Goal: Task Accomplishment & Management: Use online tool/utility

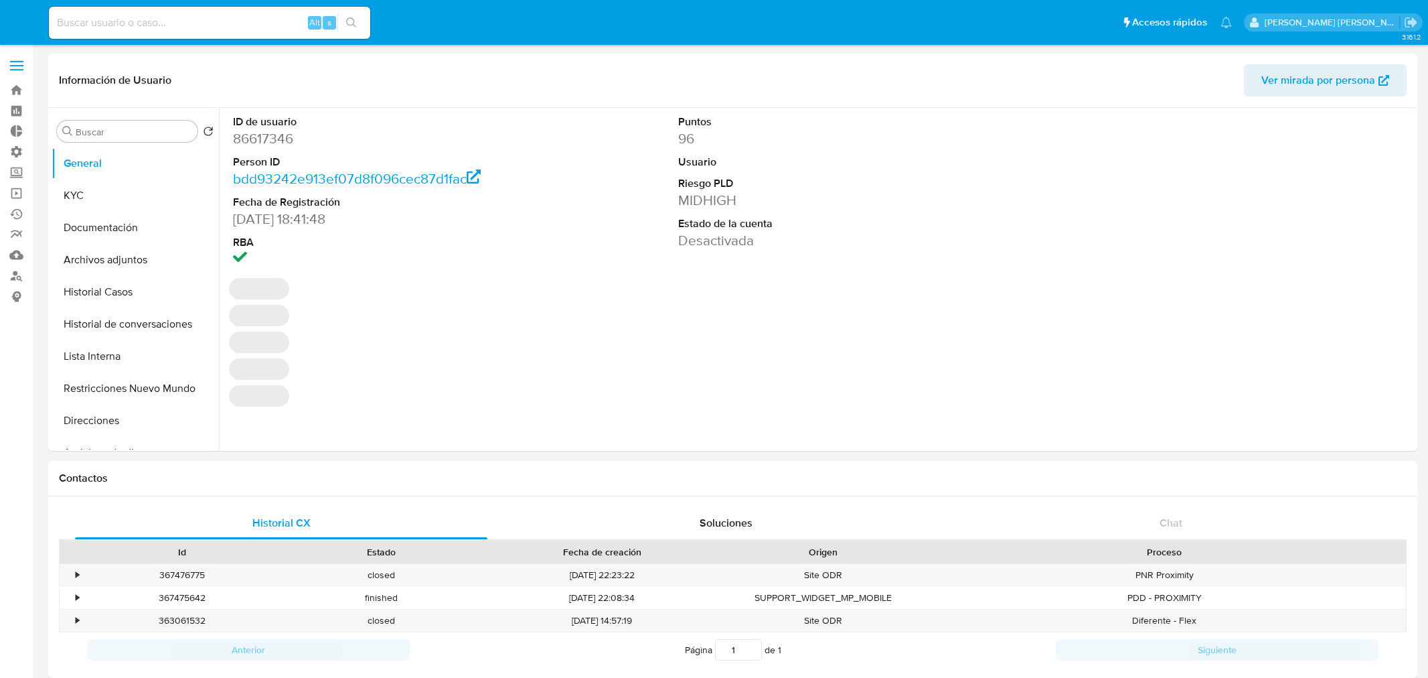
select select "10"
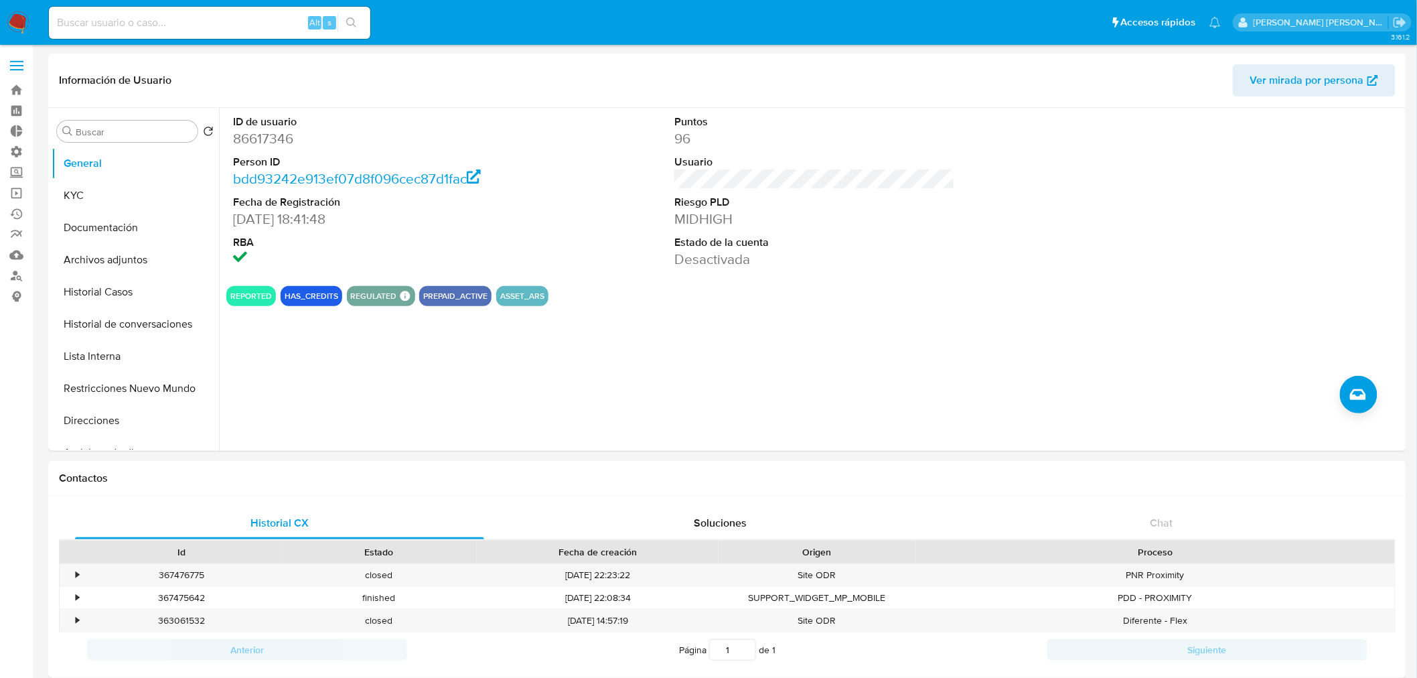
click at [289, 31] on div "Alt s" at bounding box center [209, 23] width 321 height 32
click at [279, 21] on input at bounding box center [209, 22] width 321 height 17
paste input "jT0yyq8bbPuemewicQK7y0DA"
type input "jT0yyq8bbPuemewicQK7y0DA"
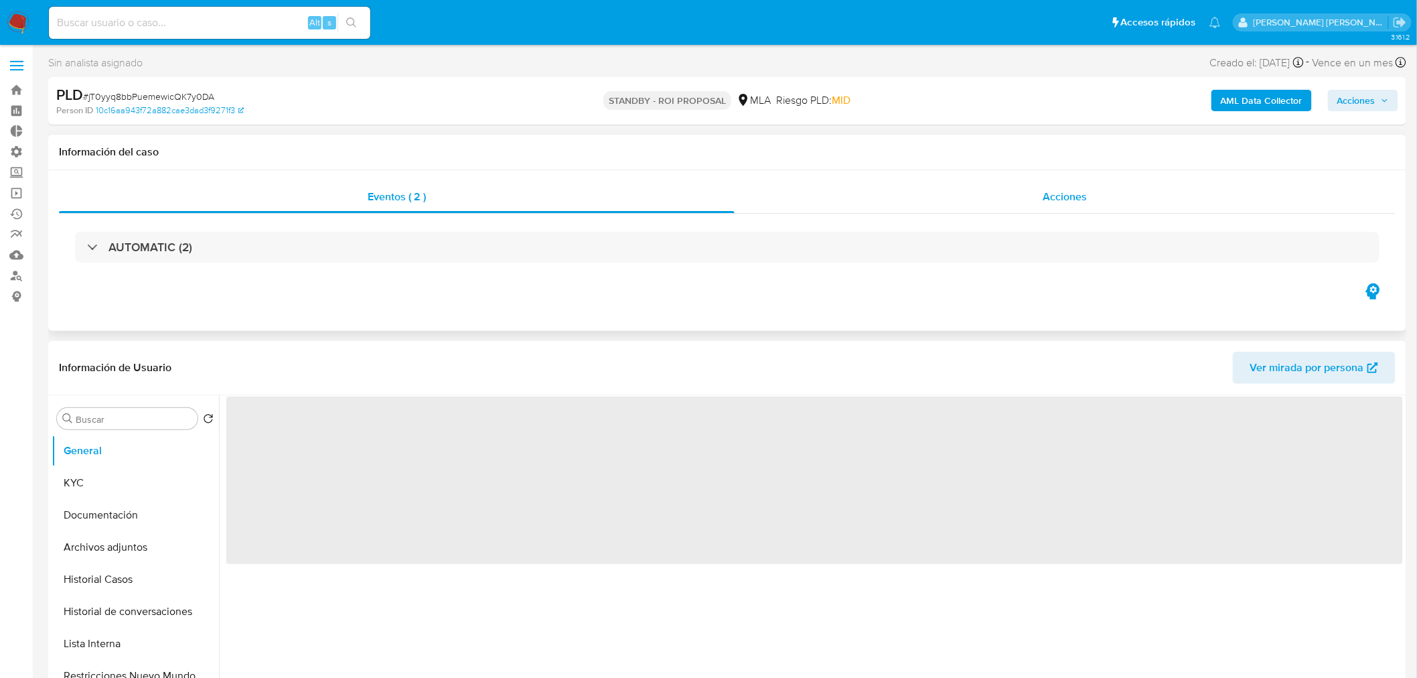
click at [976, 198] on div "Acciones" at bounding box center [1066, 197] width 662 height 32
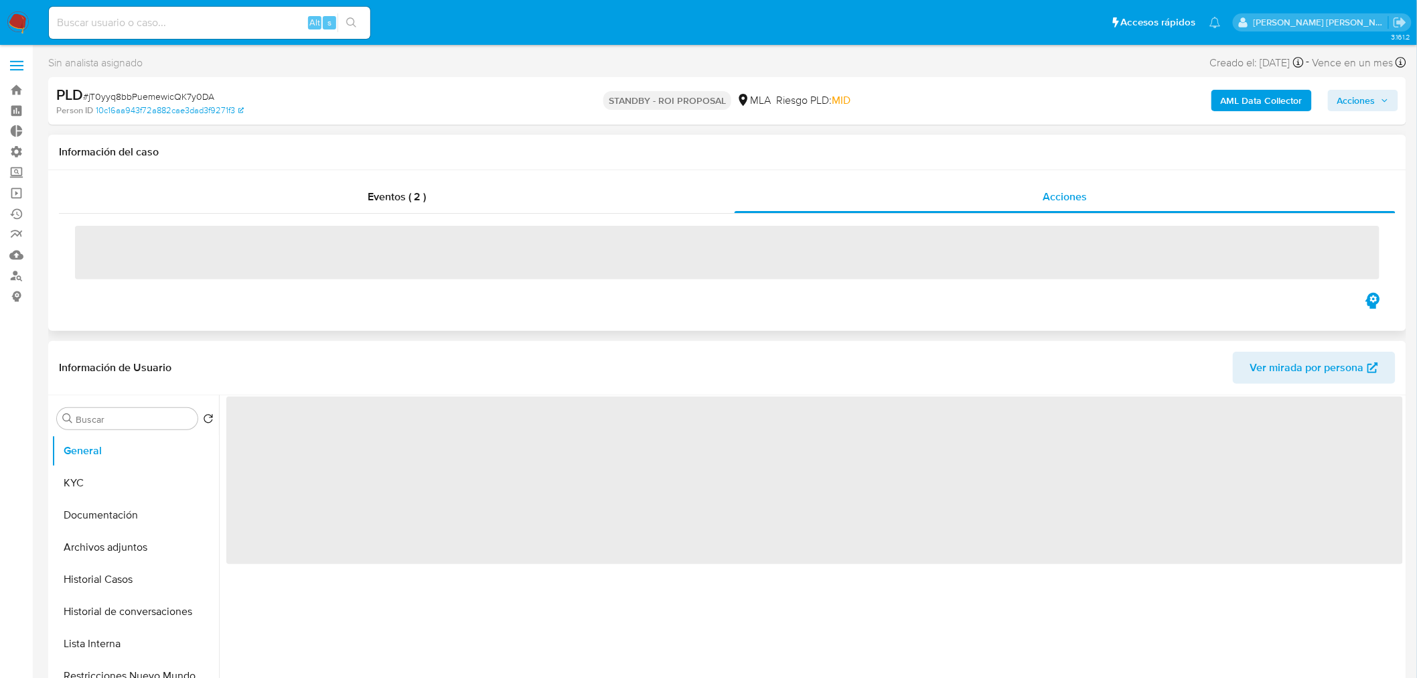
select select "10"
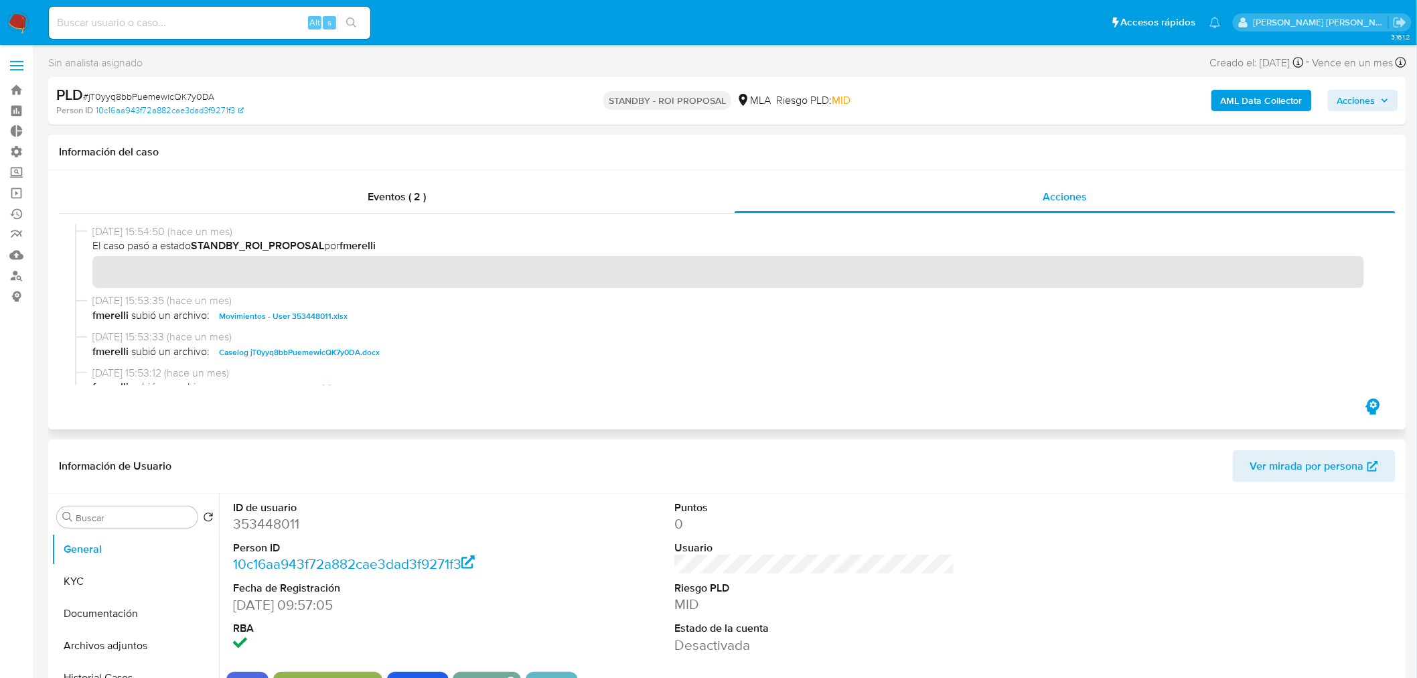
click at [344, 352] on span "Caselog jT0yyq8bbPuemewicQK7y0DA.docx" at bounding box center [299, 352] width 161 height 16
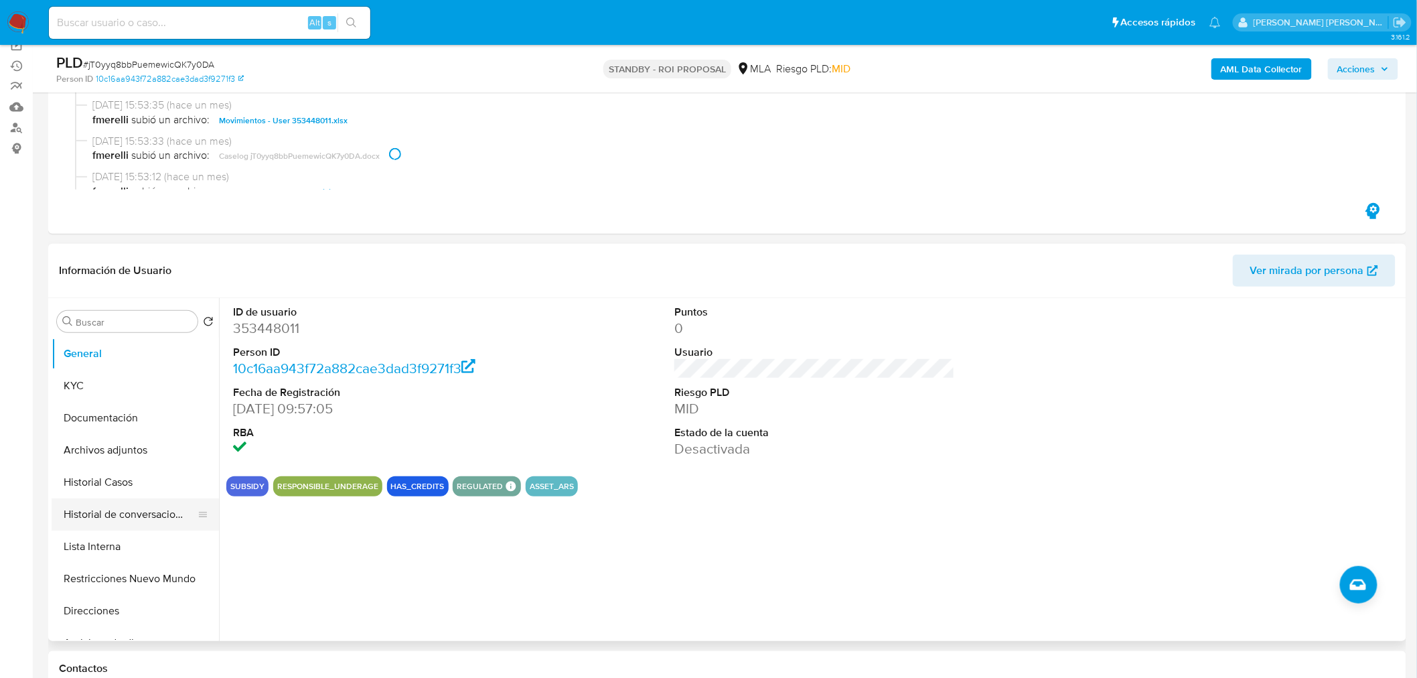
scroll to position [149, 0]
click at [145, 442] on button "Archivos adjuntos" at bounding box center [130, 449] width 157 height 32
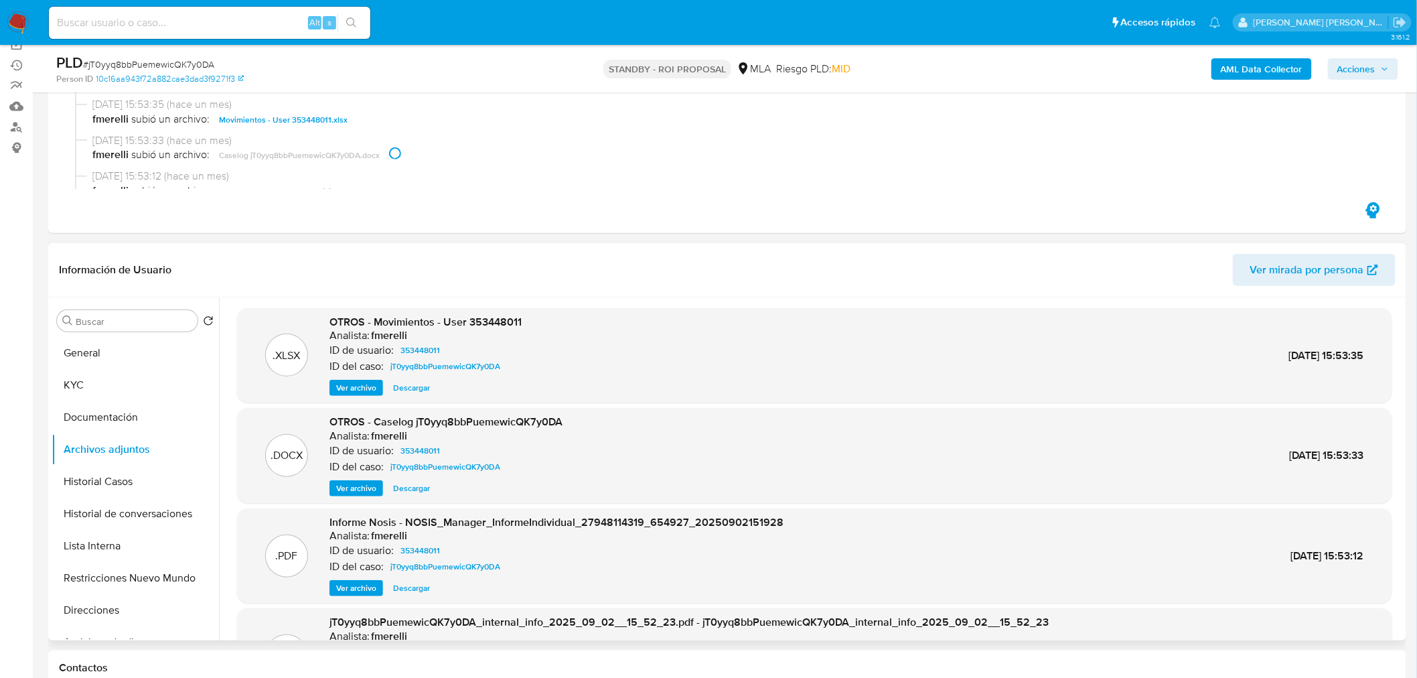
click at [426, 484] on span "Descargar" at bounding box center [411, 487] width 37 height 13
click at [178, 32] on div "Alt s" at bounding box center [209, 23] width 321 height 32
click at [179, 19] on input at bounding box center [209, 22] width 321 height 17
paste input "azCJmILK3ngUwK5I7H6zexvu"
type input "azCJmILK3ngUwK5I7H6zexvu"
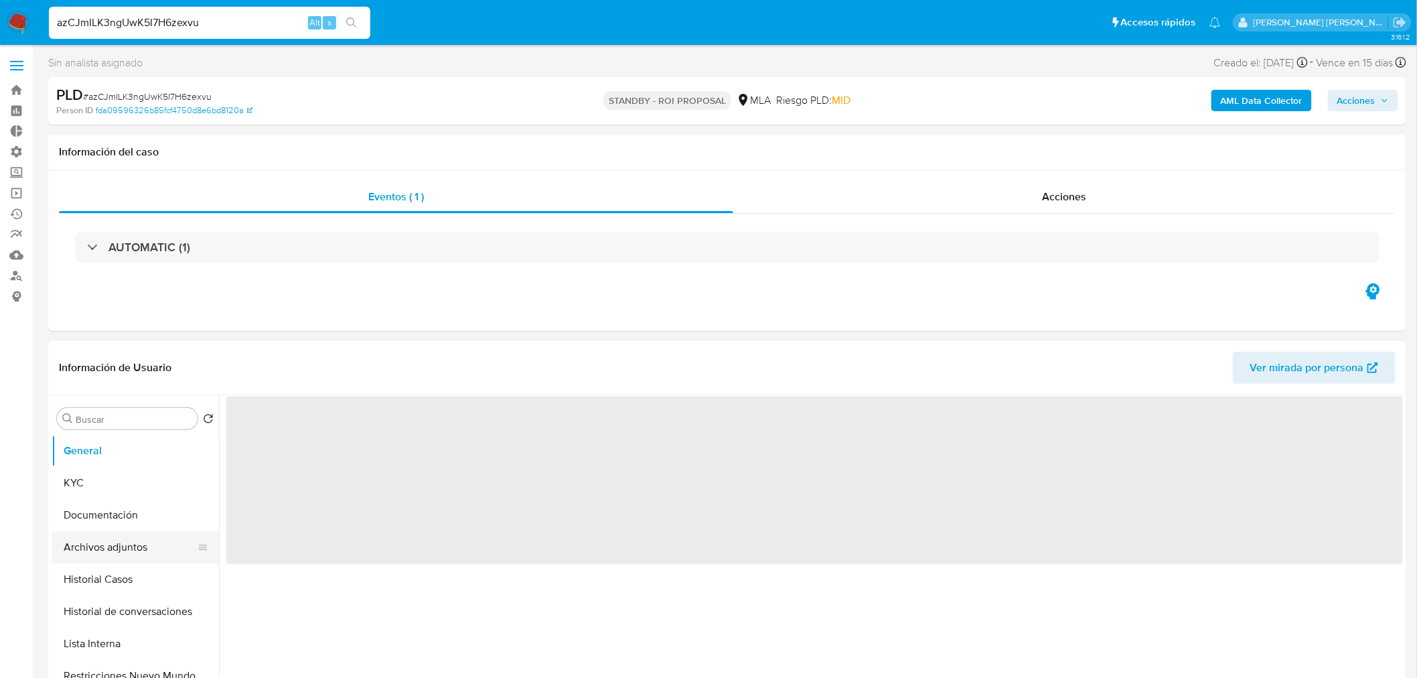
select select "10"
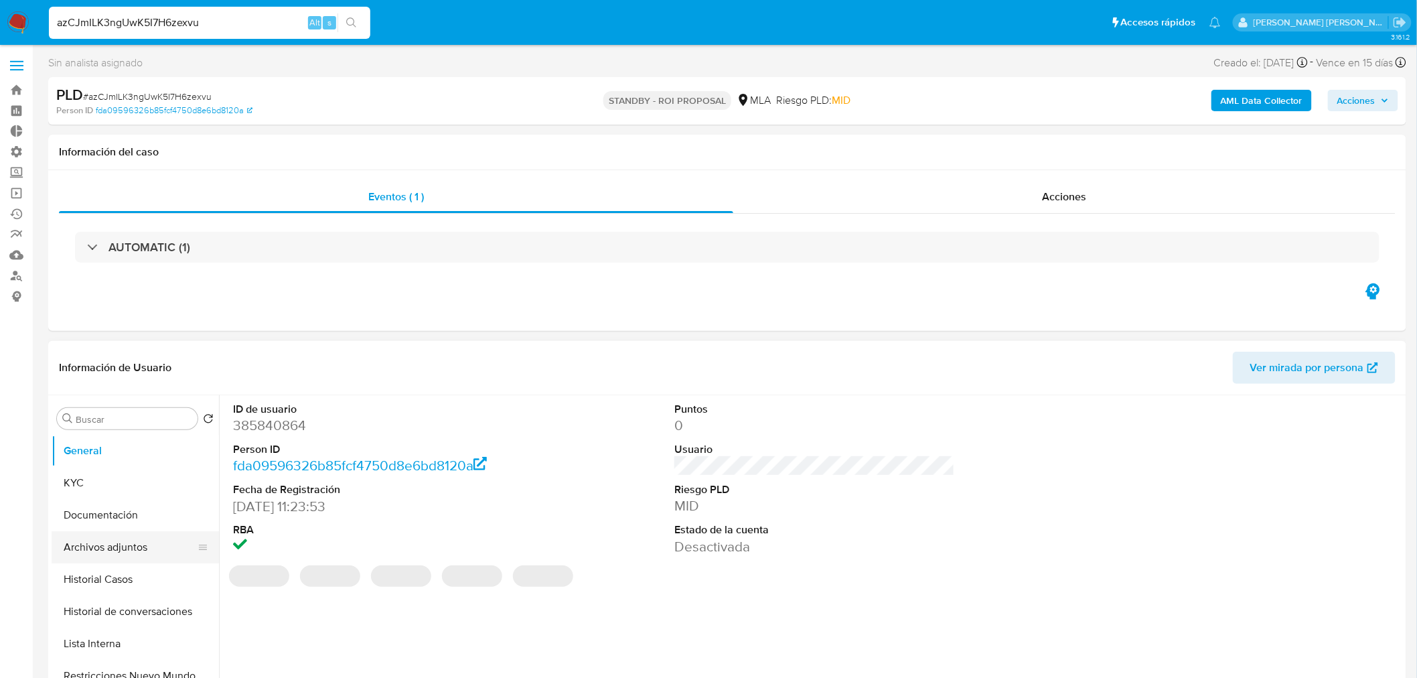
click at [119, 552] on button "Archivos adjuntos" at bounding box center [130, 547] width 157 height 32
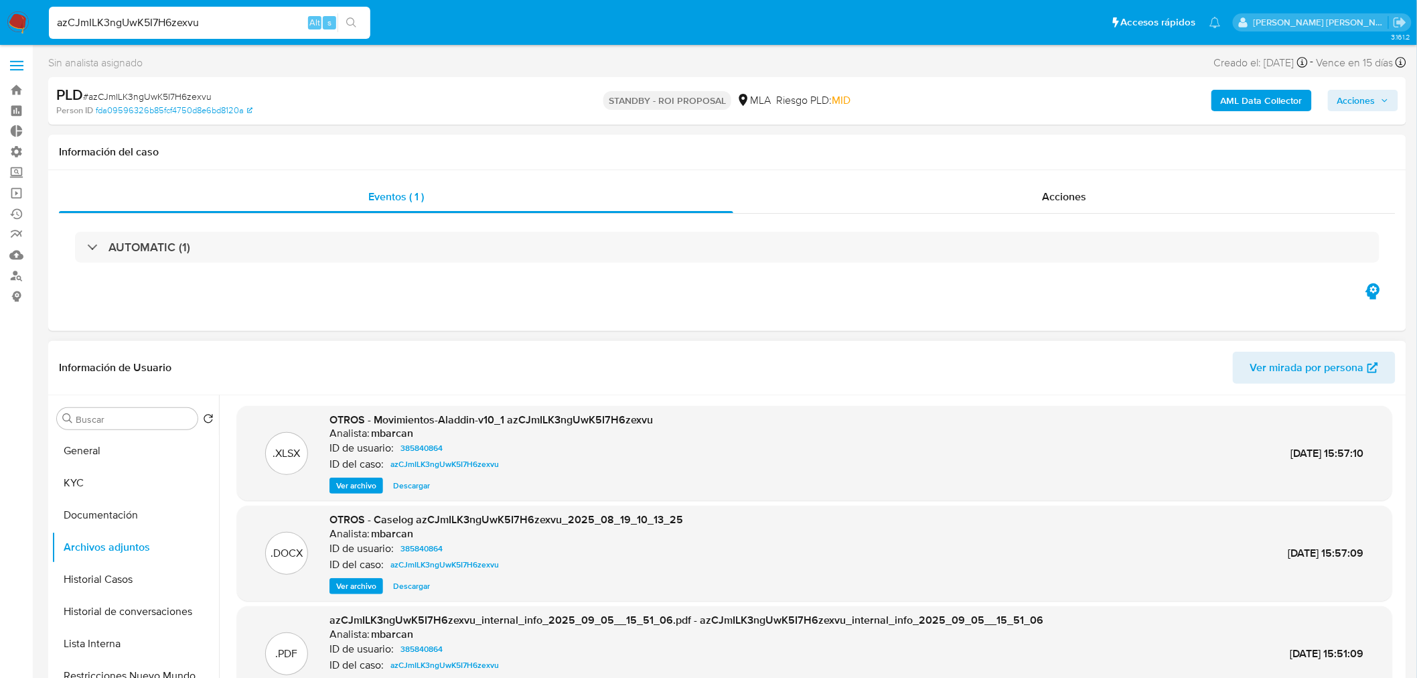
click at [418, 585] on span "Descargar" at bounding box center [411, 585] width 37 height 13
click at [261, 27] on input "azCJmILK3ngUwK5I7H6zexvu" at bounding box center [209, 22] width 321 height 17
paste input "RISyo6SAZznbrfDgLpBum348"
type input "RISyo6SAZznbrfDgLpBum348"
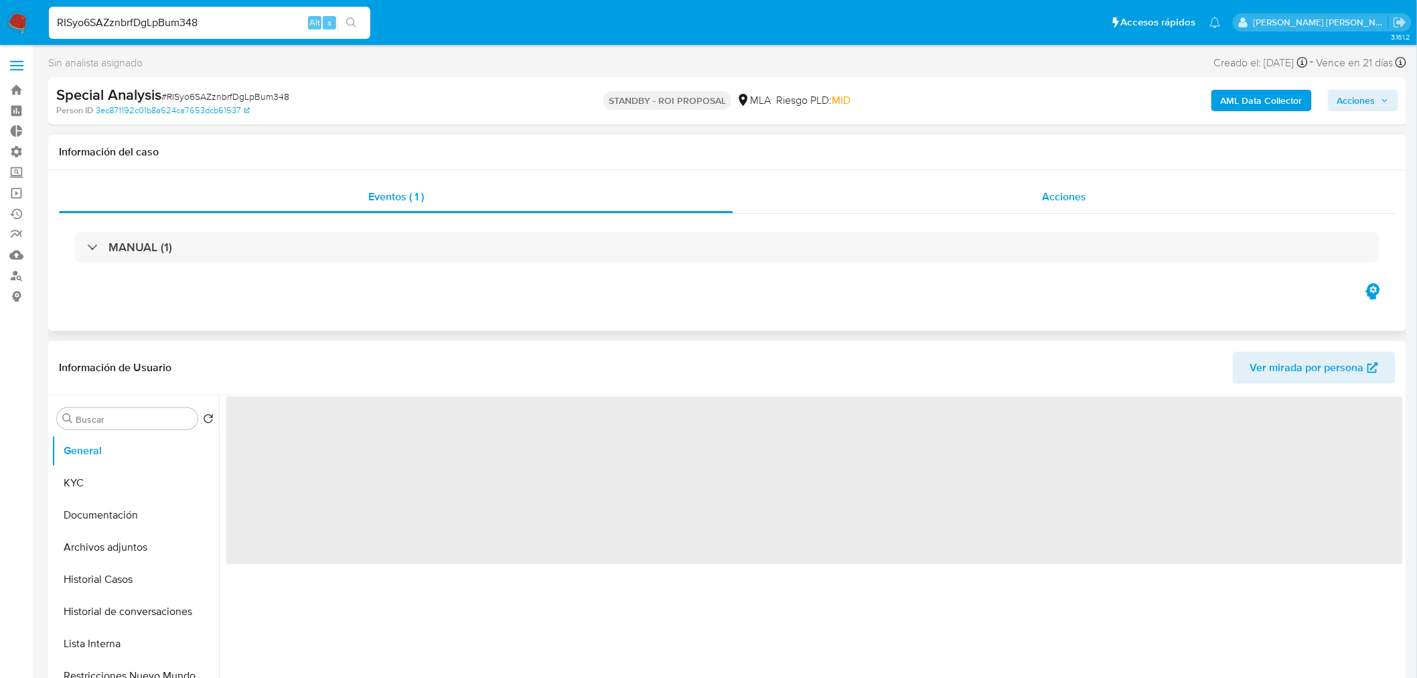
click at [1096, 208] on div "Acciones" at bounding box center [1064, 197] width 663 height 32
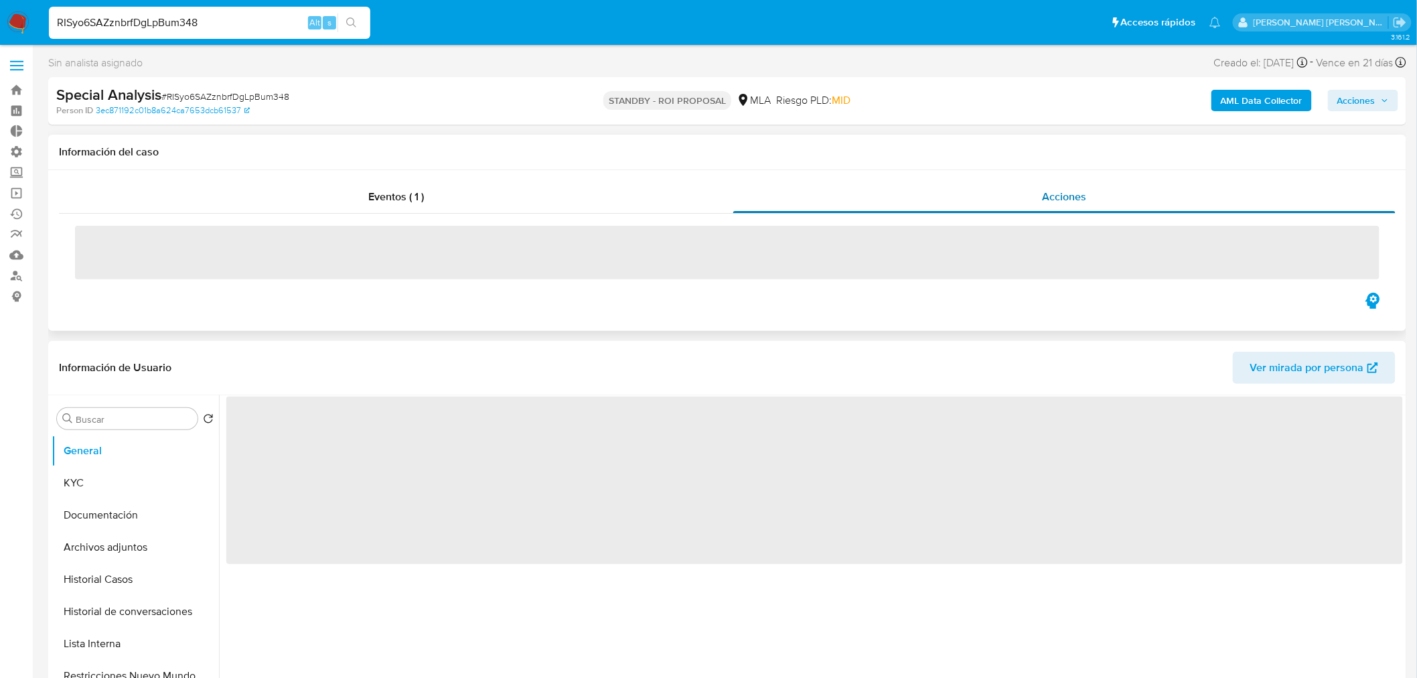
select select "10"
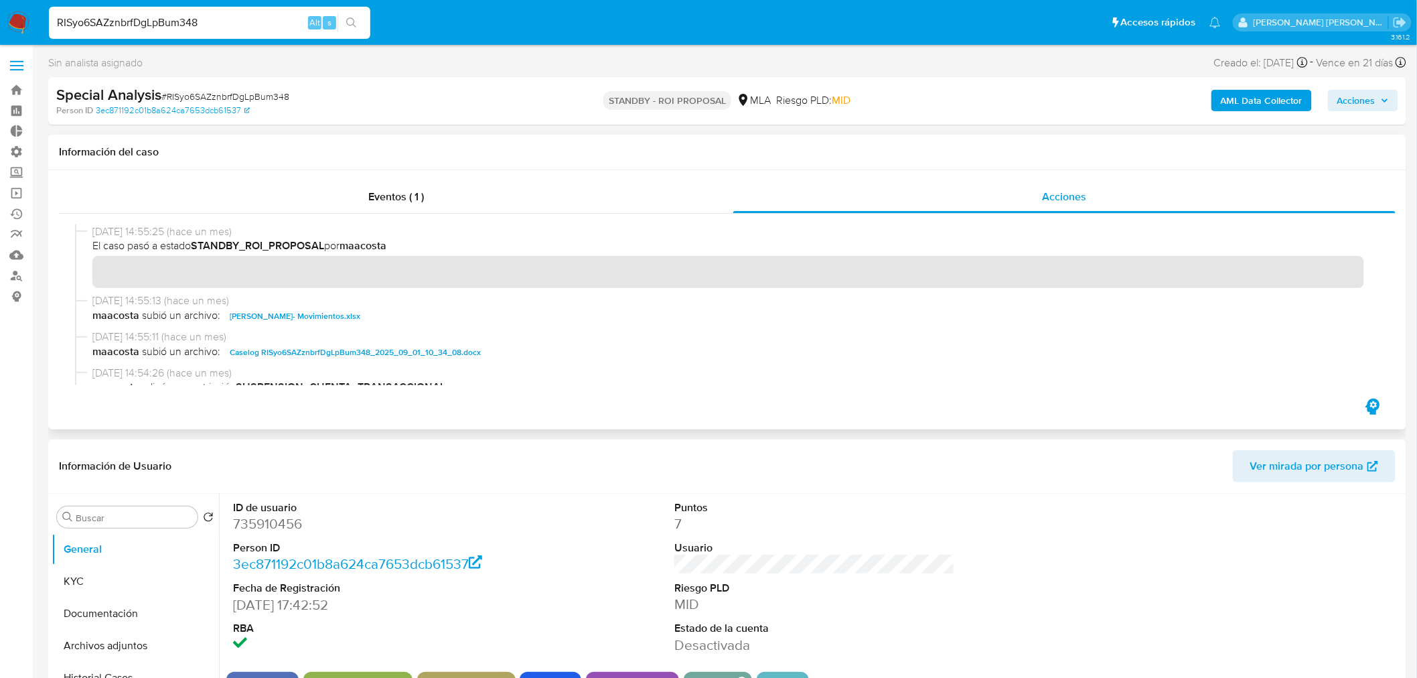
click at [435, 344] on span "Caselog RISyo6SAZznbrfDgLpBum348_2025_09_01_10_34_08.docx" at bounding box center [355, 352] width 251 height 16
click at [283, 15] on input "RISyo6SAZznbrfDgLpBum348" at bounding box center [209, 22] width 321 height 17
paste input "cxUFqOUOF7gc5ScbclIXJLc5"
type input "cxUFqOUOF7gc5ScbclIXJLc5"
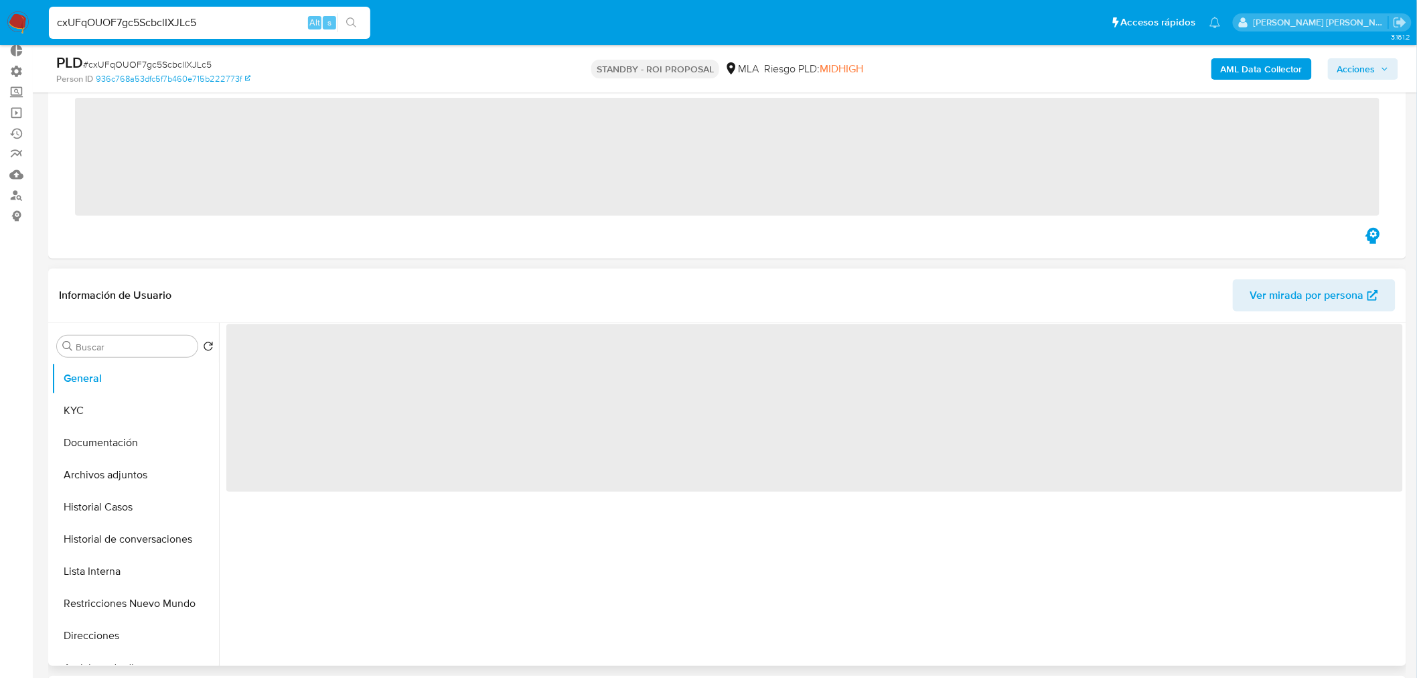
scroll to position [149, 0]
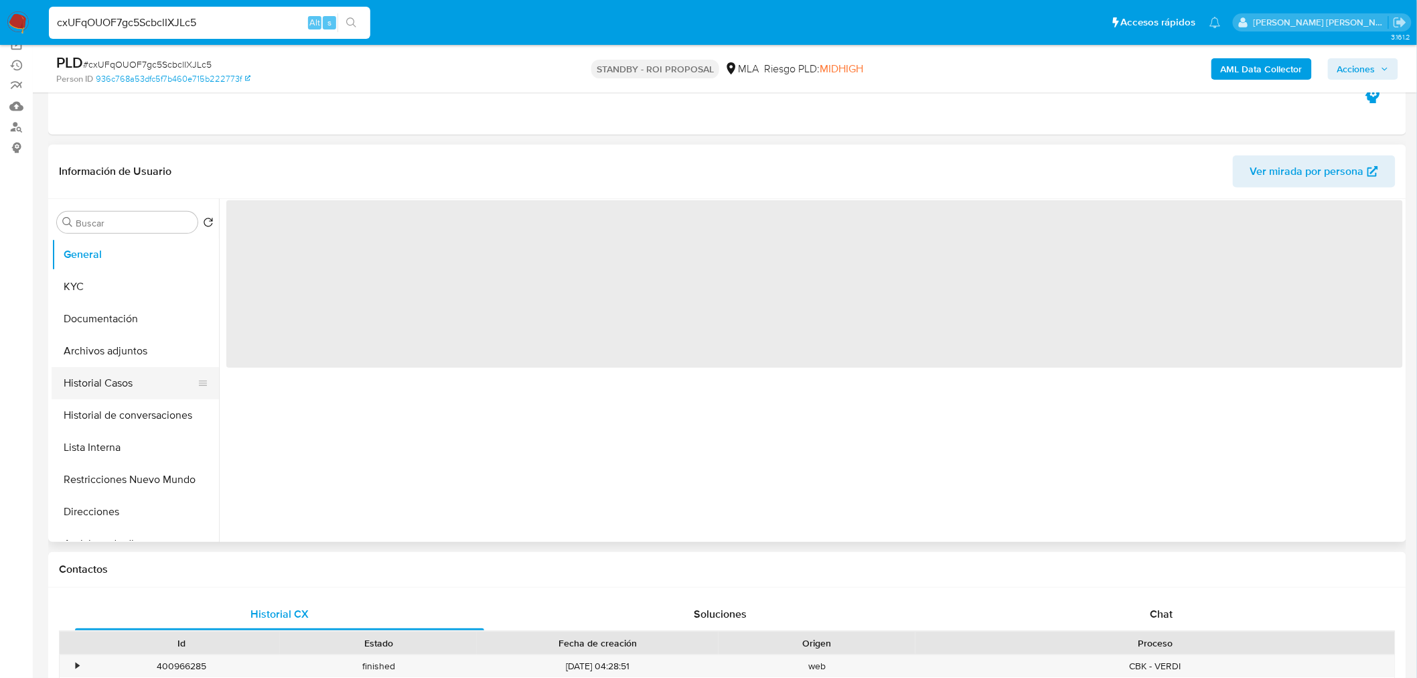
click at [102, 368] on button "Historial Casos" at bounding box center [130, 383] width 157 height 32
select select "10"
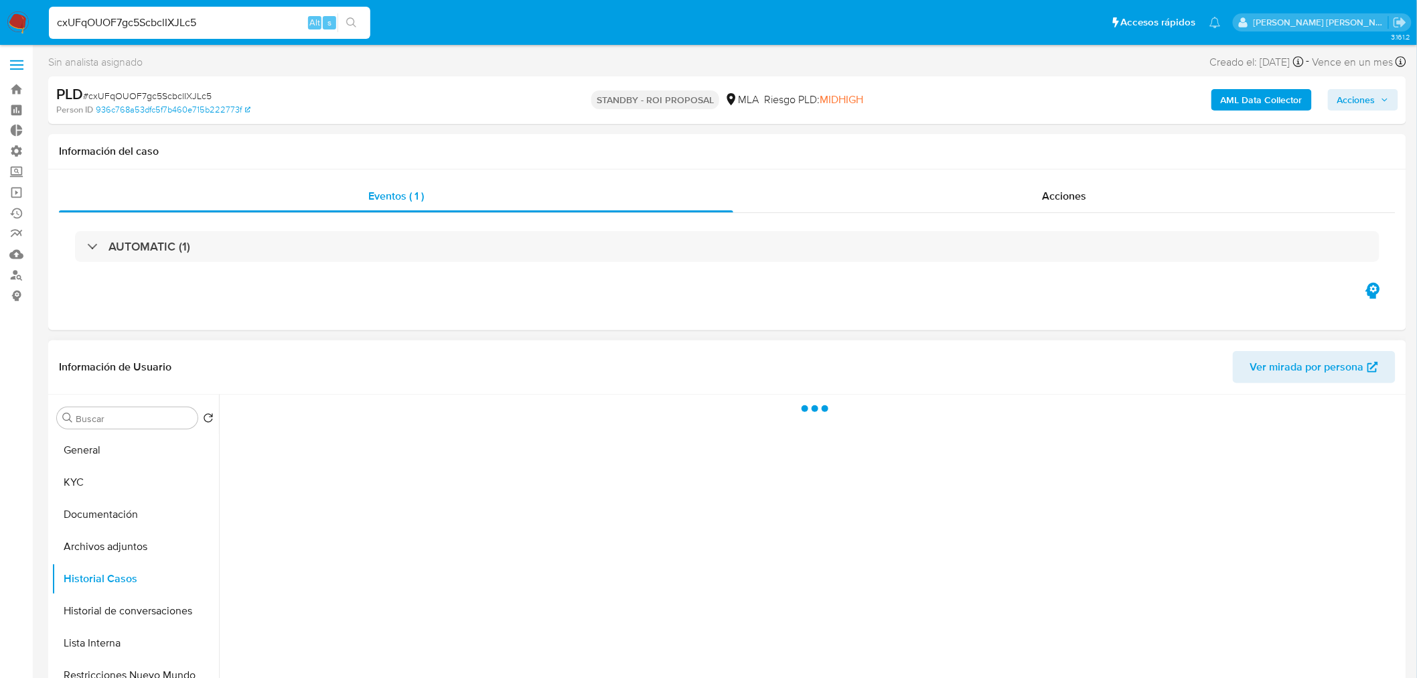
scroll to position [0, 0]
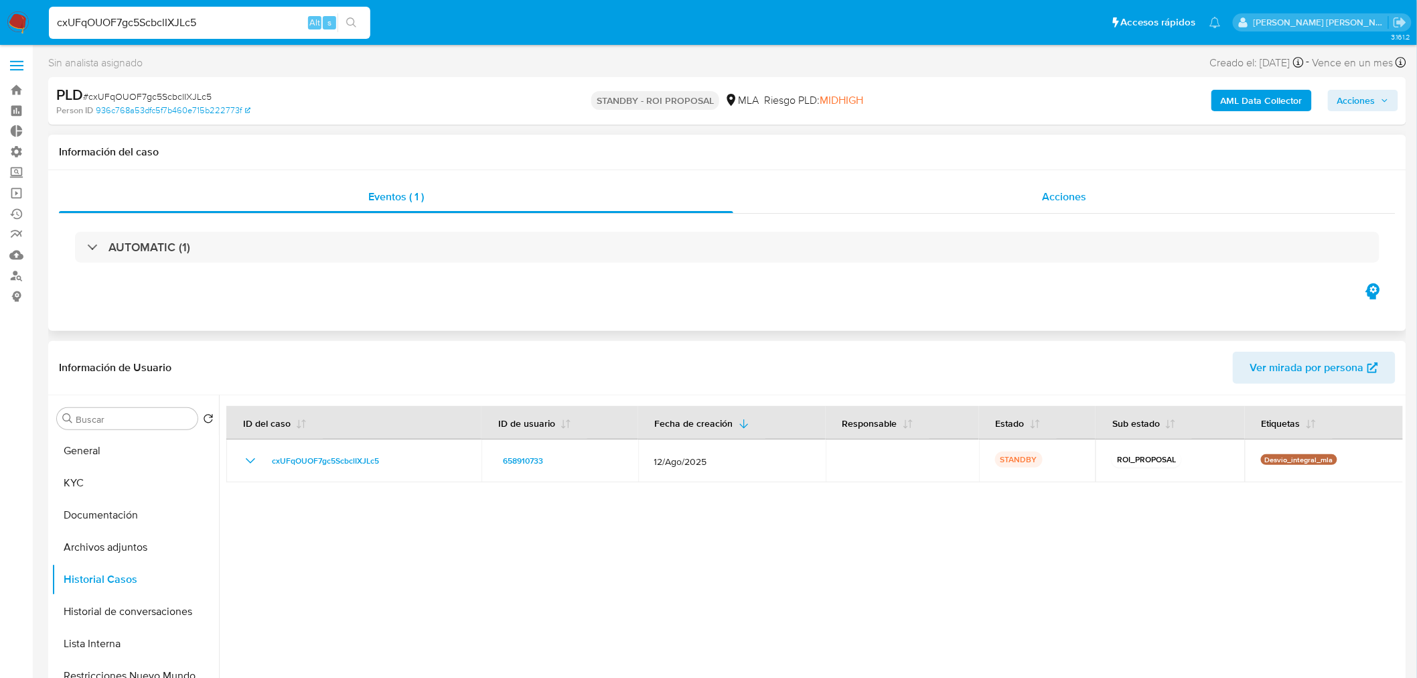
click at [1066, 193] on span "Acciones" at bounding box center [1064, 196] width 44 height 15
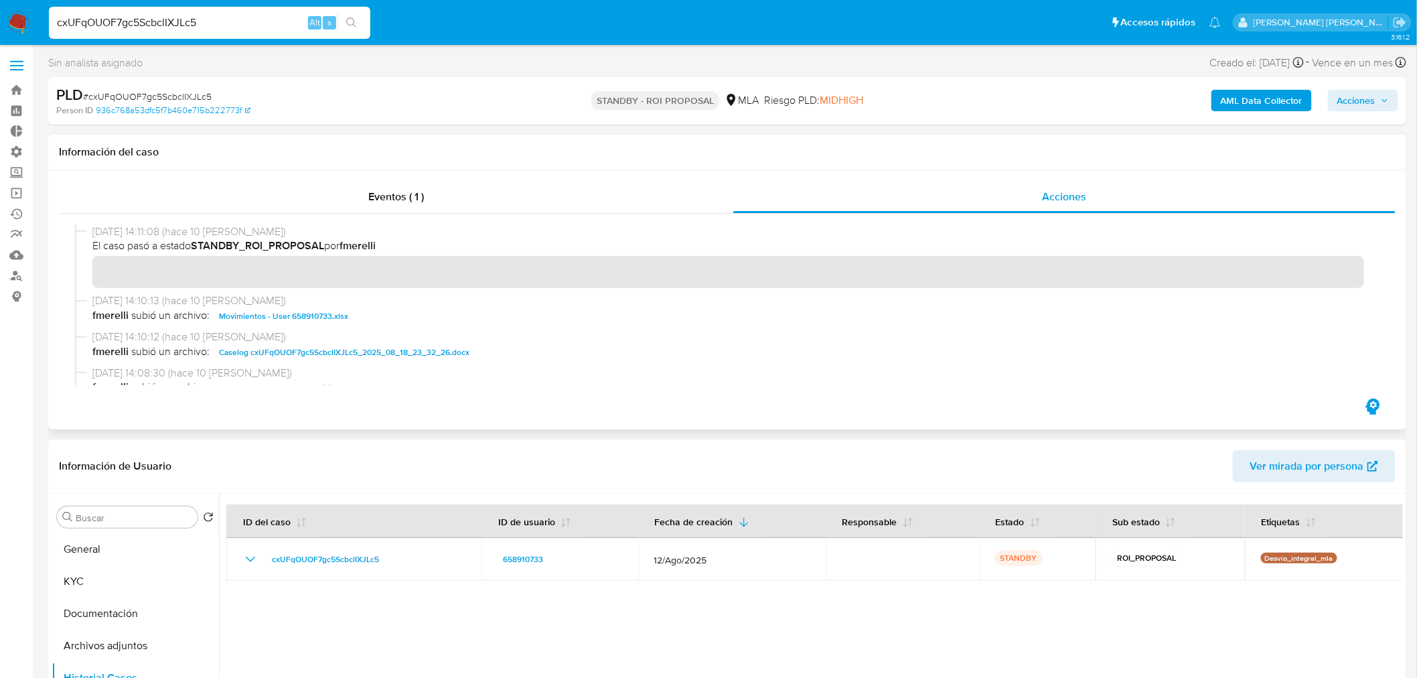
drag, startPoint x: 321, startPoint y: 346, endPoint x: 326, endPoint y: 360, distance: 14.8
click at [321, 345] on span "Caselog cxUFqOUOF7gc5ScbclIXJLc5_2025_08_18_23_32_26.docx" at bounding box center [344, 352] width 250 height 16
click at [238, 23] on input "cxUFqOUOF7gc5ScbclIXJLc5" at bounding box center [209, 22] width 321 height 17
click at [238, 22] on input "cxUFqOUOF7gc5ScbclIXJLc5" at bounding box center [209, 22] width 321 height 17
paste input "7jd8NU6oWzlTNdBT3dhj3pKh"
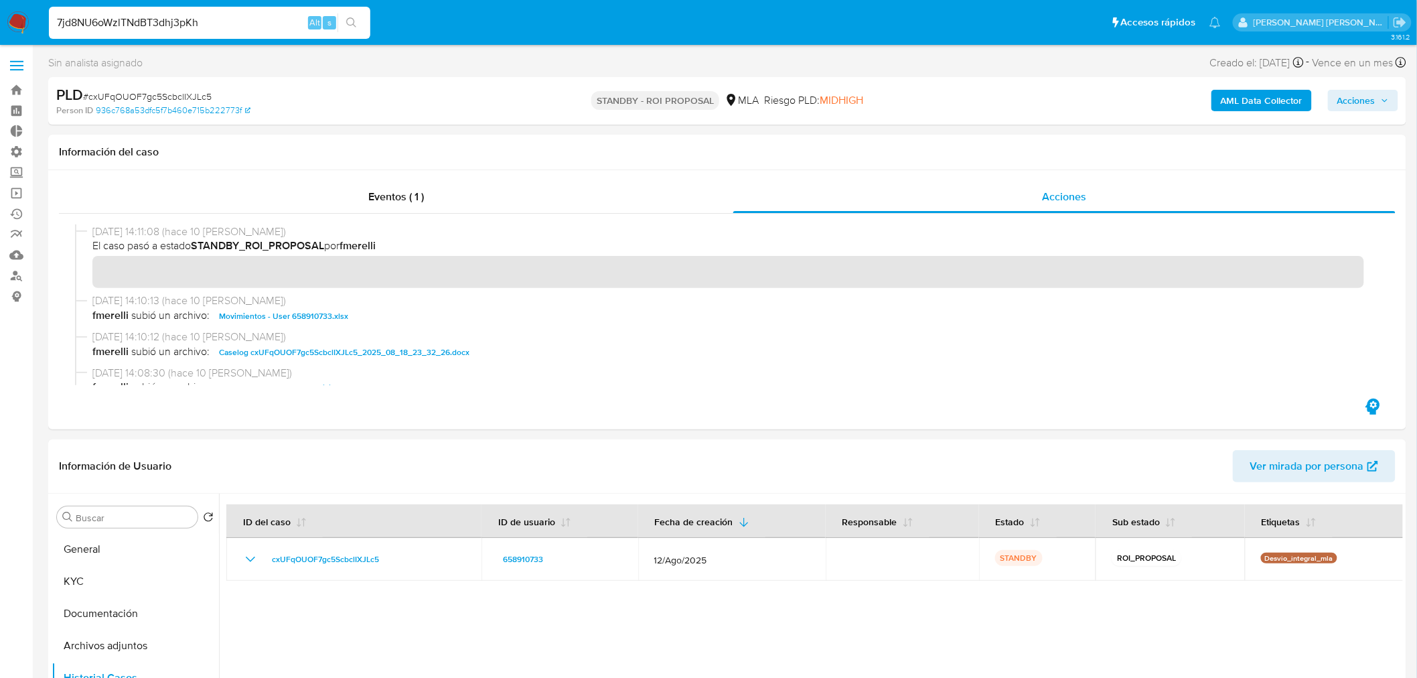
type input "7jd8NU6oWzlTNdBT3dhj3pKh"
click at [363, 15] on button "search-icon" at bounding box center [350, 22] width 27 height 19
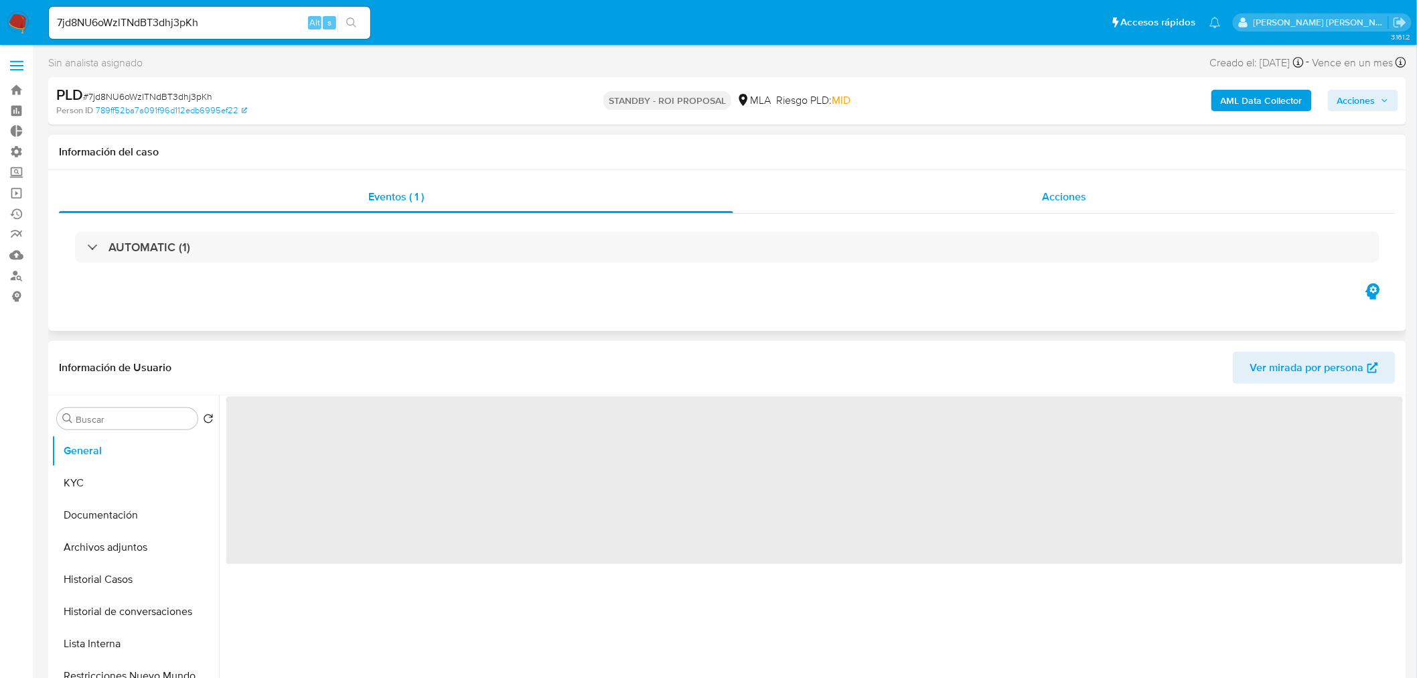
click at [1087, 189] on div "Acciones" at bounding box center [1064, 197] width 663 height 32
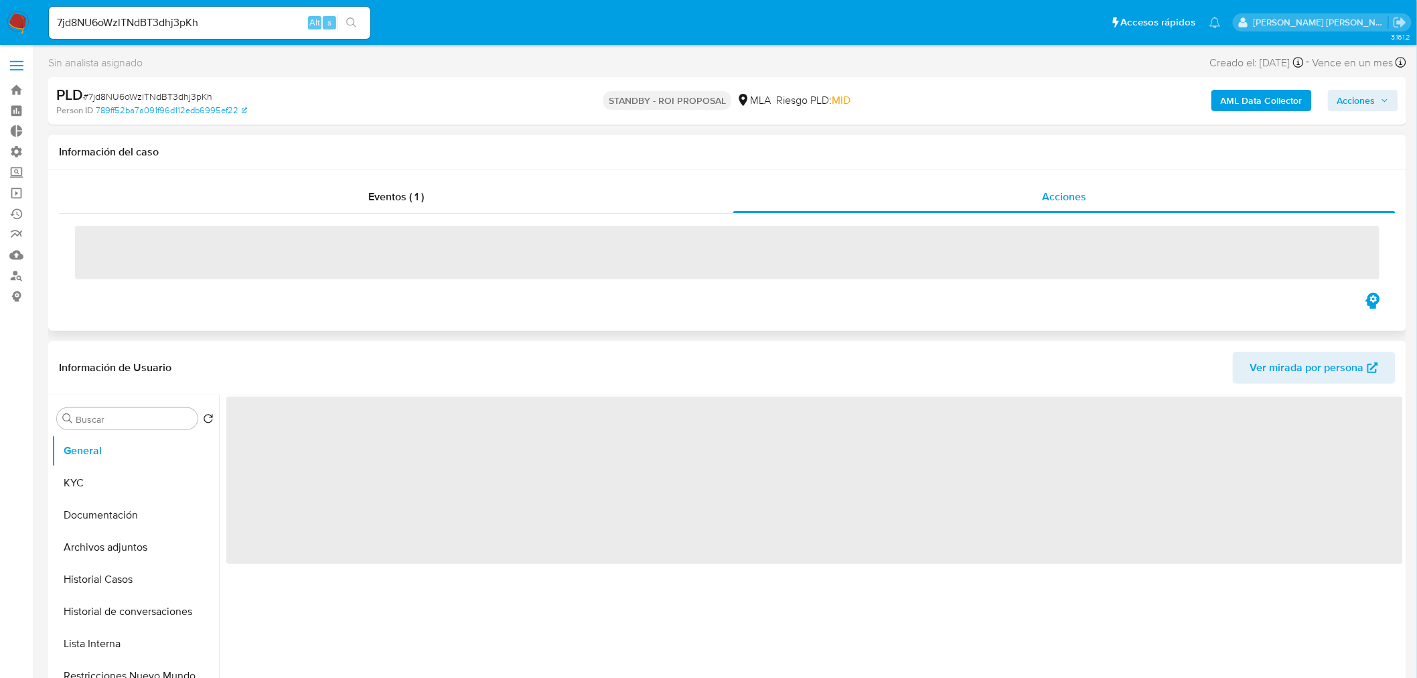
select select "10"
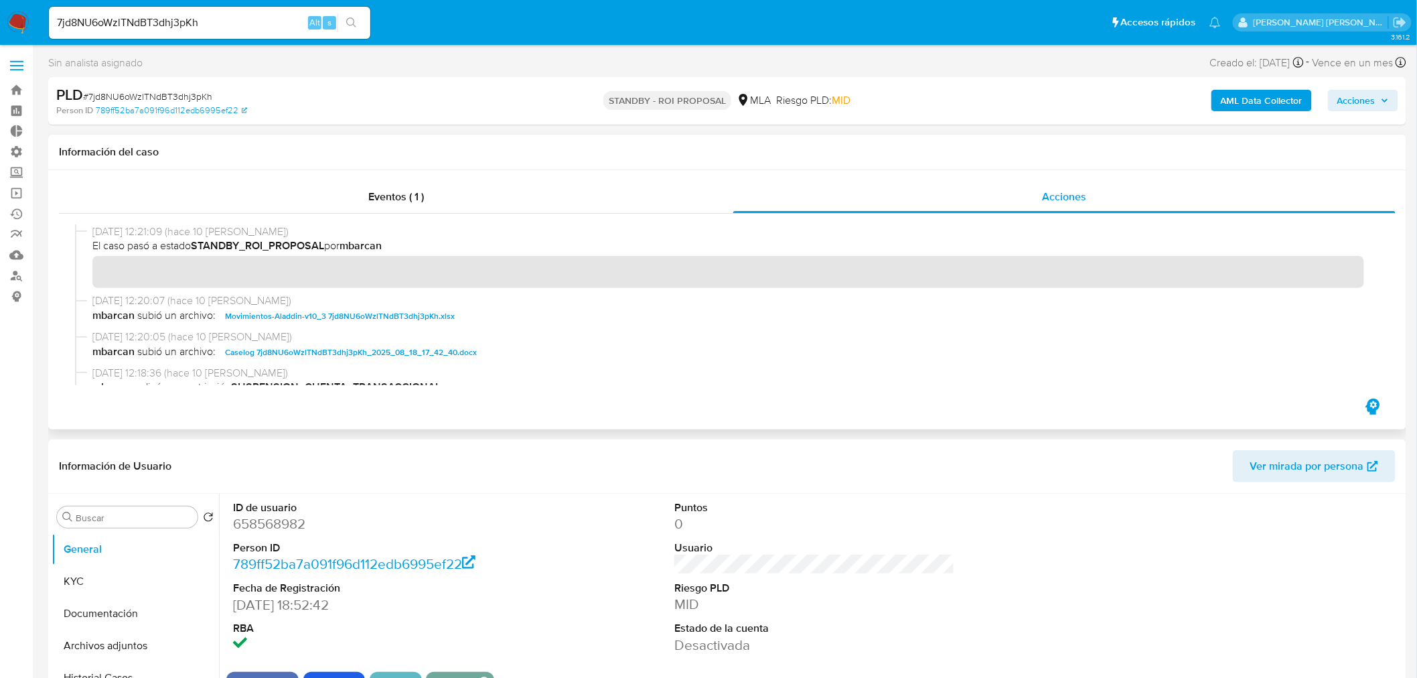
click at [393, 356] on span "Caselog 7jd8NU6oWzlTNdBT3dhj3pKh_2025_08_18_17_42_40.docx" at bounding box center [351, 352] width 252 height 16
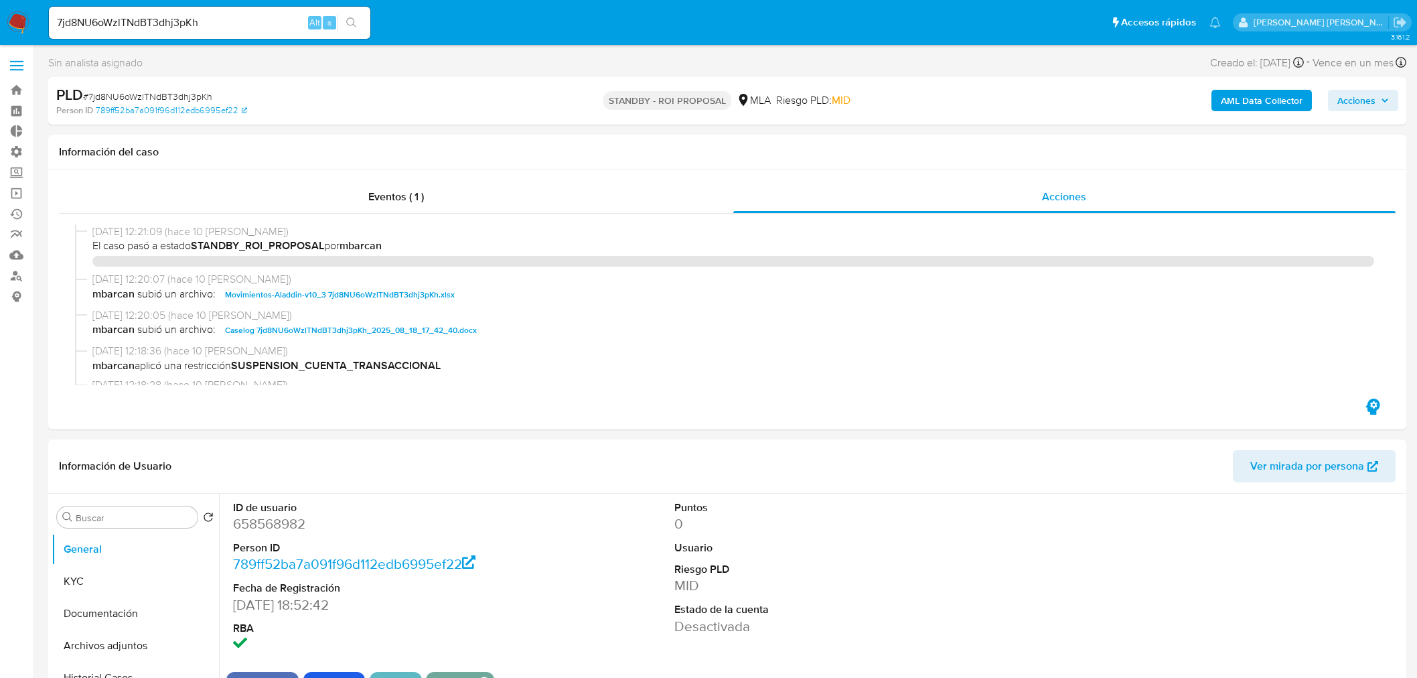
select select "10"
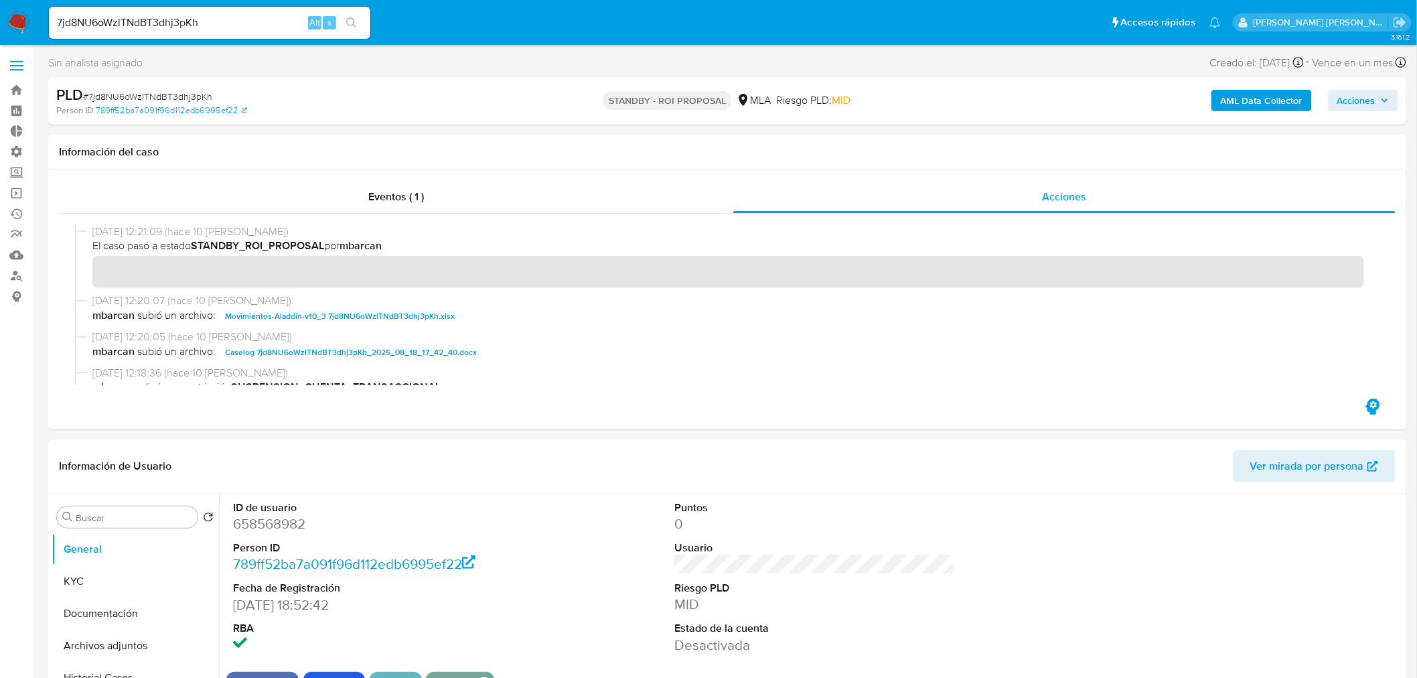
click at [181, 20] on input "7jd8NU6oWzlTNdBT3dhj3pKh" at bounding box center [209, 22] width 321 height 17
click at [181, 19] on input "7jd8NU6oWzlTNdBT3dhj3pKh" at bounding box center [209, 22] width 321 height 17
paste input "fSPaA33JnFrdQ5rClghpfILs"
type input "fSPaA33JnFrdQ5rClghpfILs"
click at [359, 23] on button "search-icon" at bounding box center [350, 22] width 27 height 19
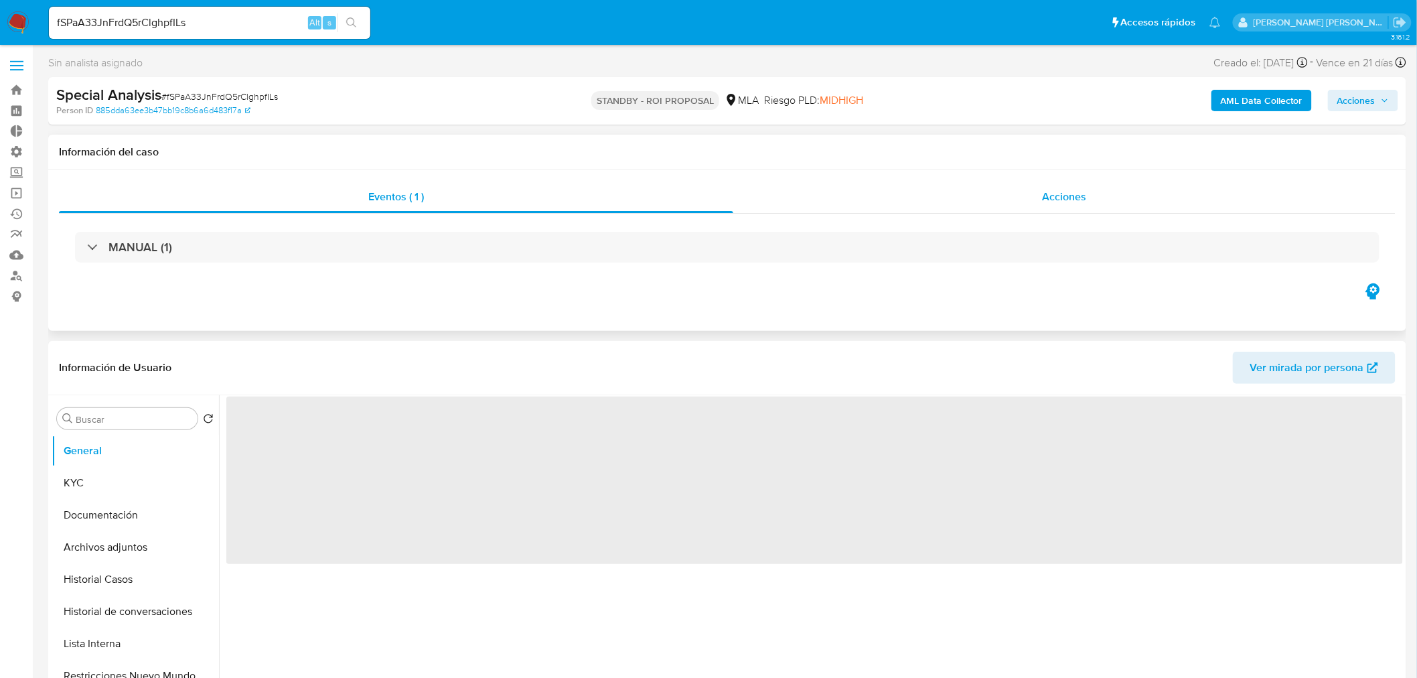
click at [1088, 194] on div "Acciones" at bounding box center [1064, 197] width 663 height 32
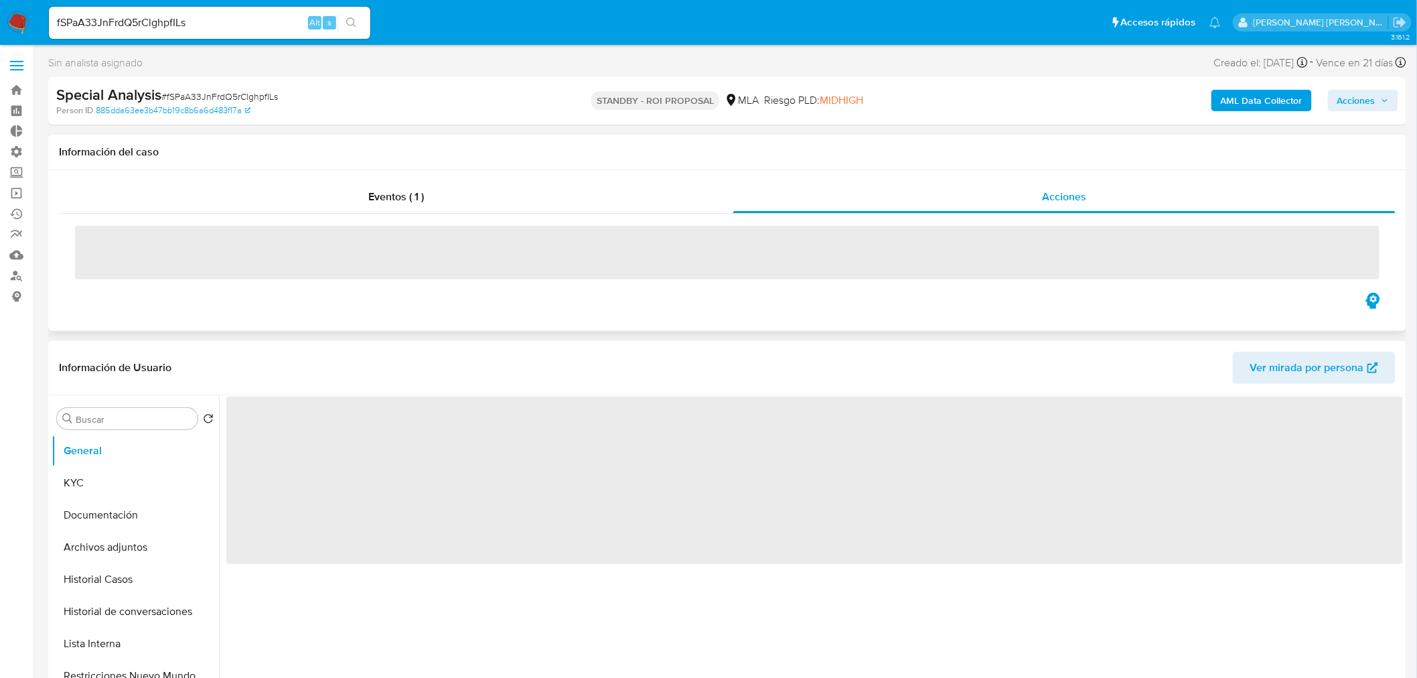
select select "10"
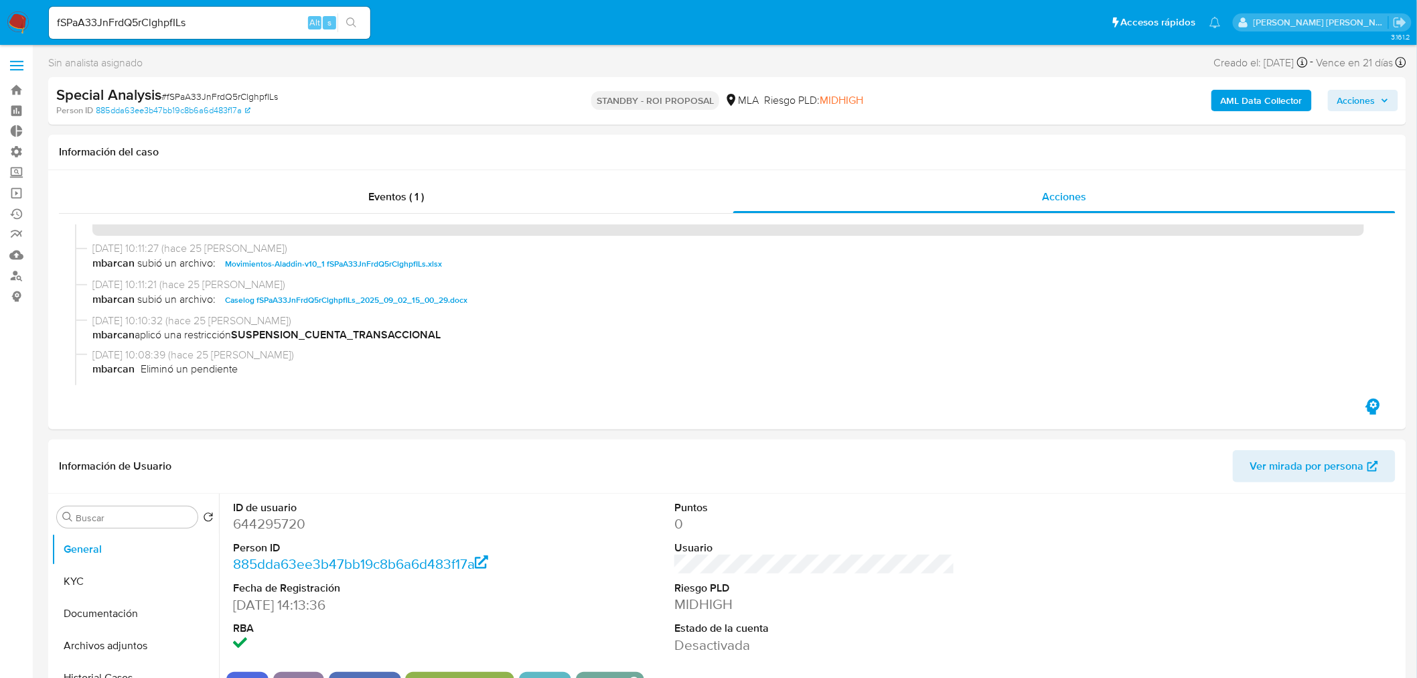
scroll to position [74, 0]
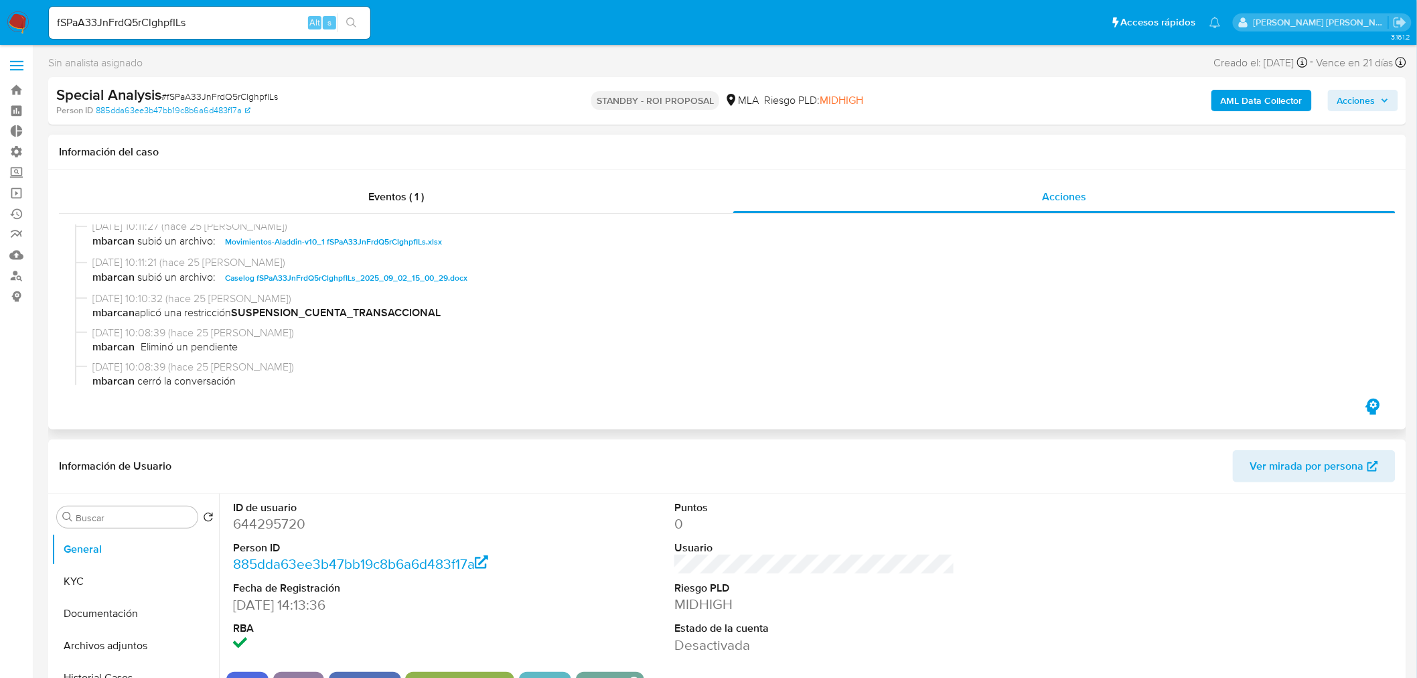
click at [427, 275] on span "Caselog fSPaA33JnFrdQ5rClghpfILs_2025_09_02_15_00_29.docx" at bounding box center [346, 278] width 242 height 16
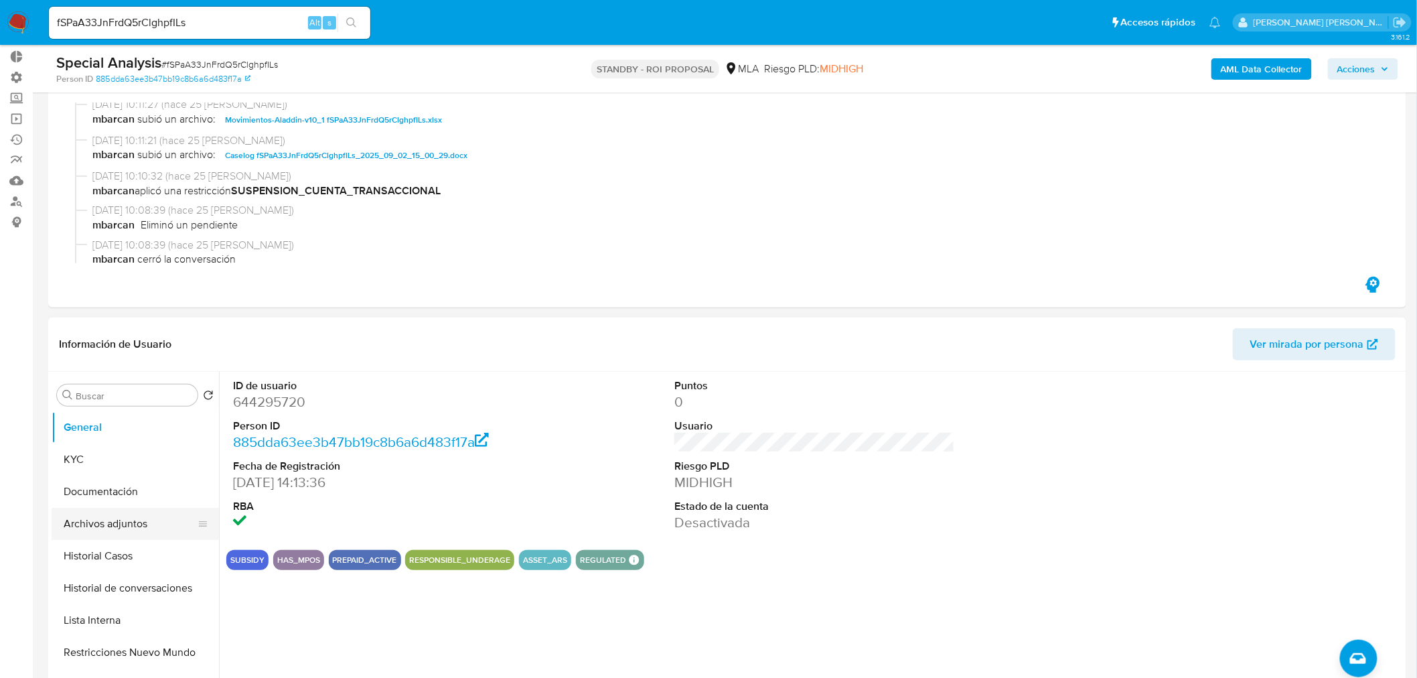
click at [139, 520] on button "Archivos adjuntos" at bounding box center [130, 524] width 157 height 32
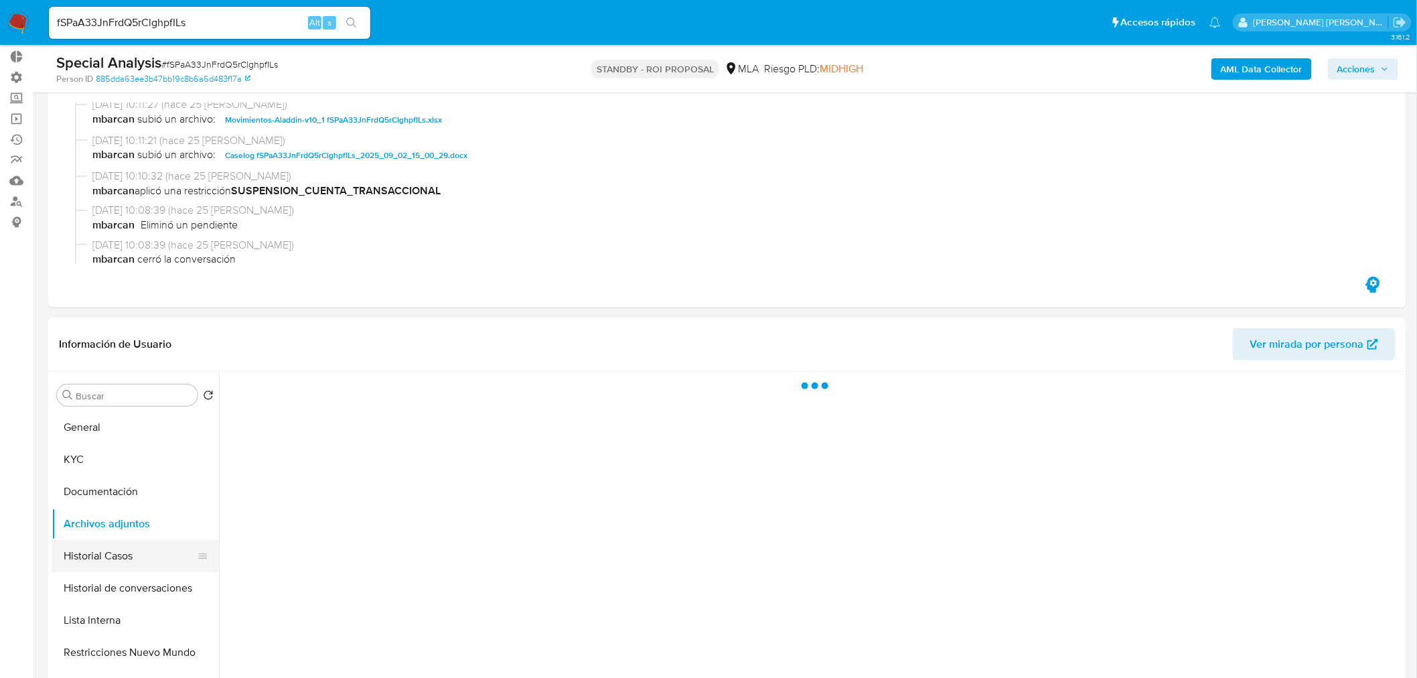
click at [143, 566] on button "Historial Casos" at bounding box center [130, 556] width 157 height 32
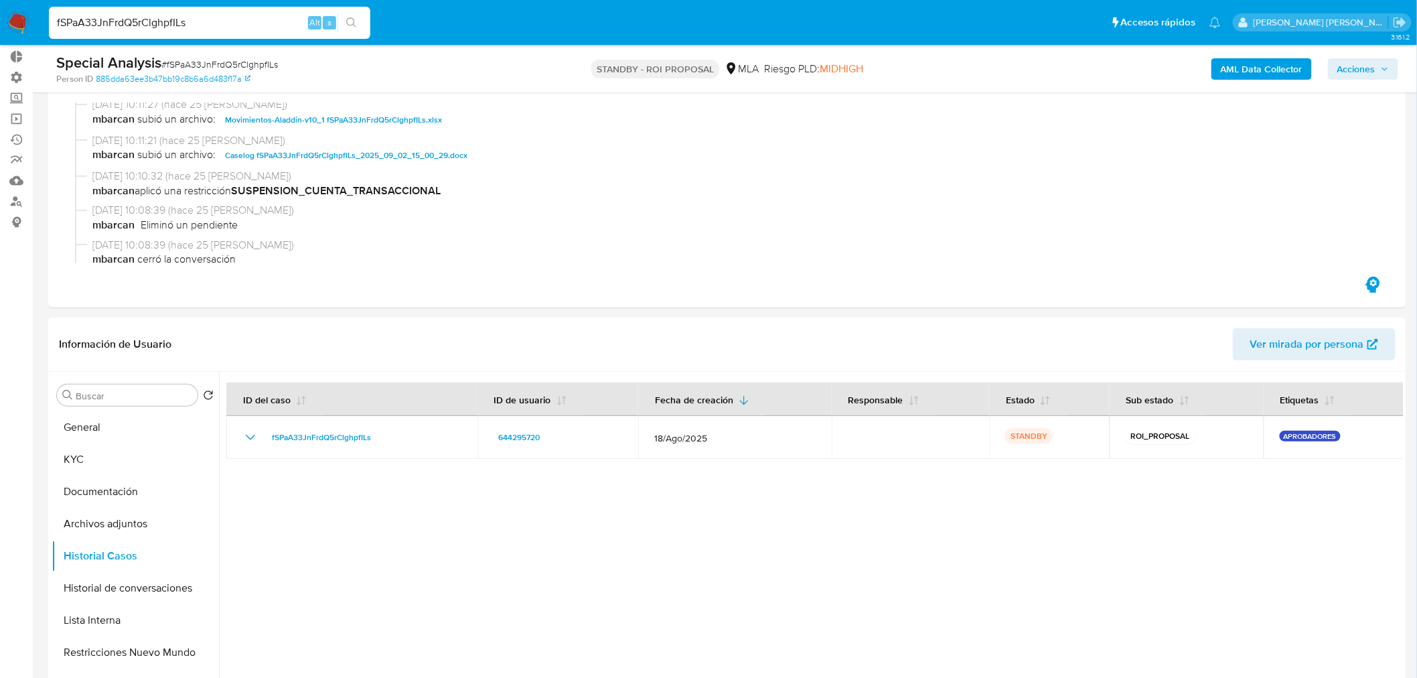
click at [224, 14] on input "fSPaA33JnFrdQ5rClghpfILs" at bounding box center [209, 22] width 321 height 17
paste input "5HnQHoOpzBYuOMOUx2CDBAzZ"
type input "5HnQHoOpzBYuOMOUx2CDBAzZ"
click at [356, 18] on icon "search-icon" at bounding box center [351, 22] width 11 height 11
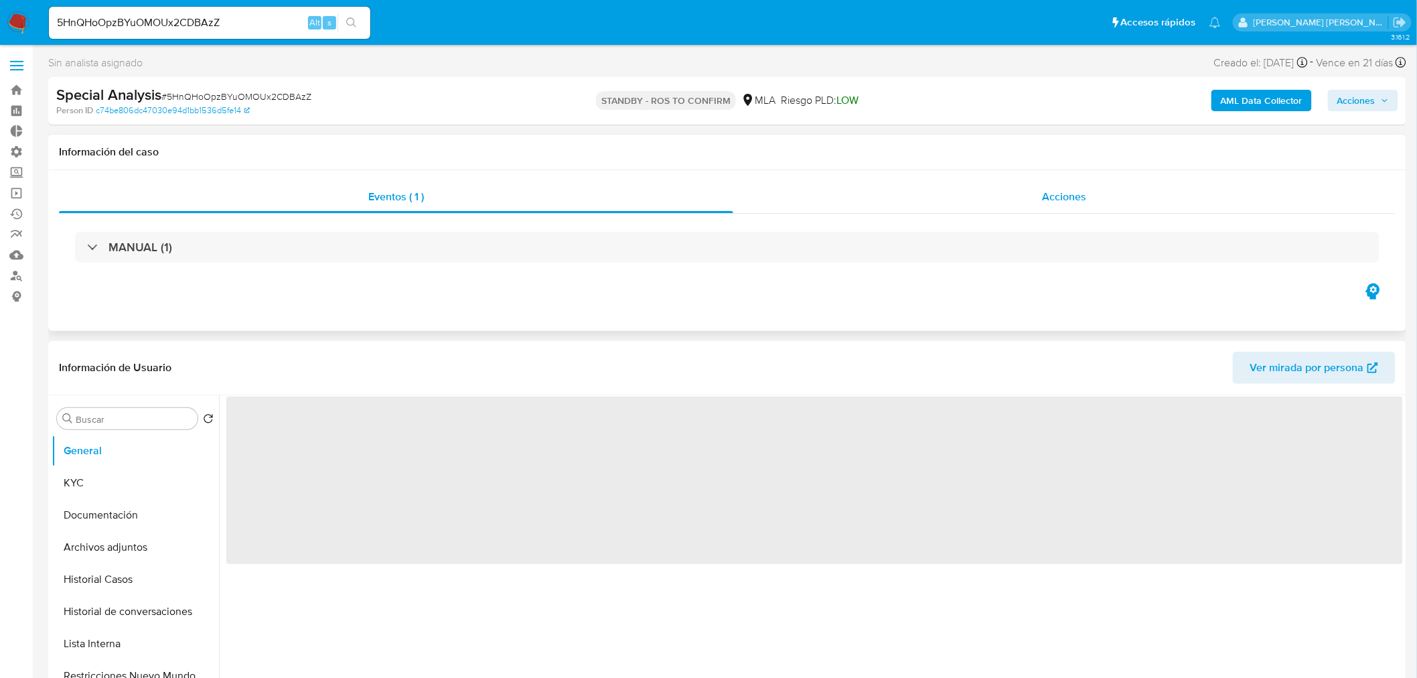
select select "10"
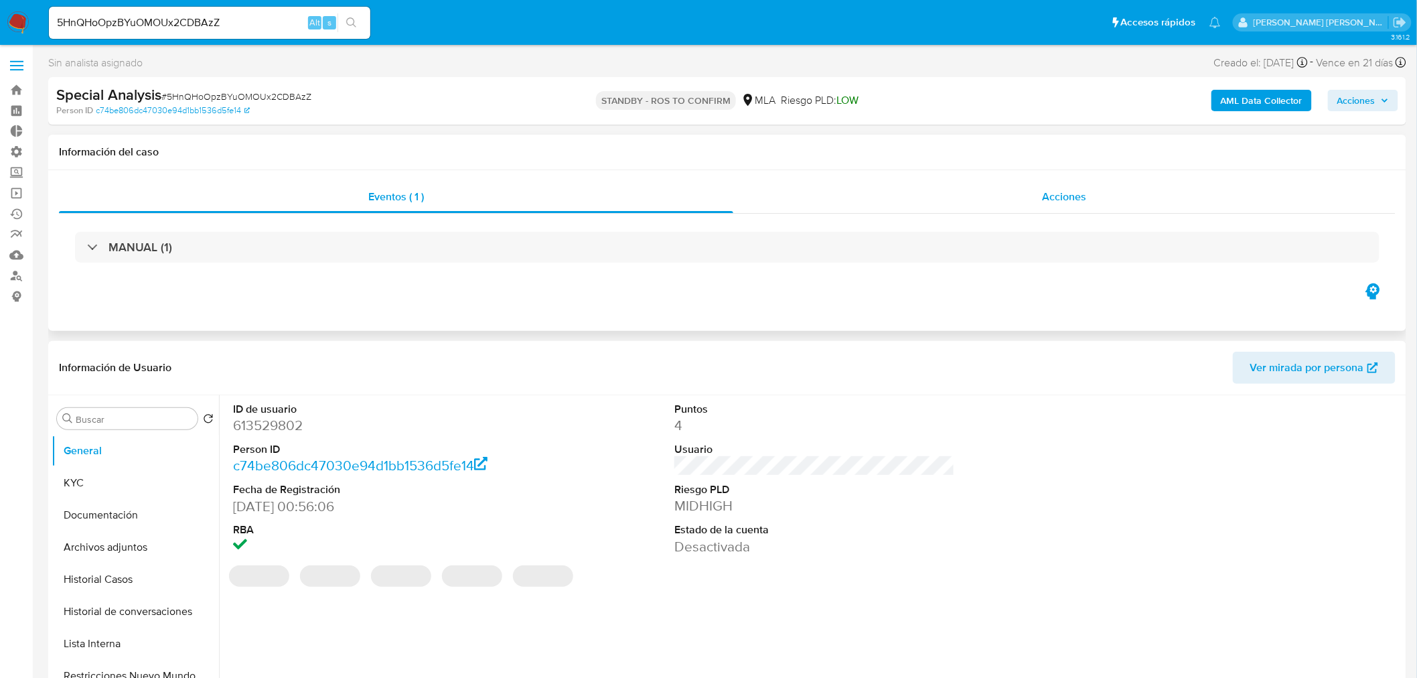
click at [1069, 201] on span "Acciones" at bounding box center [1064, 196] width 44 height 15
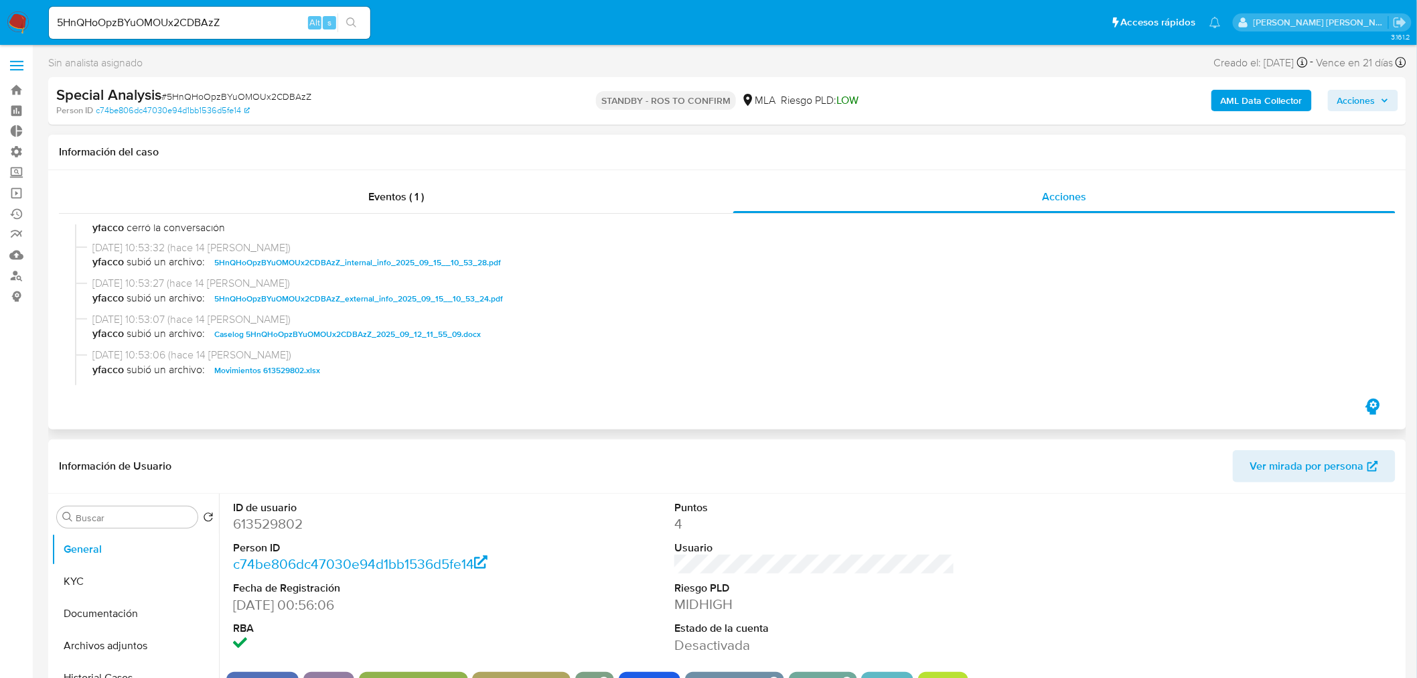
scroll to position [149, 0]
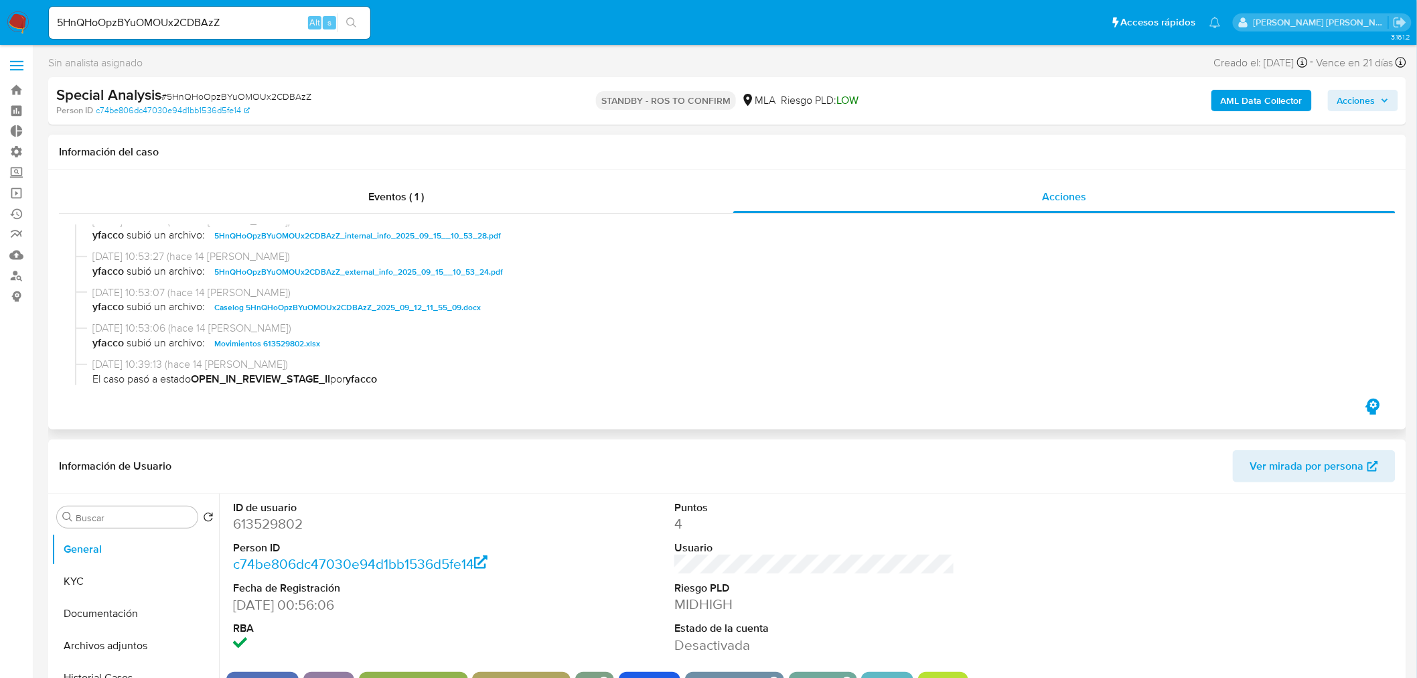
click at [449, 311] on span "Caselog 5HnQHoOpzBYuOMOUx2CDBAzZ_2025_09_12_11_55_09.docx" at bounding box center [347, 307] width 266 height 16
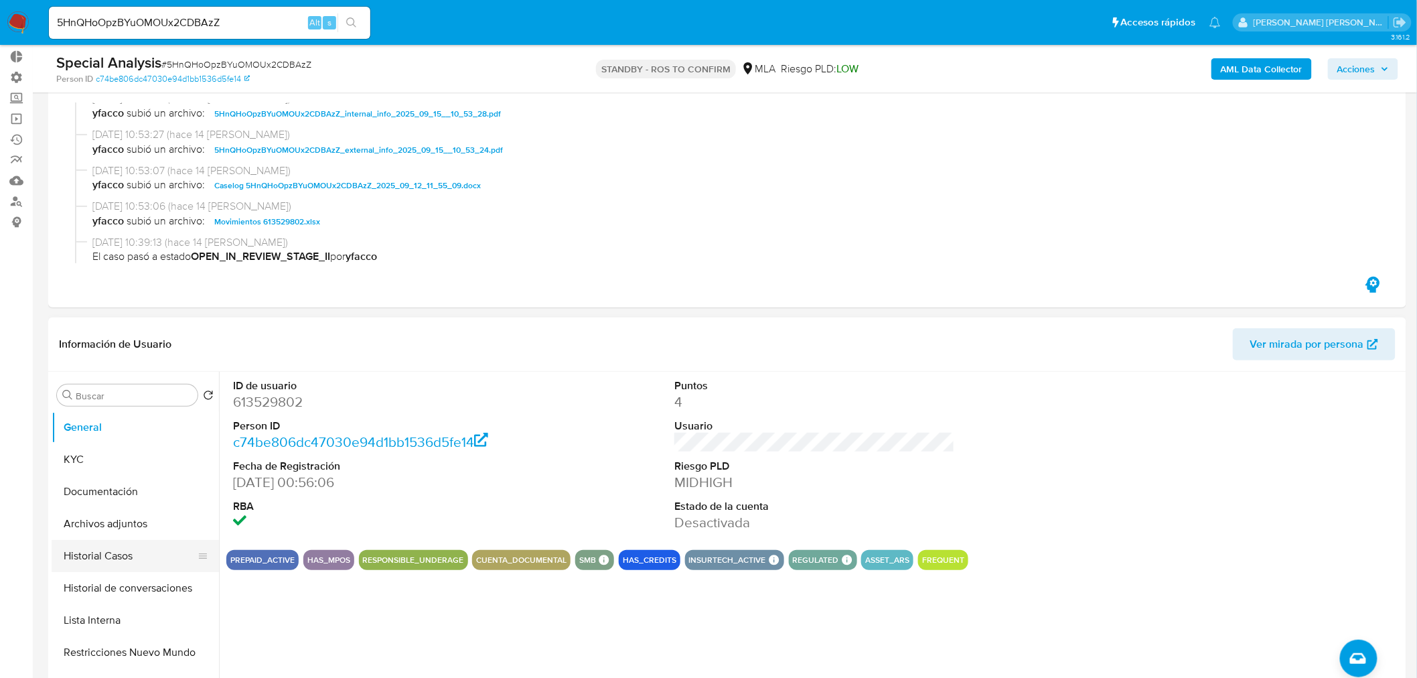
click at [110, 565] on button "Historial Casos" at bounding box center [130, 556] width 157 height 32
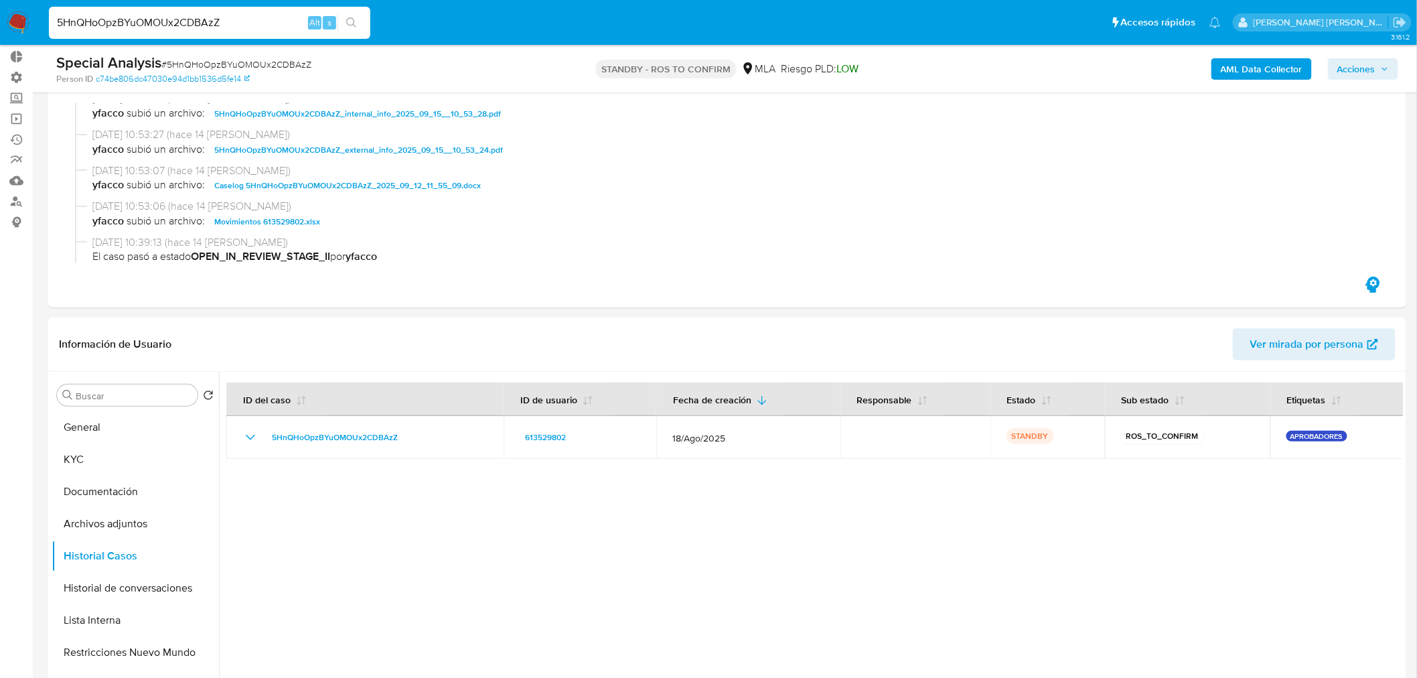
click at [252, 18] on input "5HnQHoOpzBYuOMOUx2CDBAzZ" at bounding box center [209, 22] width 321 height 17
click at [252, 17] on input "5HnQHoOpzBYuOMOUx2CDBAzZ" at bounding box center [209, 22] width 321 height 17
paste input "Nic43579hWFSh9wjMi2WXd56"
type input "Nic43579hWFSh9wjMi2WXd56"
click at [345, 15] on button "search-icon" at bounding box center [350, 22] width 27 height 19
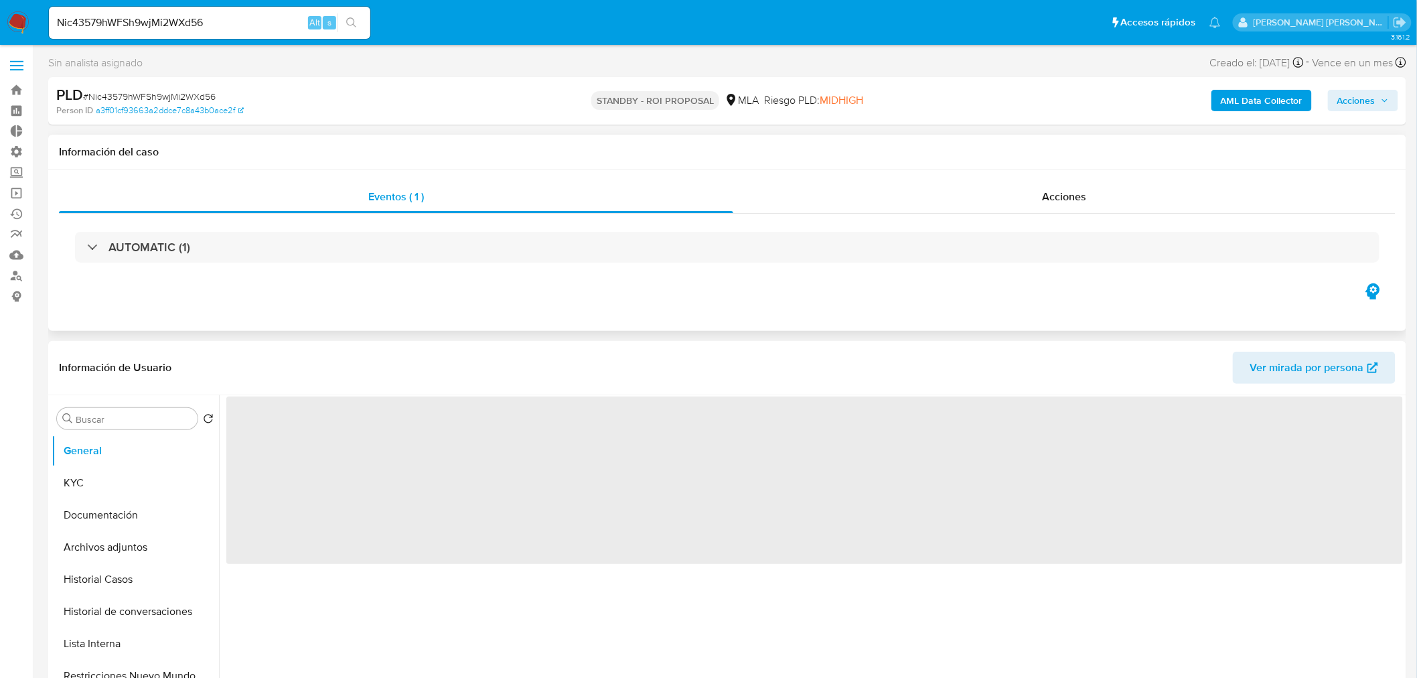
select select "10"
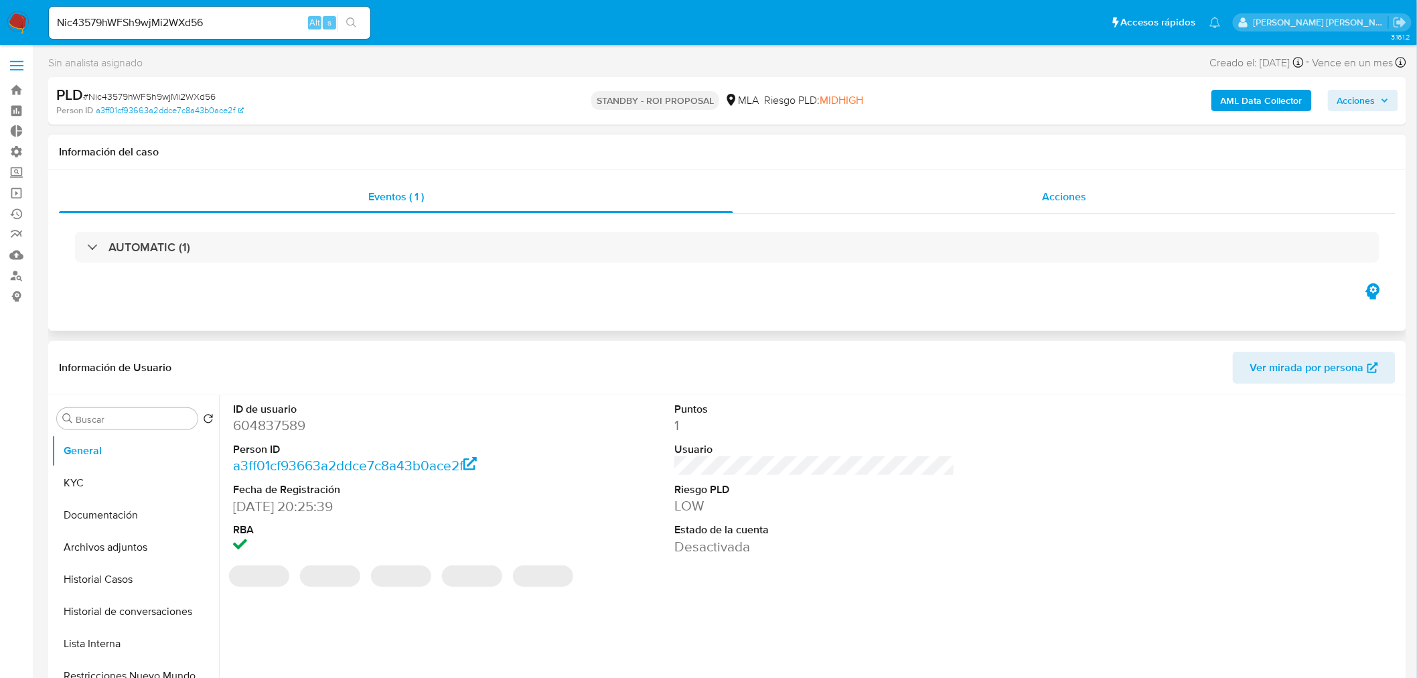
click at [1069, 198] on span "Acciones" at bounding box center [1064, 196] width 44 height 15
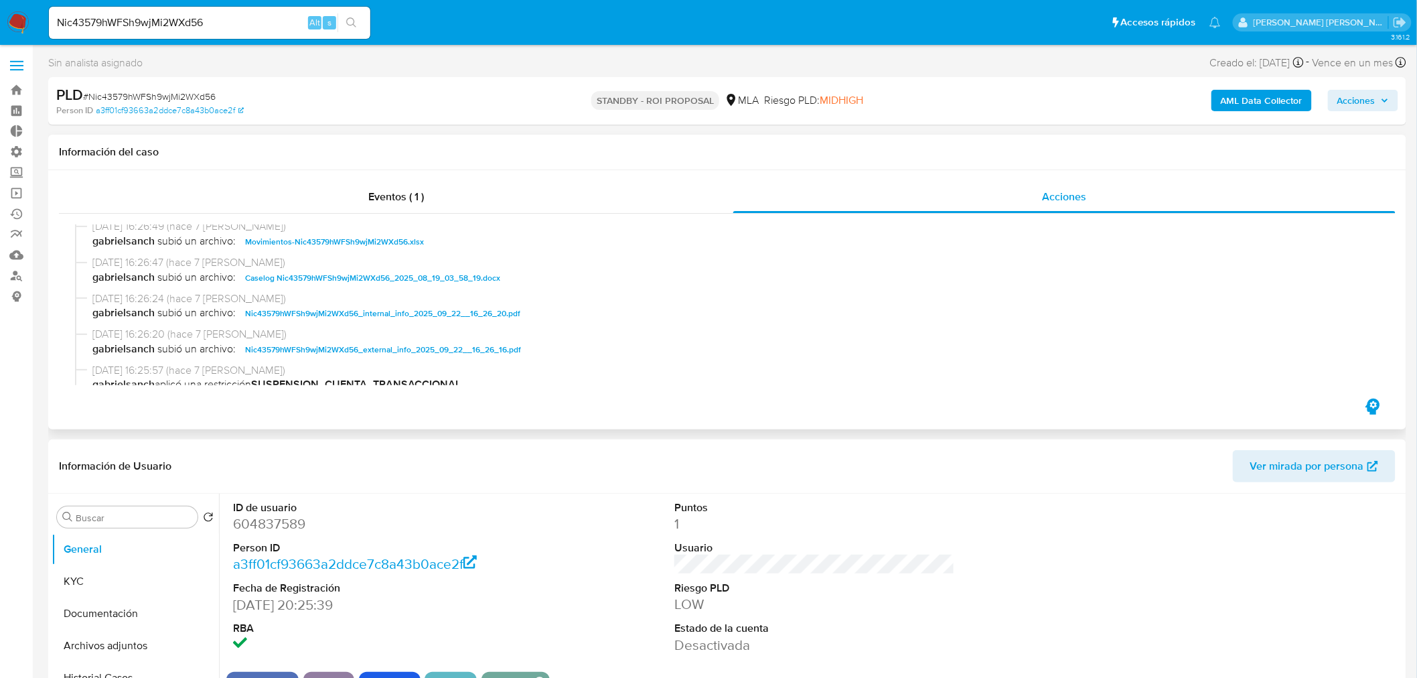
click at [429, 278] on span "Caselog Nic43579hWFSh9wjMi2WXd56_2025_08_19_03_58_19.docx" at bounding box center [372, 278] width 255 height 16
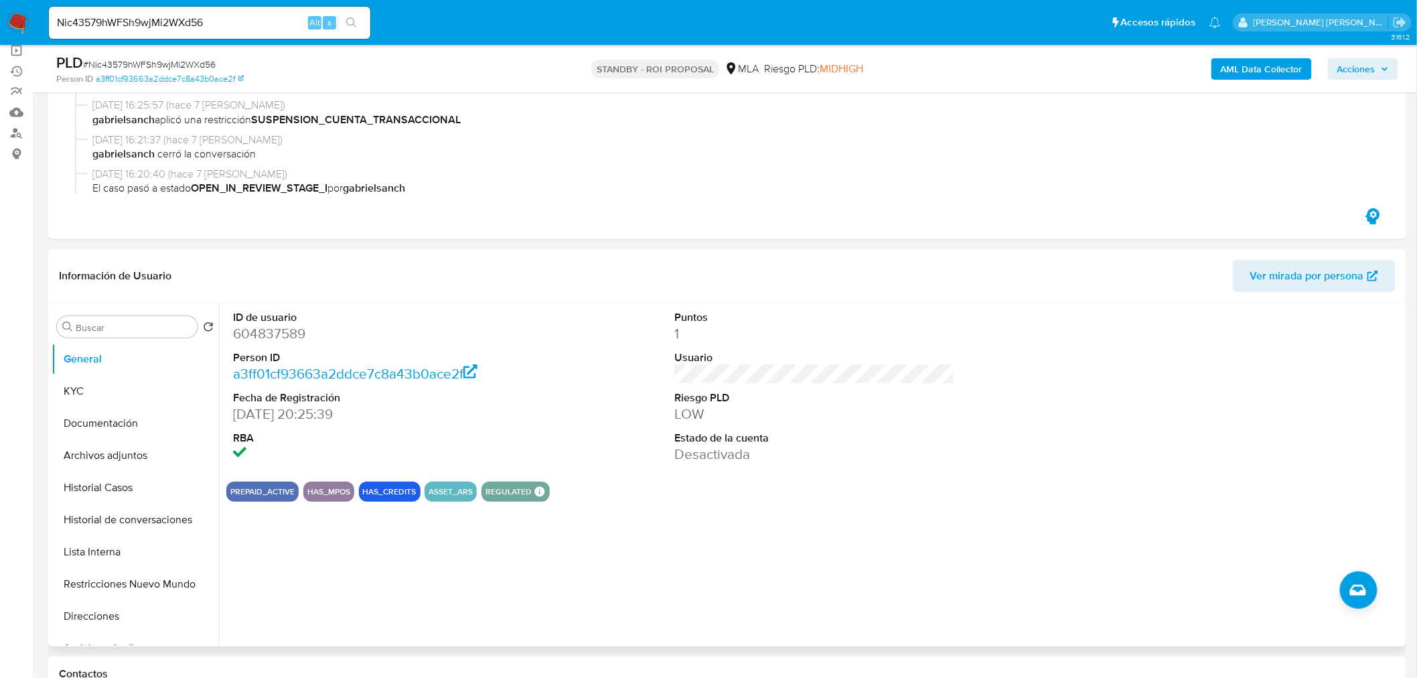
scroll to position [149, 0]
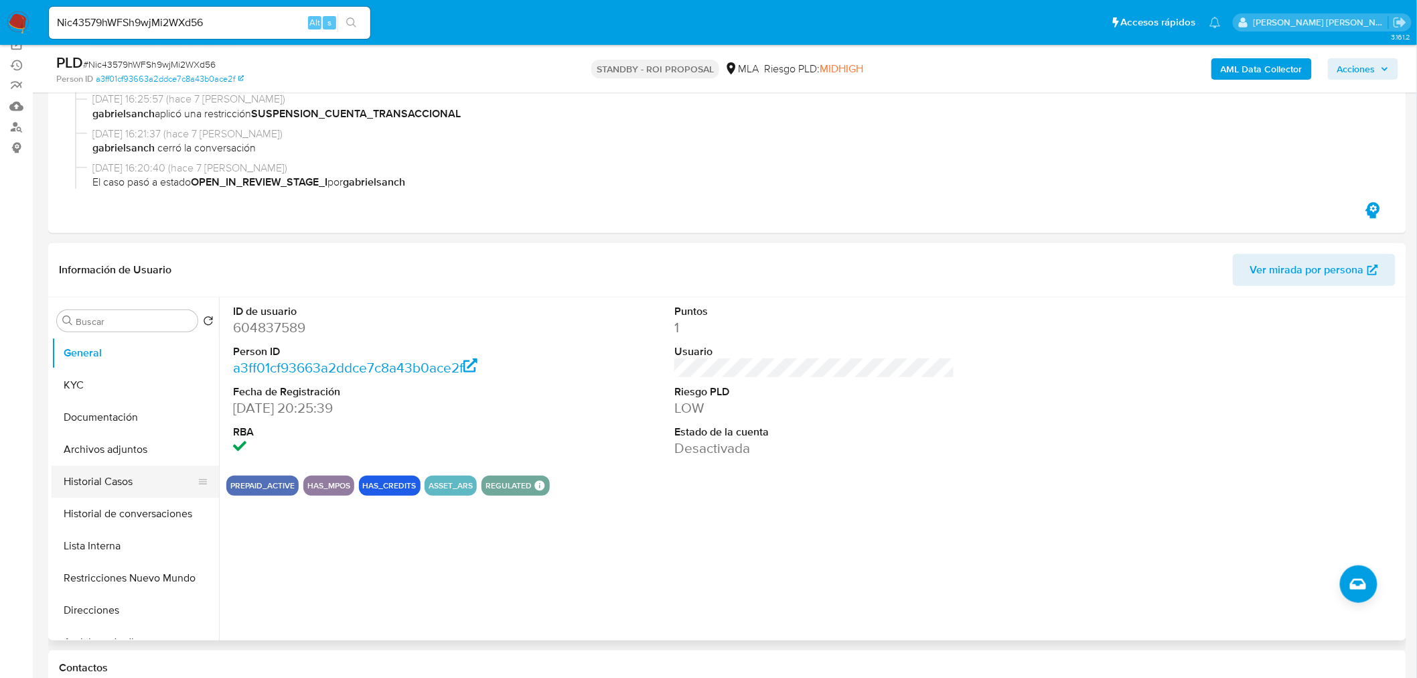
click at [117, 494] on button "Historial Casos" at bounding box center [130, 481] width 157 height 32
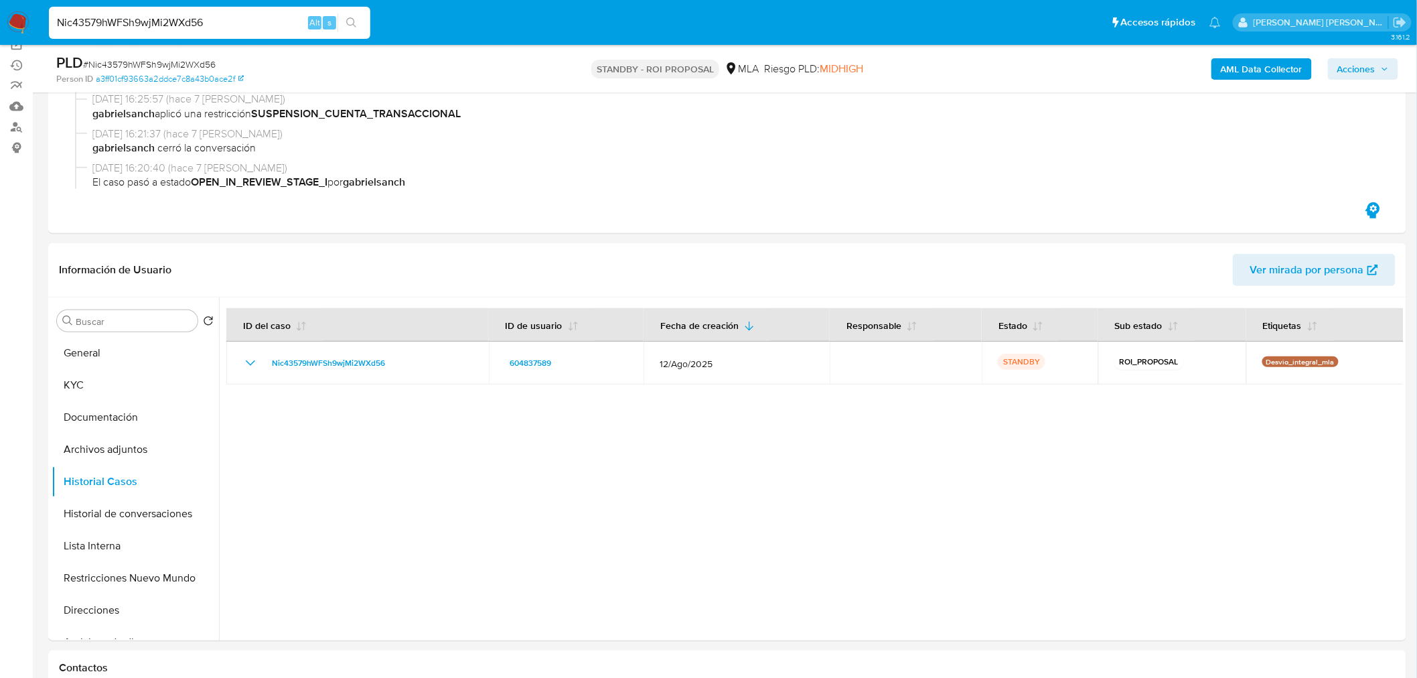
click at [271, 27] on input "Nic43579hWFSh9wjMi2WXd56" at bounding box center [209, 22] width 321 height 17
click at [271, 28] on input "Nic43579hWFSh9wjMi2WXd56" at bounding box center [209, 22] width 321 height 17
paste input "AoIcRh2krMJk4qzA0xcnHXo3"
type input "AoIcRh2krMJk4qzA0xcnHXo3"
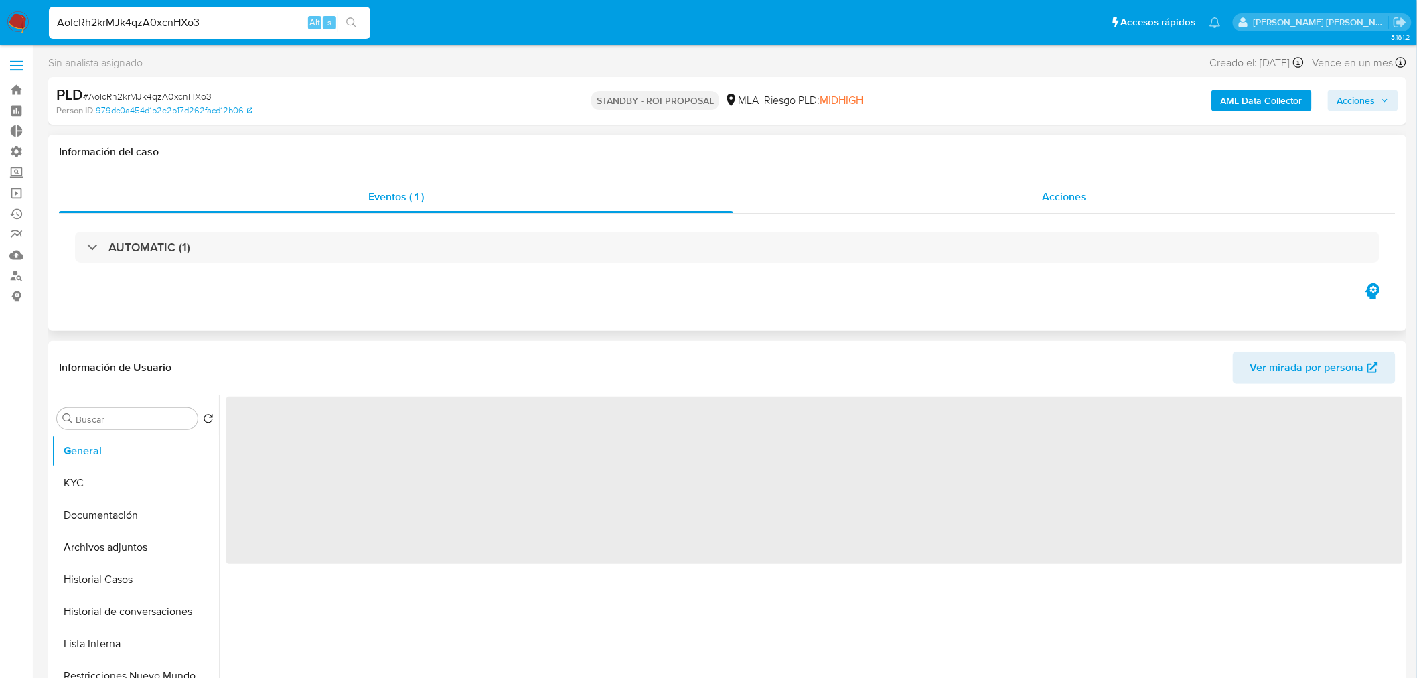
select select "10"
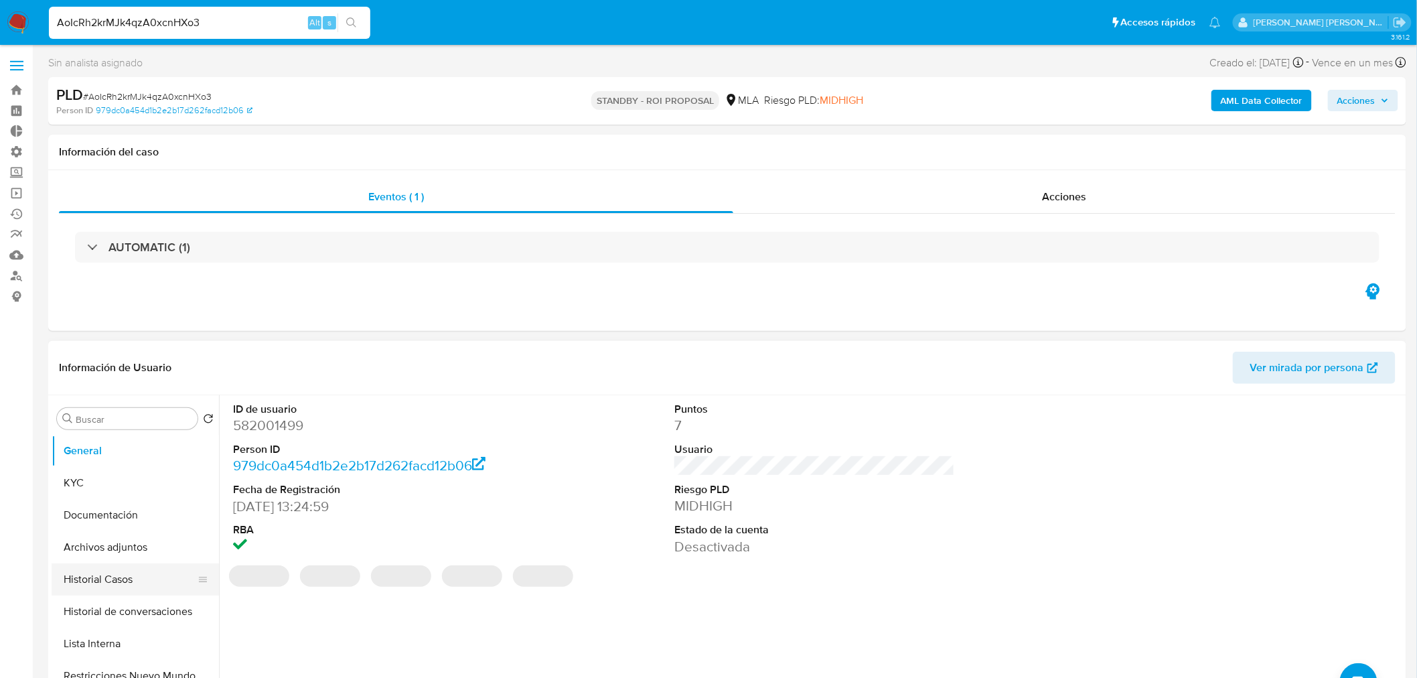
click at [82, 574] on button "Historial Casos" at bounding box center [130, 579] width 157 height 32
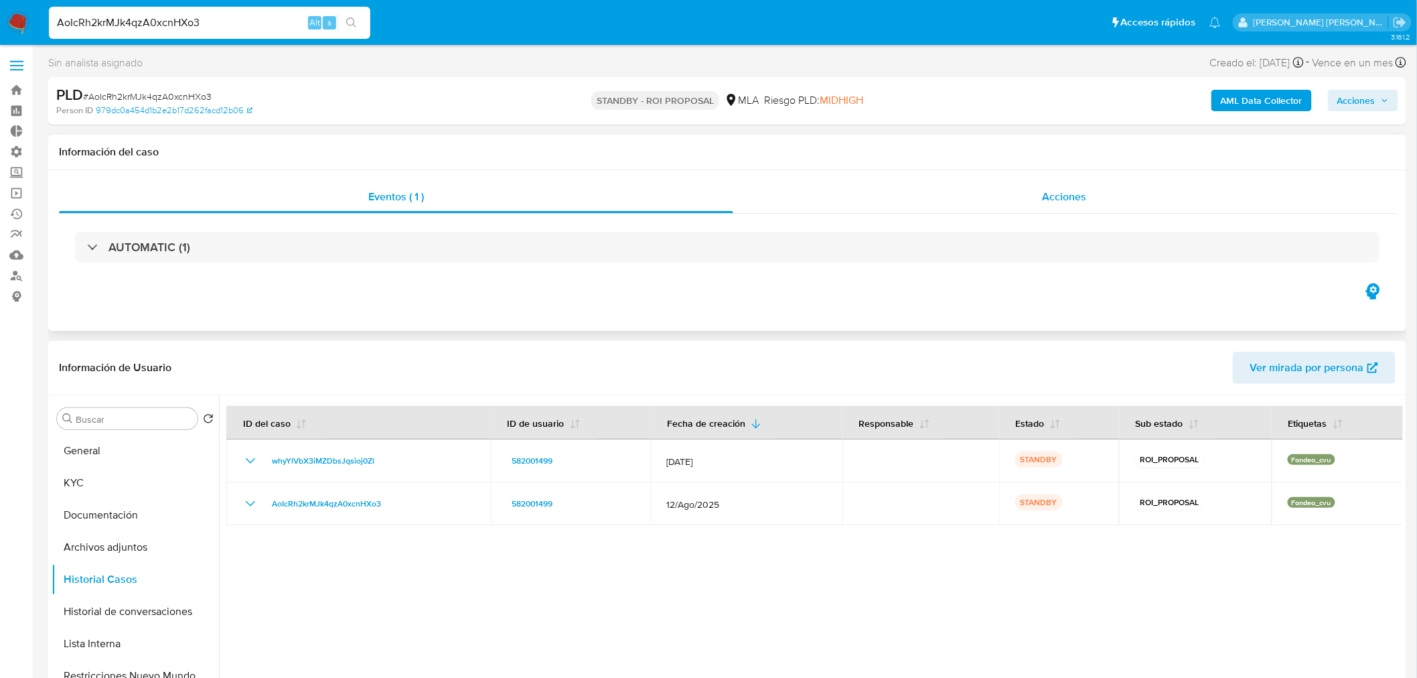
click at [1095, 187] on div "Acciones" at bounding box center [1064, 197] width 663 height 32
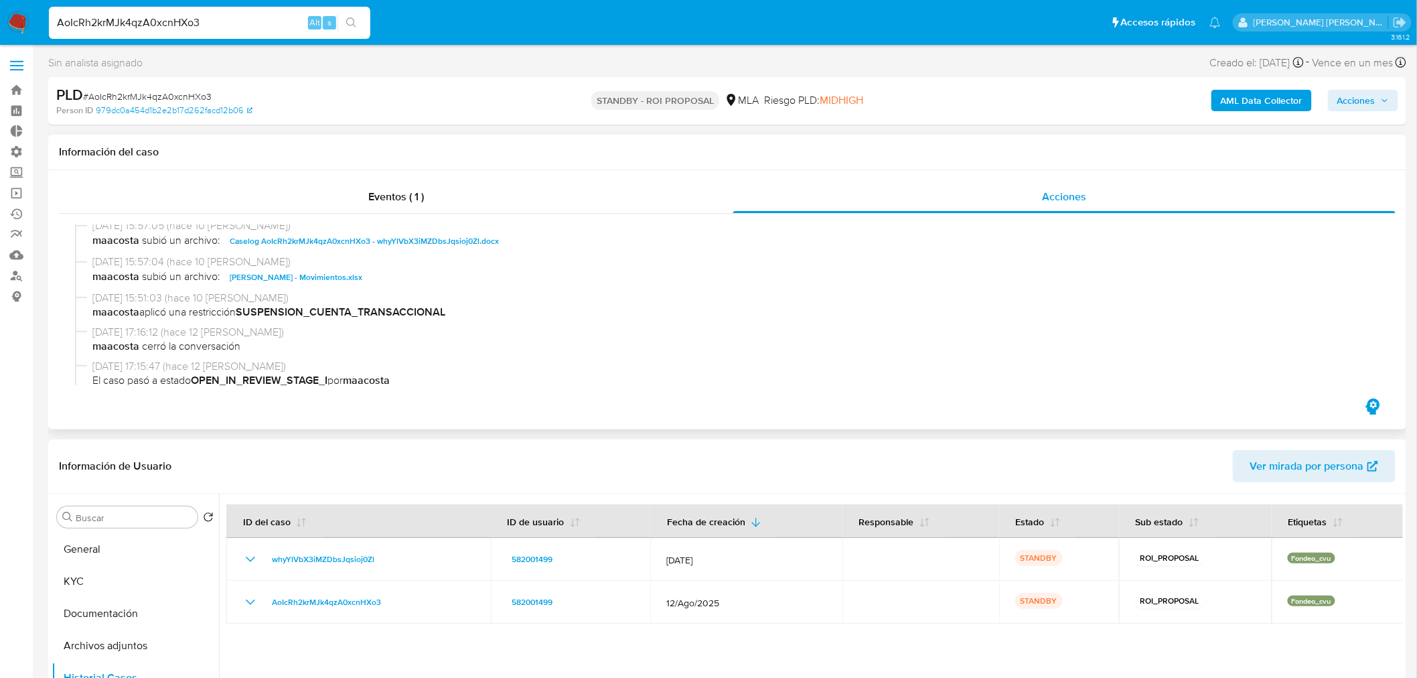
scroll to position [74, 0]
click at [452, 238] on span "Caselog AoIcRh2krMJk4qzA0xcnHXo3 - whyYlVbX3iMZDbsJqsioj0Zl.docx" at bounding box center [364, 242] width 269 height 16
click at [167, 22] on input "AoIcRh2krMJk4qzA0xcnHXo3" at bounding box center [209, 22] width 321 height 17
click at [167, 21] on input "AoIcRh2krMJk4qzA0xcnHXo3" at bounding box center [209, 22] width 321 height 17
paste input "HL7lJgr9uJcviQWUVujllgKO"
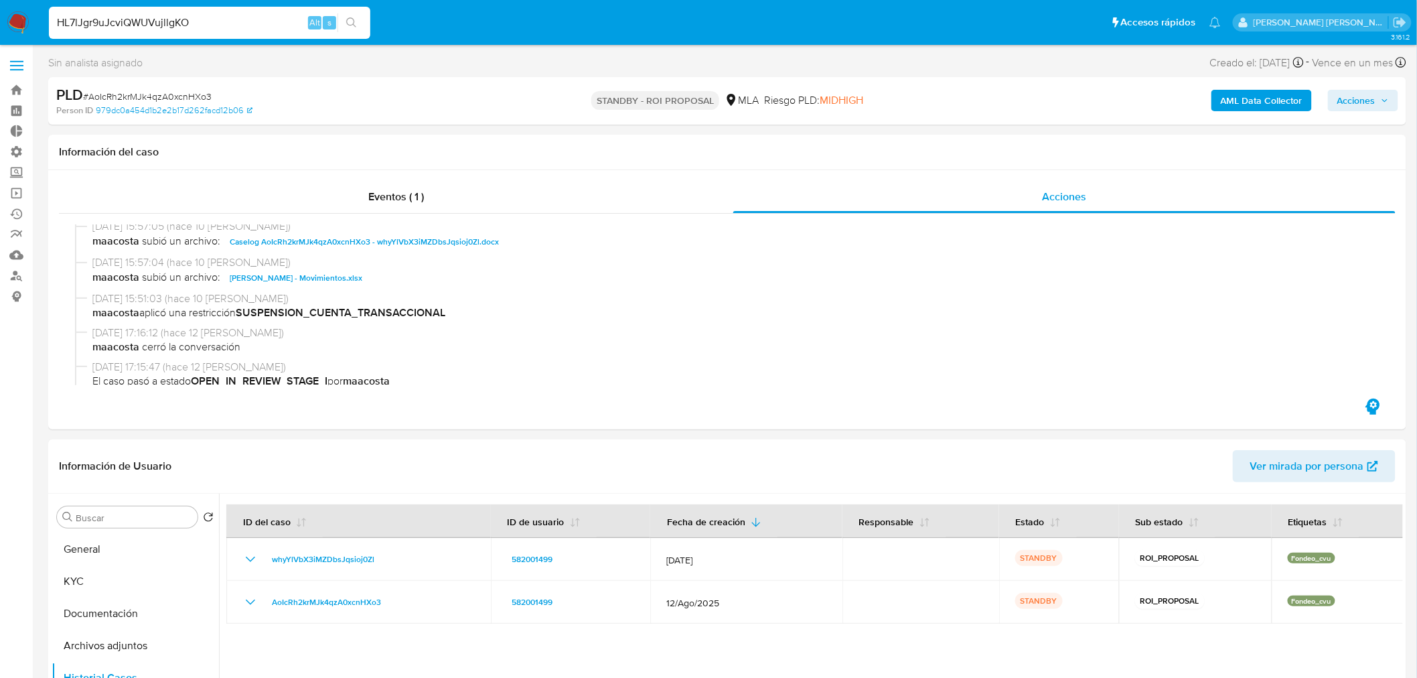
type input "HL7lJgr9uJcviQWUVujllgKO"
click at [350, 18] on icon "search-icon" at bounding box center [351, 22] width 11 height 11
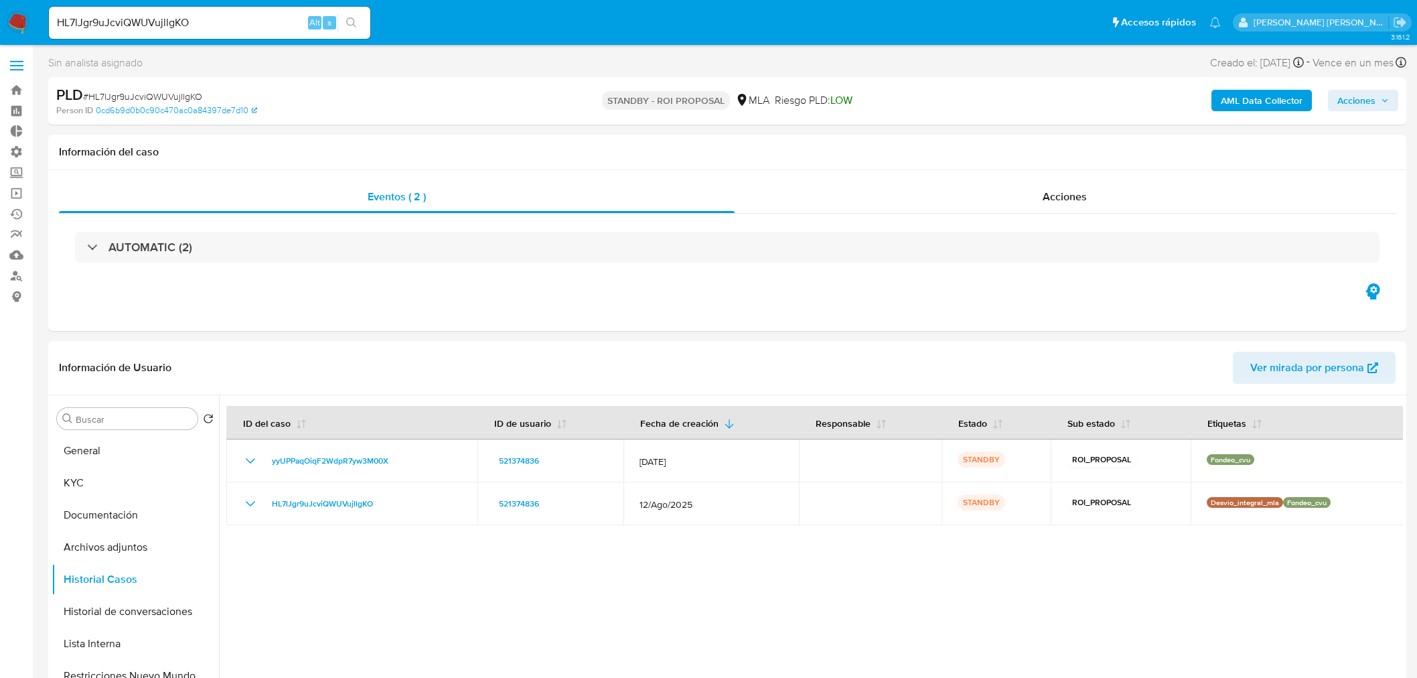
select select "10"
drag, startPoint x: 0, startPoint y: 0, endPoint x: 1057, endPoint y: 185, distance: 1072.6
click at [1057, 185] on div "Acciones" at bounding box center [1066, 197] width 662 height 32
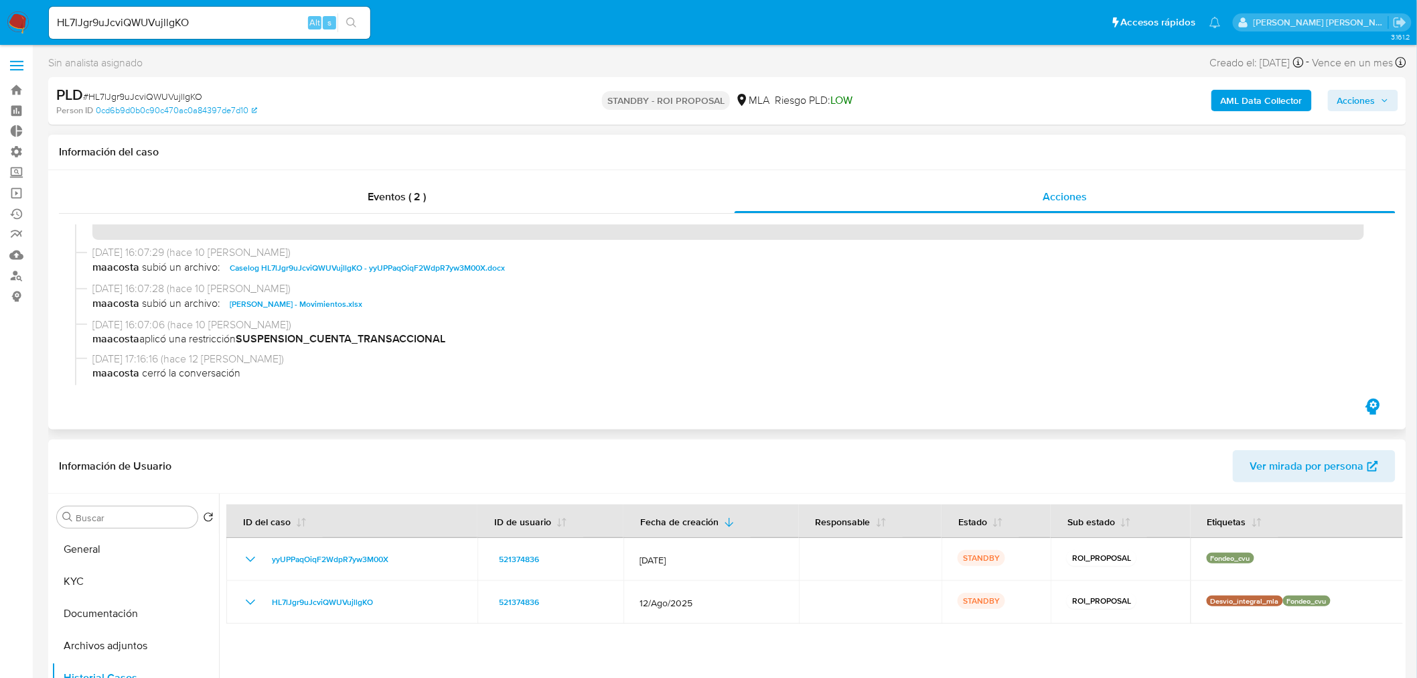
scroll to position [74, 0]
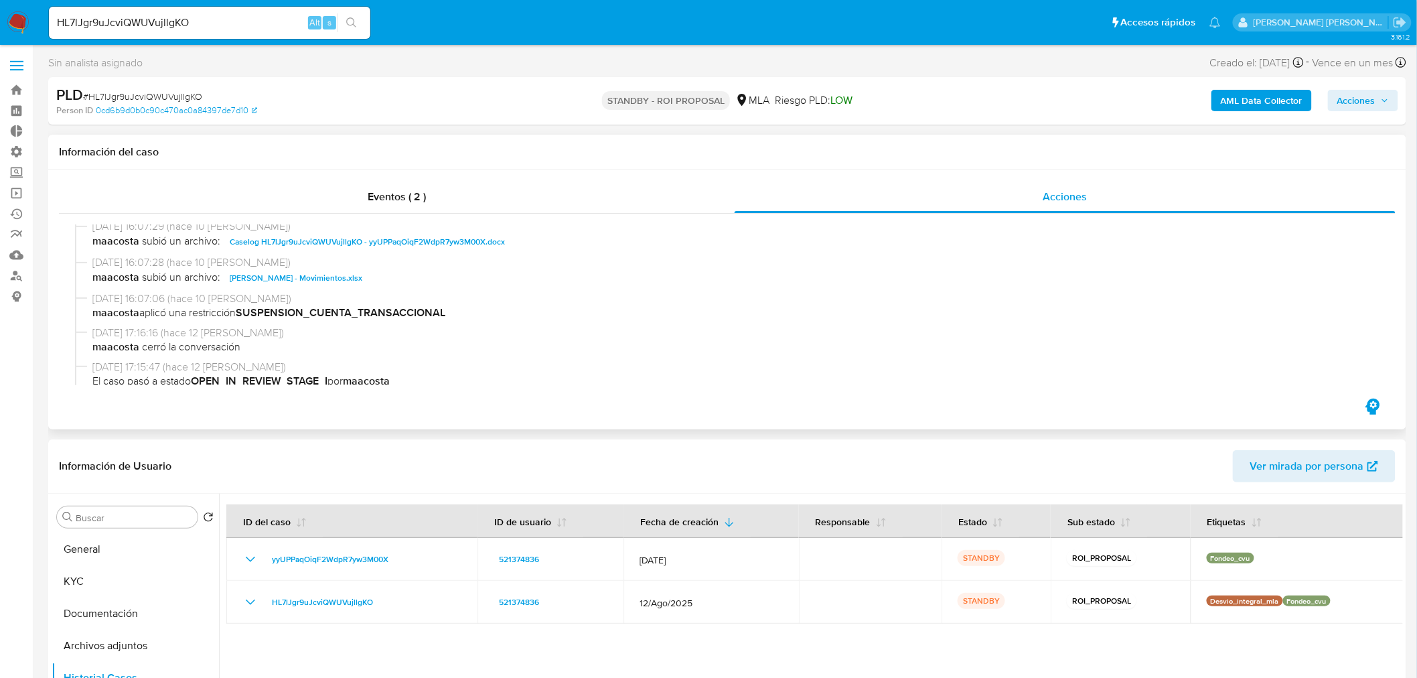
click at [497, 240] on span "Caselog HL7lJgr9uJcviQWUVujllgKO - yyUPPaqOiqF2WdpR7yw3M00X.docx" at bounding box center [367, 242] width 275 height 16
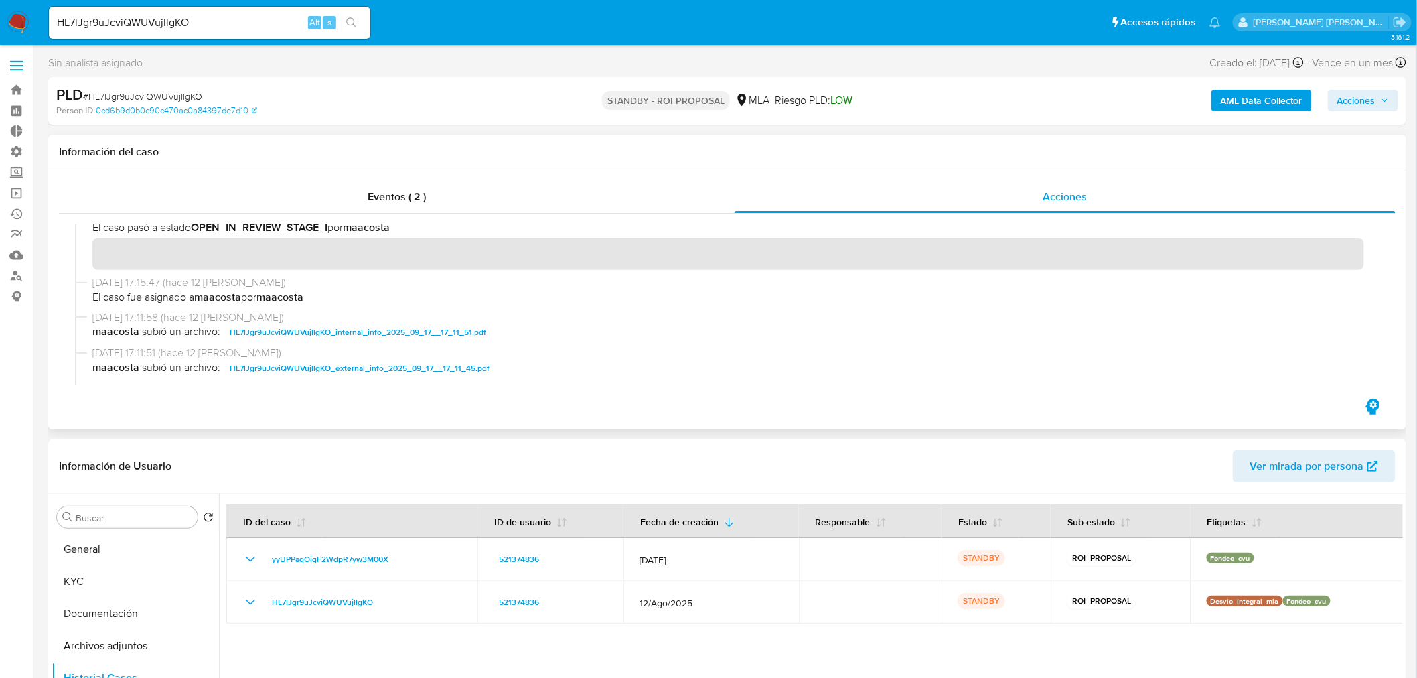
scroll to position [372, 0]
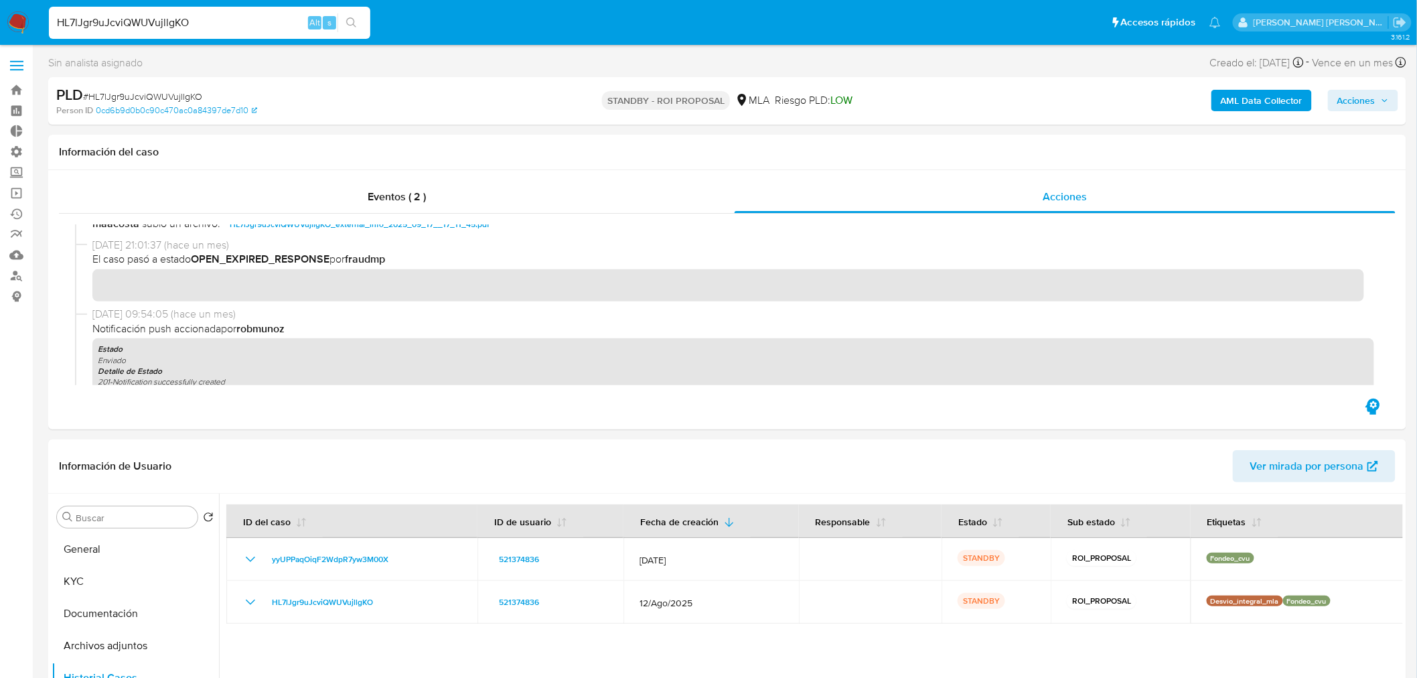
click at [230, 21] on input "HL7lJgr9uJcviQWUVujllgKO" at bounding box center [209, 22] width 321 height 17
paste input "Pqr4RVAMKZQk3GYkML9mxNDP"
type input "Pqr4RVAMKZQk3GYkML9mxNDP"
drag, startPoint x: 363, startPoint y: 11, endPoint x: 457, endPoint y: 42, distance: 98.9
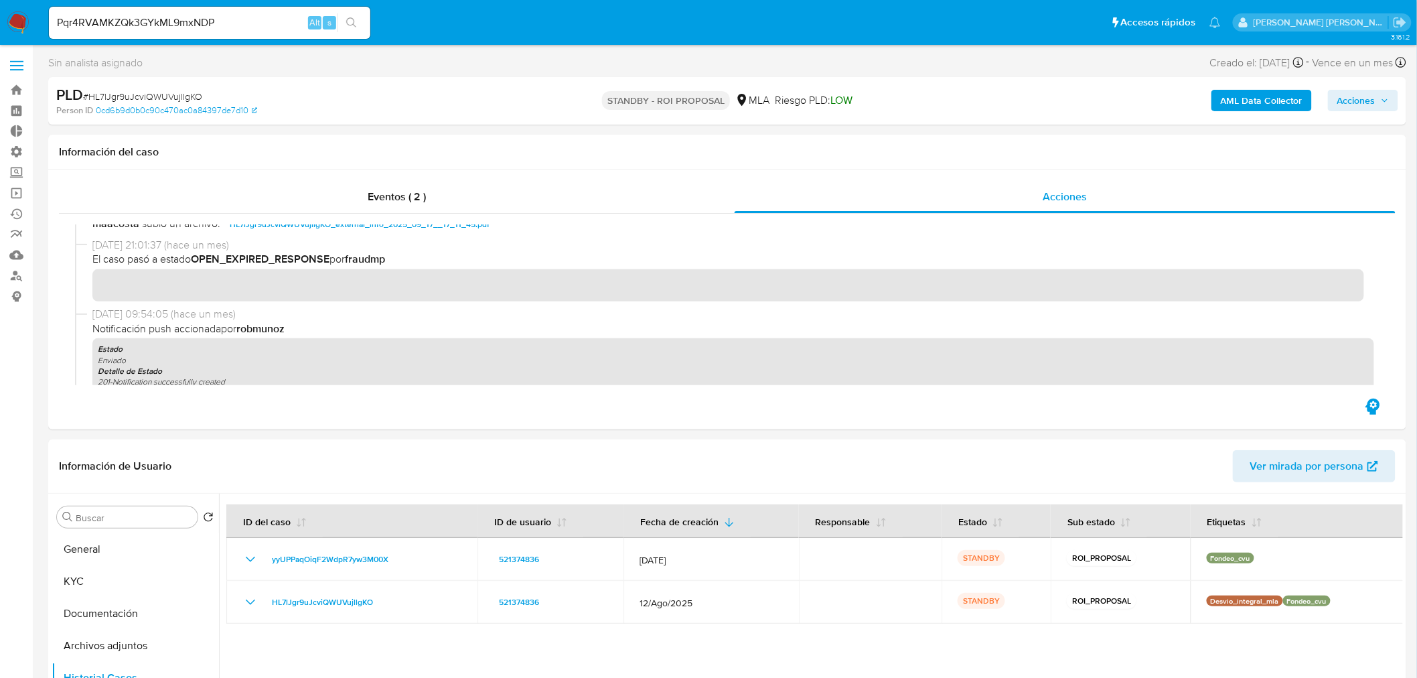
click at [363, 12] on div "Pqr4RVAMKZQk3GYkML9mxNDP Alt s" at bounding box center [209, 22] width 321 height 37
click at [352, 23] on icon "search-icon" at bounding box center [351, 22] width 11 height 11
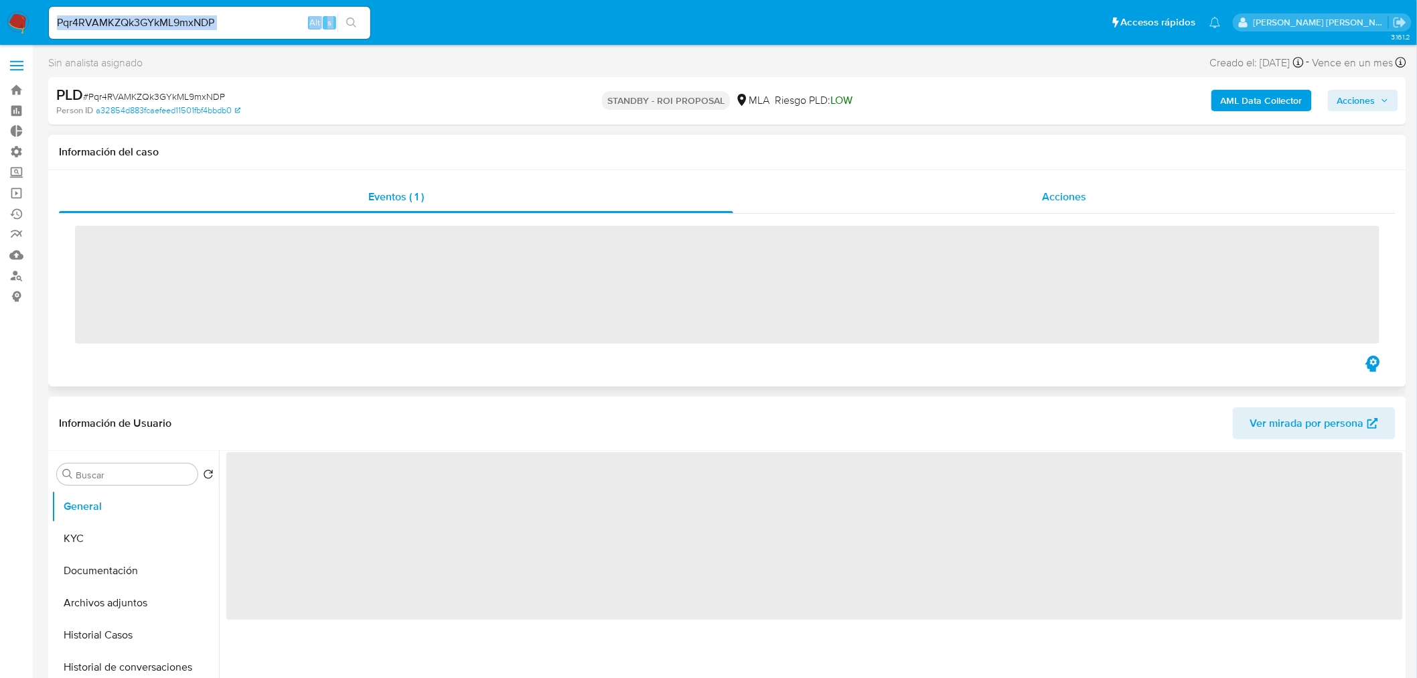
click at [1118, 205] on div "Acciones" at bounding box center [1064, 197] width 663 height 32
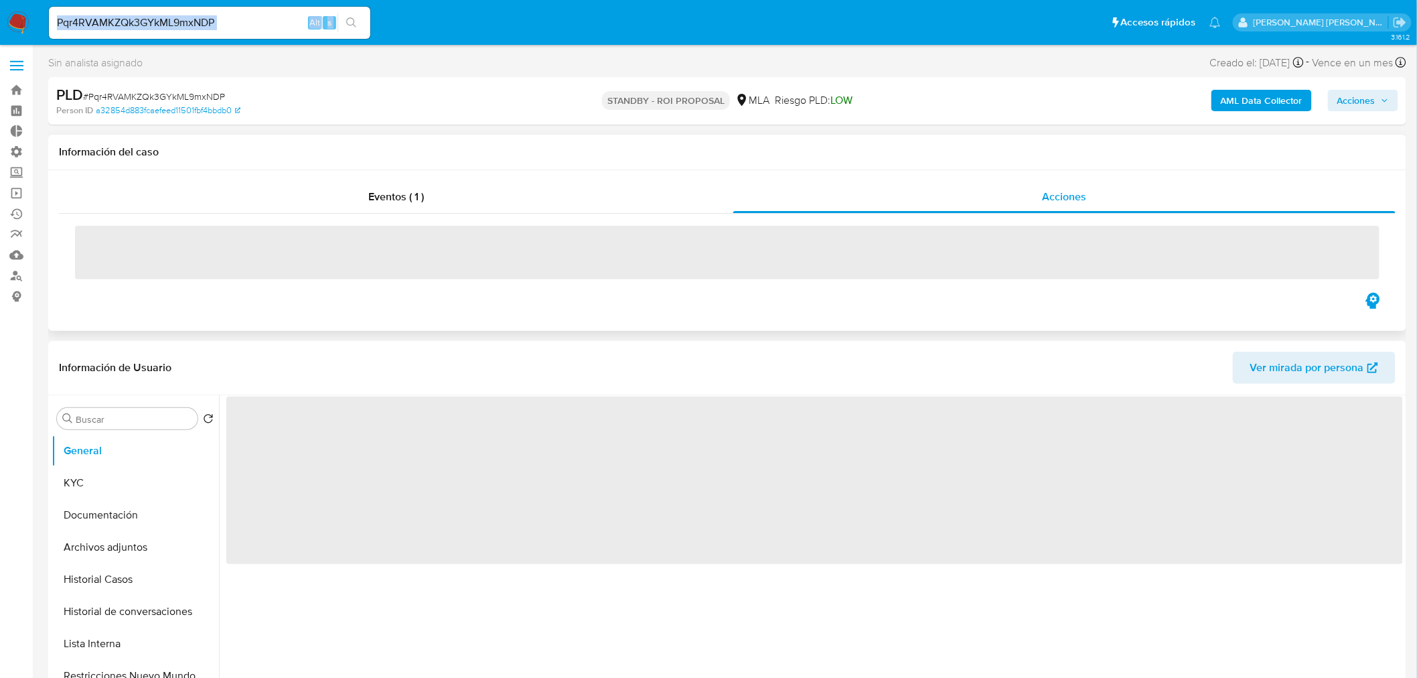
select select "10"
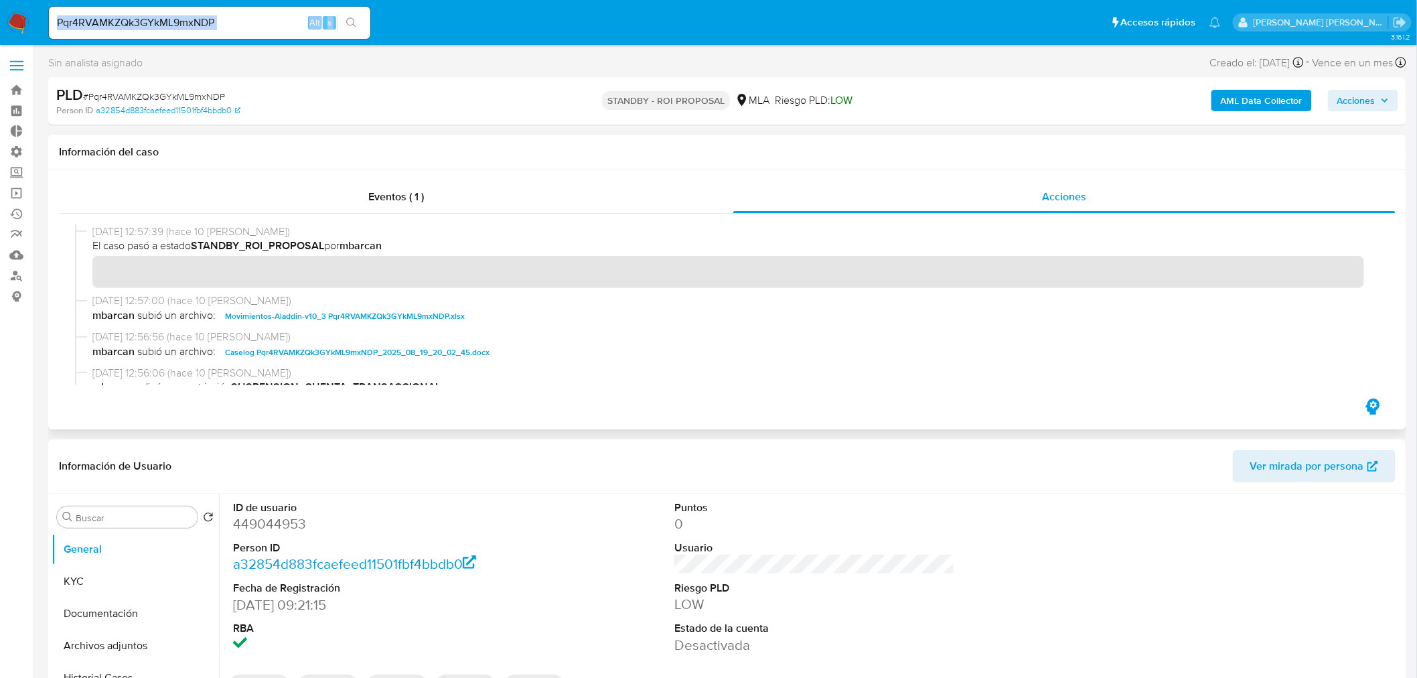
click at [470, 354] on span "Caselog Pqr4RVAMKZQk3GYkML9mxNDP_2025_08_19_20_02_45.docx" at bounding box center [357, 352] width 264 height 16
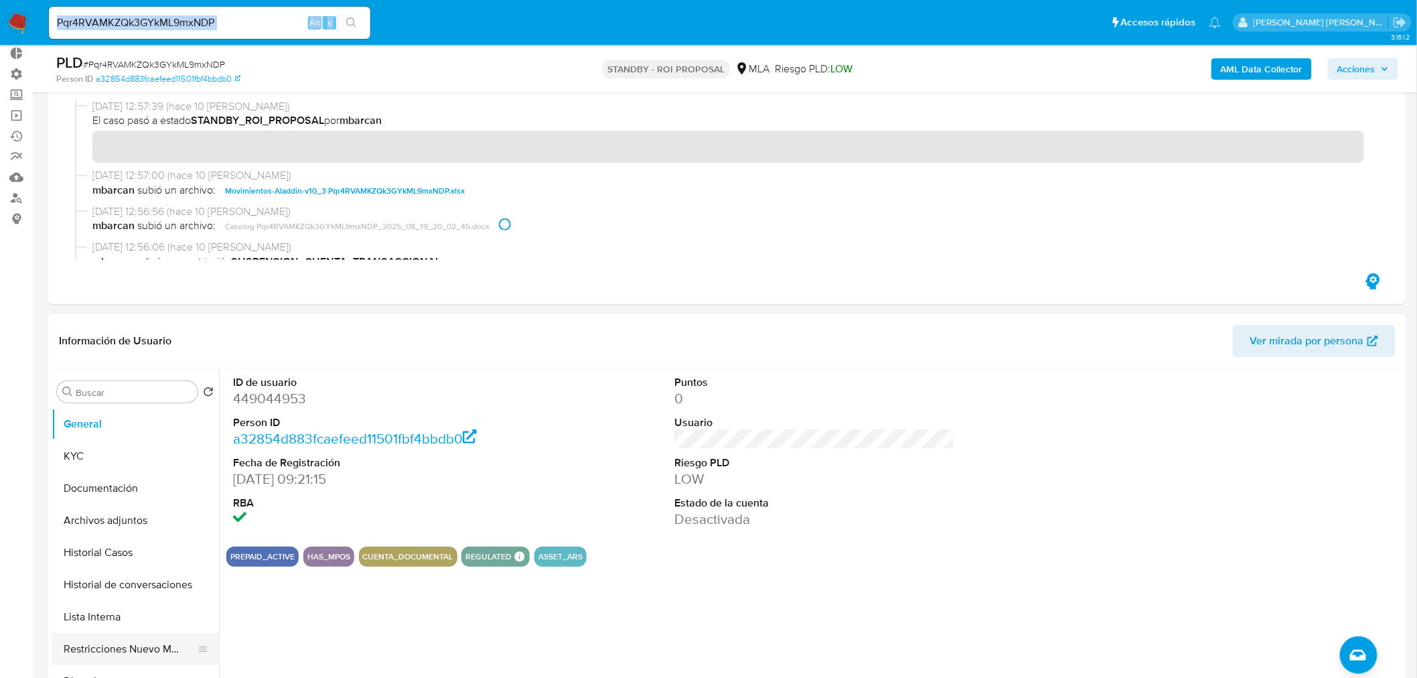
scroll to position [149, 0]
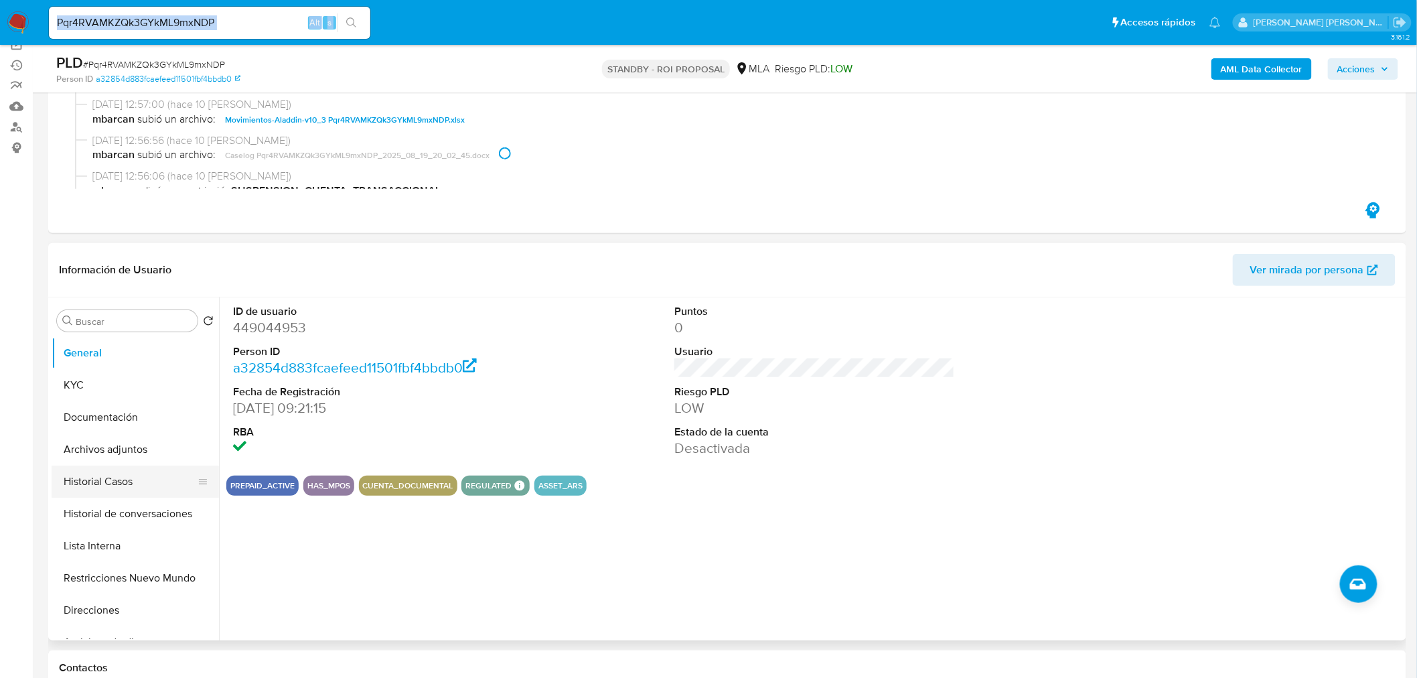
click at [104, 482] on button "Historial Casos" at bounding box center [130, 481] width 157 height 32
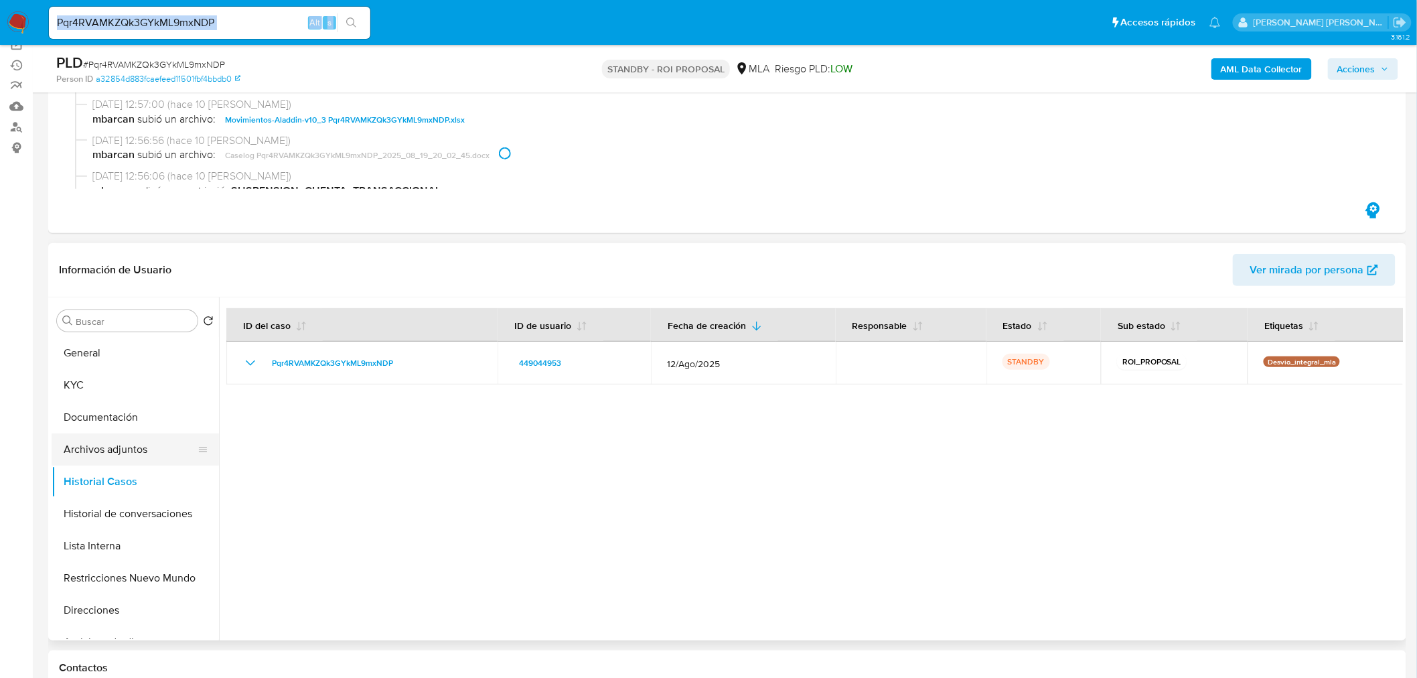
click at [117, 444] on button "Archivos adjuntos" at bounding box center [130, 449] width 157 height 32
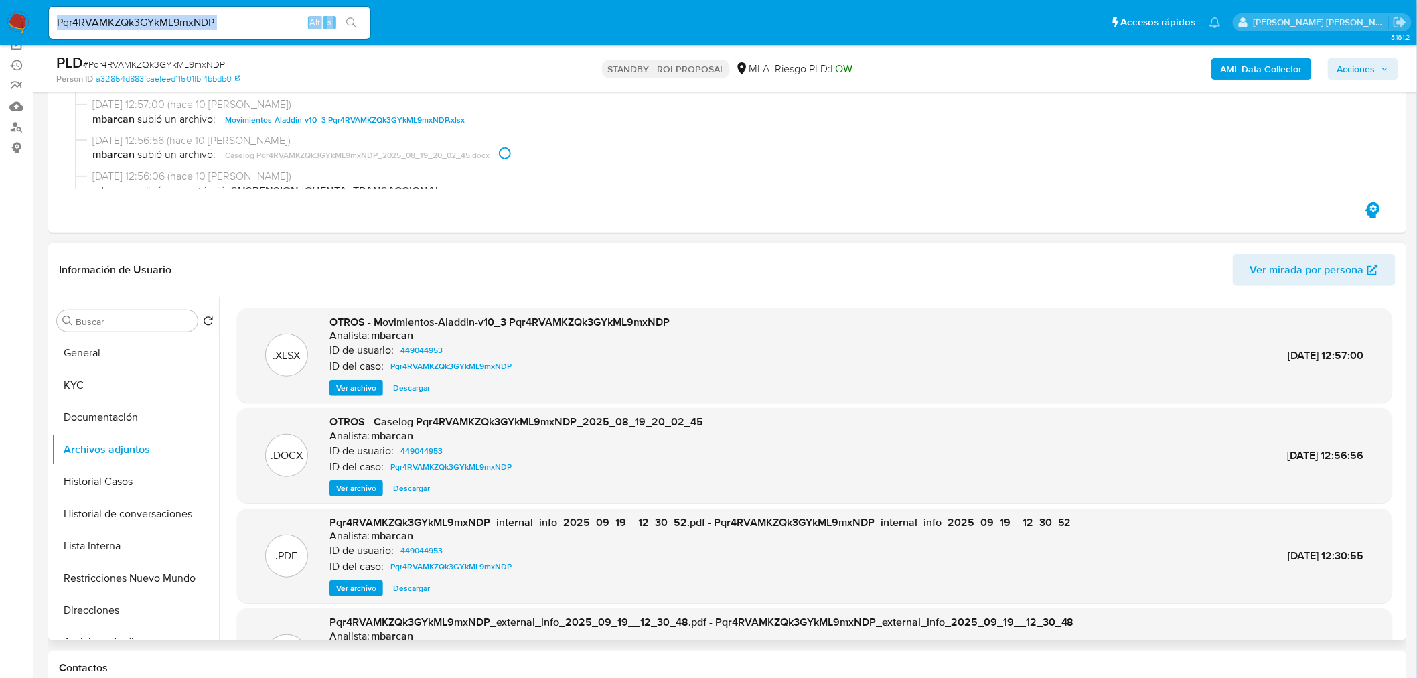
click at [420, 489] on span "Descargar" at bounding box center [411, 487] width 37 height 13
click at [203, 29] on input "Pqr4RVAMKZQk3GYkML9mxNDP" at bounding box center [209, 22] width 321 height 17
paste input "aTvado5jZPhyaQZfH0KXxbSi"
type input "aTvado5jZPhyaQZfH0KXxbSi"
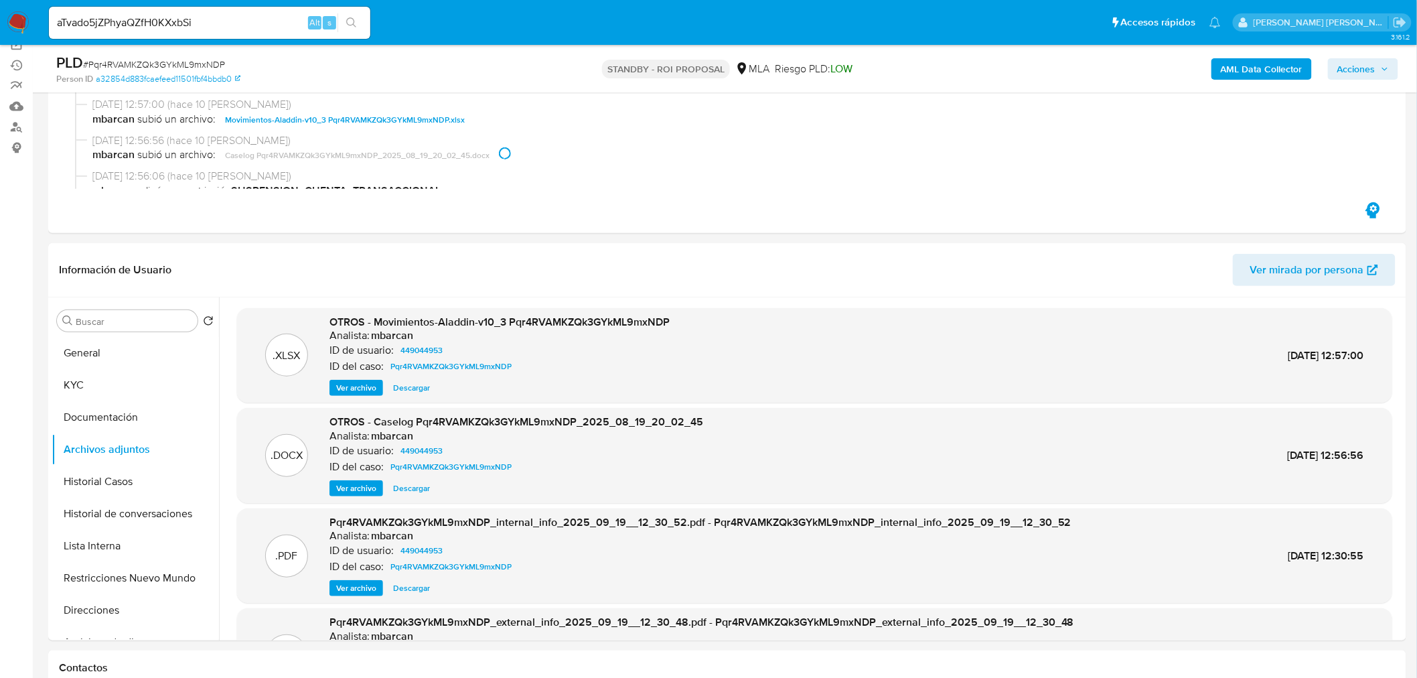
click at [355, 24] on icon "search-icon" at bounding box center [351, 22] width 11 height 11
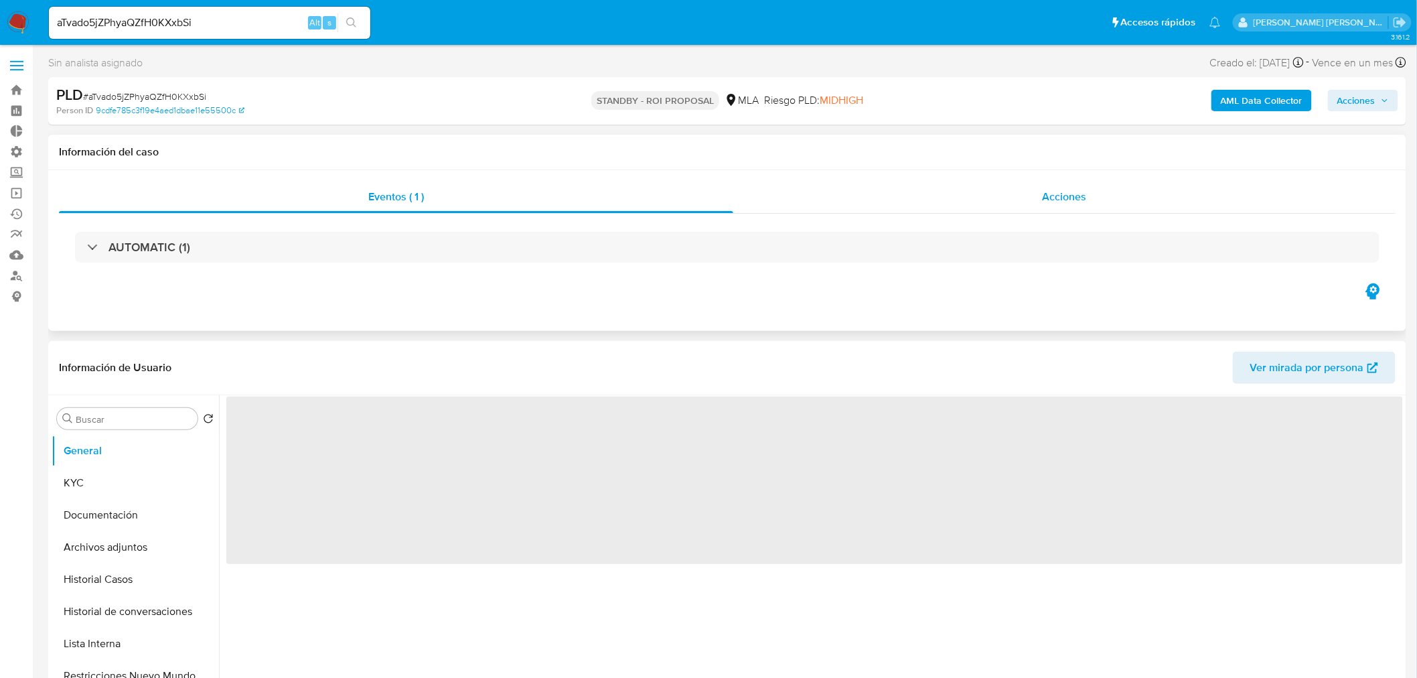
click at [1067, 198] on span "Acciones" at bounding box center [1064, 196] width 44 height 15
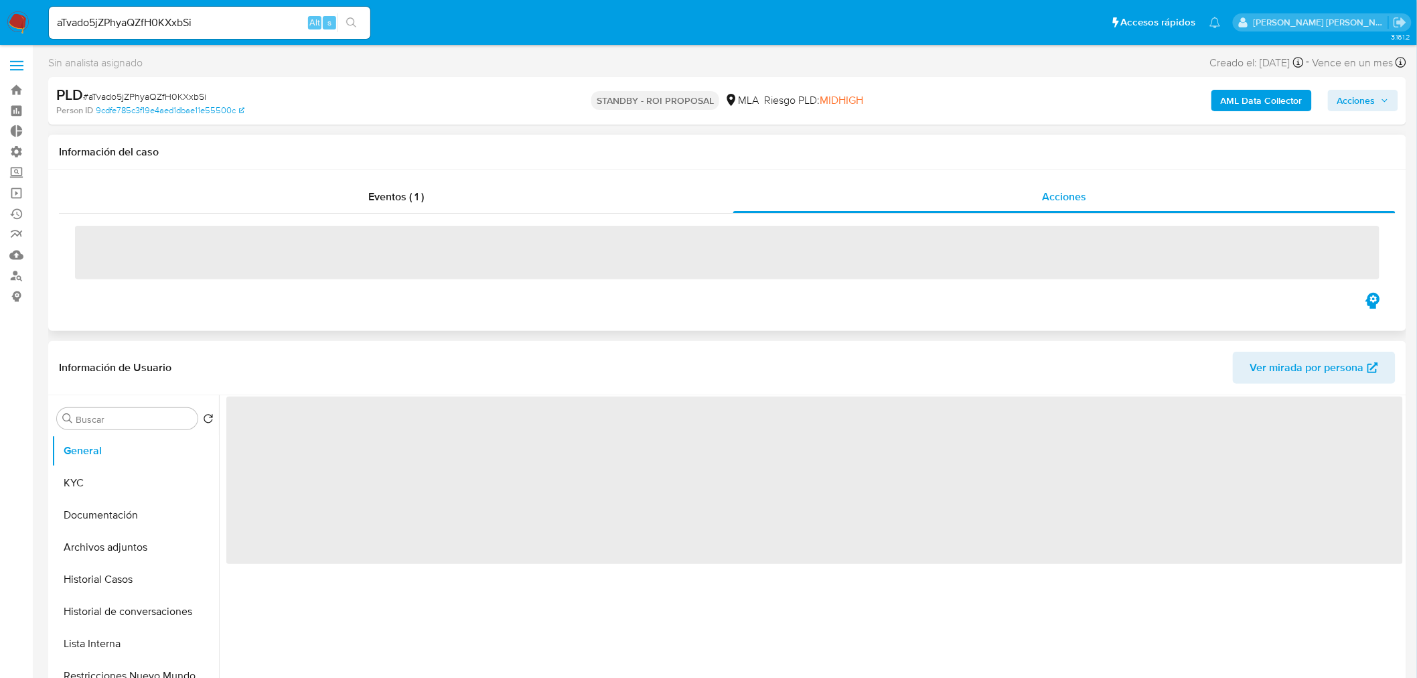
select select "10"
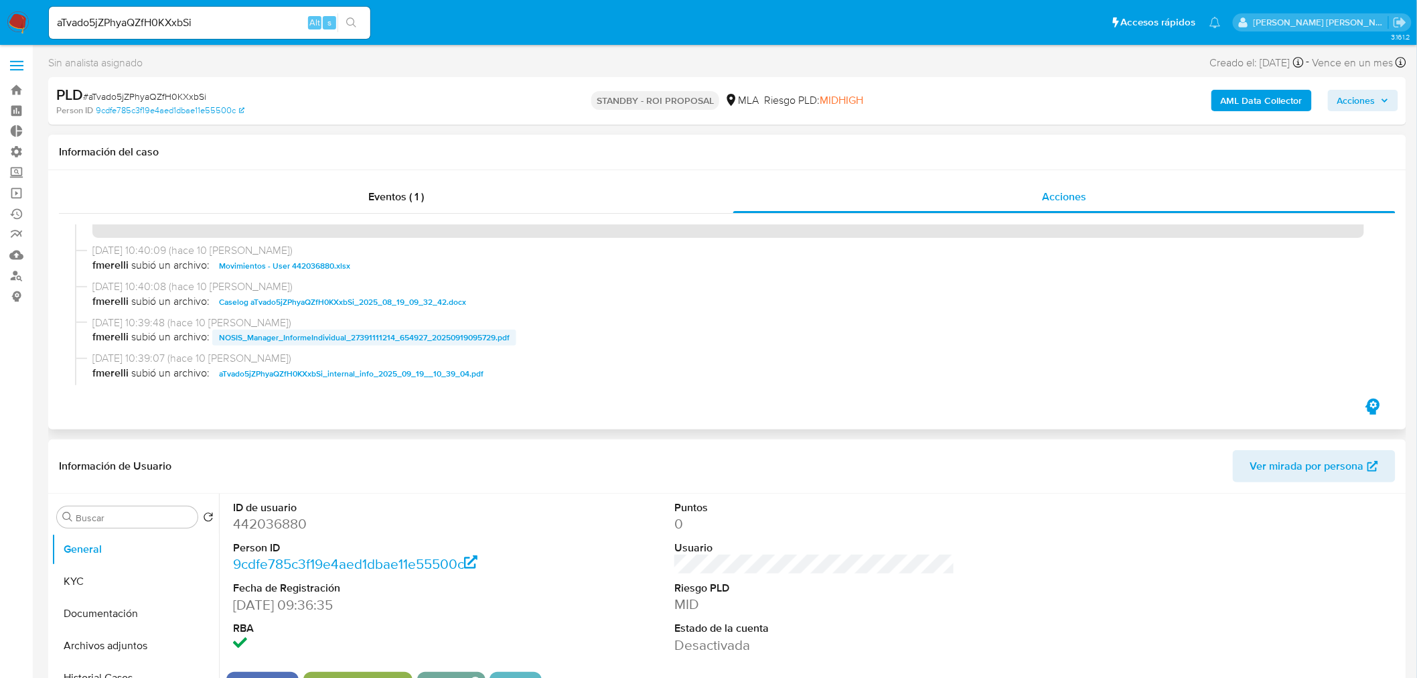
scroll to position [74, 0]
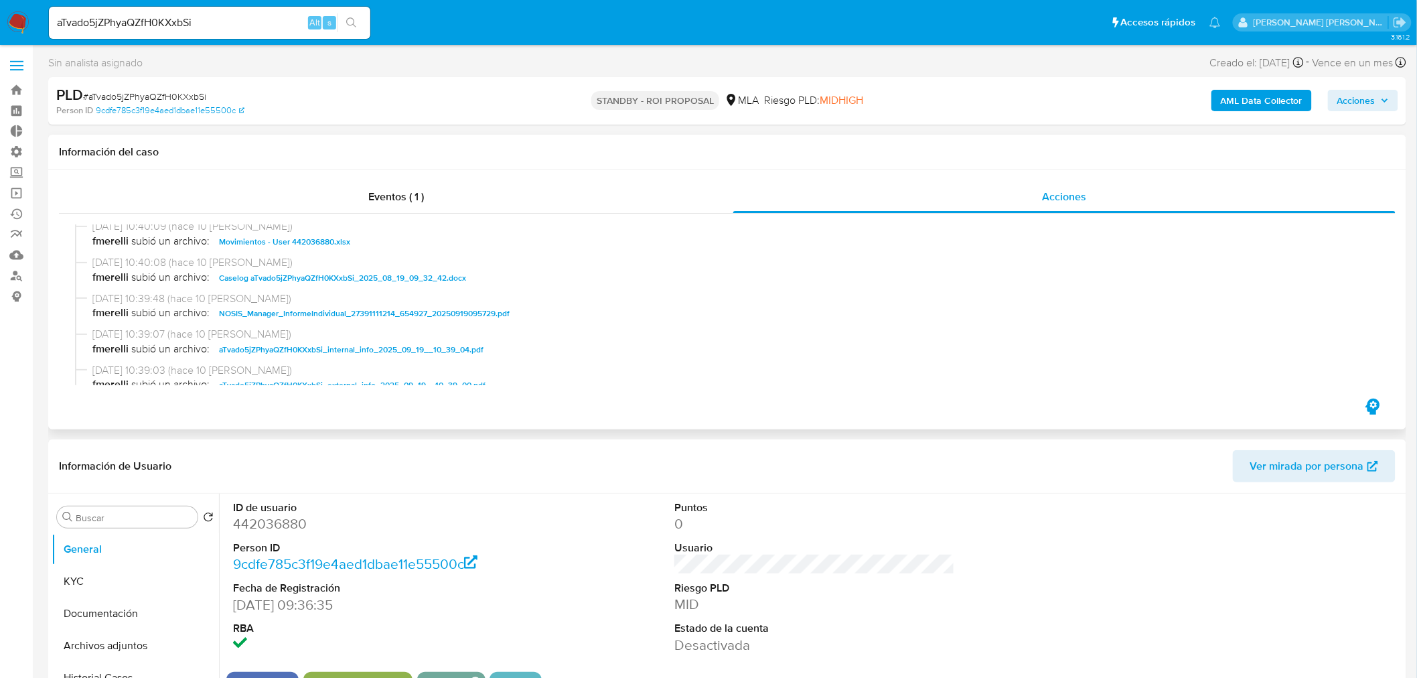
click at [449, 275] on span "Caselog aTvado5jZPhyaQZfH0KXxbSi_2025_08_19_09_32_42.docx" at bounding box center [342, 278] width 247 height 16
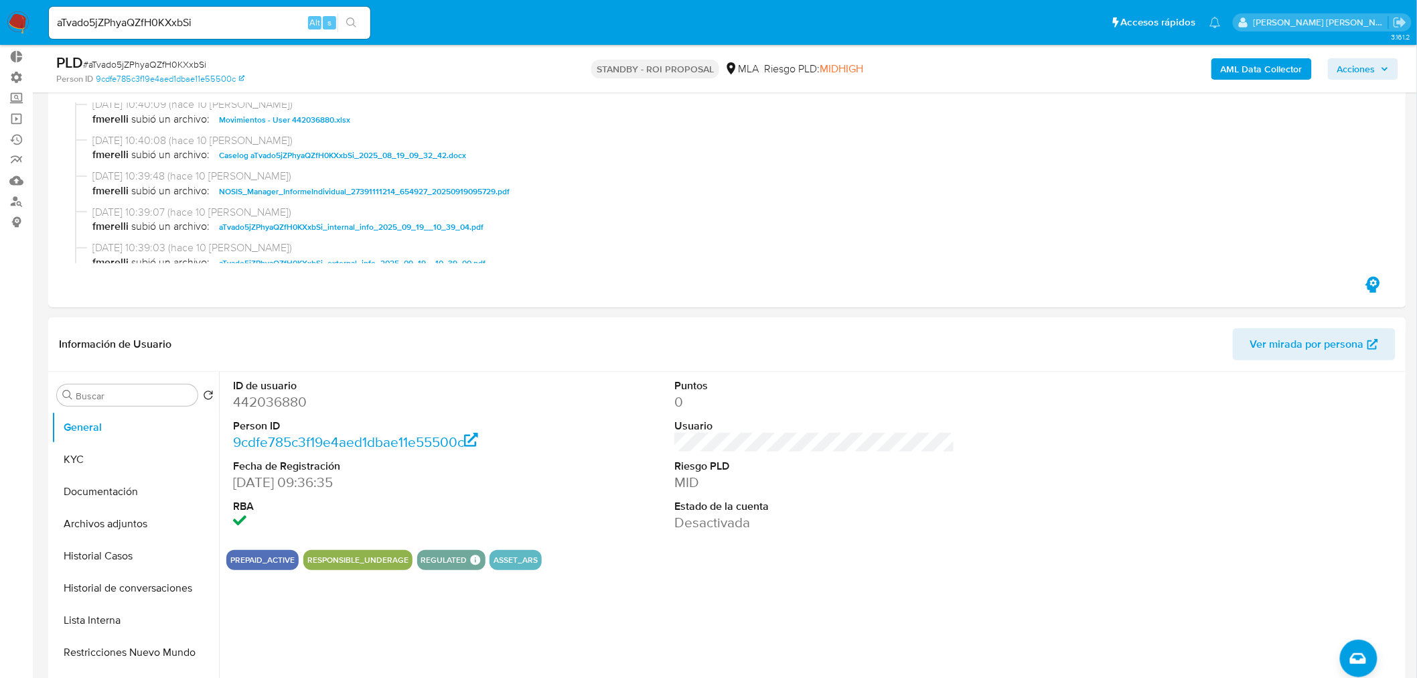
drag, startPoint x: 121, startPoint y: 553, endPoint x: 208, endPoint y: 380, distance: 194.0
click at [121, 553] on button "Historial Casos" at bounding box center [135, 556] width 167 height 32
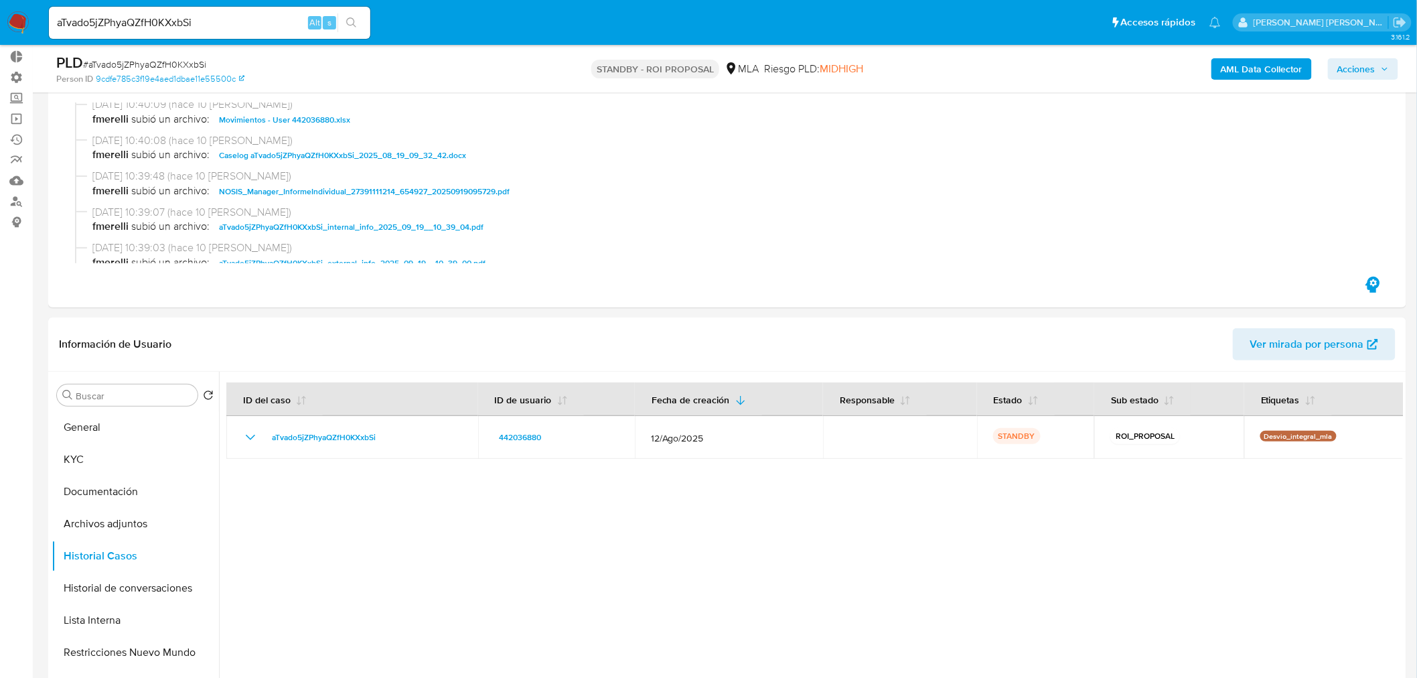
click at [246, 20] on input "aTvado5jZPhyaQZfH0KXxbSi" at bounding box center [209, 22] width 321 height 17
click at [246, 19] on input "aTvado5jZPhyaQZfH0KXxbSi" at bounding box center [209, 22] width 321 height 17
paste input "BVJZrL3qiO3qnTuBqPCZWT18"
type input "BVJZrL3qiO3qnTuBqPCZWT18"
click at [358, 17] on button "search-icon" at bounding box center [350, 22] width 27 height 19
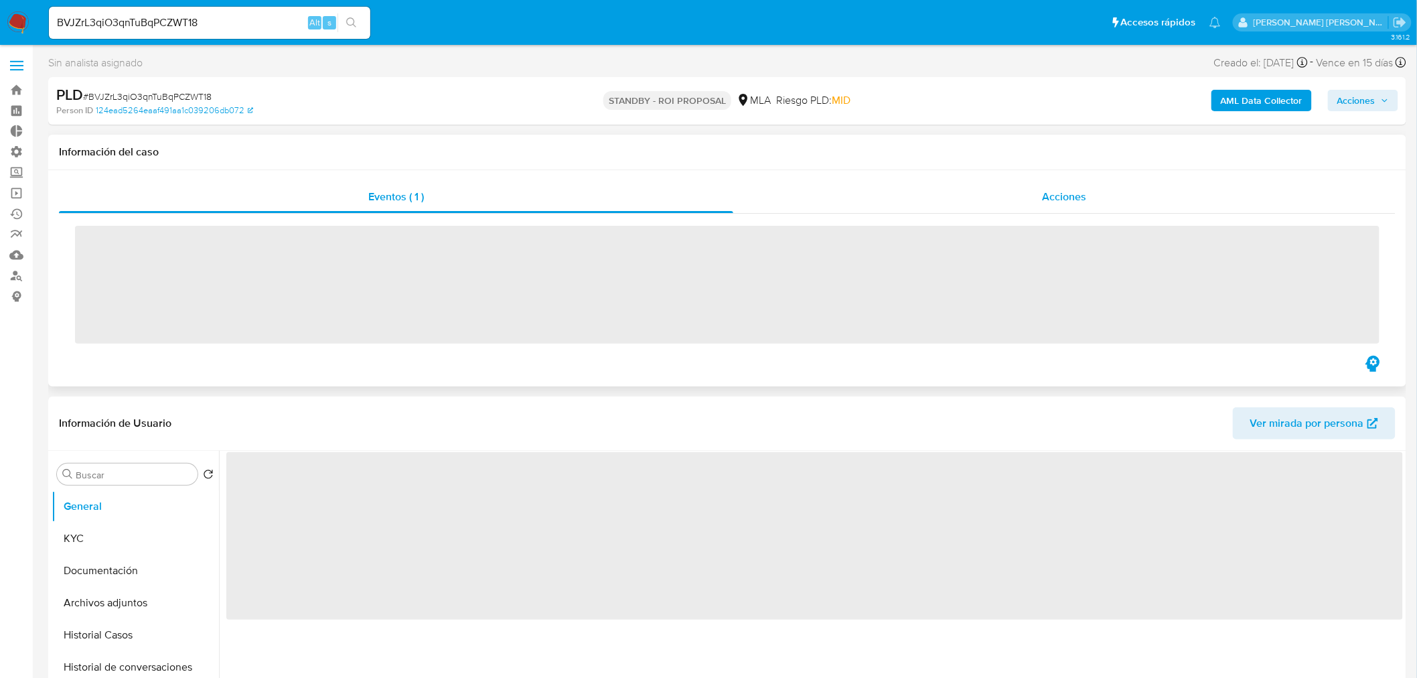
click at [1049, 198] on span "Acciones" at bounding box center [1064, 196] width 44 height 15
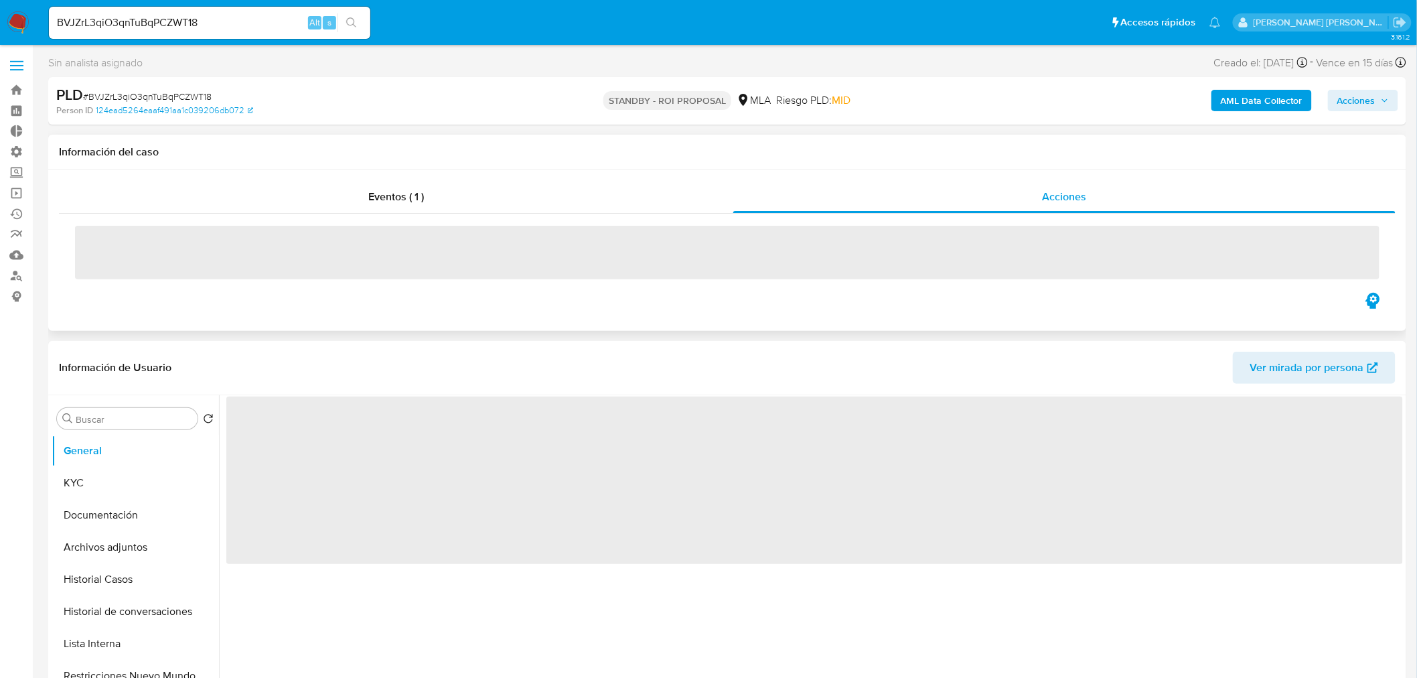
select select "10"
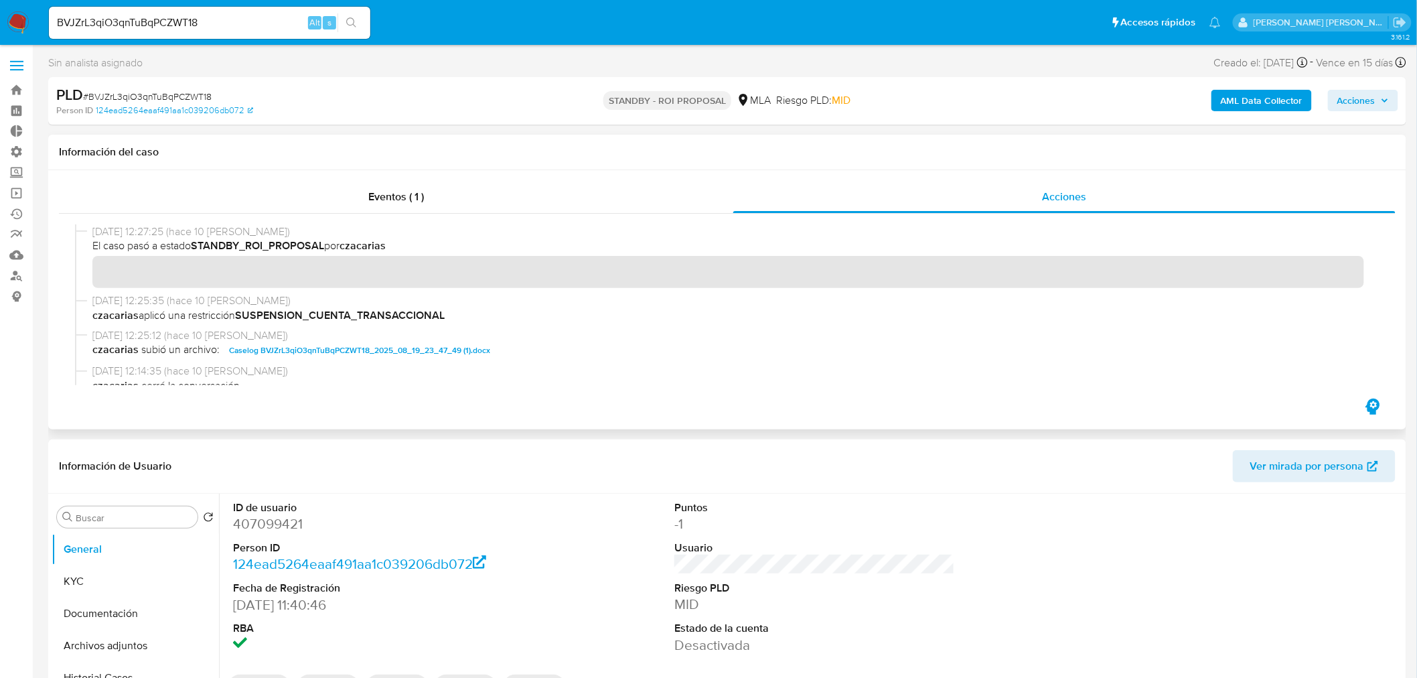
drag, startPoint x: 449, startPoint y: 347, endPoint x: 459, endPoint y: 345, distance: 10.9
click at [449, 346] on span "Caselog BVJZrL3qiO3qnTuBqPCZWT18_2025_08_19_23_47_49 (1).docx" at bounding box center [359, 350] width 261 height 16
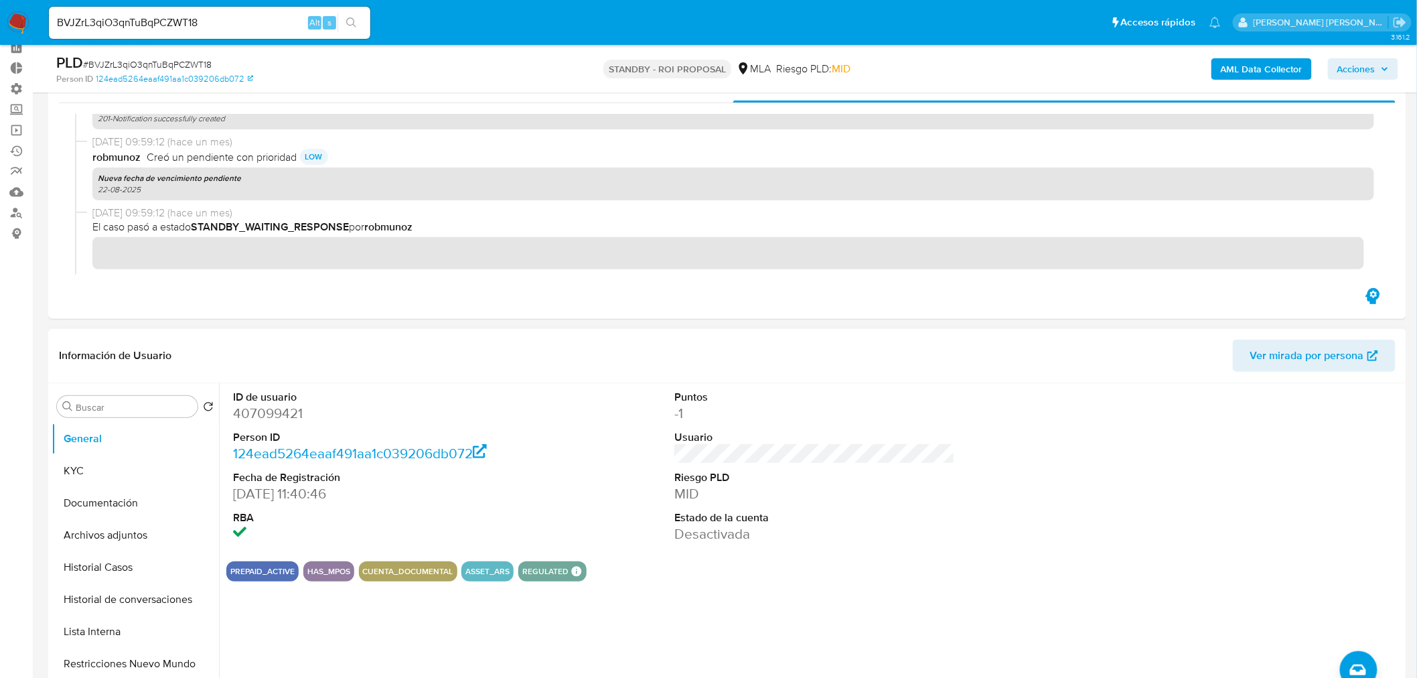
scroll to position [149, 0]
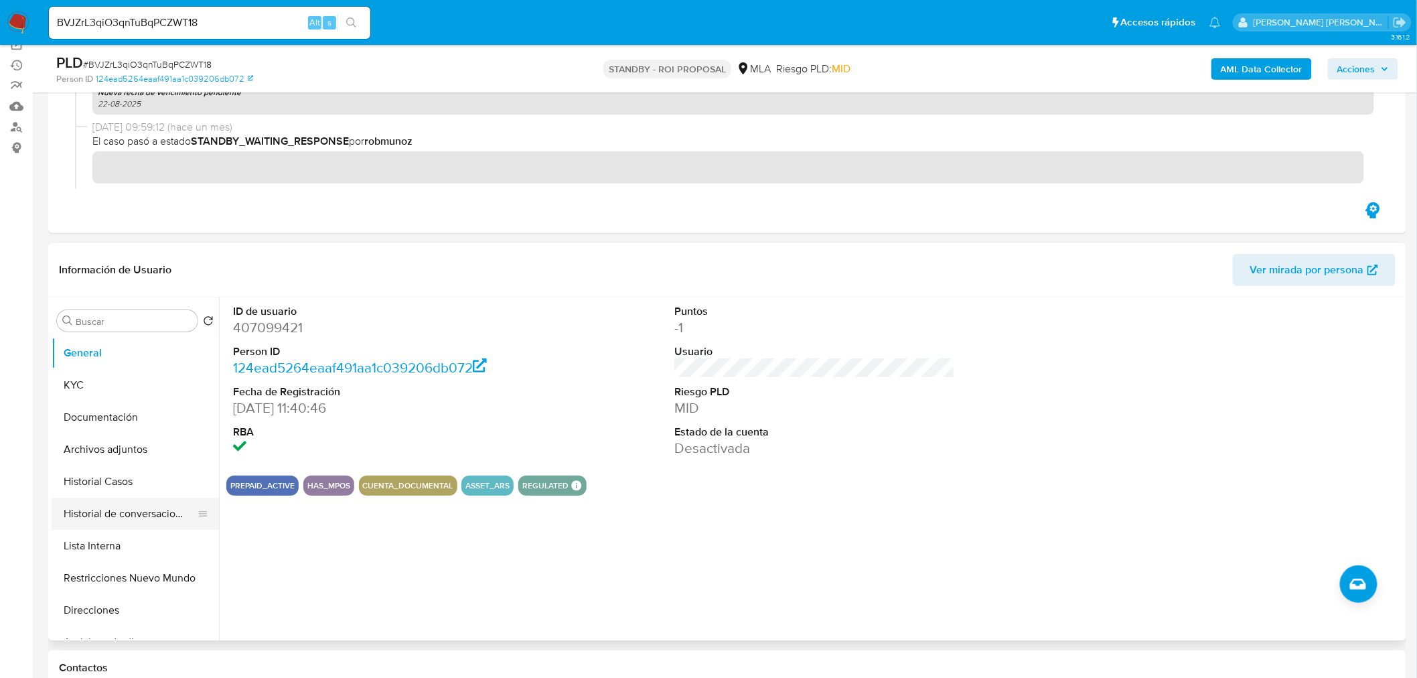
drag, startPoint x: 135, startPoint y: 505, endPoint x: 130, endPoint y: 499, distance: 7.1
click at [131, 504] on button "Historial de conversaciones" at bounding box center [130, 513] width 157 height 32
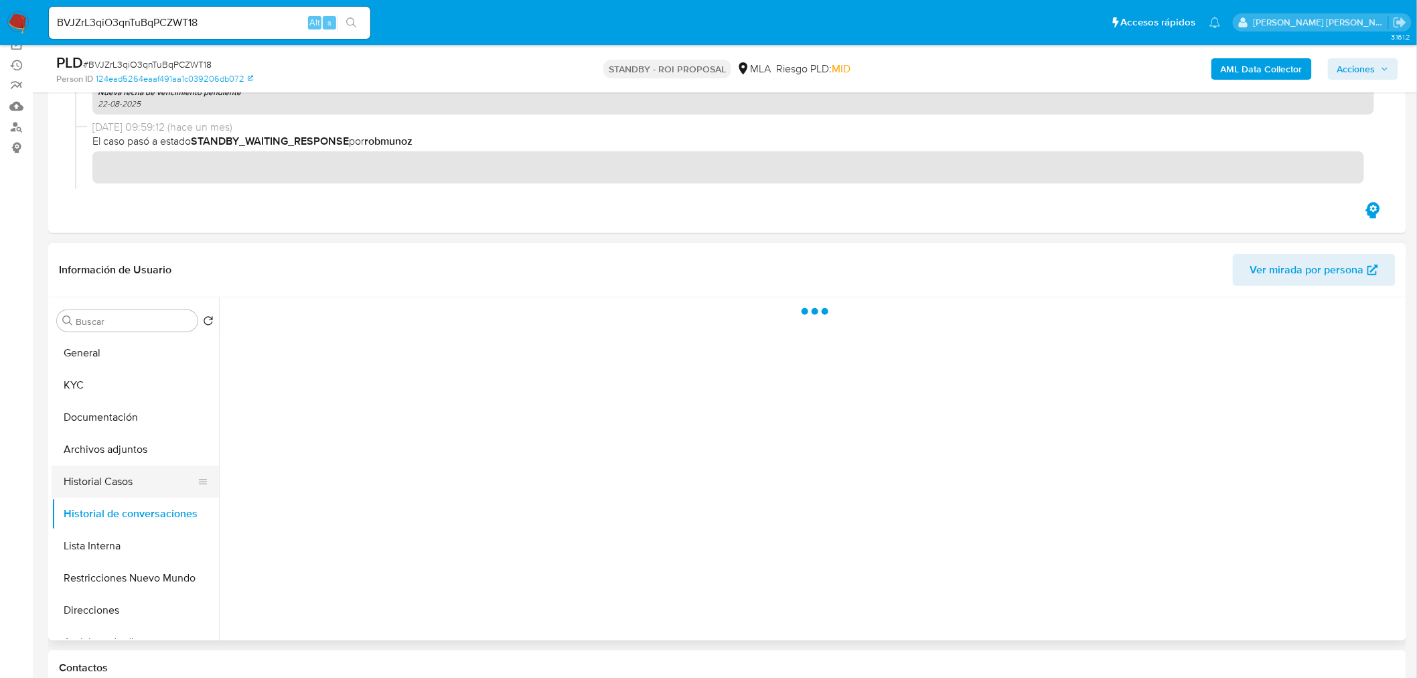
click at [128, 491] on button "Historial Casos" at bounding box center [130, 481] width 157 height 32
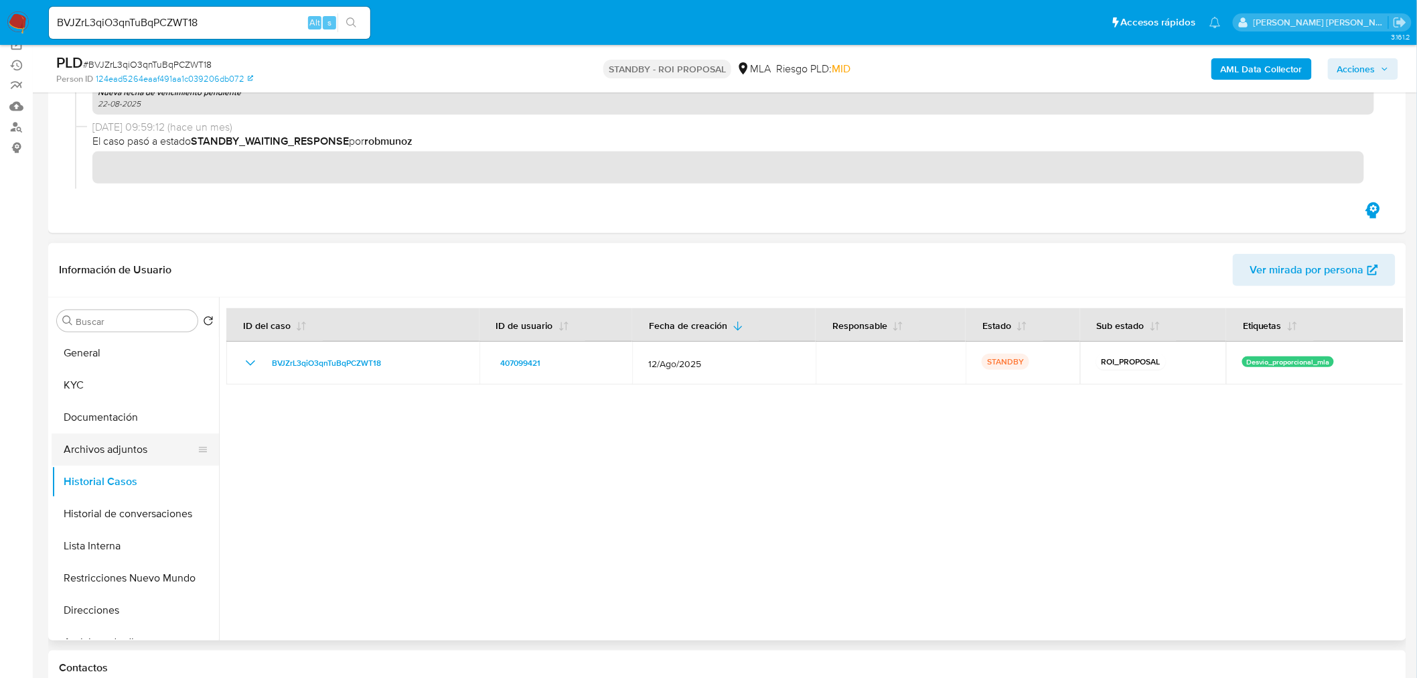
click at [114, 438] on button "Archivos adjuntos" at bounding box center [130, 449] width 157 height 32
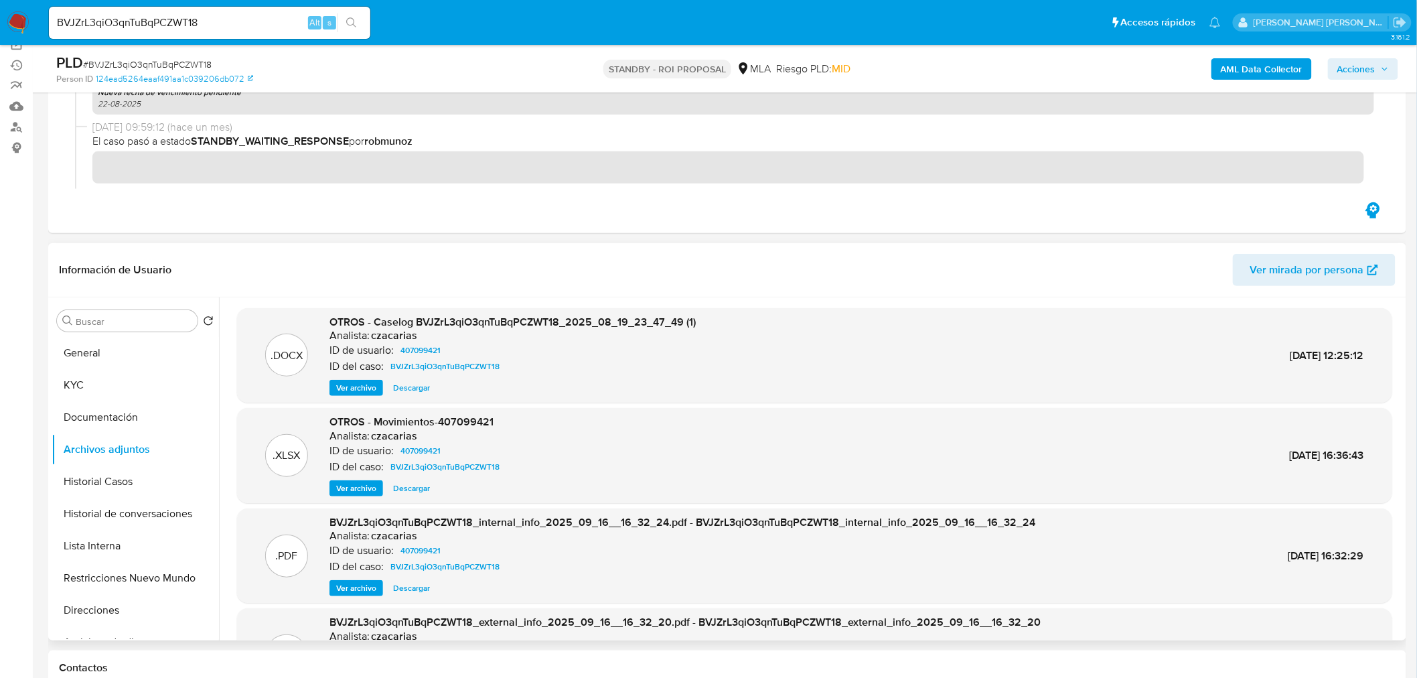
click at [423, 394] on span "Descargar" at bounding box center [411, 387] width 37 height 13
click at [208, 23] on input "BVJZrL3qiO3qnTuBqPCZWT18" at bounding box center [209, 22] width 321 height 17
paste input "RG4GyfdOcPAljdAQ0saXoTB1"
type input "RG4GyfdOcPAljdAQ0saXoTB1"
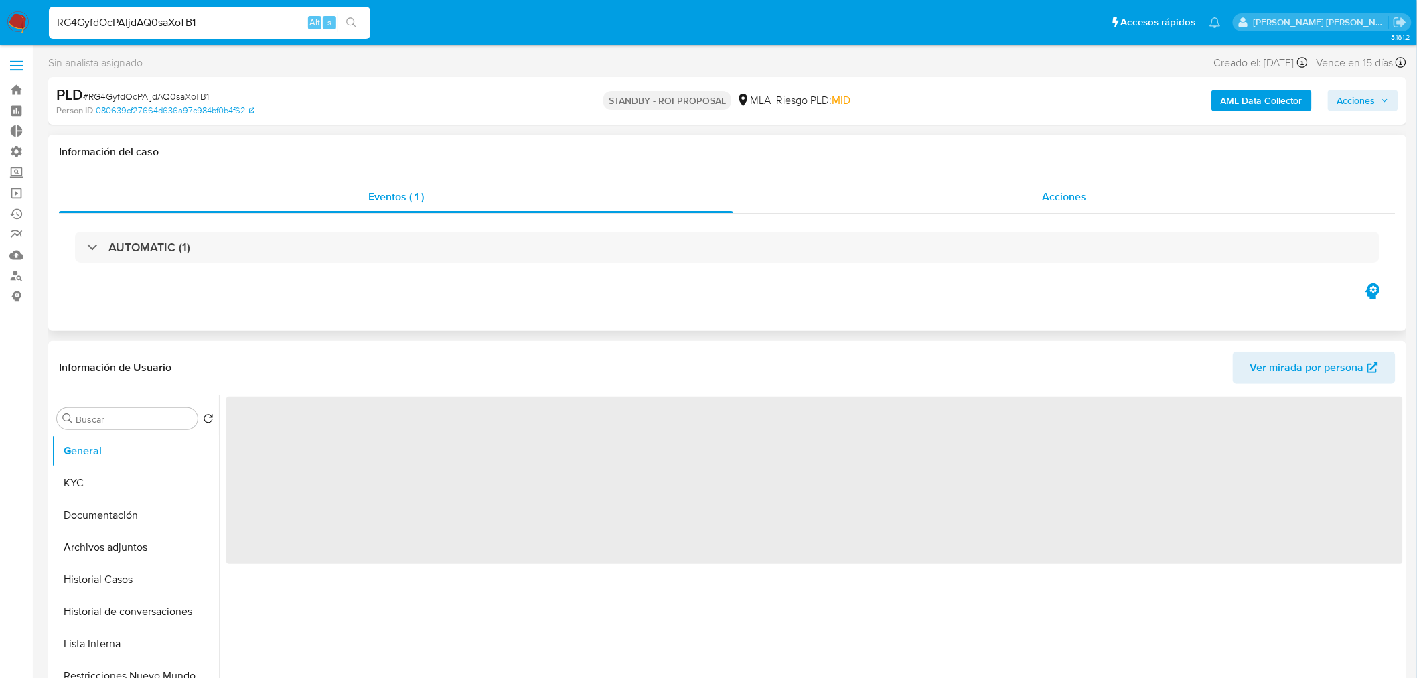
click at [1127, 209] on div "Acciones" at bounding box center [1064, 197] width 663 height 32
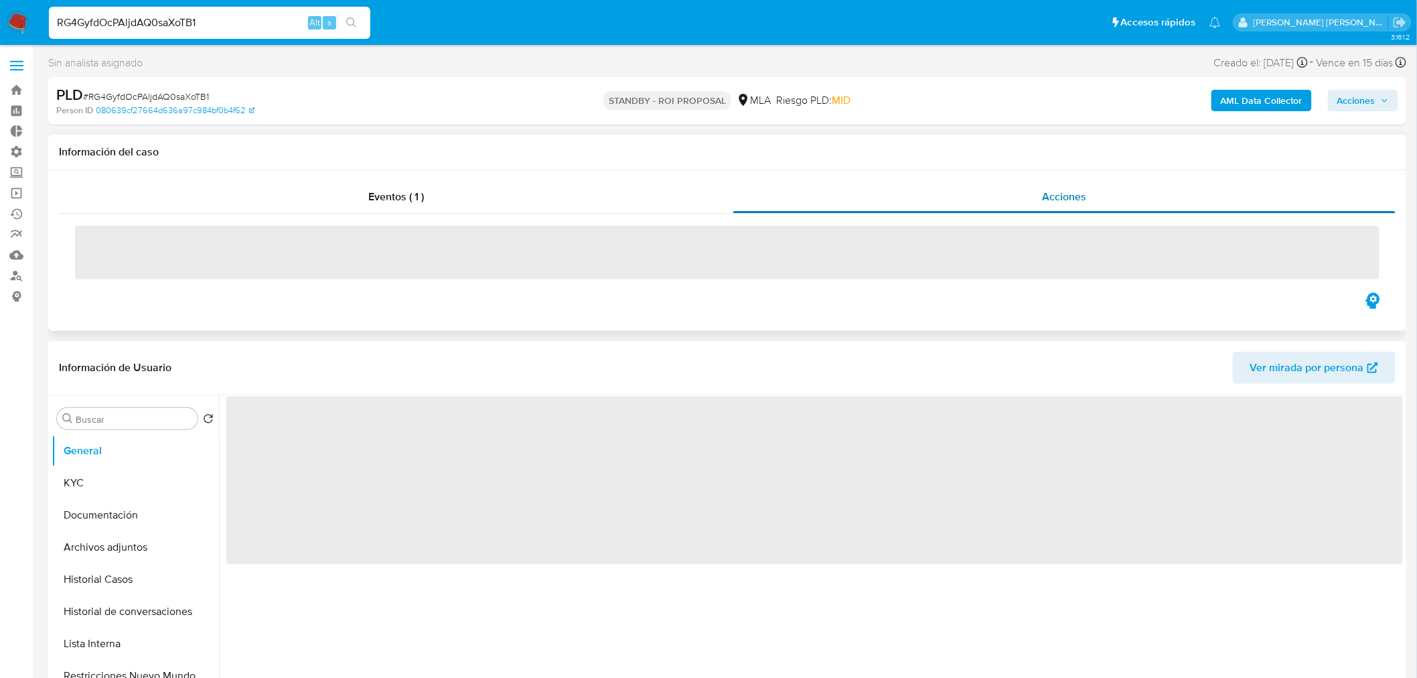
select select "10"
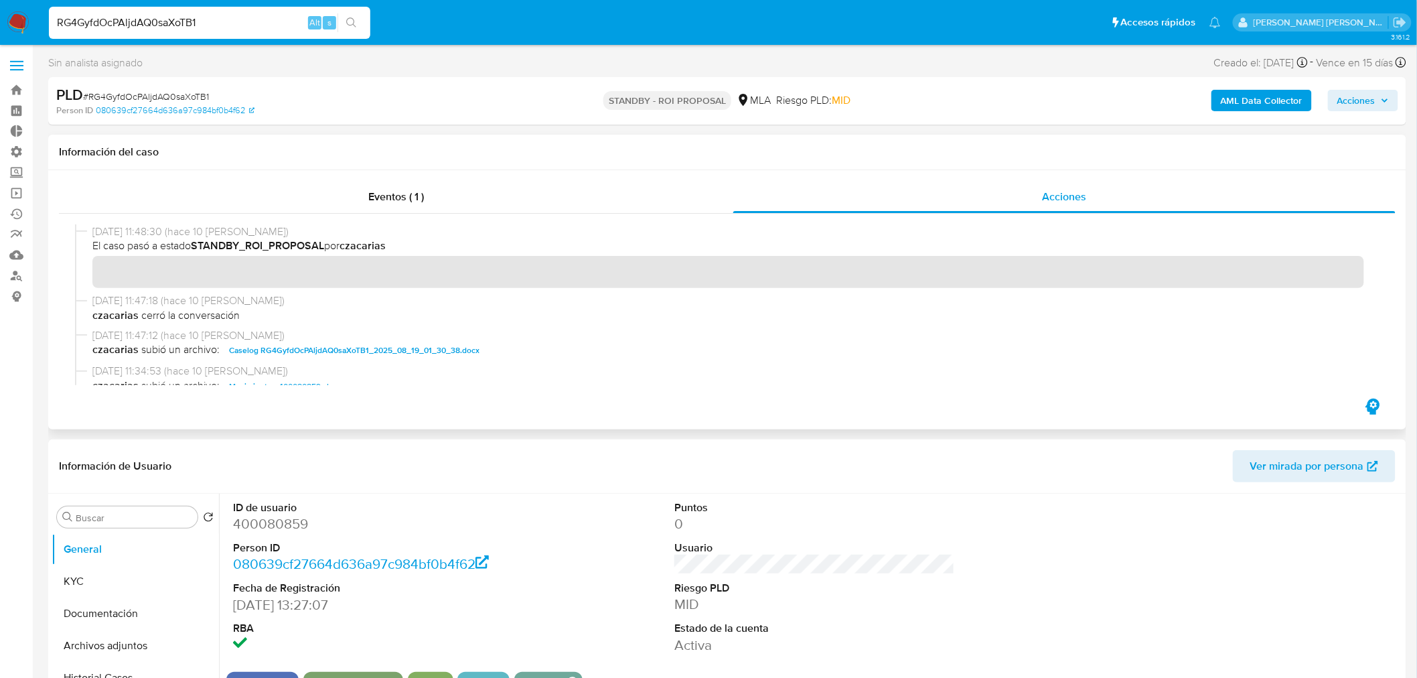
click at [429, 346] on span "Caselog RG4GyfdOcPAljdAQ0saXoTB1_2025_08_19_01_30_38.docx" at bounding box center [354, 350] width 250 height 16
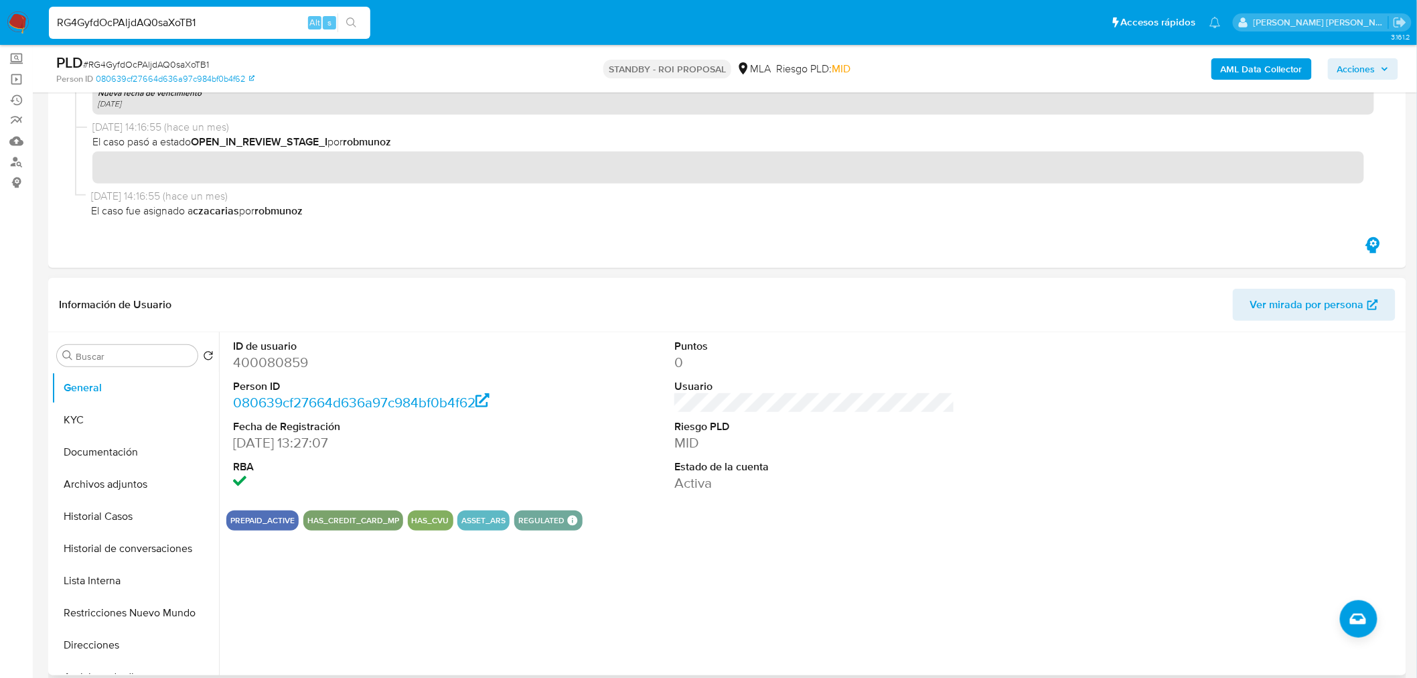
scroll to position [223, 0]
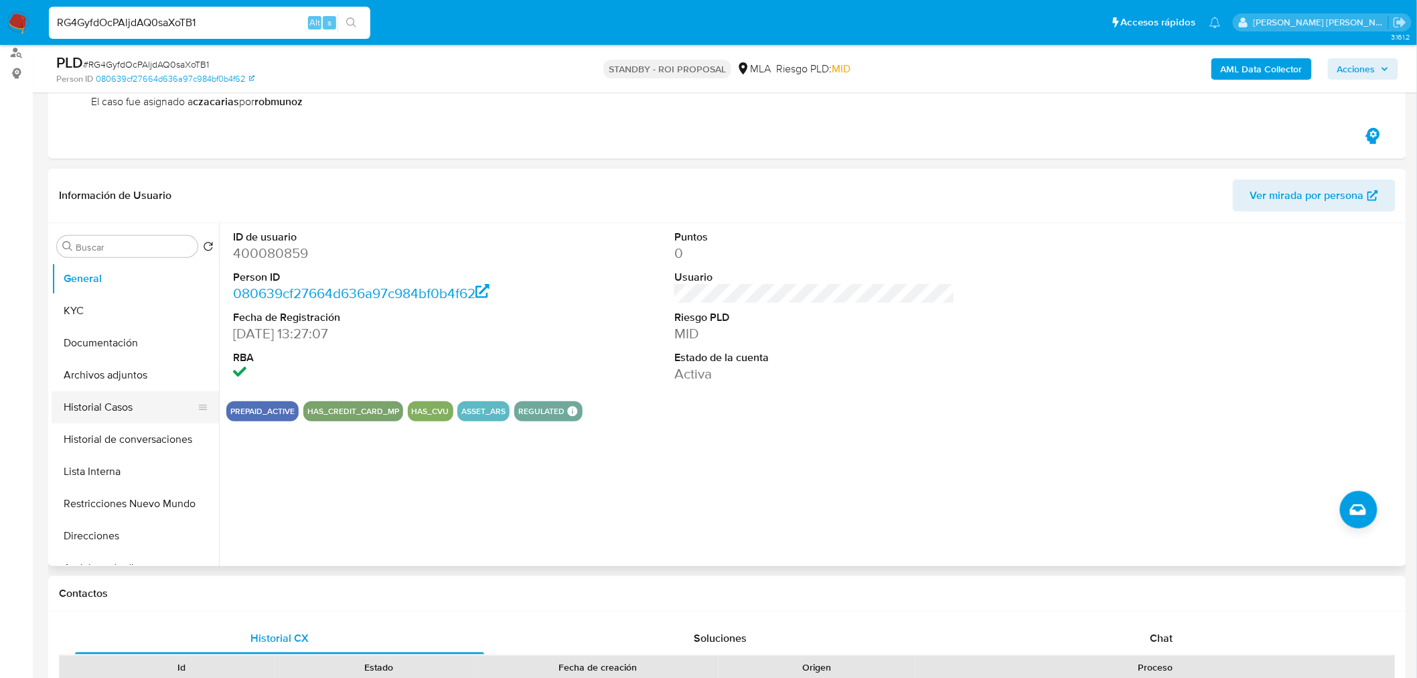
click at [117, 407] on button "Historial Casos" at bounding box center [130, 407] width 157 height 32
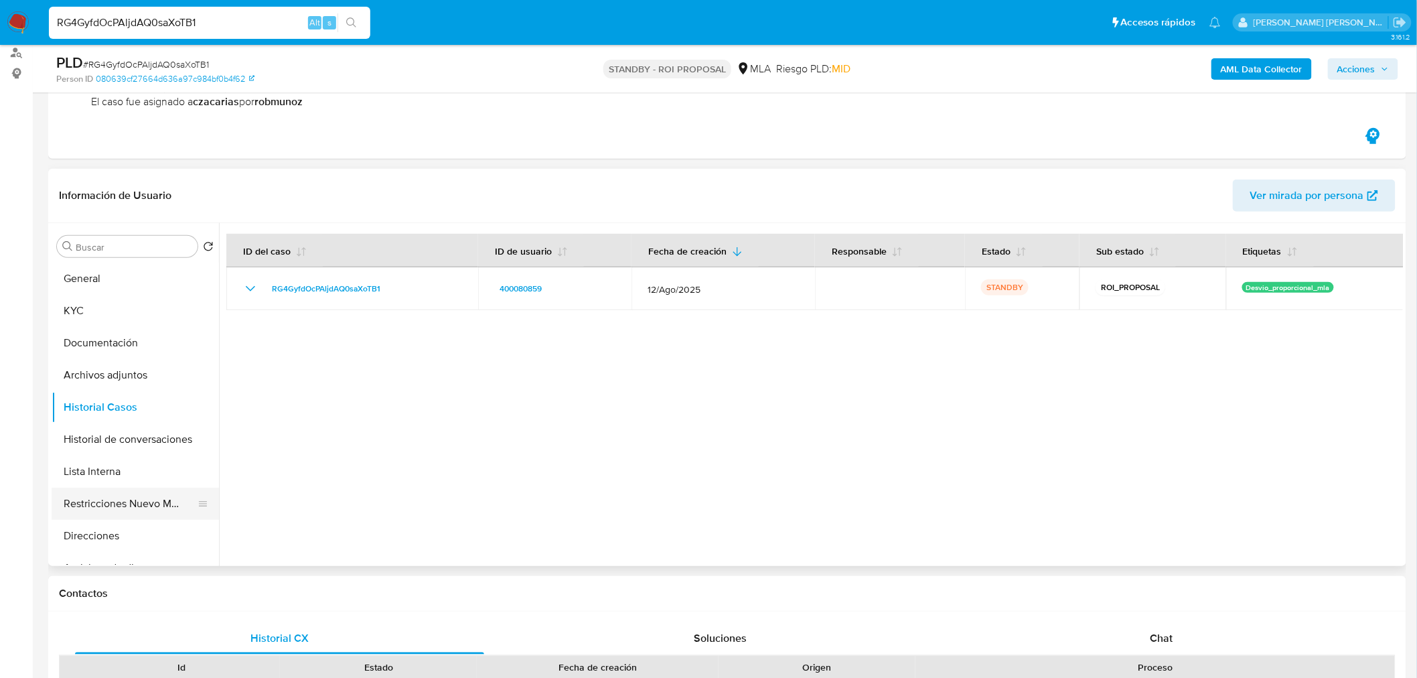
click at [141, 506] on button "Restricciones Nuevo Mundo" at bounding box center [130, 503] width 157 height 32
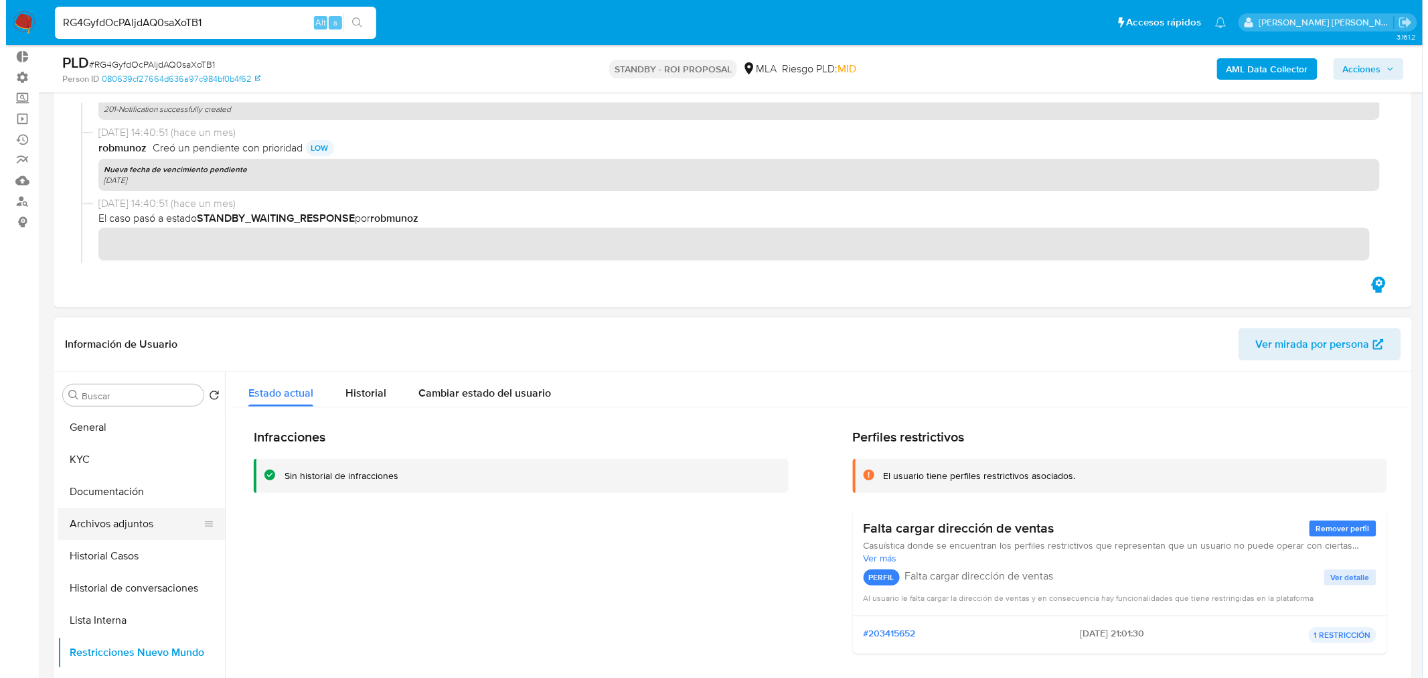
scroll to position [1036, 0]
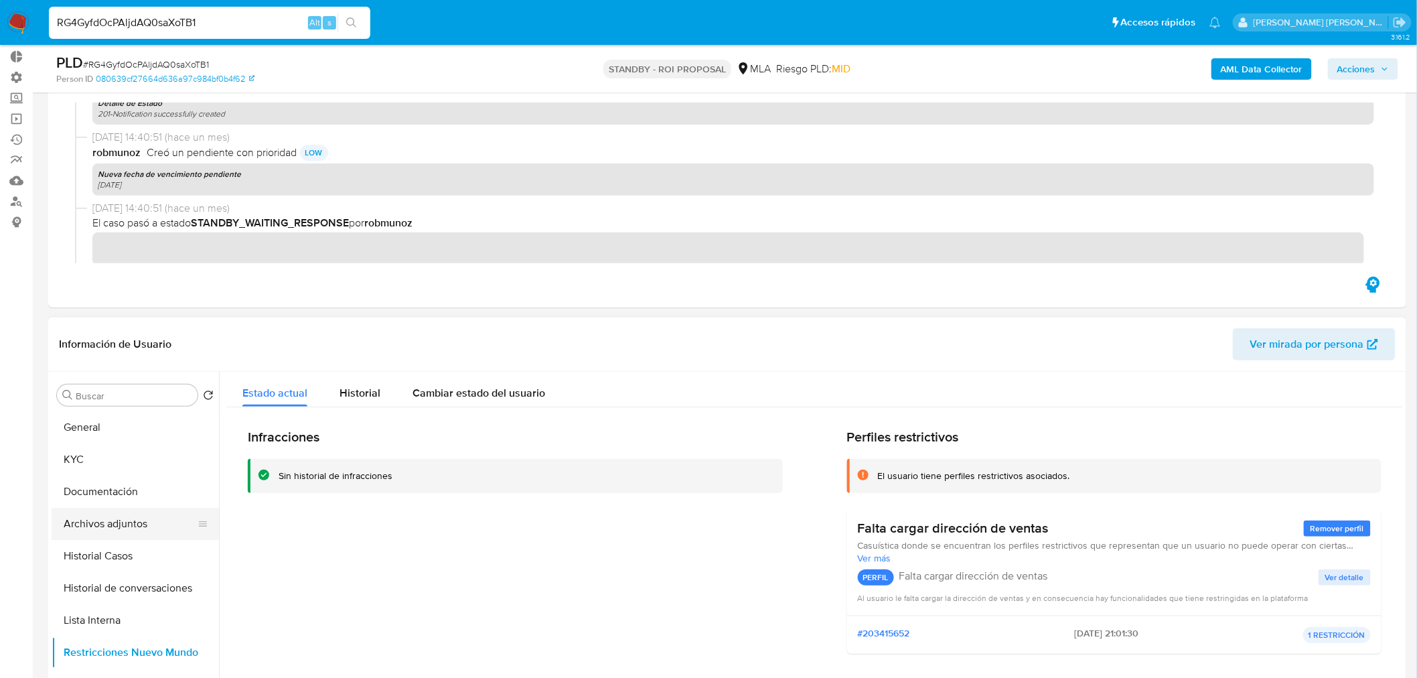
click at [82, 518] on button "Archivos adjuntos" at bounding box center [130, 524] width 157 height 32
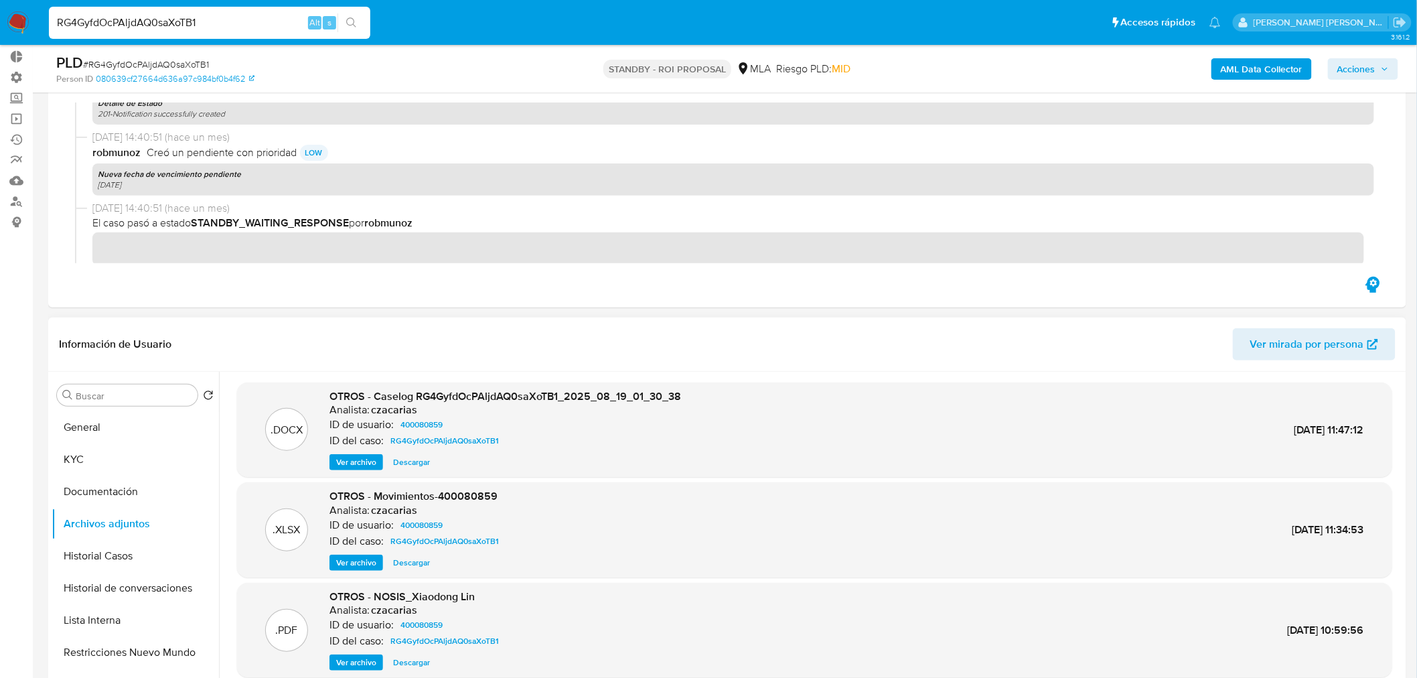
click at [346, 455] on span "Ver archivo" at bounding box center [356, 461] width 40 height 13
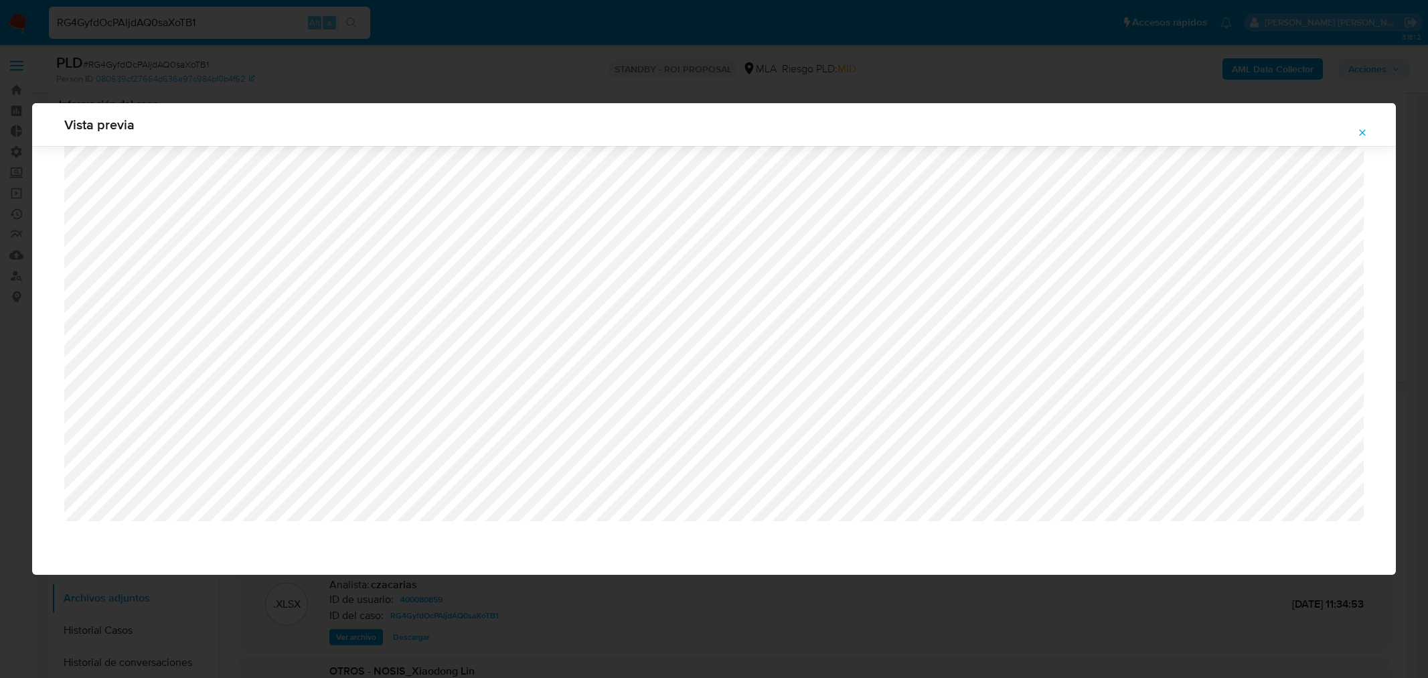
select select "10"
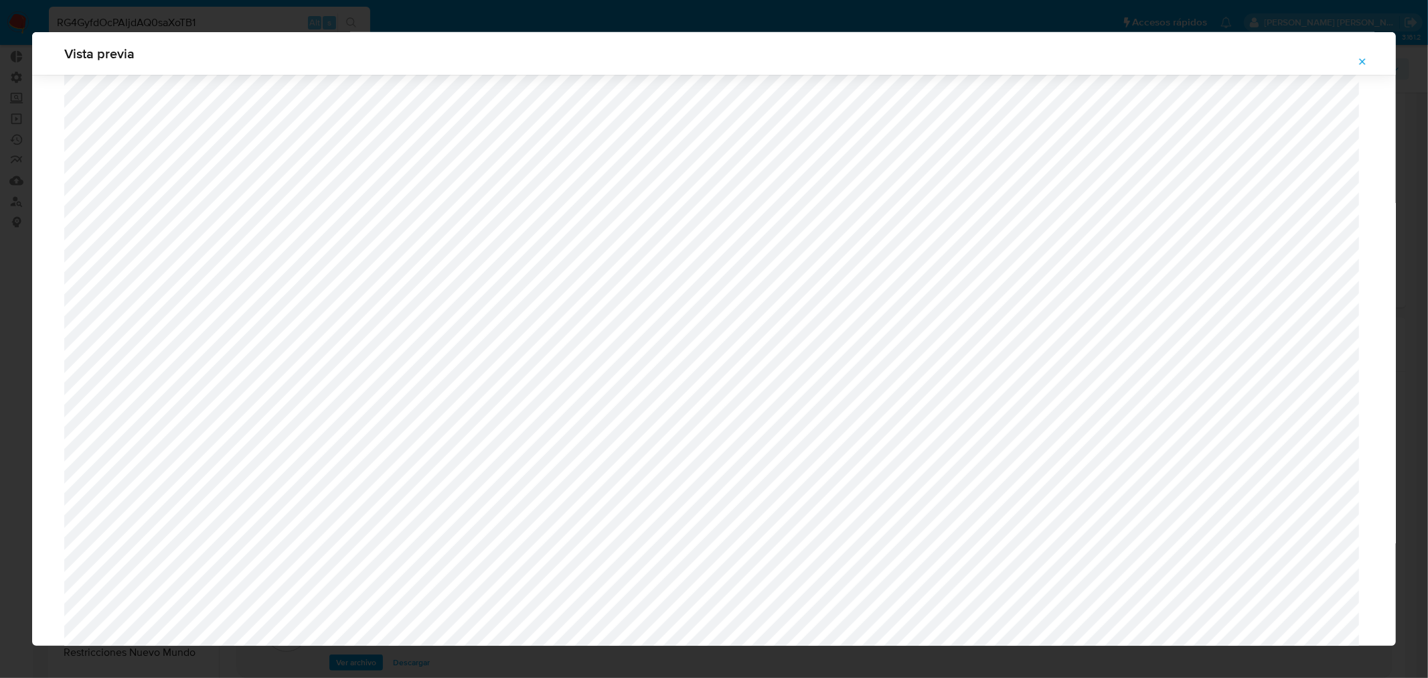
scroll to position [1089, 0]
drag, startPoint x: 1366, startPoint y: 52, endPoint x: 1138, endPoint y: 230, distance: 289.5
click at [1366, 52] on span "Attachment preview" at bounding box center [1362, 61] width 11 height 19
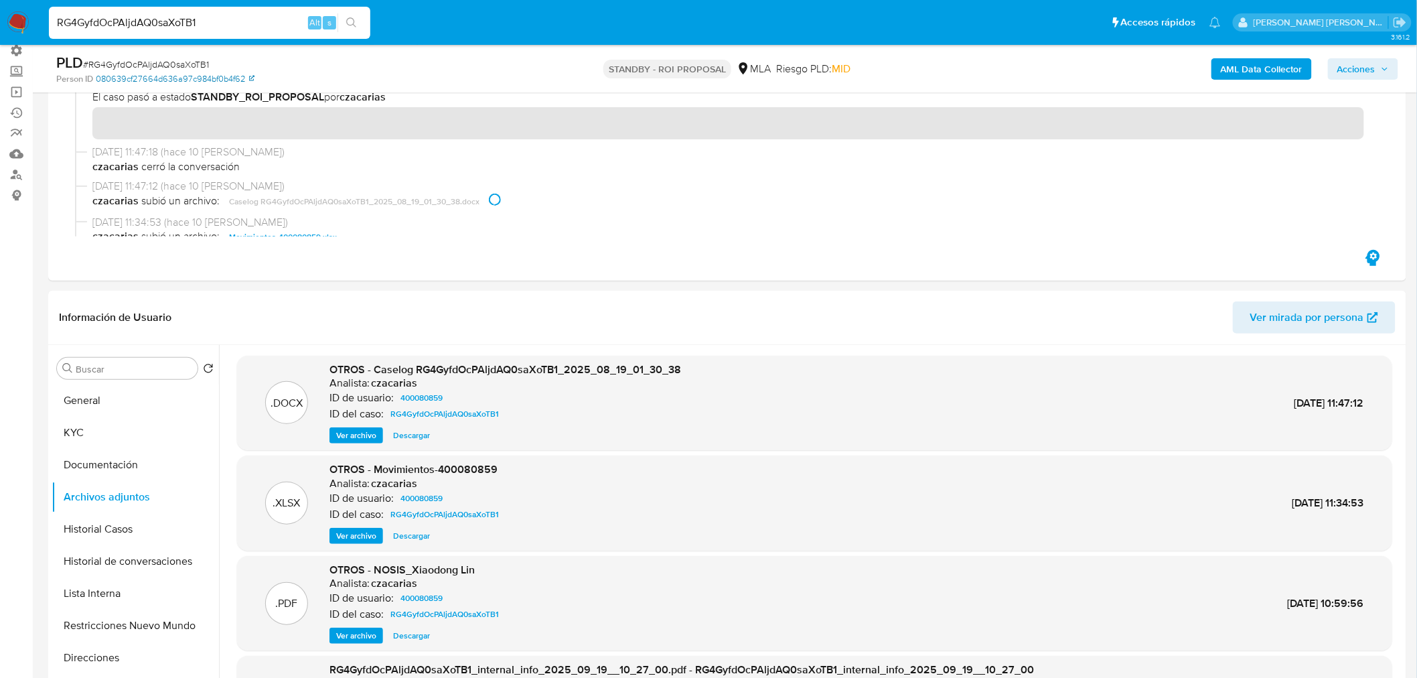
scroll to position [74, 0]
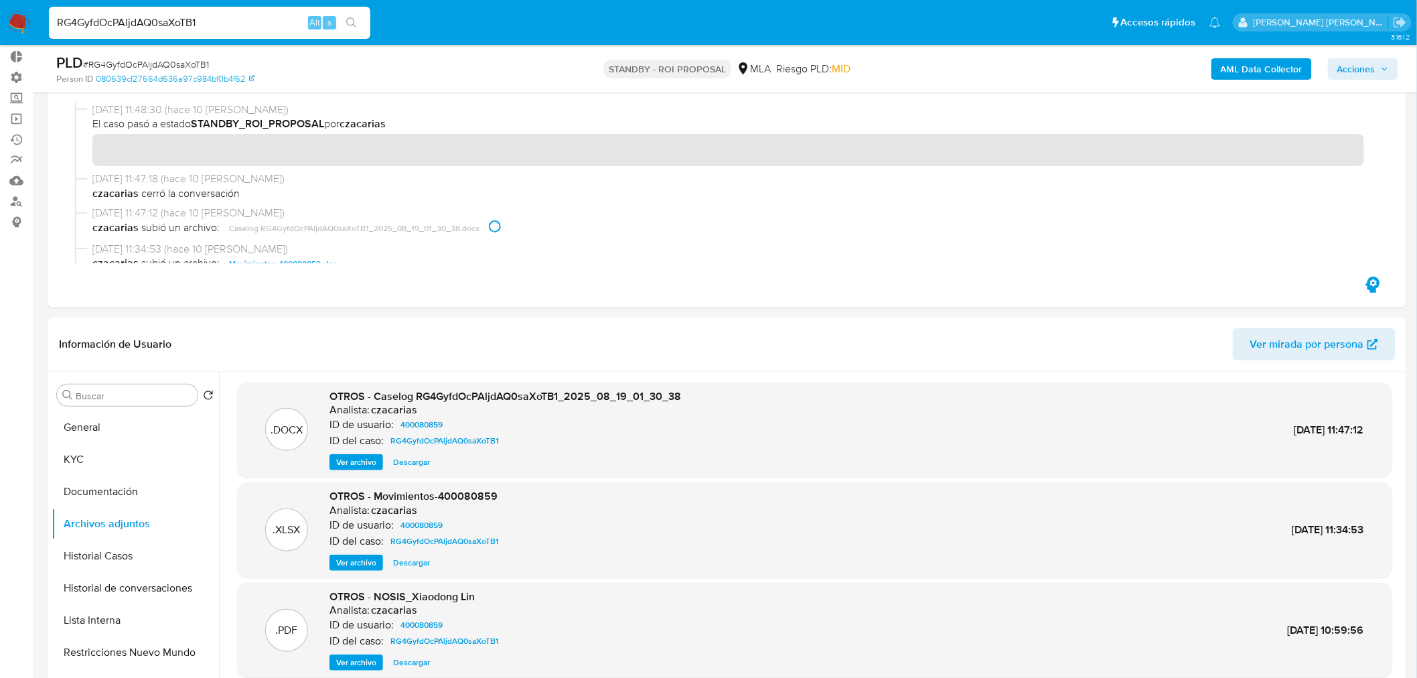
click at [134, 59] on span "# RG4GyfdOcPAljdAQ0saXoTB1" at bounding box center [146, 64] width 126 height 13
copy span "RG4GyfdOcPAljdAQ0saXoTB1"
click at [11, 11] on img at bounding box center [18, 22] width 23 height 23
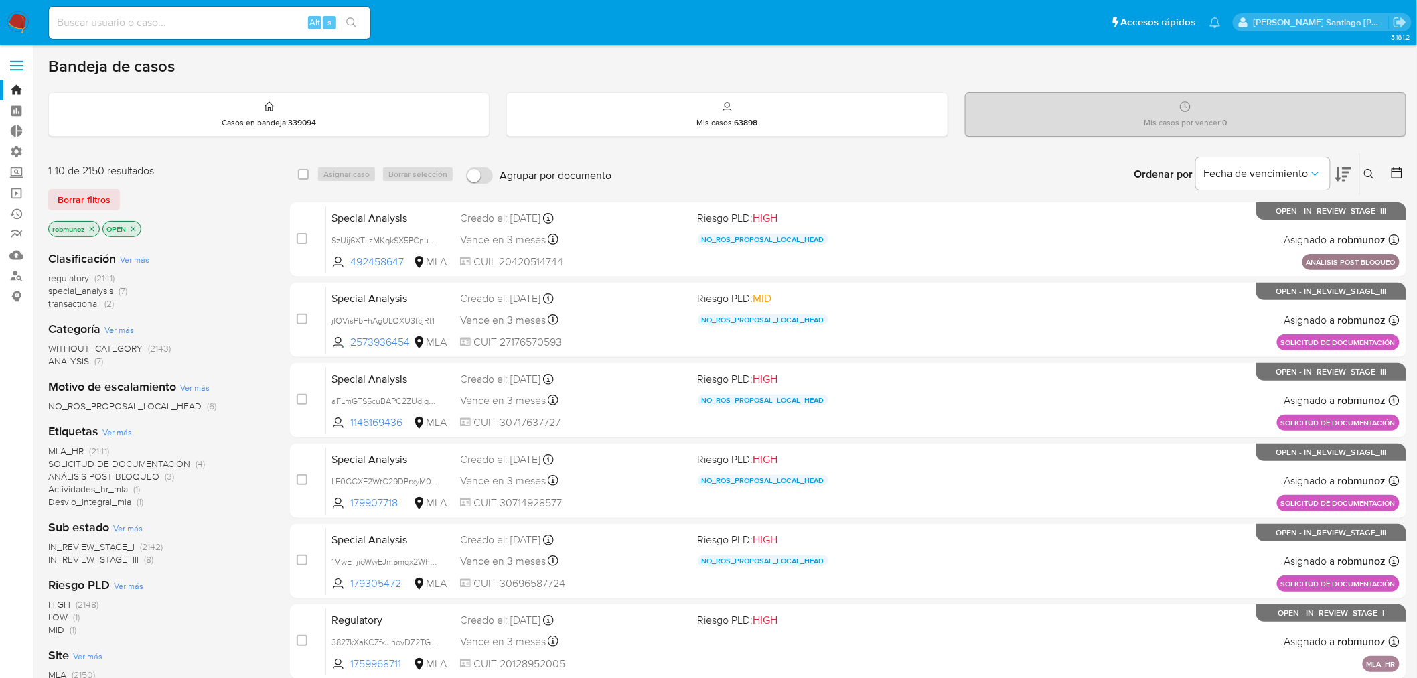
click at [1375, 169] on icon at bounding box center [1369, 174] width 11 height 11
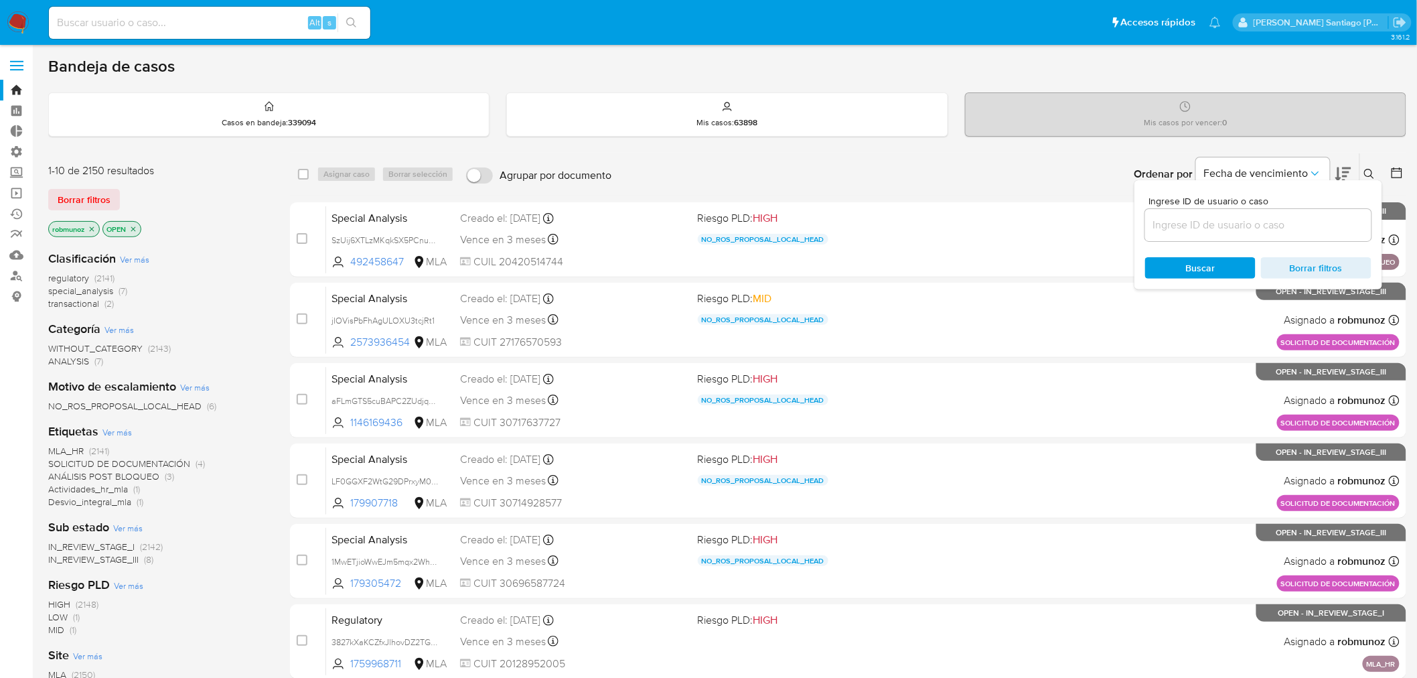
click at [1307, 222] on input at bounding box center [1258, 224] width 226 height 17
type input "RG4GyfdOcPAljdAQ0saXoTB1"
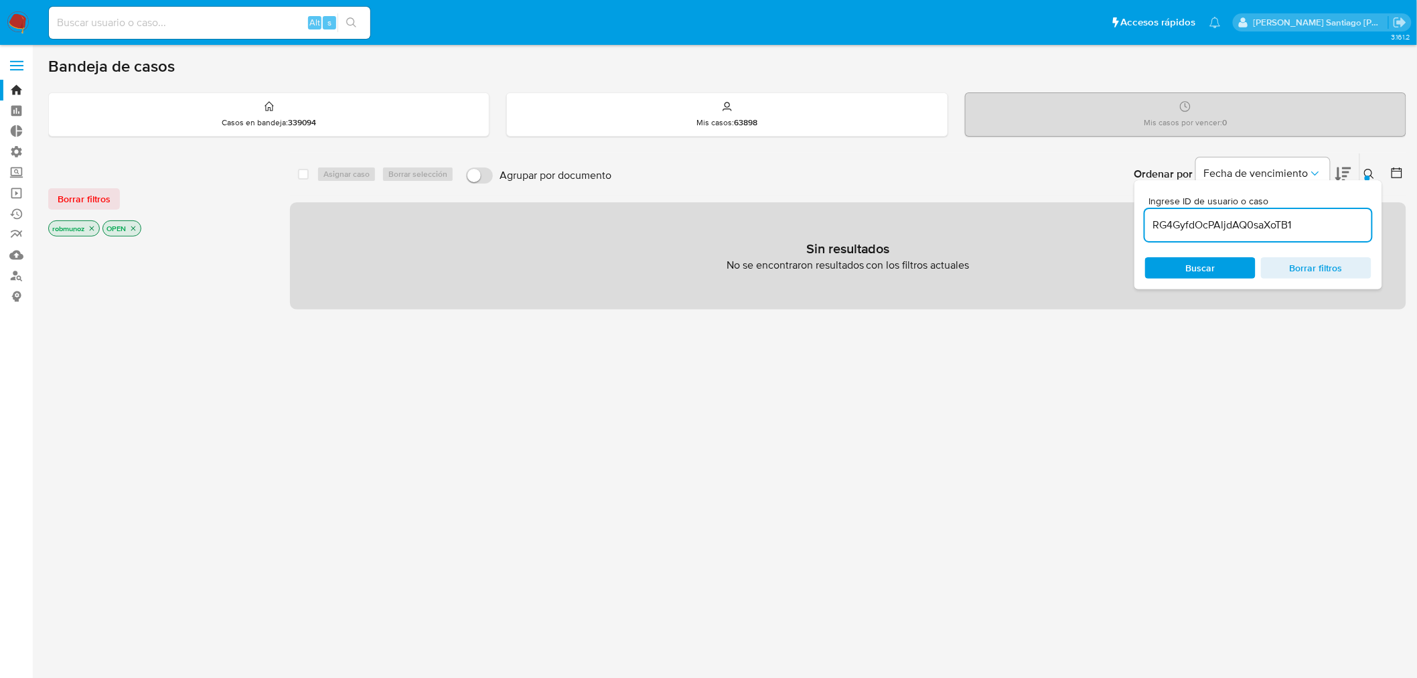
click at [56, 200] on button "Borrar filtros" at bounding box center [84, 198] width 72 height 21
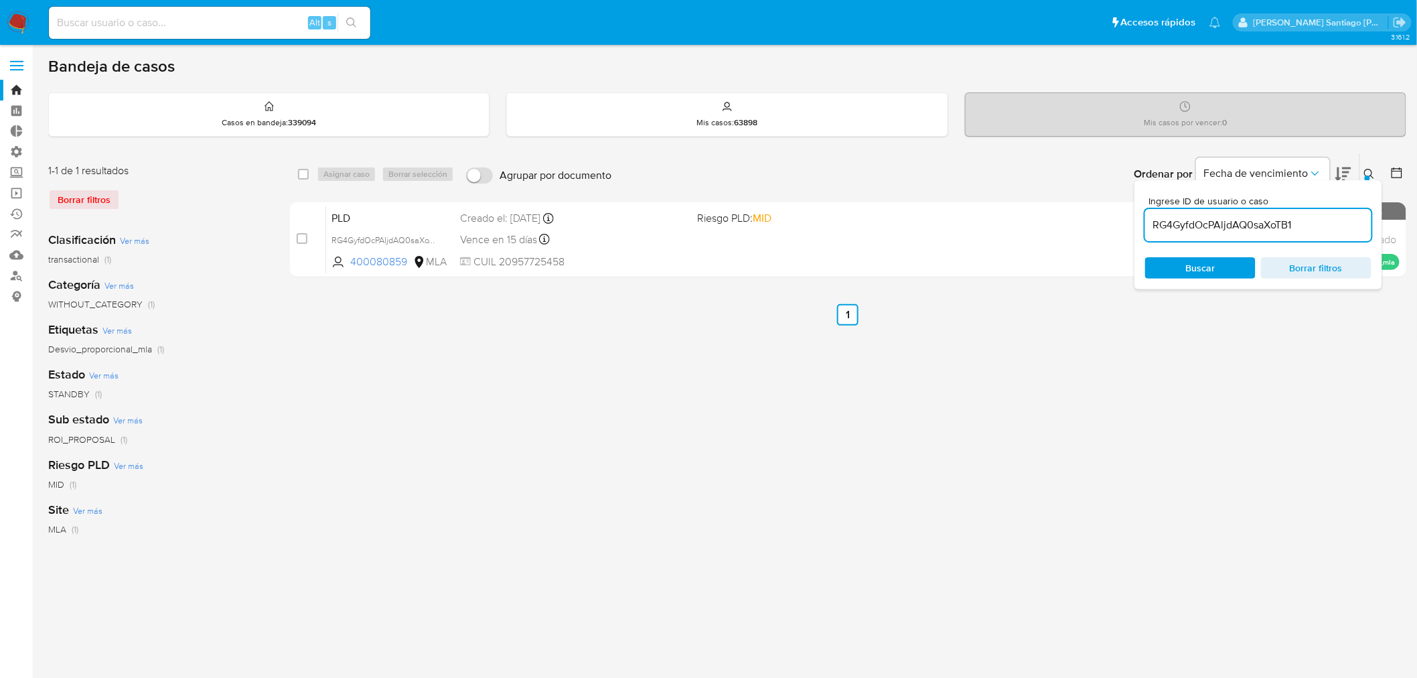
click at [1371, 177] on icon at bounding box center [1369, 174] width 11 height 11
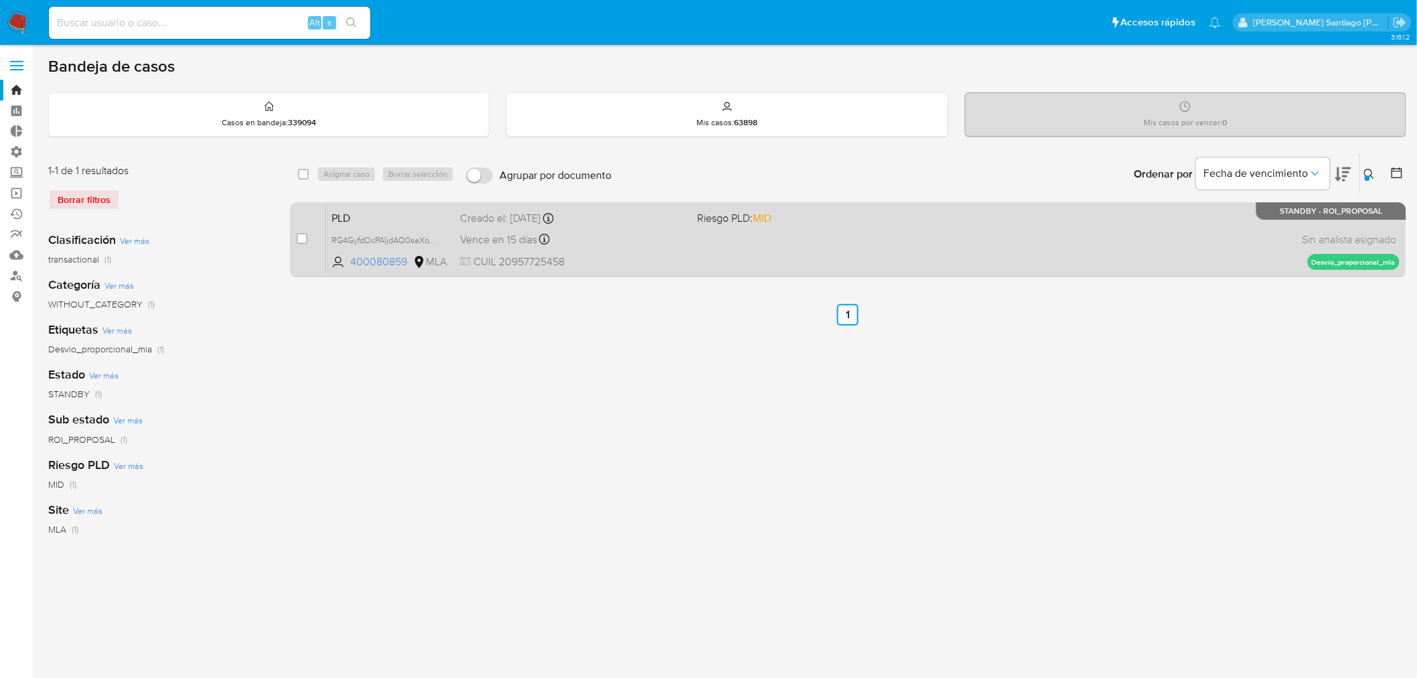
click at [292, 241] on div "case-item-checkbox No es posible asignar el caso PLD RG4GyfdOcPAljdAQ0saXoTB1 4…" at bounding box center [848, 239] width 1116 height 75
click at [298, 244] on div "case-item-checkbox" at bounding box center [302, 240] width 11 height 16
click at [298, 244] on div "case-item-checkbox" at bounding box center [302, 238] width 11 height 13
click at [300, 234] on input "checkbox" at bounding box center [302, 238] width 11 height 11
checkbox input "true"
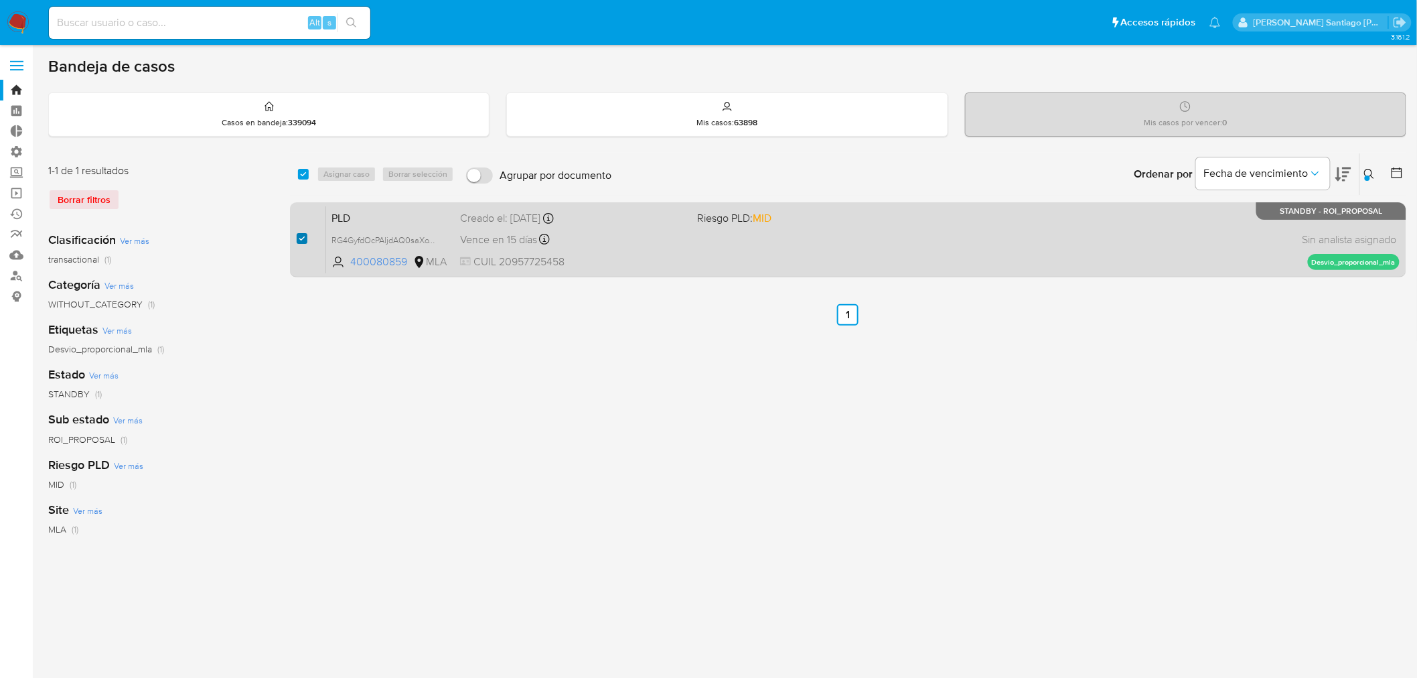
checkbox input "true"
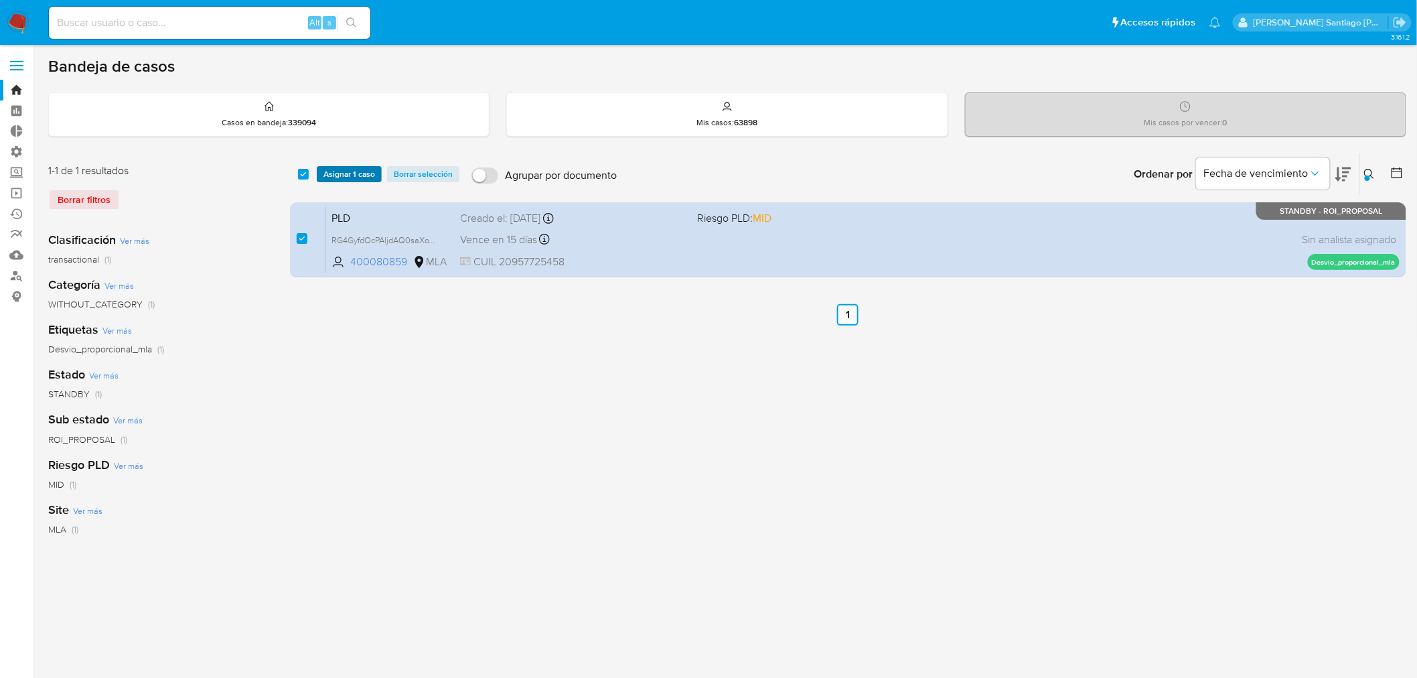
click at [338, 177] on span "Asignar 1 caso" at bounding box center [349, 173] width 52 height 13
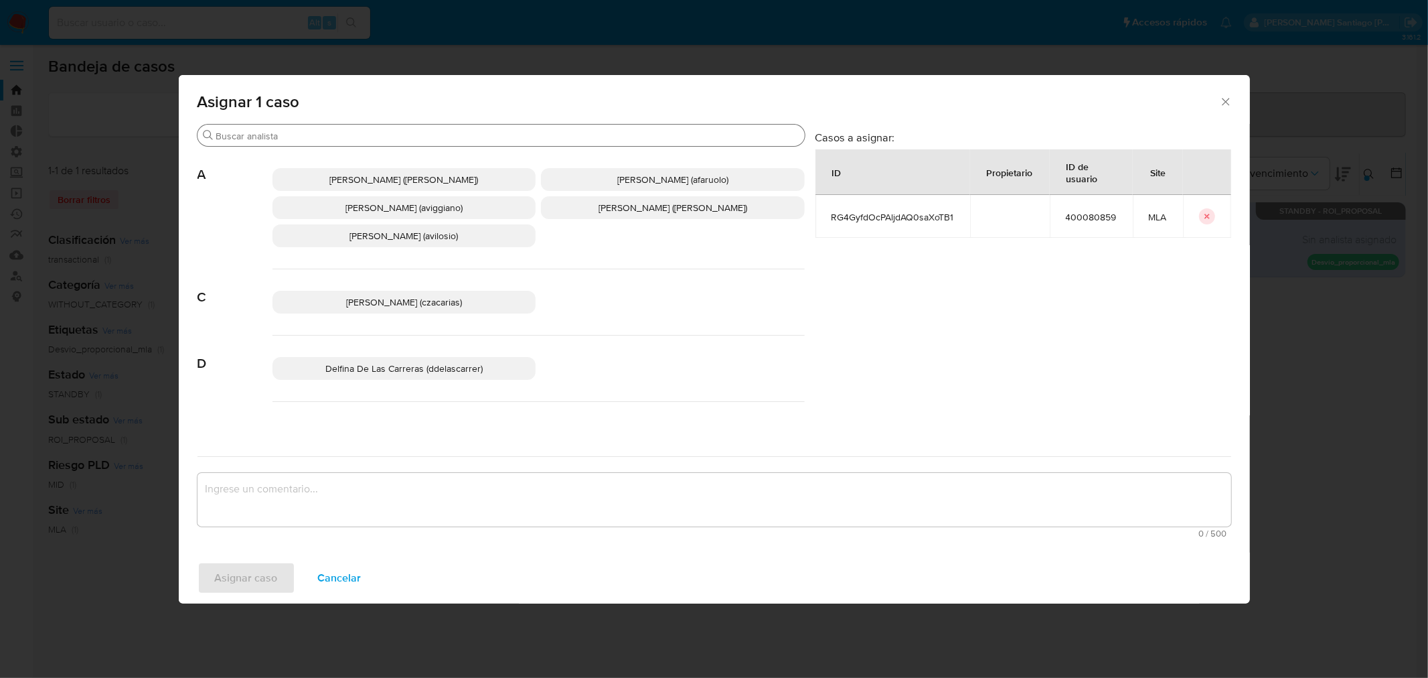
click at [330, 137] on input "Buscar" at bounding box center [507, 136] width 583 height 12
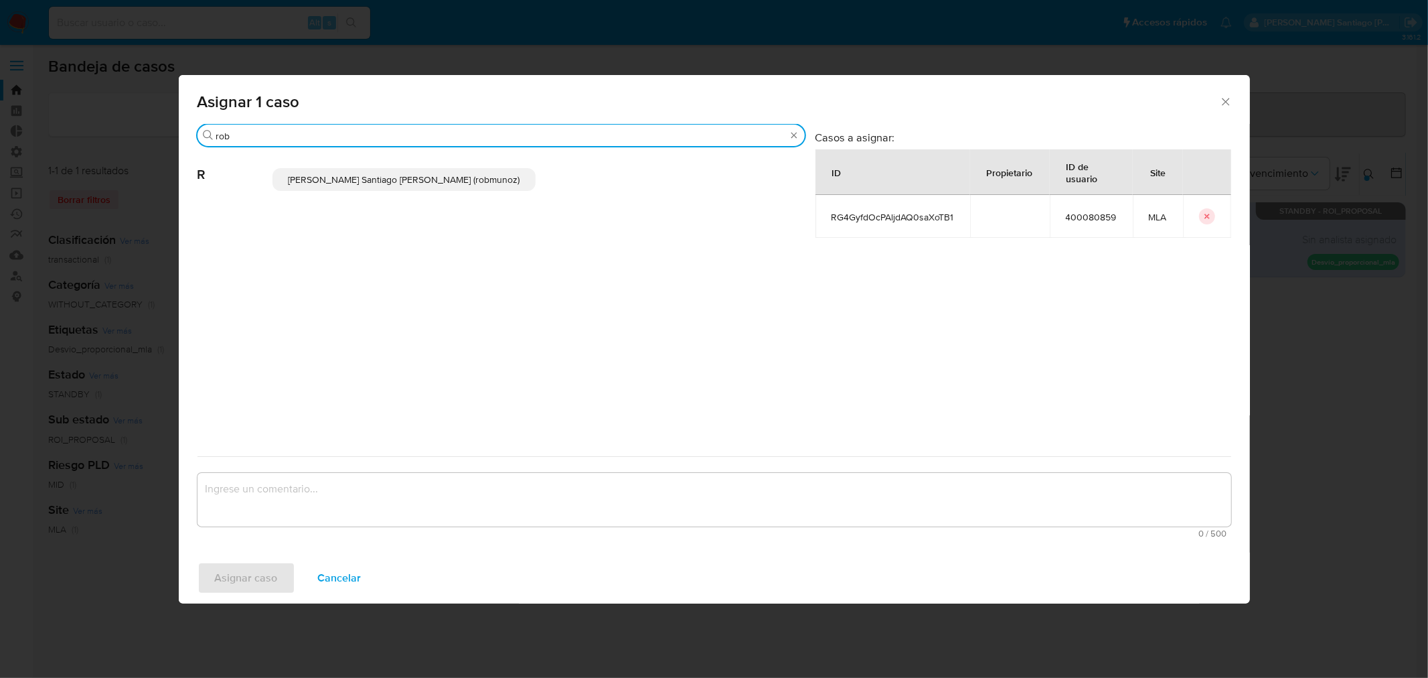
type input "rob"
click at [356, 181] on span "Roberto Santiago Munoz (robmunoz)" at bounding box center [404, 179] width 232 height 13
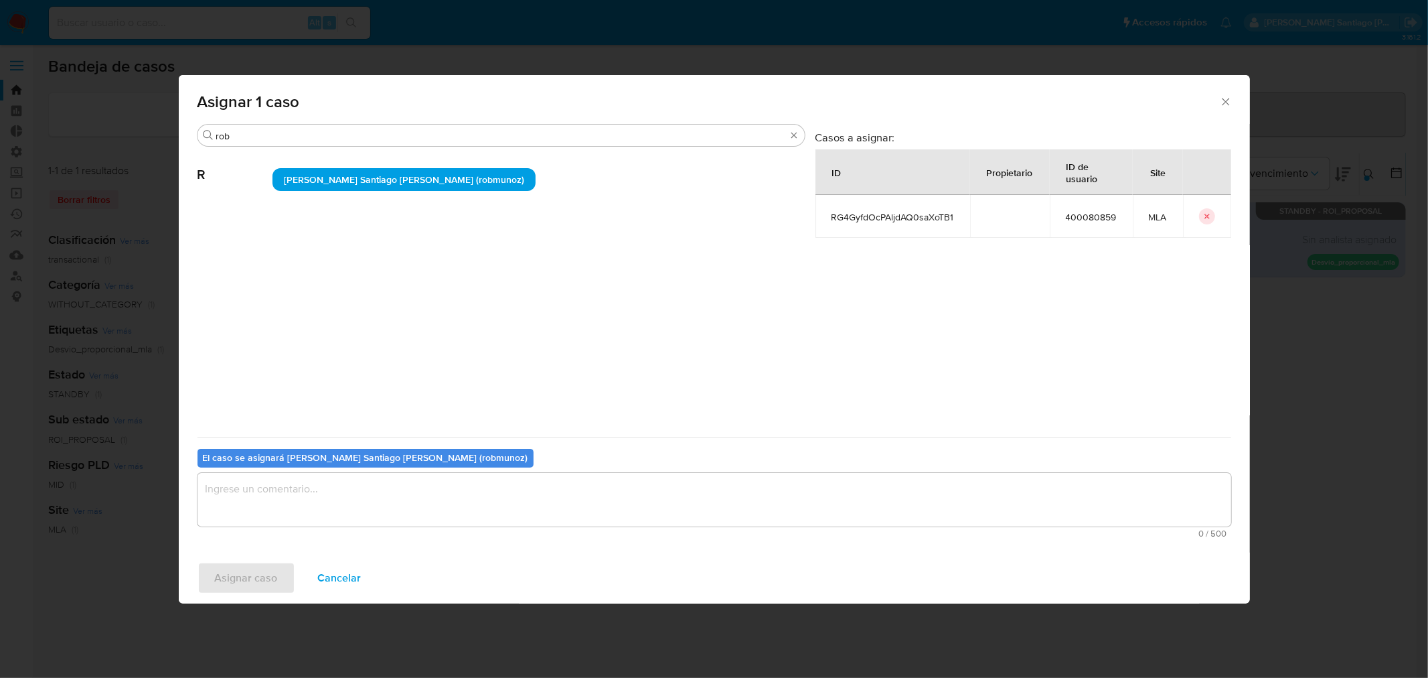
click at [452, 499] on textarea "assign-modal" at bounding box center [715, 500] width 1034 height 54
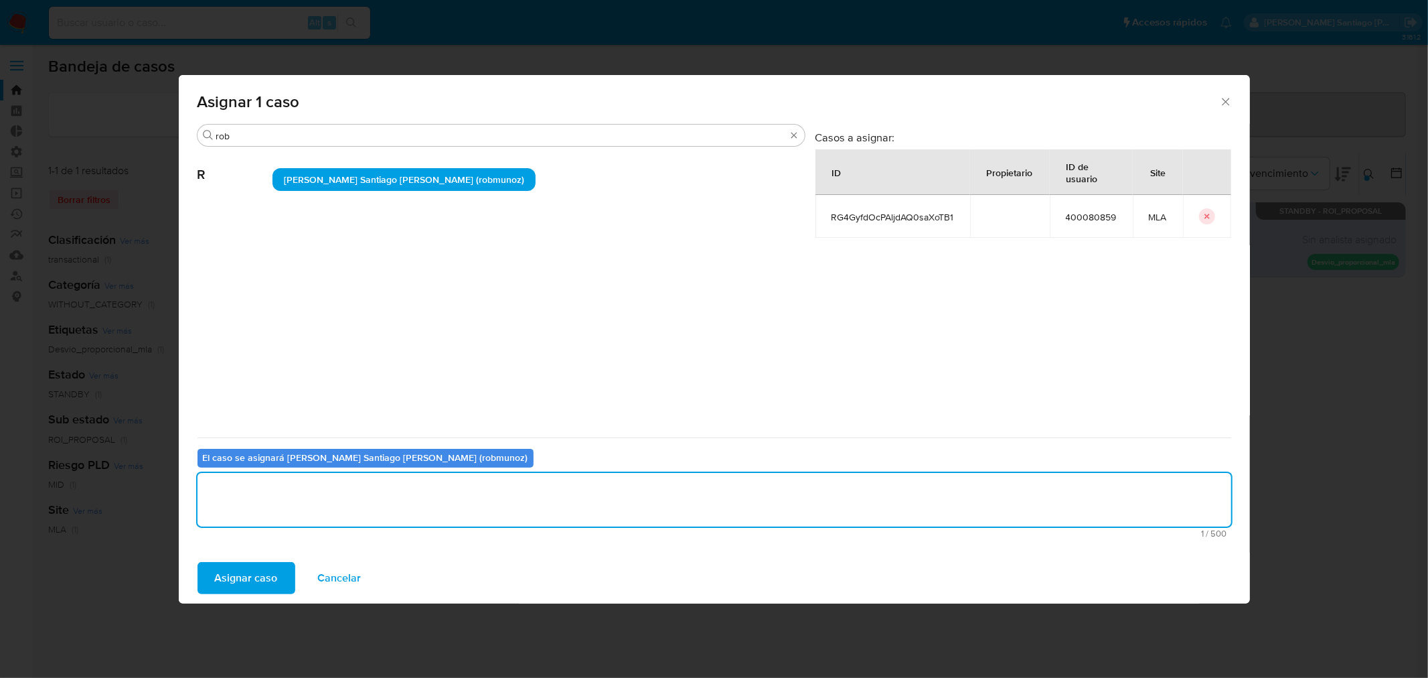
click at [230, 566] on span "Asignar caso" at bounding box center [246, 577] width 63 height 29
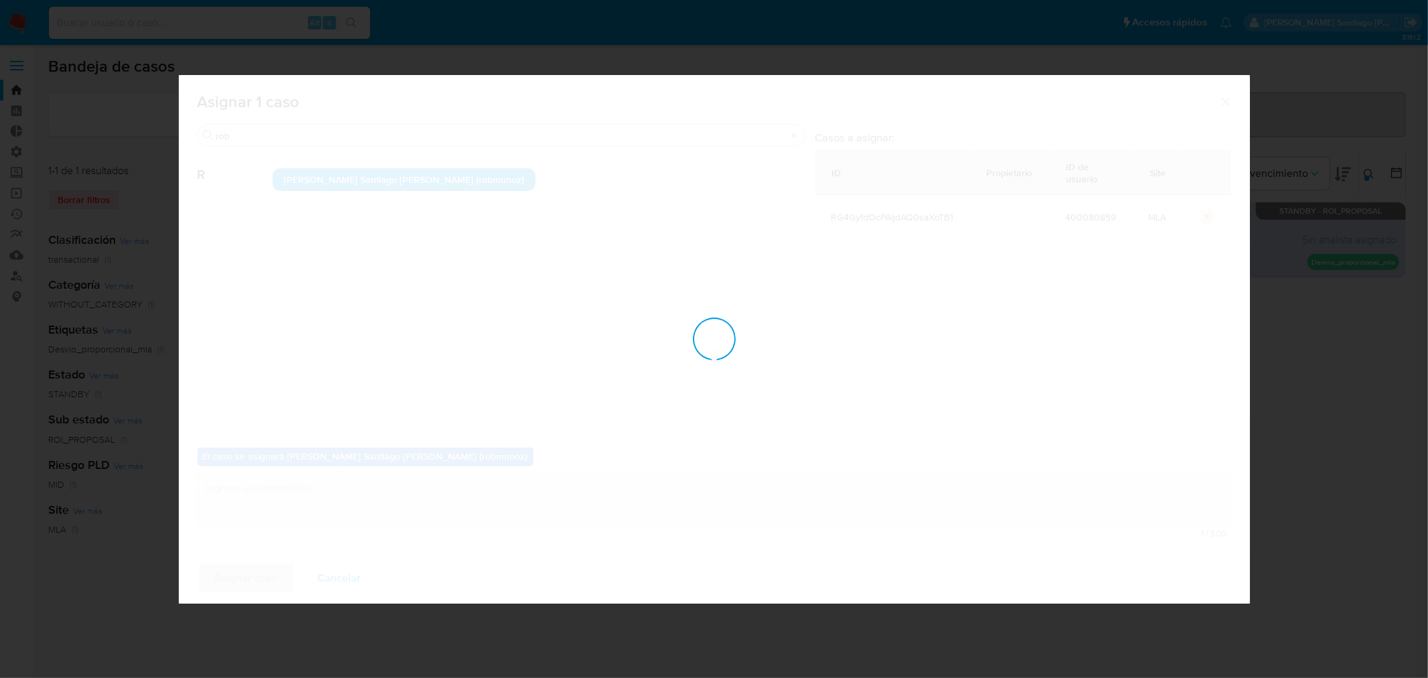
checkbox input "false"
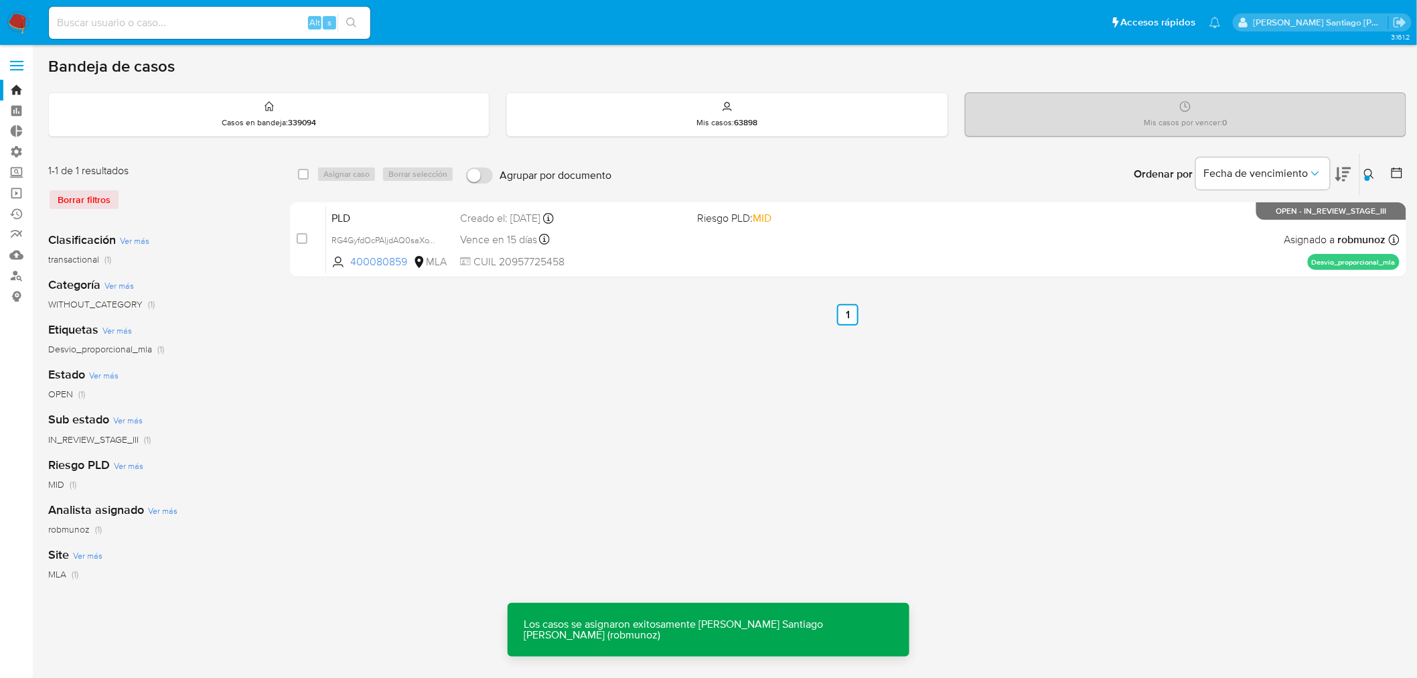
click at [646, 250] on div "PLD RG4GyfdOcPAljdAQ0saXoTB1 400080859 MLA Riesgo PLD: MID Creado el: 12/08/202…" at bounding box center [862, 240] width 1073 height 68
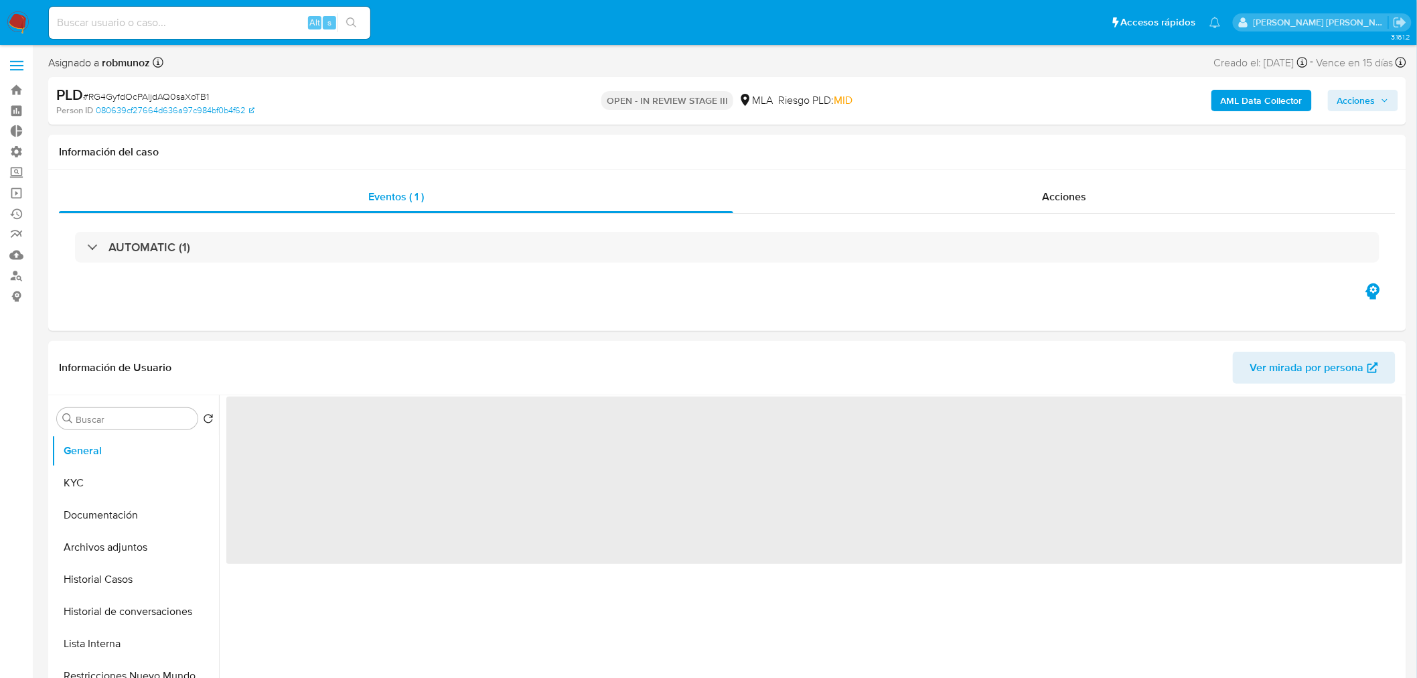
select select "10"
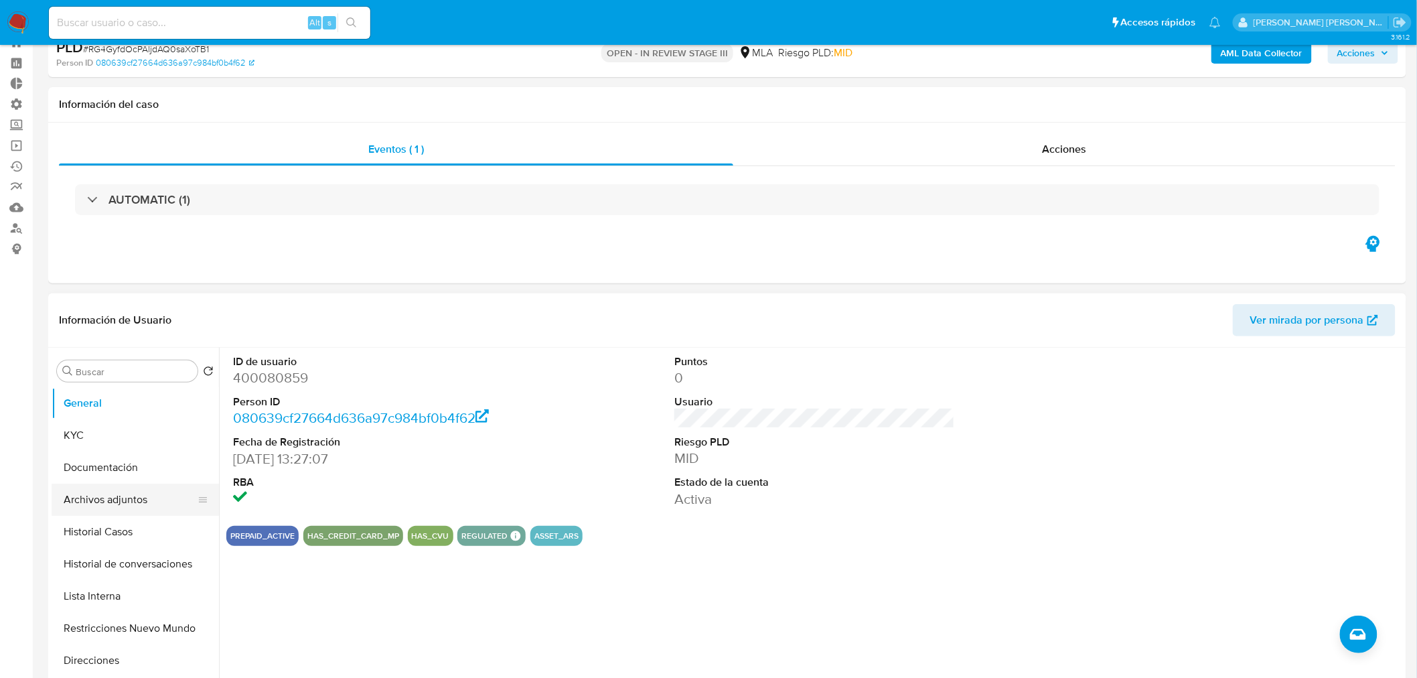
scroll to position [74, 0]
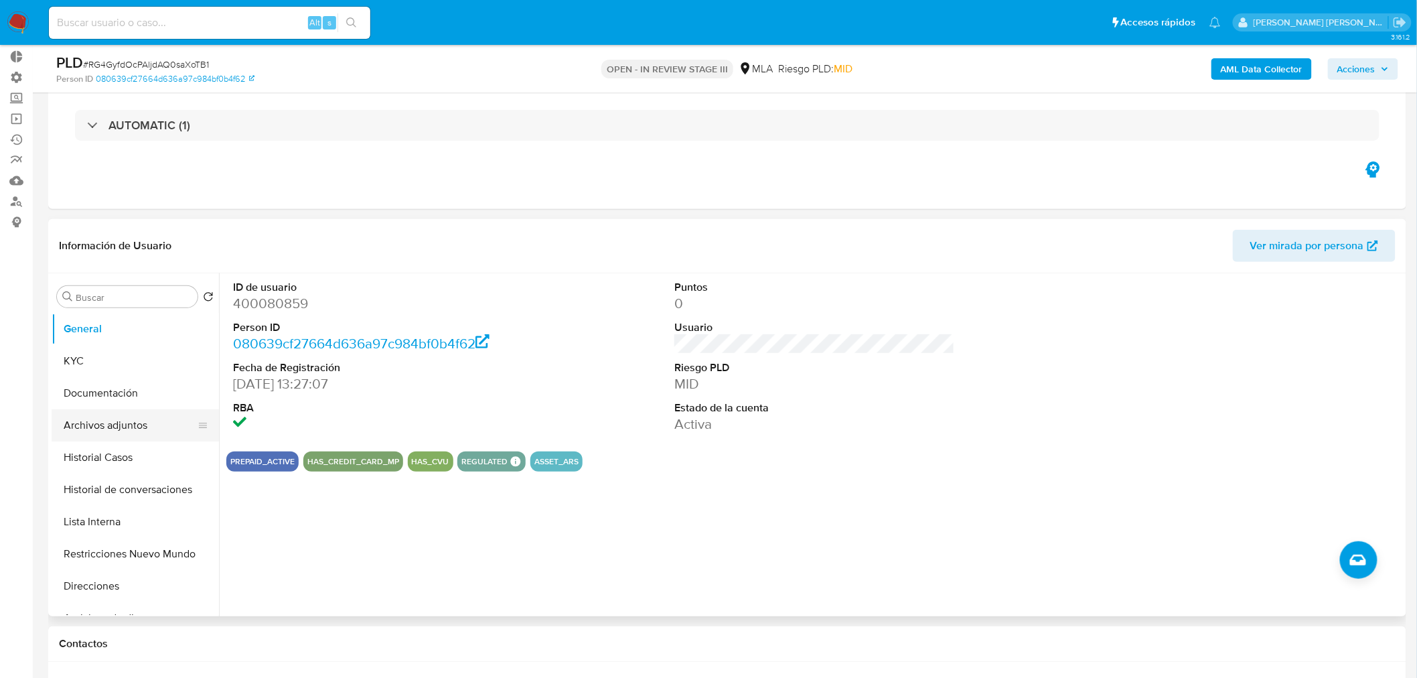
click at [96, 415] on button "Archivos adjuntos" at bounding box center [130, 425] width 157 height 32
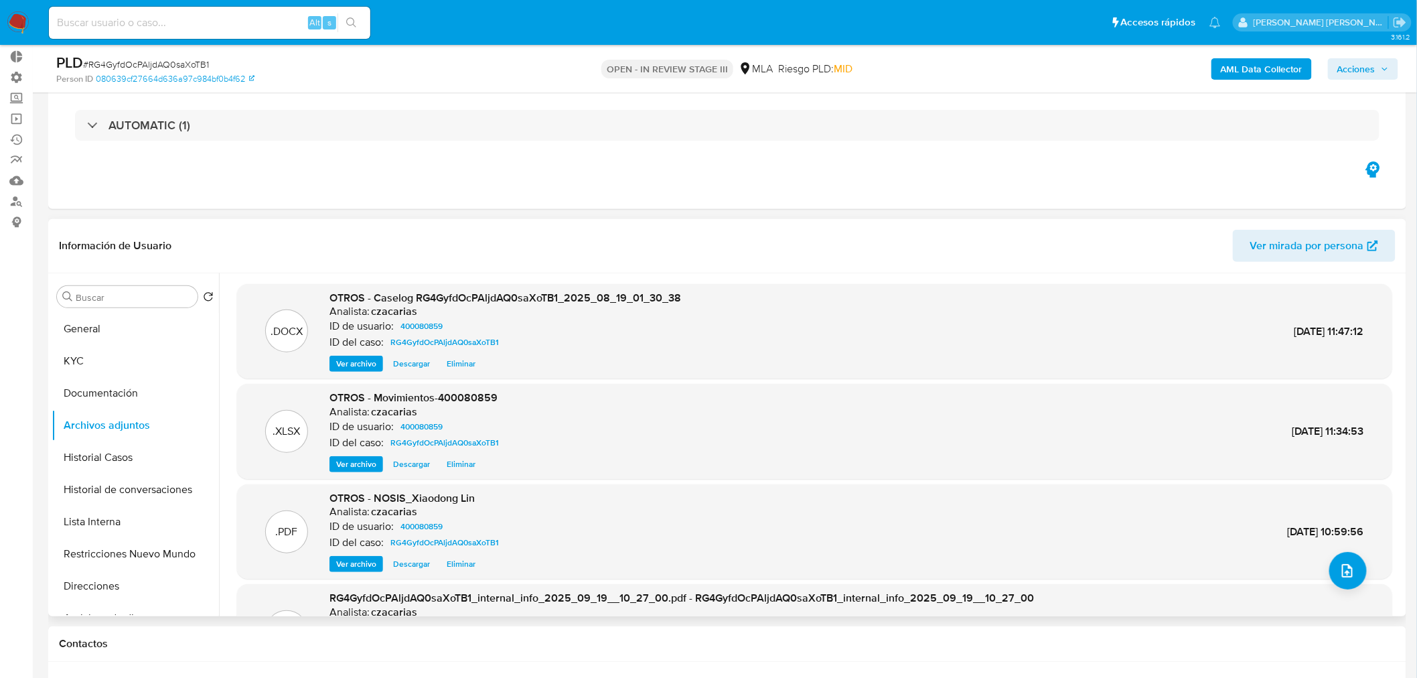
click at [399, 362] on span "Descargar" at bounding box center [411, 363] width 37 height 13
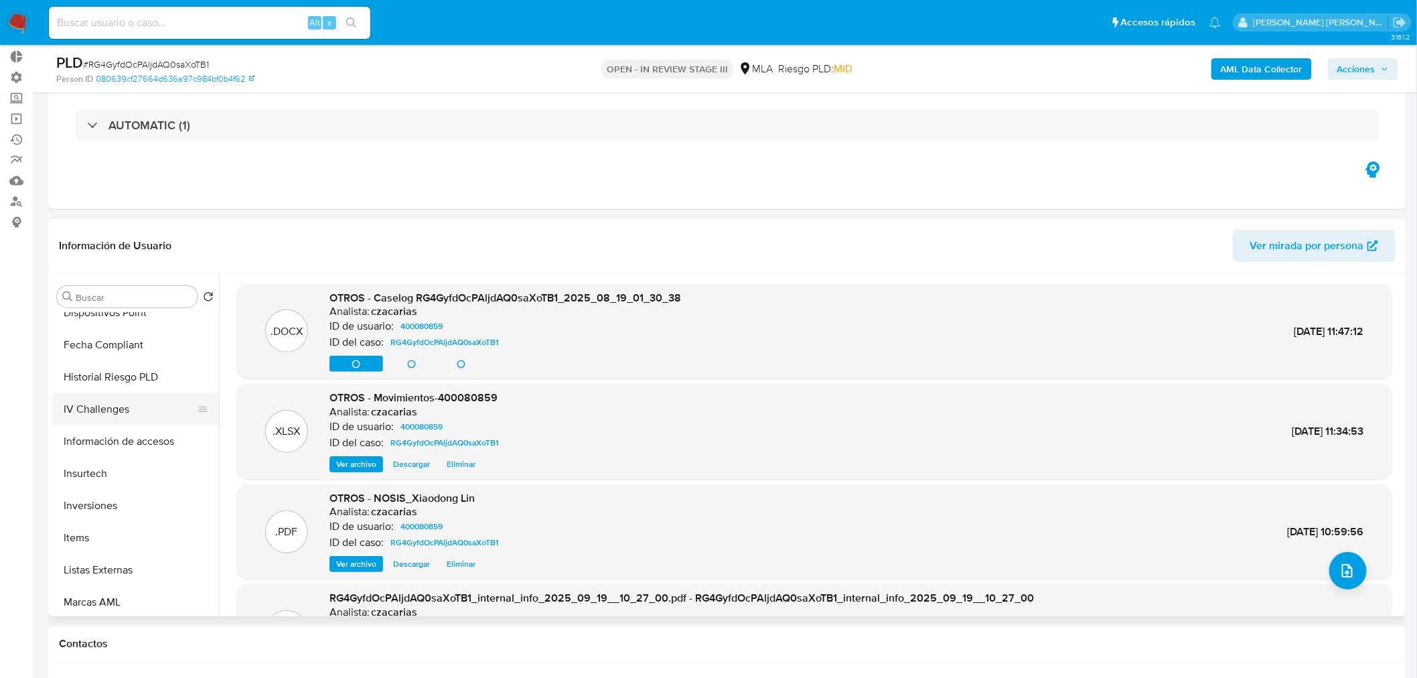
scroll to position [595, 0]
click at [115, 554] on button "Marcas AML" at bounding box center [130, 570] width 157 height 32
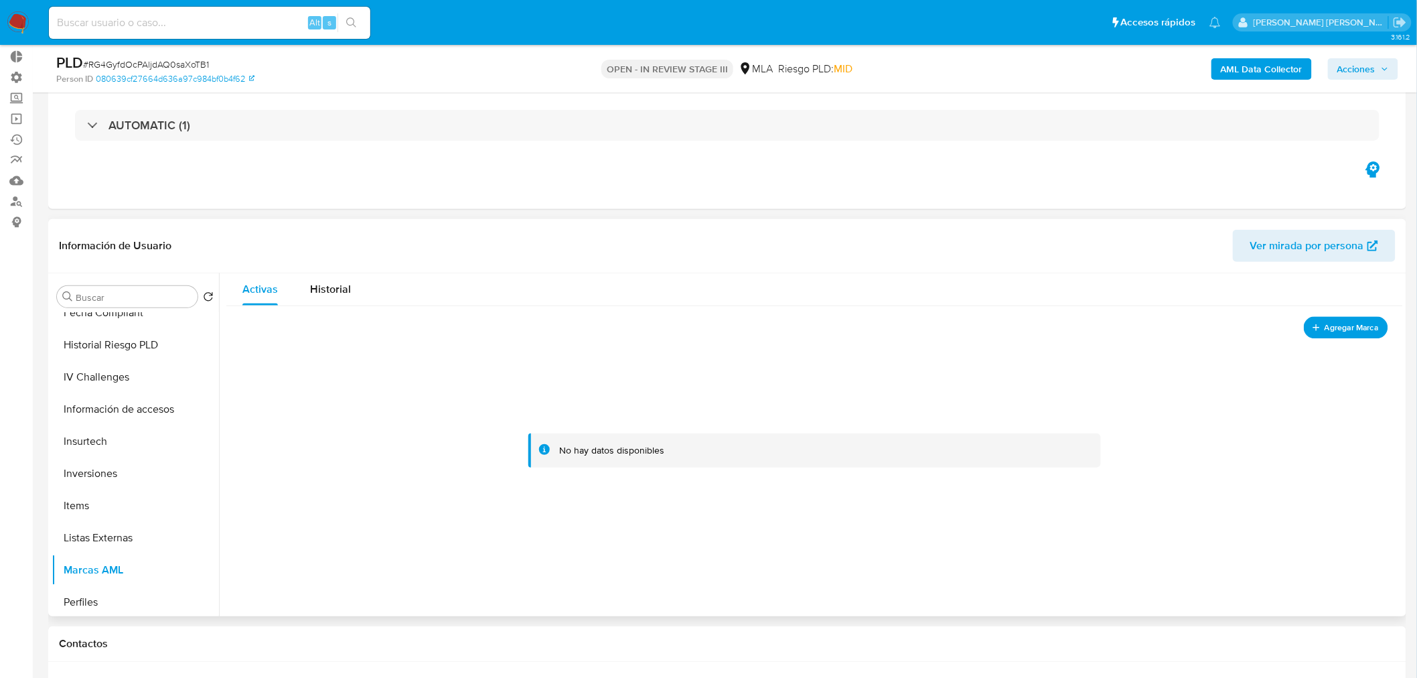
click at [1328, 330] on span "Agregar Marca" at bounding box center [1351, 327] width 54 height 17
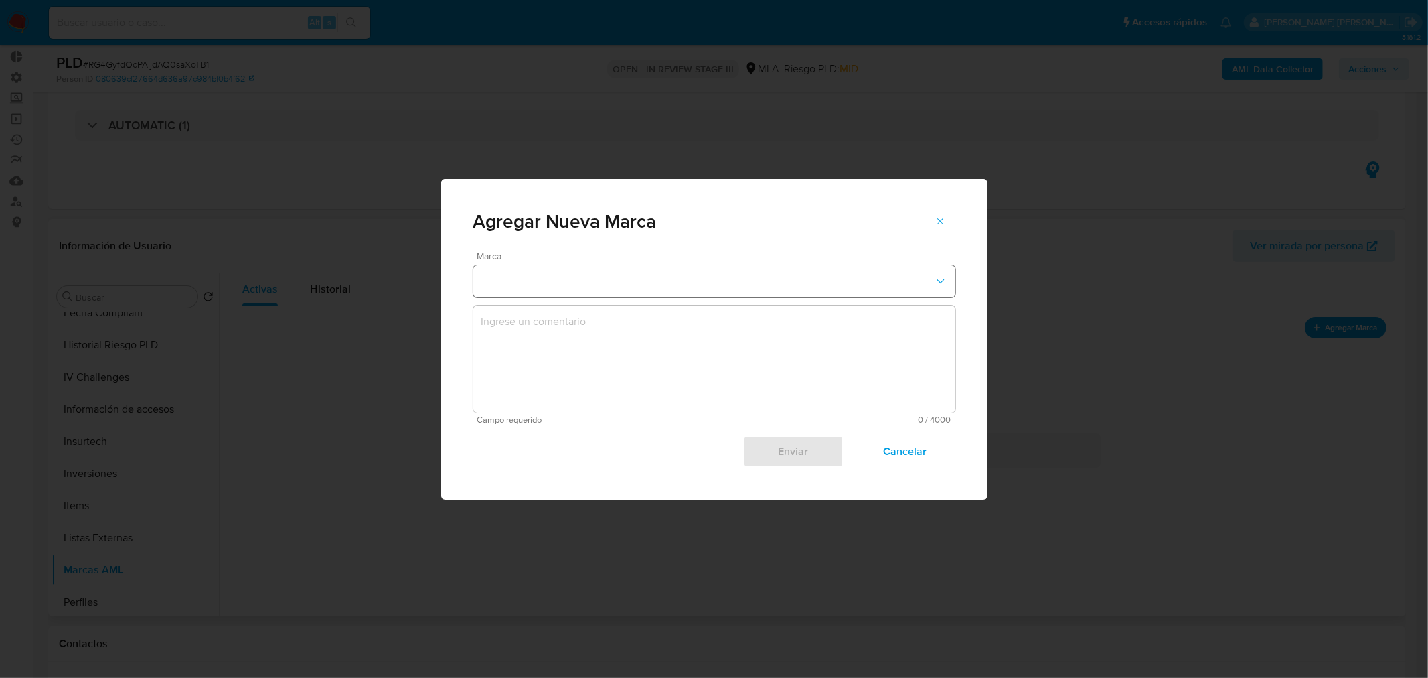
click at [822, 279] on button "marks-modal" at bounding box center [714, 281] width 482 height 32
click at [708, 284] on div "EN_SEGUIMIENTO" at bounding box center [710, 279] width 458 height 32
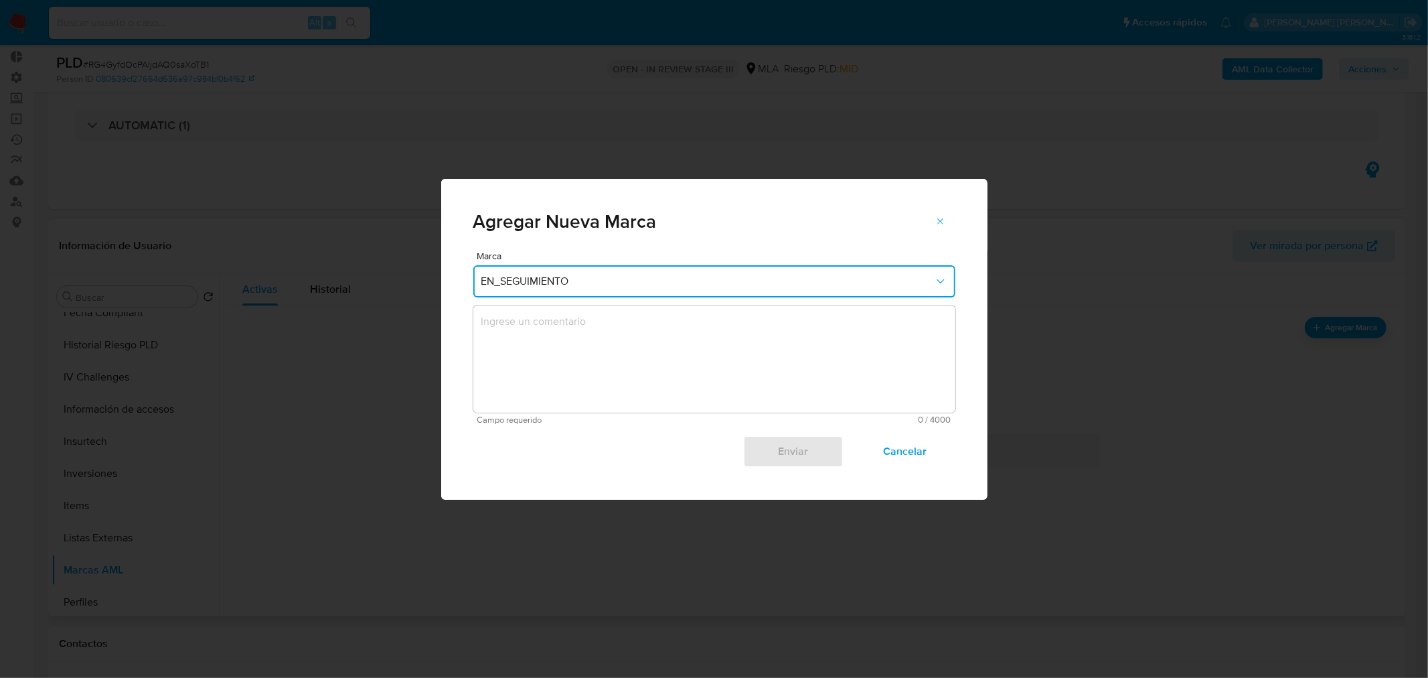
click at [801, 394] on textarea "marks-modal" at bounding box center [714, 358] width 482 height 107
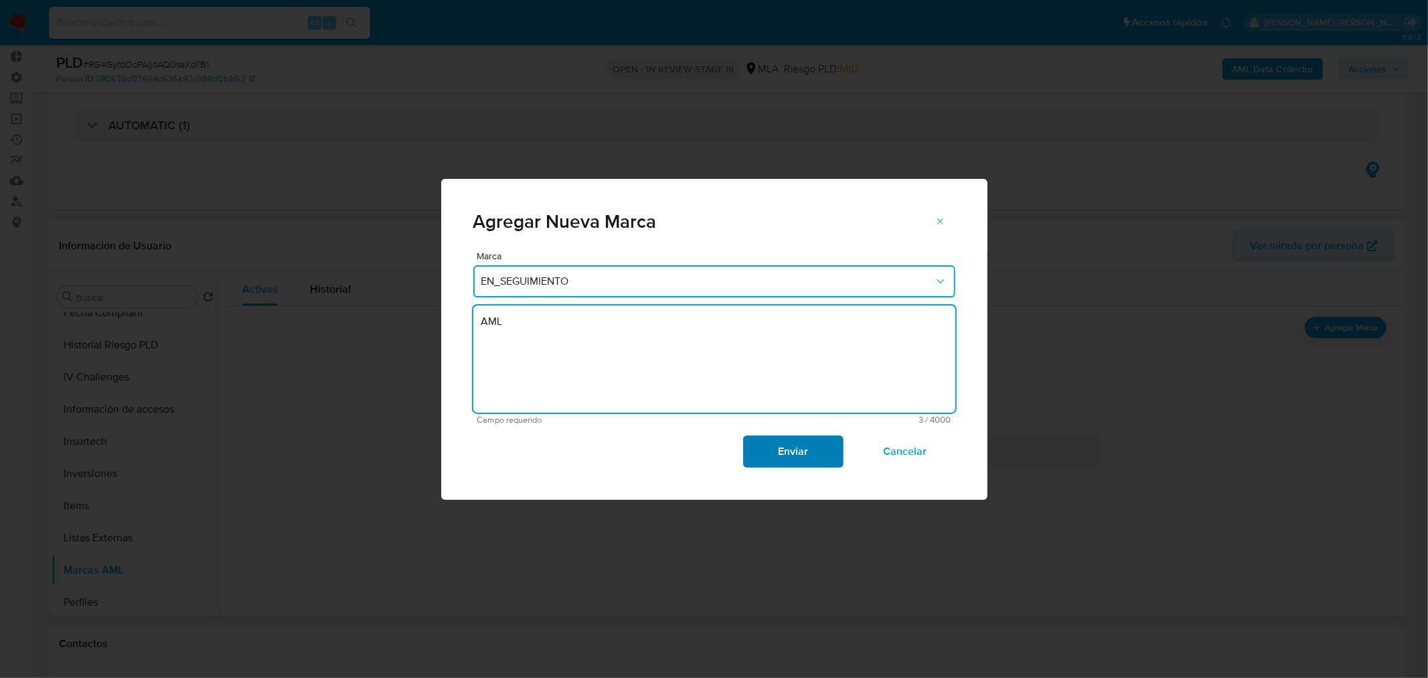
type textarea "AML"
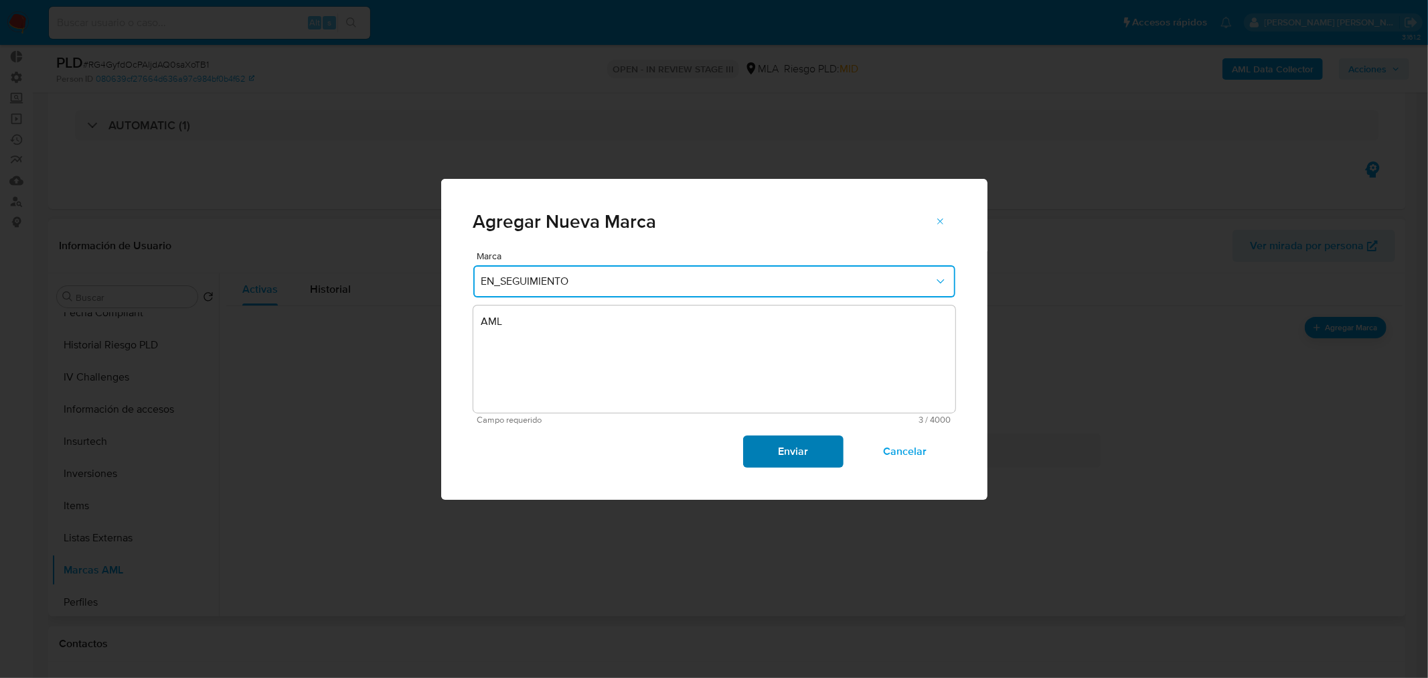
click at [815, 444] on span "Enviar" at bounding box center [794, 451] width 66 height 29
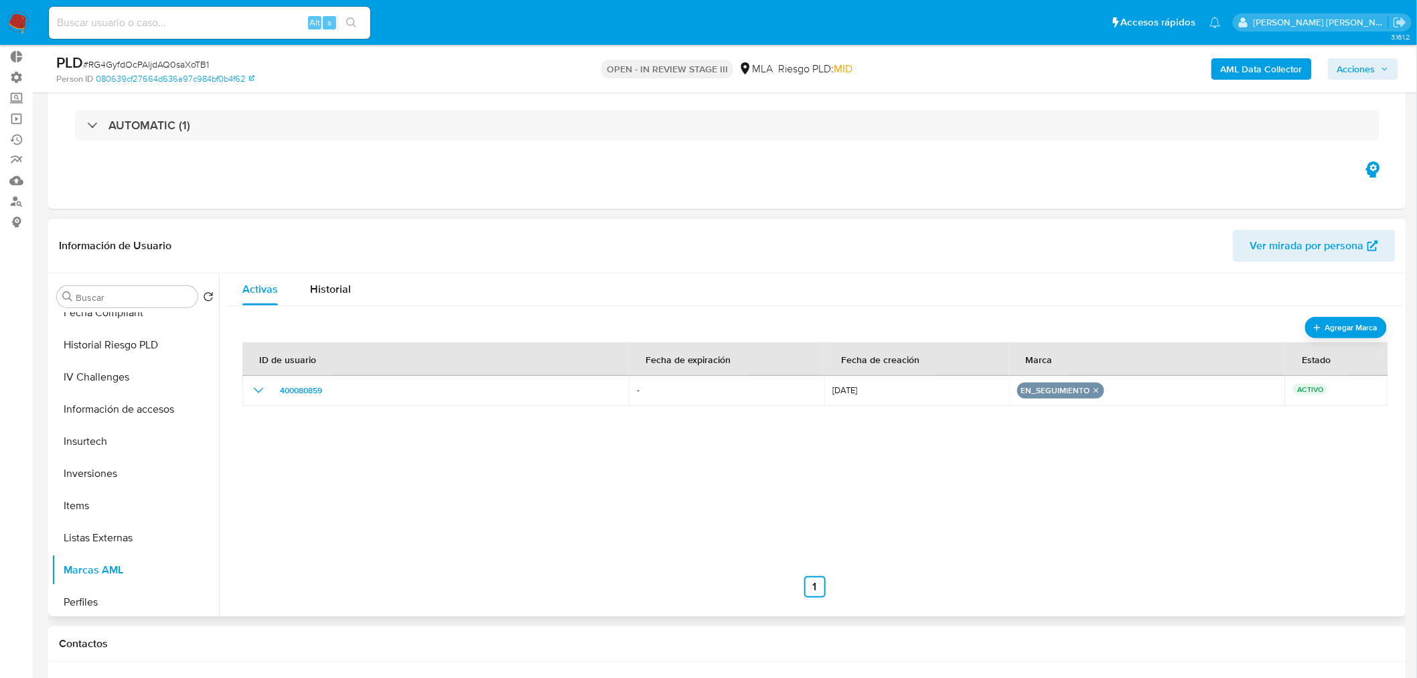
click at [149, 31] on div "Alt s" at bounding box center [209, 23] width 321 height 32
paste input "tzCU53qqmvbienS0DO64AADL"
click at [149, 23] on input "tzCU53qqmvbienS0DO64AADL" at bounding box center [209, 22] width 321 height 17
type input "tzCU53qqmvbienS0DO64AADL"
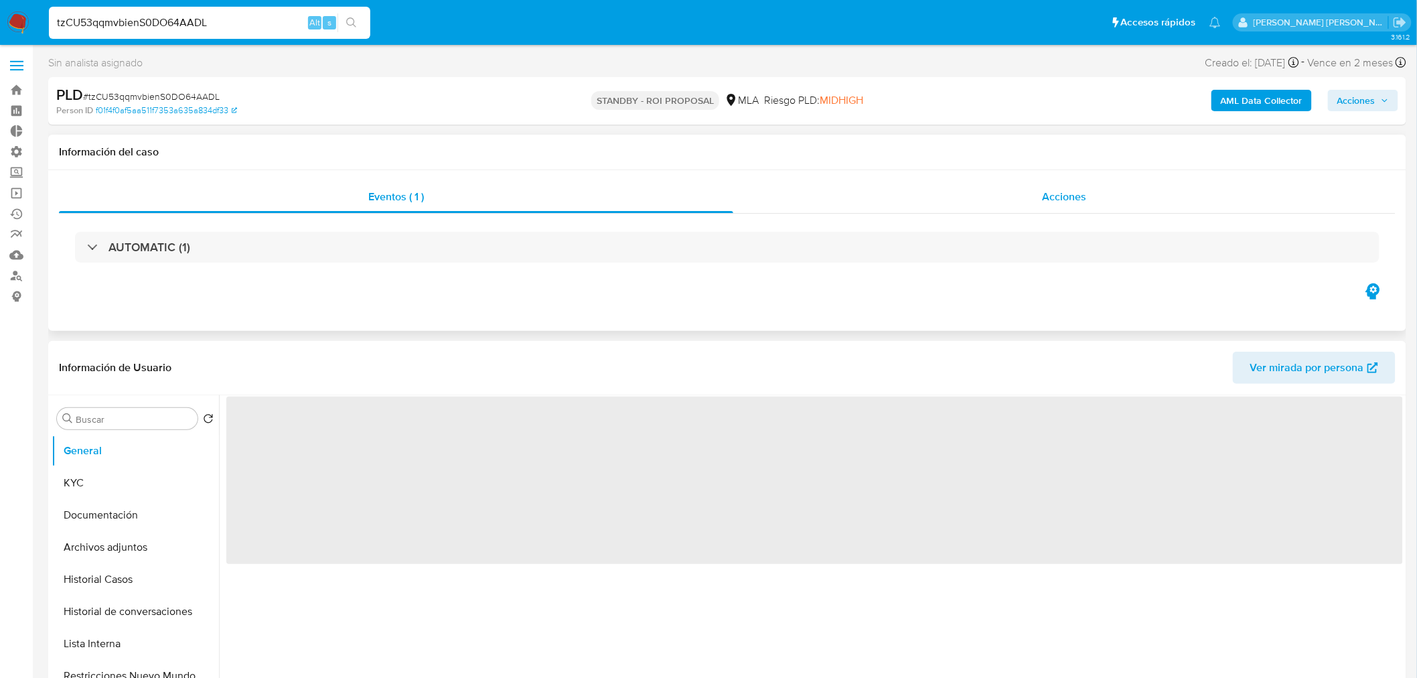
click at [1049, 192] on span "Acciones" at bounding box center [1064, 196] width 44 height 15
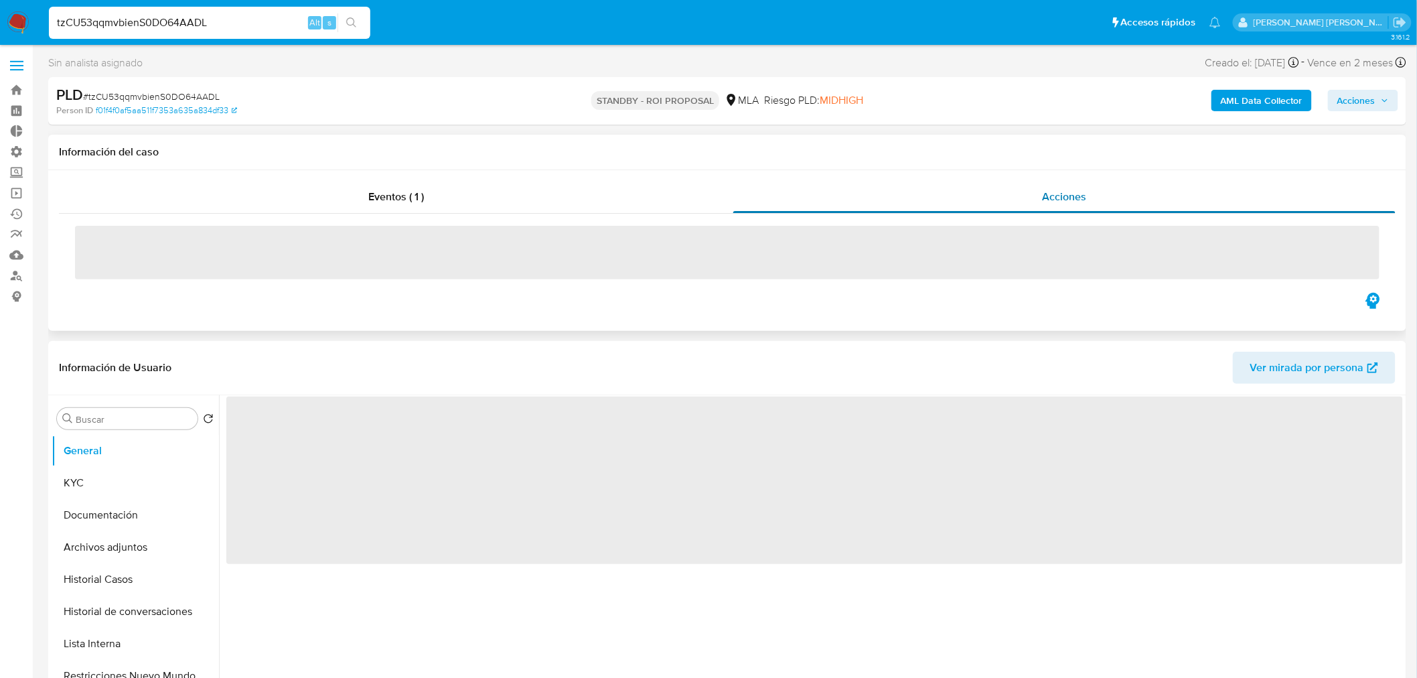
select select "10"
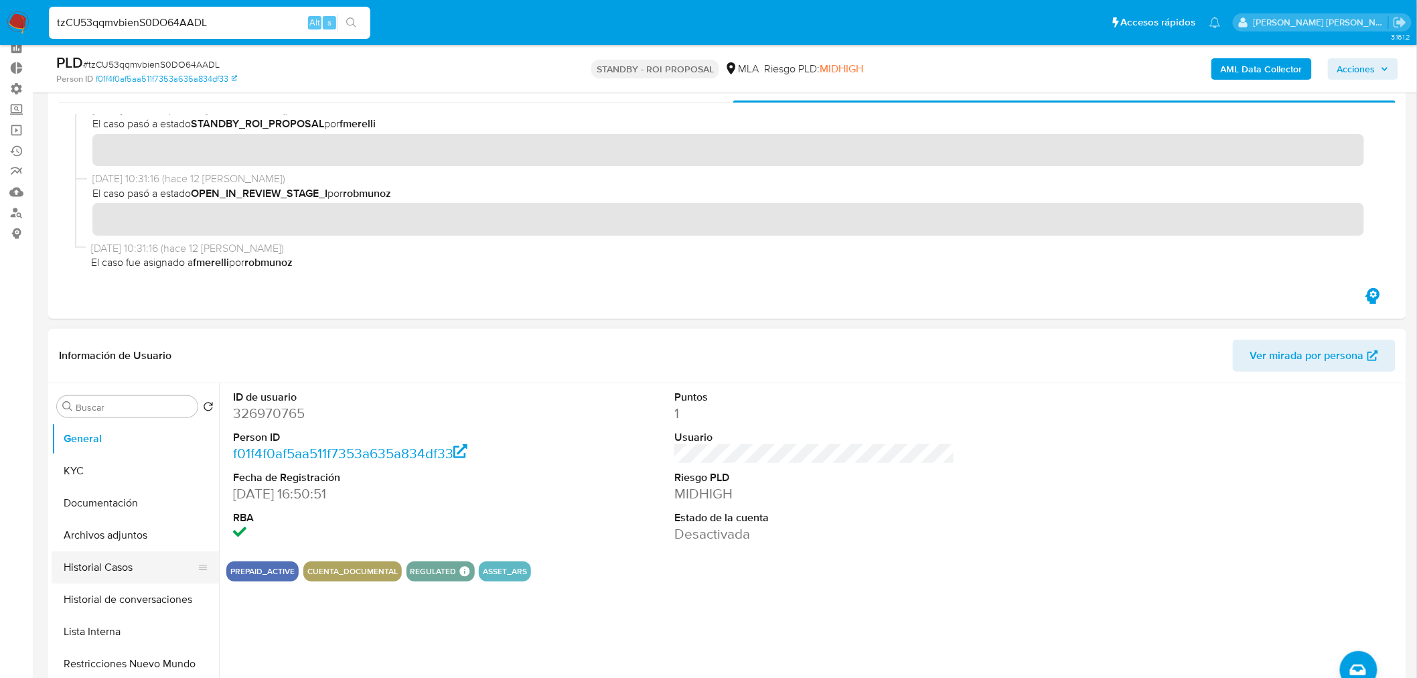
scroll to position [149, 0]
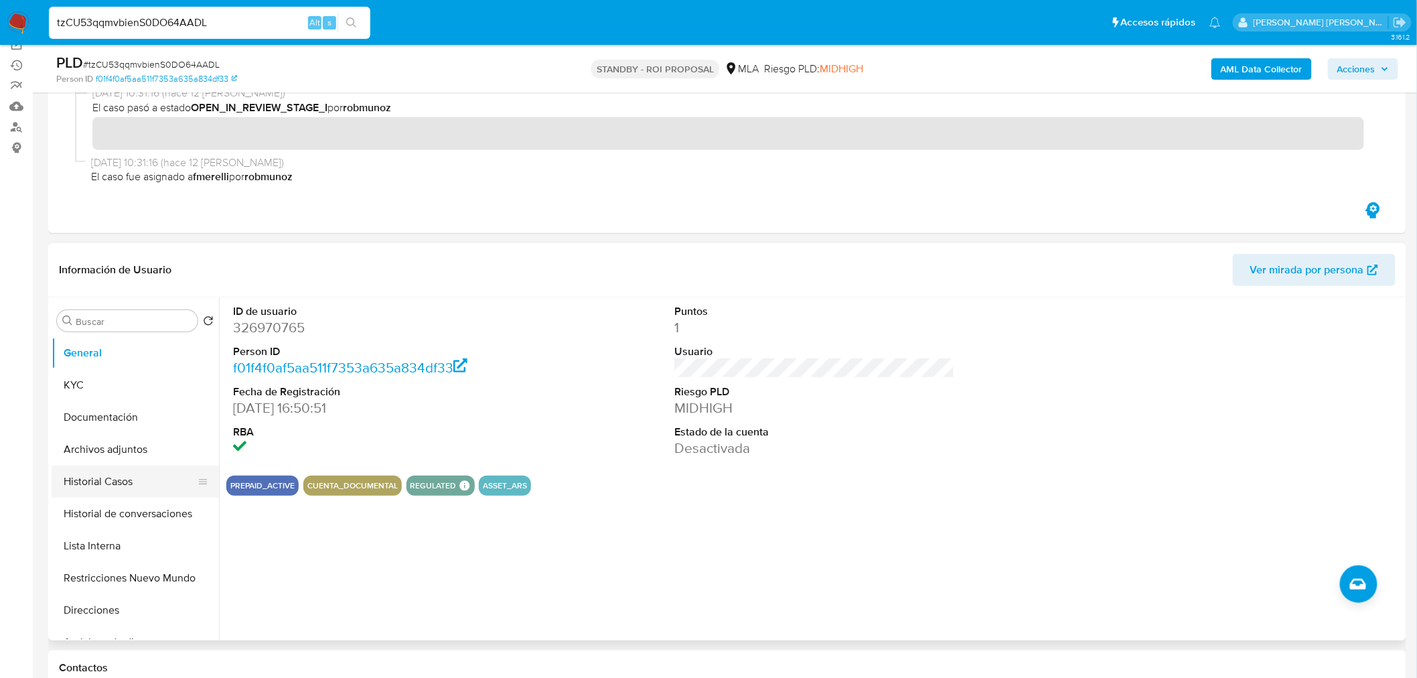
click at [112, 482] on button "Historial Casos" at bounding box center [130, 481] width 157 height 32
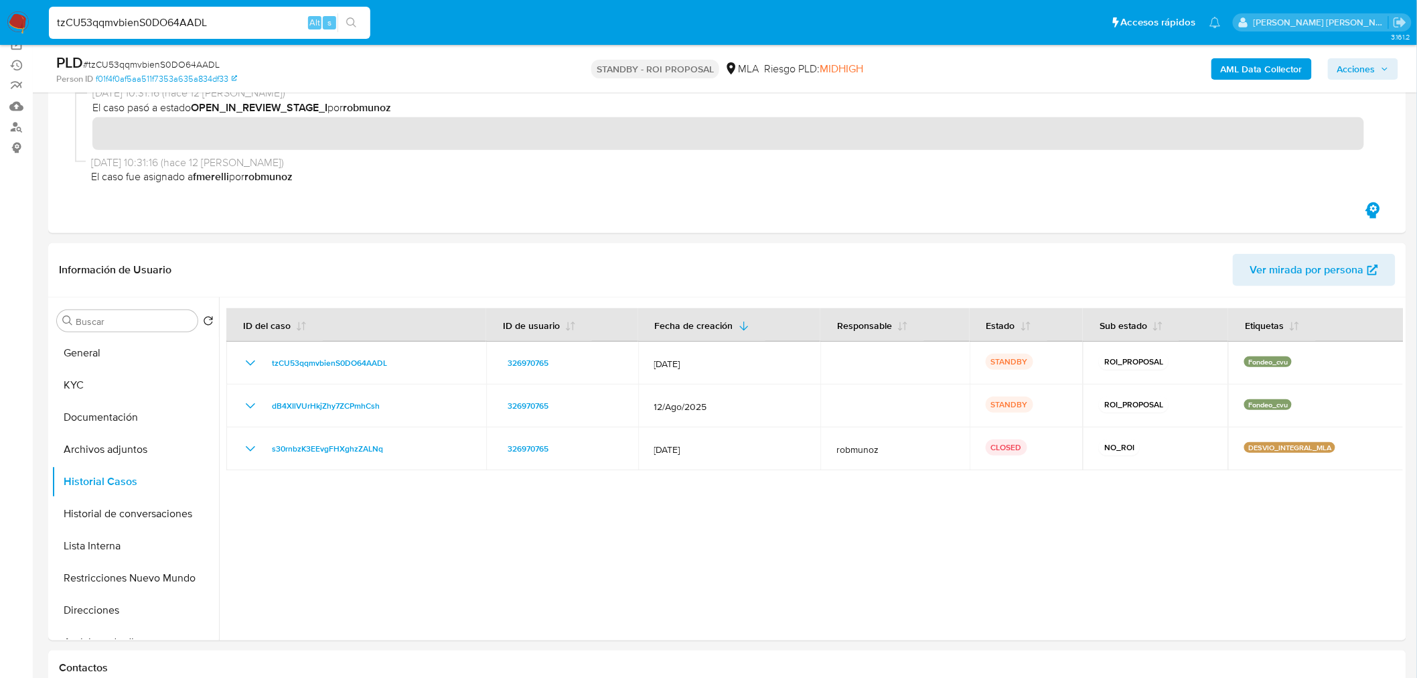
click at [196, 17] on input "tzCU53qqmvbienS0DO64AADL" at bounding box center [209, 22] width 321 height 17
paste input "JrYa6ZWq9UuBejUFDegk2h75"
type input "JrYa6ZWq9UuBejUFDegk2h75"
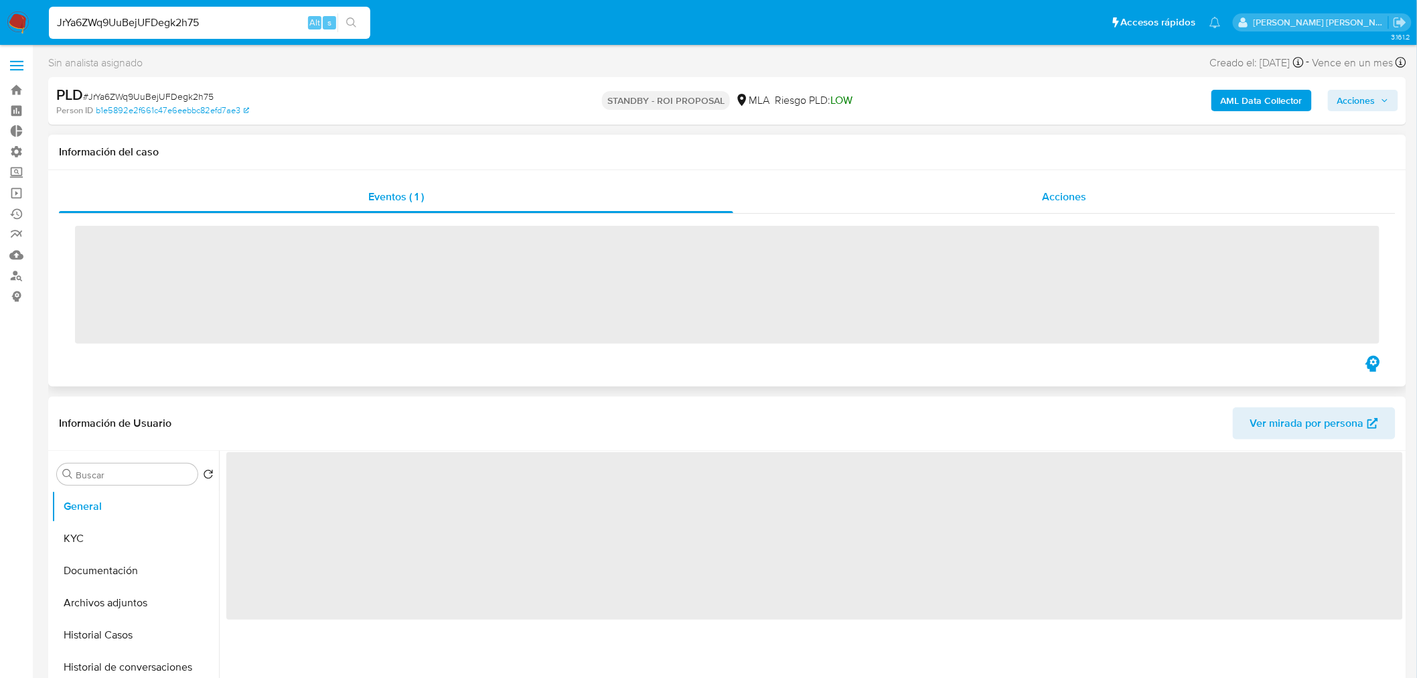
click at [1053, 200] on span "Acciones" at bounding box center [1064, 196] width 44 height 15
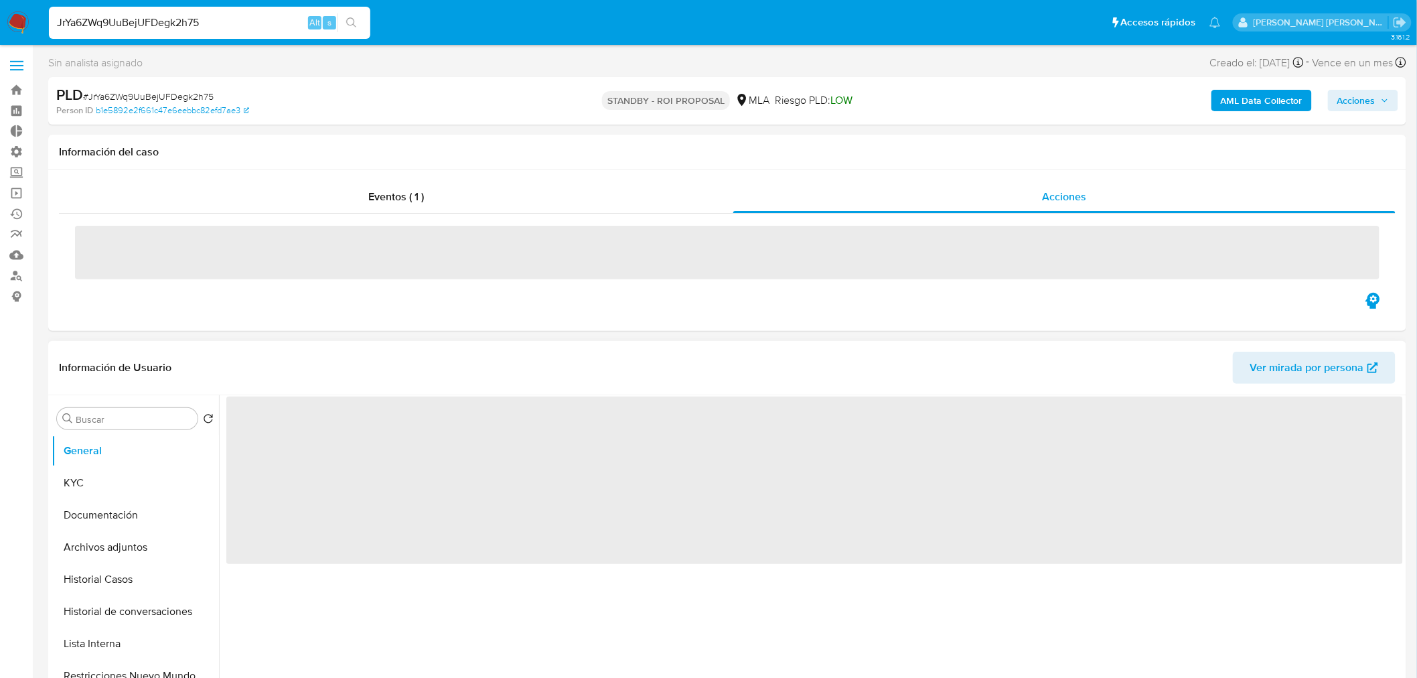
select select "10"
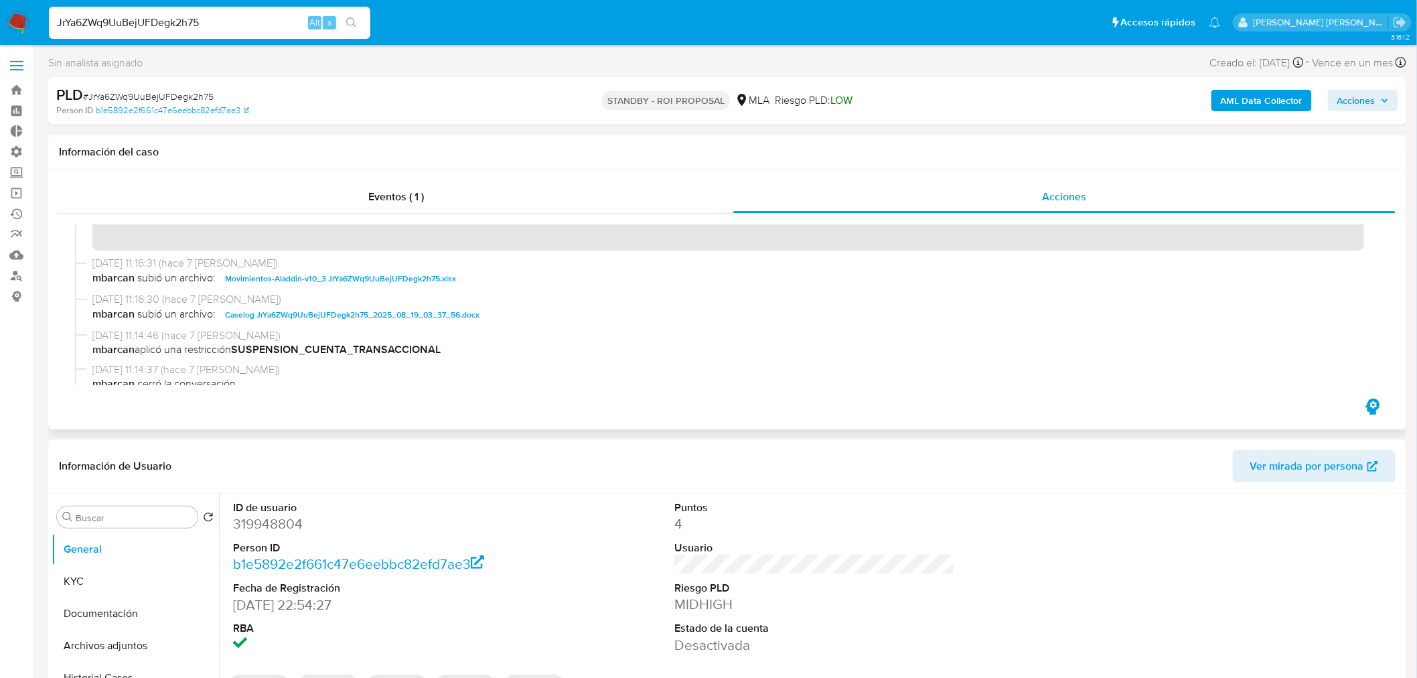
scroll to position [74, 0]
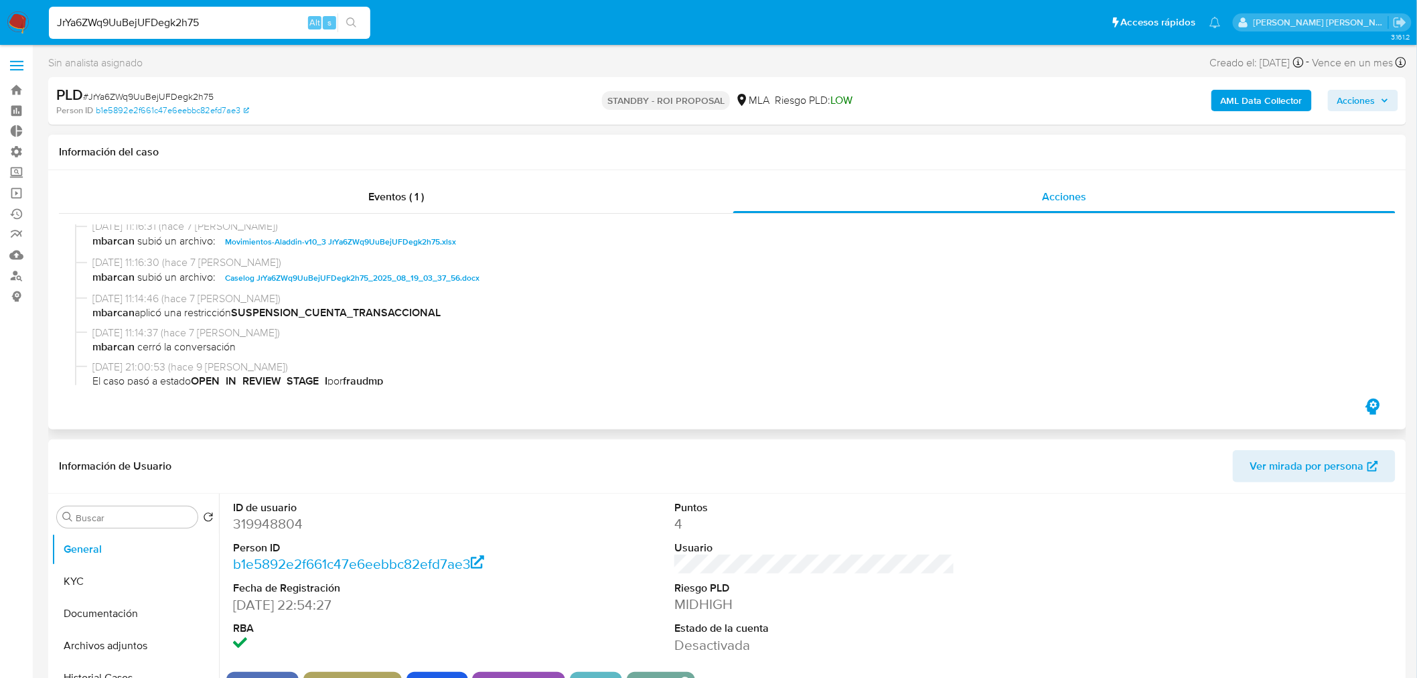
click at [430, 283] on span "Caselog JrYa6ZWq9UuBejUFDegk2h75_2025_08_19_03_37_56.docx" at bounding box center [352, 278] width 254 height 16
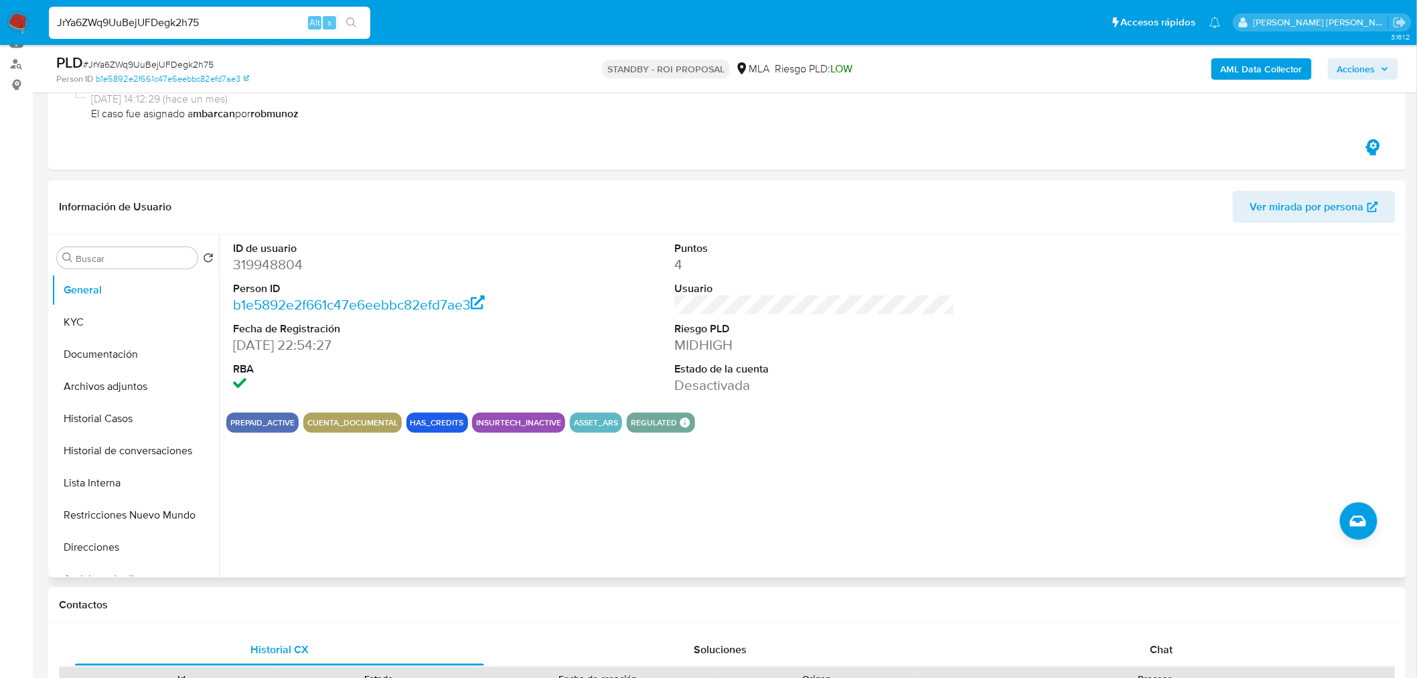
scroll to position [223, 0]
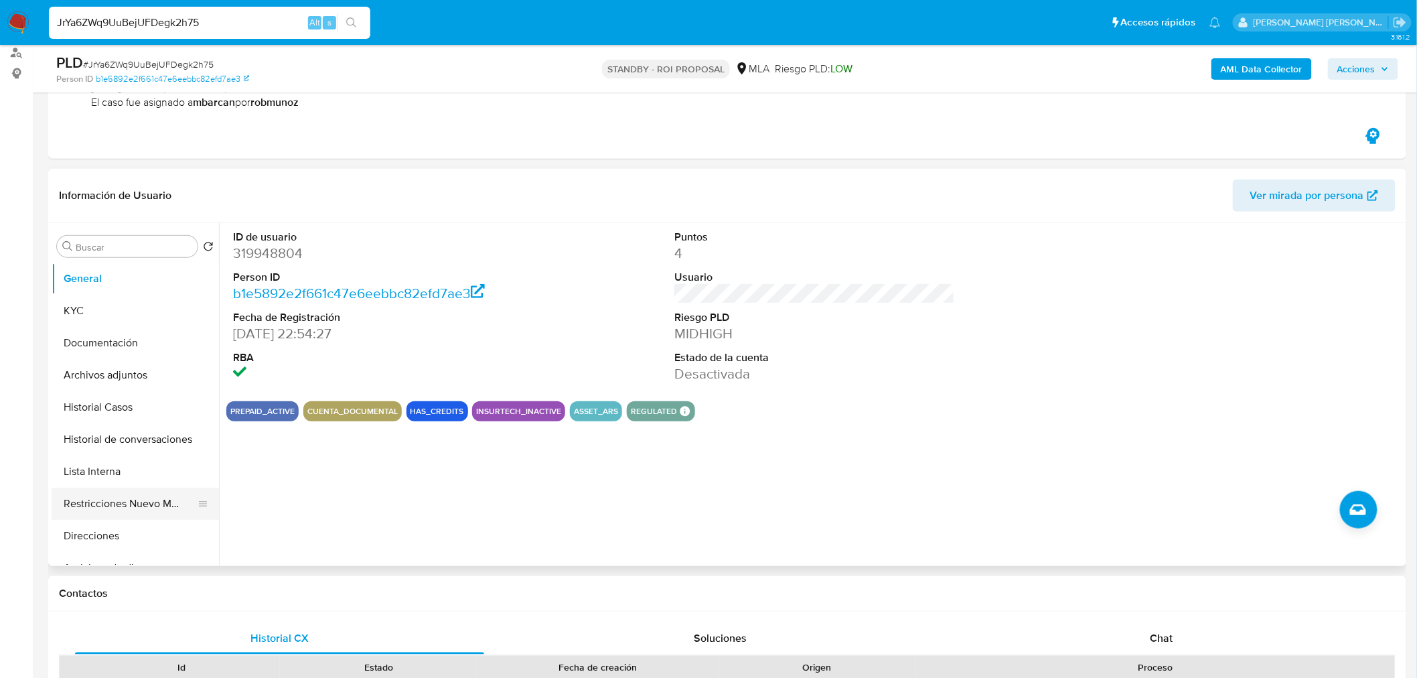
click at [151, 507] on button "Restricciones Nuevo Mundo" at bounding box center [130, 503] width 157 height 32
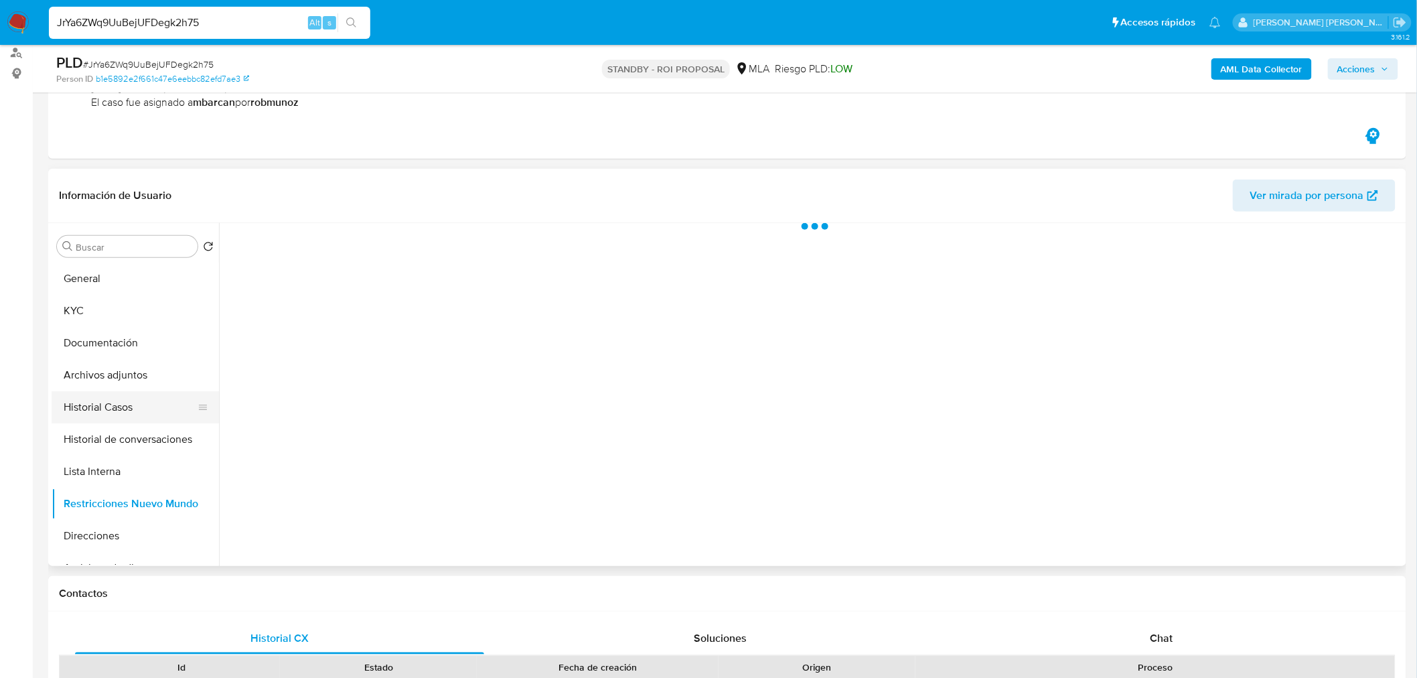
click at [138, 409] on button "Historial Casos" at bounding box center [130, 407] width 157 height 32
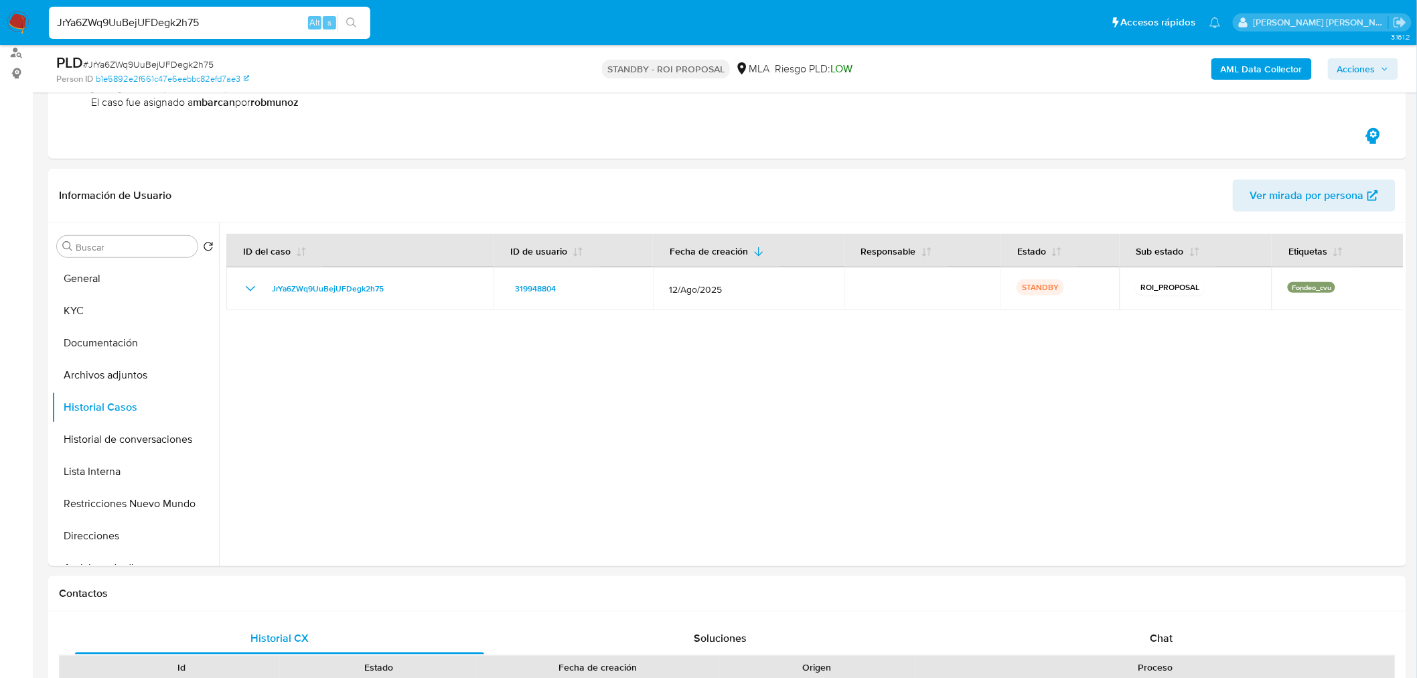
click at [211, 24] on input "JrYa6ZWq9UuBejUFDegk2h75" at bounding box center [209, 22] width 321 height 17
click at [211, 23] on input "JrYa6ZWq9UuBejUFDegk2h75" at bounding box center [209, 22] width 321 height 17
paste input "9AOqhBWlSEkjm3vJAOHdMrZP"
type input "9AOqhBWlSEkjm3vJAOHdMrZP"
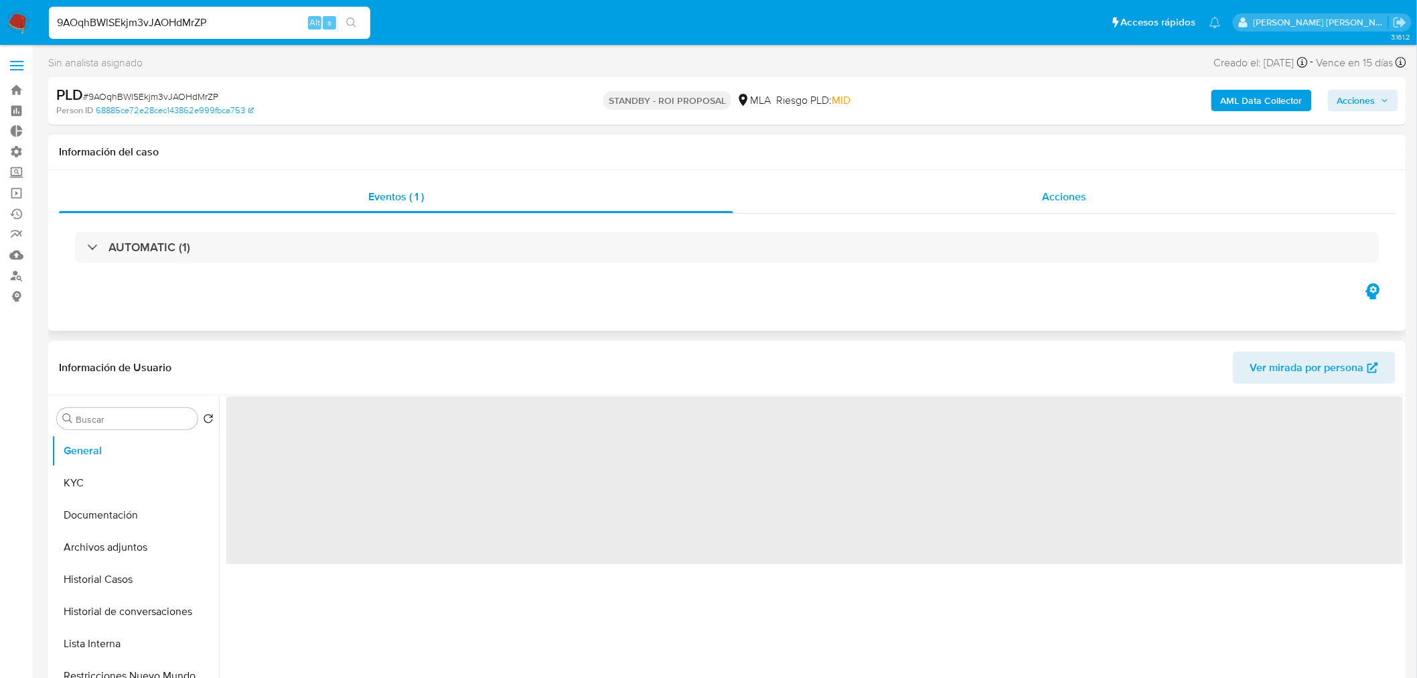
click at [1049, 185] on div "Acciones" at bounding box center [1064, 197] width 663 height 32
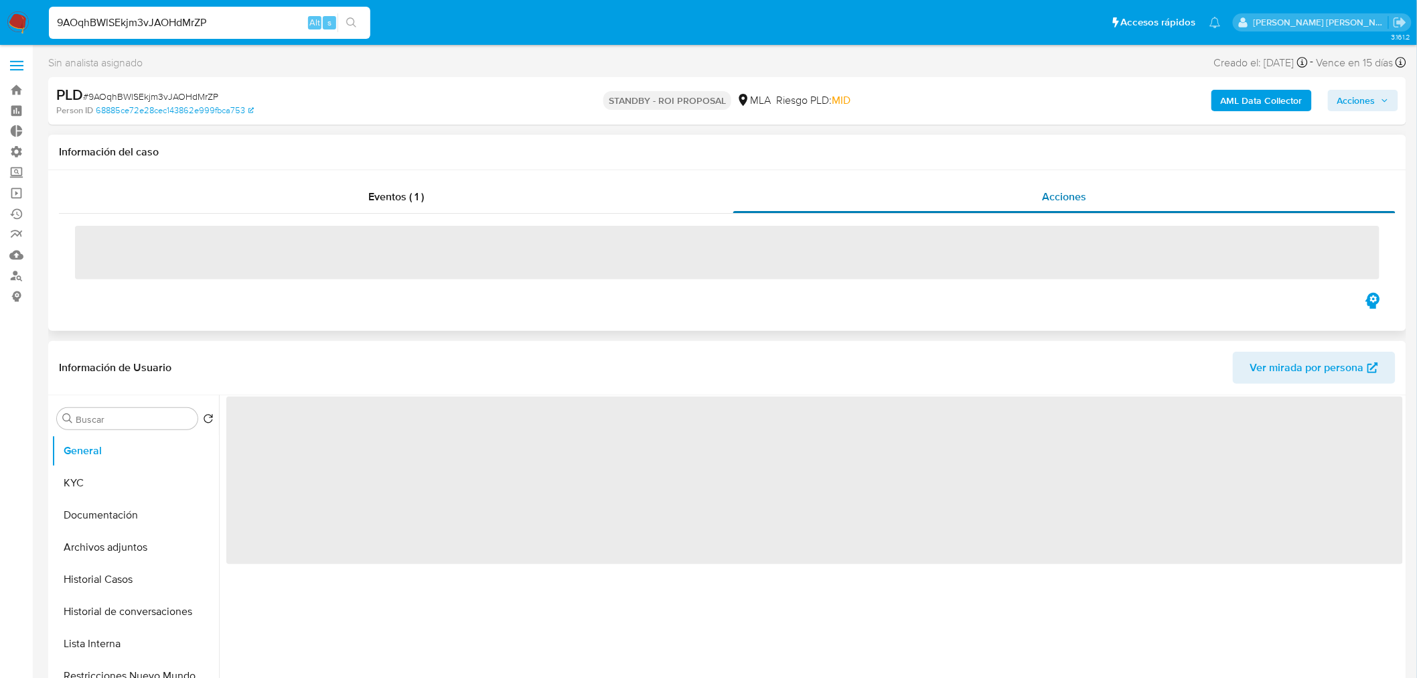
select select "10"
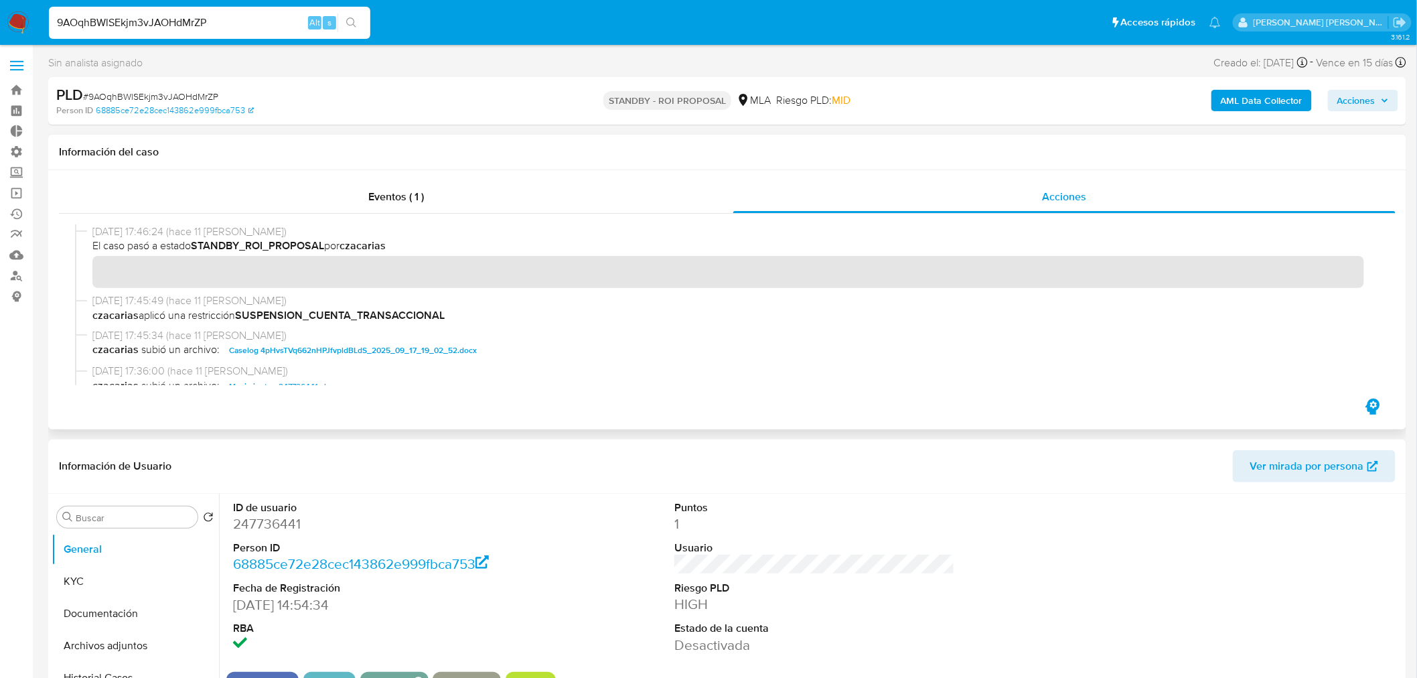
scroll to position [74, 0]
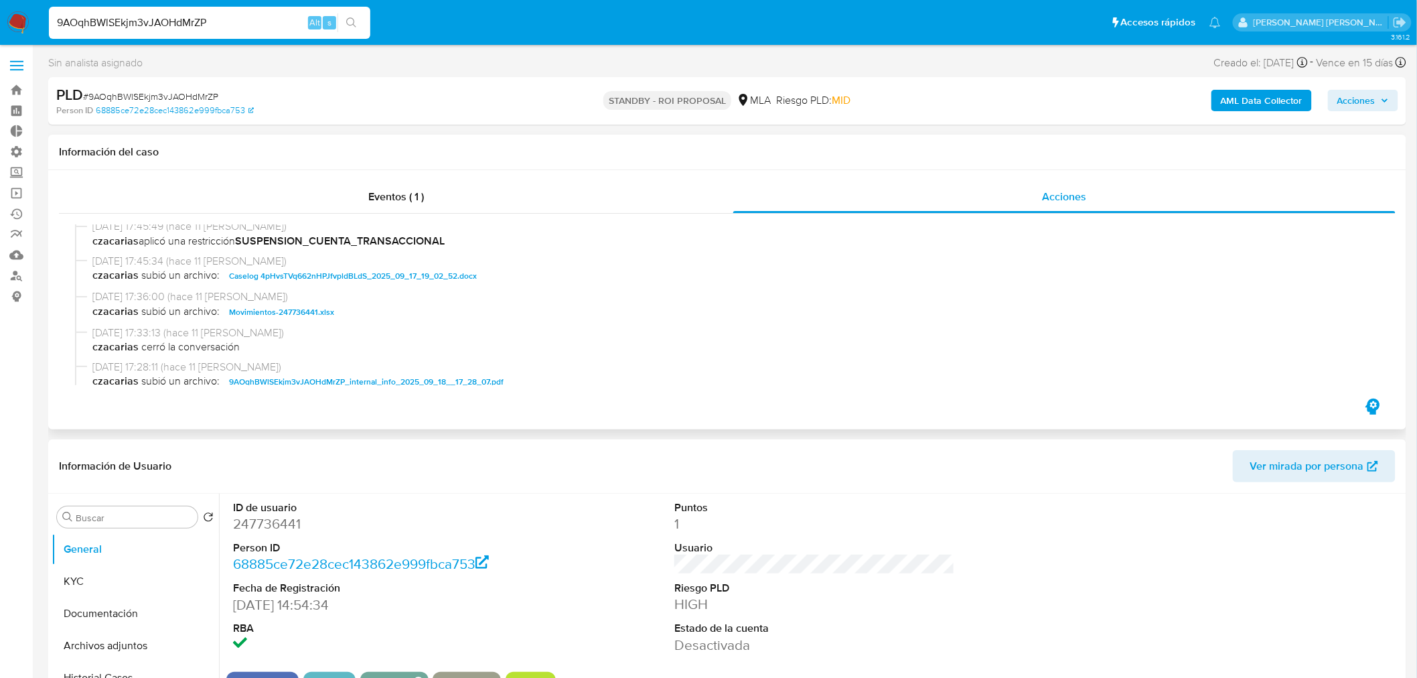
click at [333, 272] on span "Caselog 4pHvsTVq662nHPJfvpldBLdS_2025_09_17_19_02_52.docx" at bounding box center [353, 276] width 248 height 16
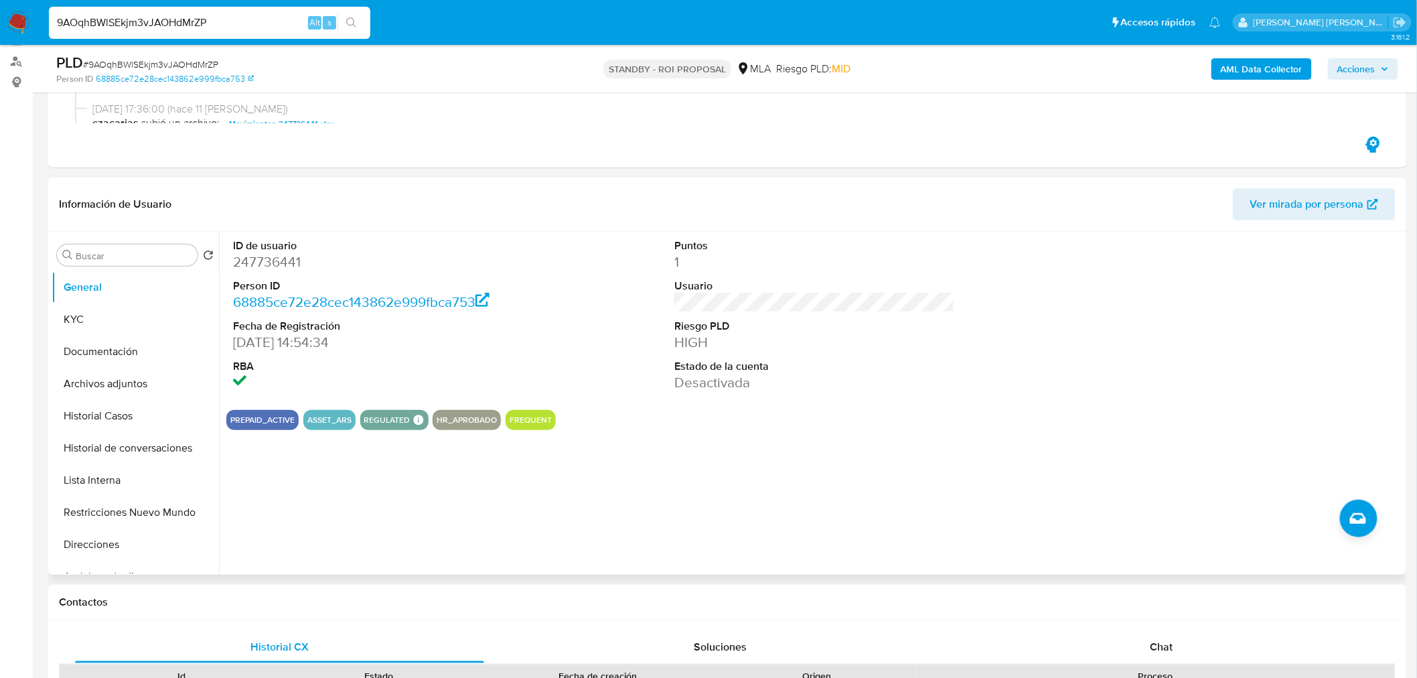
scroll to position [223, 0]
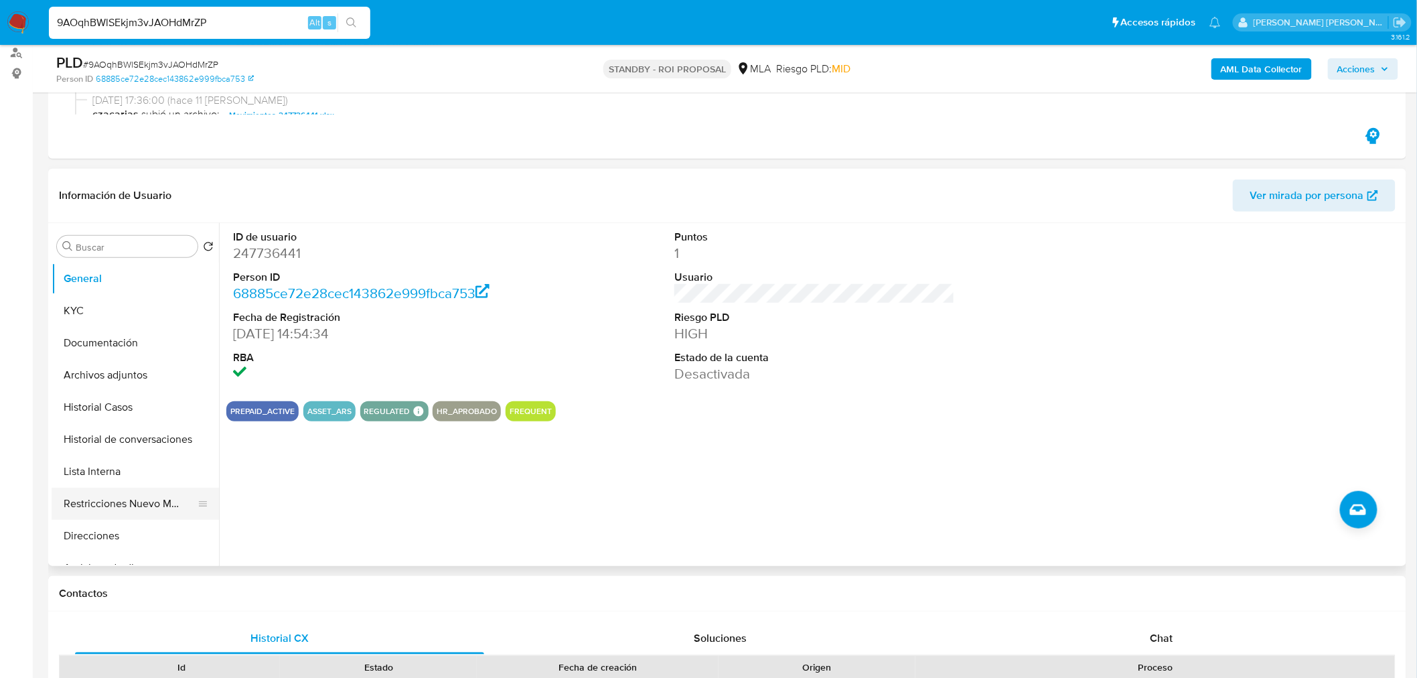
click at [125, 497] on button "Restricciones Nuevo Mundo" at bounding box center [130, 503] width 157 height 32
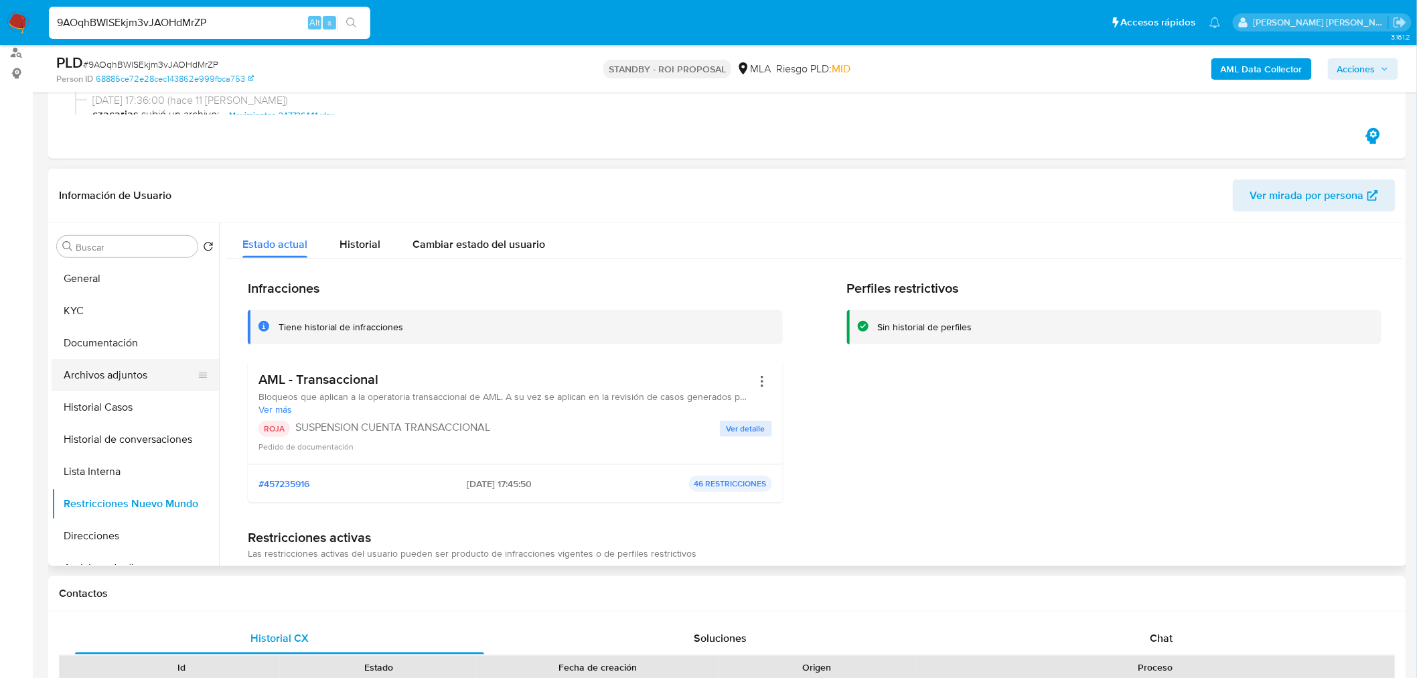
click at [139, 374] on button "Archivos adjuntos" at bounding box center [130, 375] width 157 height 32
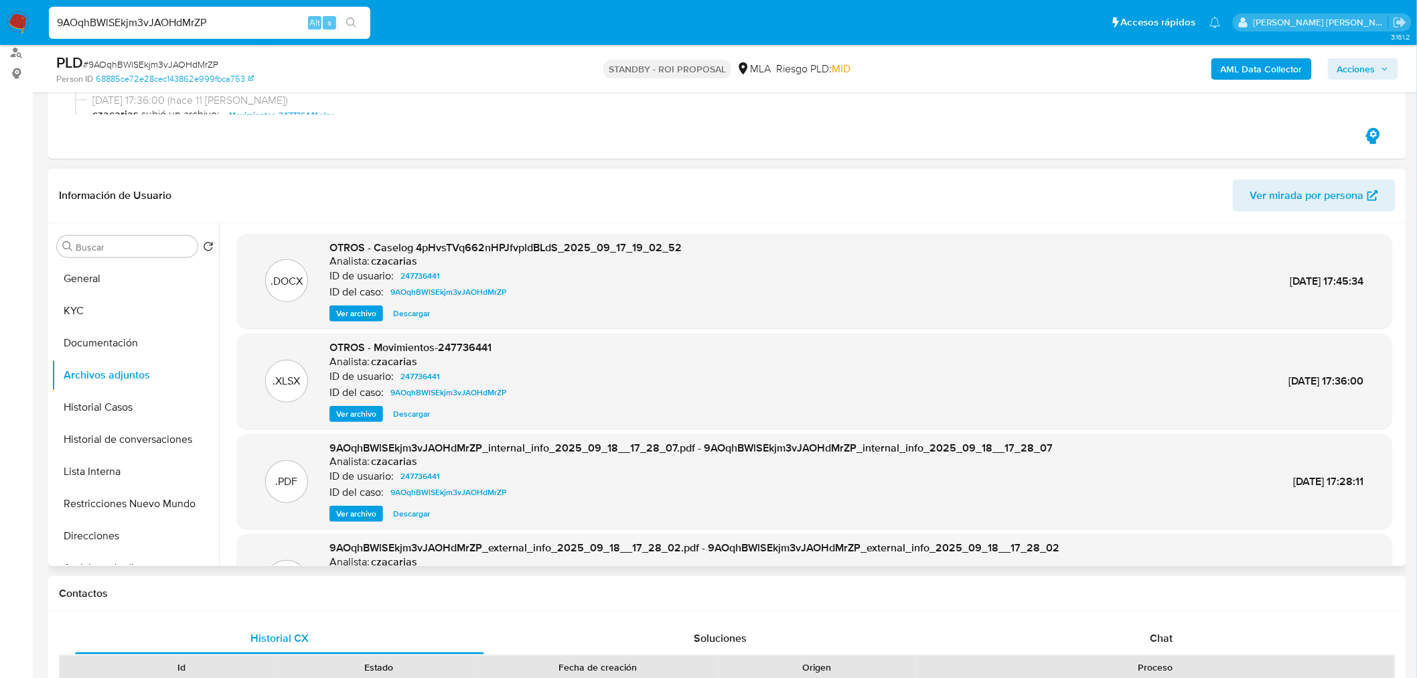
click at [412, 315] on span "Descargar" at bounding box center [411, 313] width 37 height 13
click at [101, 408] on button "Historial Casos" at bounding box center [130, 407] width 157 height 32
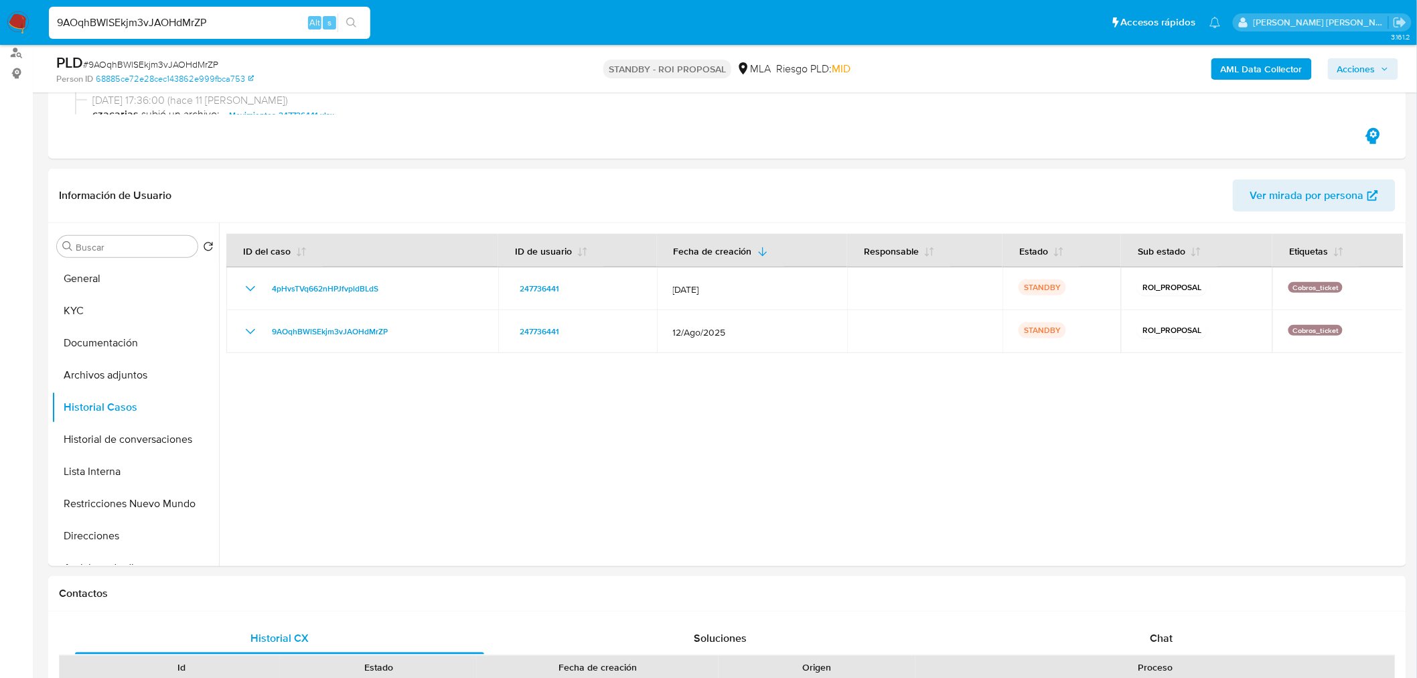
click at [254, 16] on input "9AOqhBWlSEkjm3vJAOHdMrZP" at bounding box center [209, 22] width 321 height 17
paste input "l6oKK1TWxnHfR3iTt4YPma3f"
click at [127, 23] on input "9AOqhBWlSEkjm3vJAOHdMrZP" at bounding box center [209, 22] width 321 height 17
drag, startPoint x: 127, startPoint y: 23, endPoint x: 222, endPoint y: 20, distance: 95.1
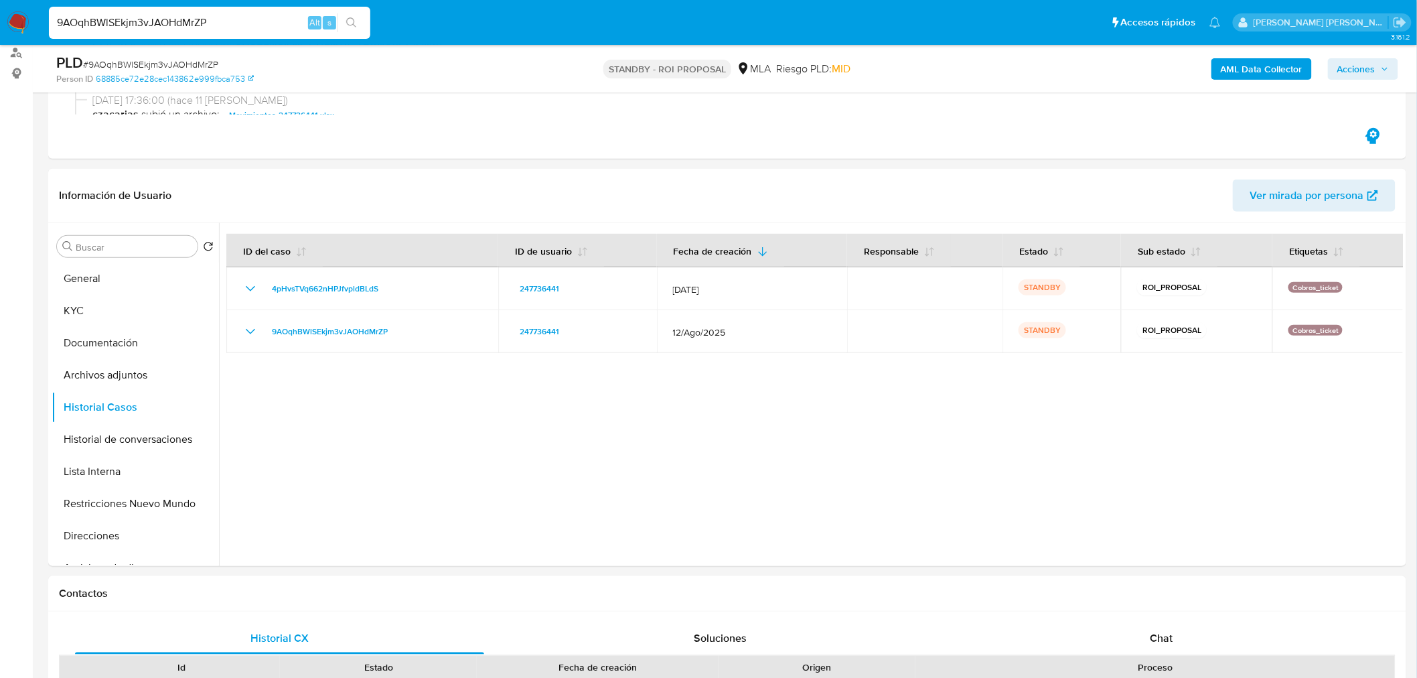
click at [127, 23] on input "9AOqhBWlSEkjm3vJAOHdMrZP" at bounding box center [209, 22] width 321 height 17
paste input "l6oKK1TWxnHfR3iTt4YPma3f"
type input "l6oKK1TWxnHfR3iTt4YPma3f"
click at [354, 25] on icon "search-icon" at bounding box center [351, 22] width 11 height 11
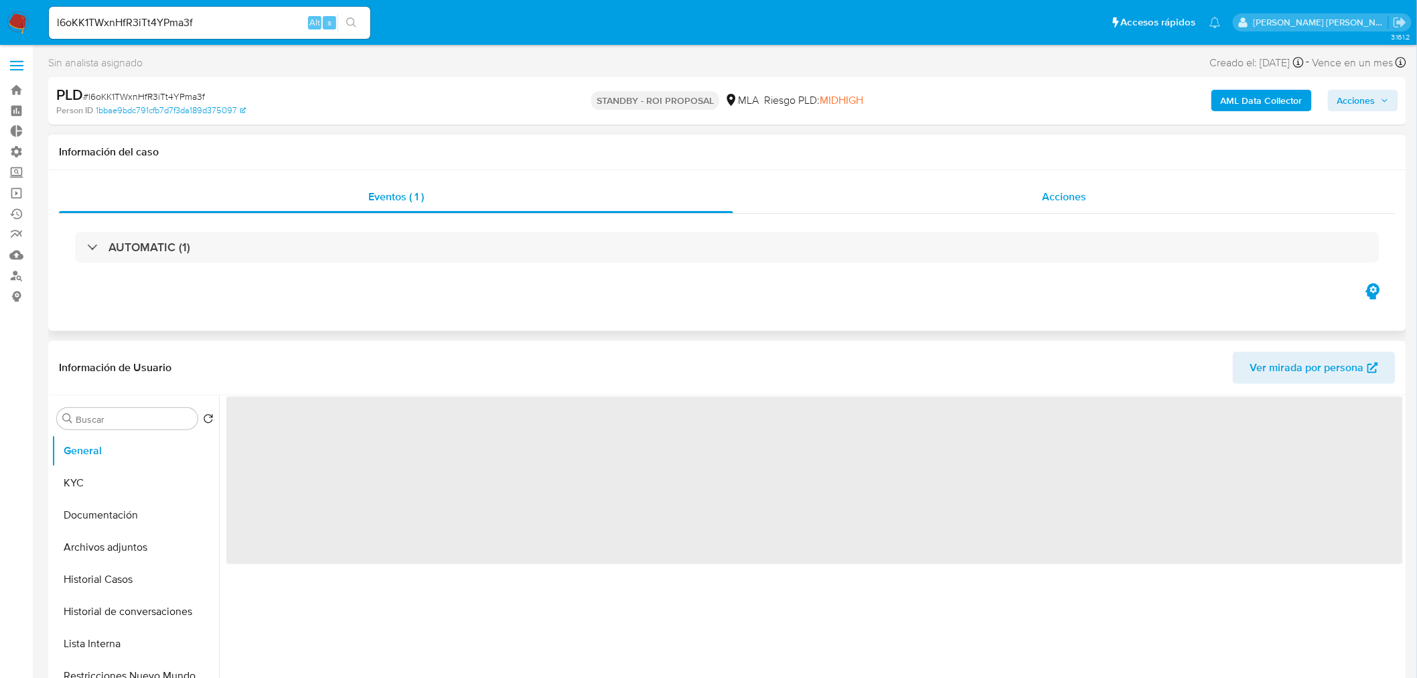
click at [1105, 196] on div "Acciones" at bounding box center [1064, 197] width 663 height 32
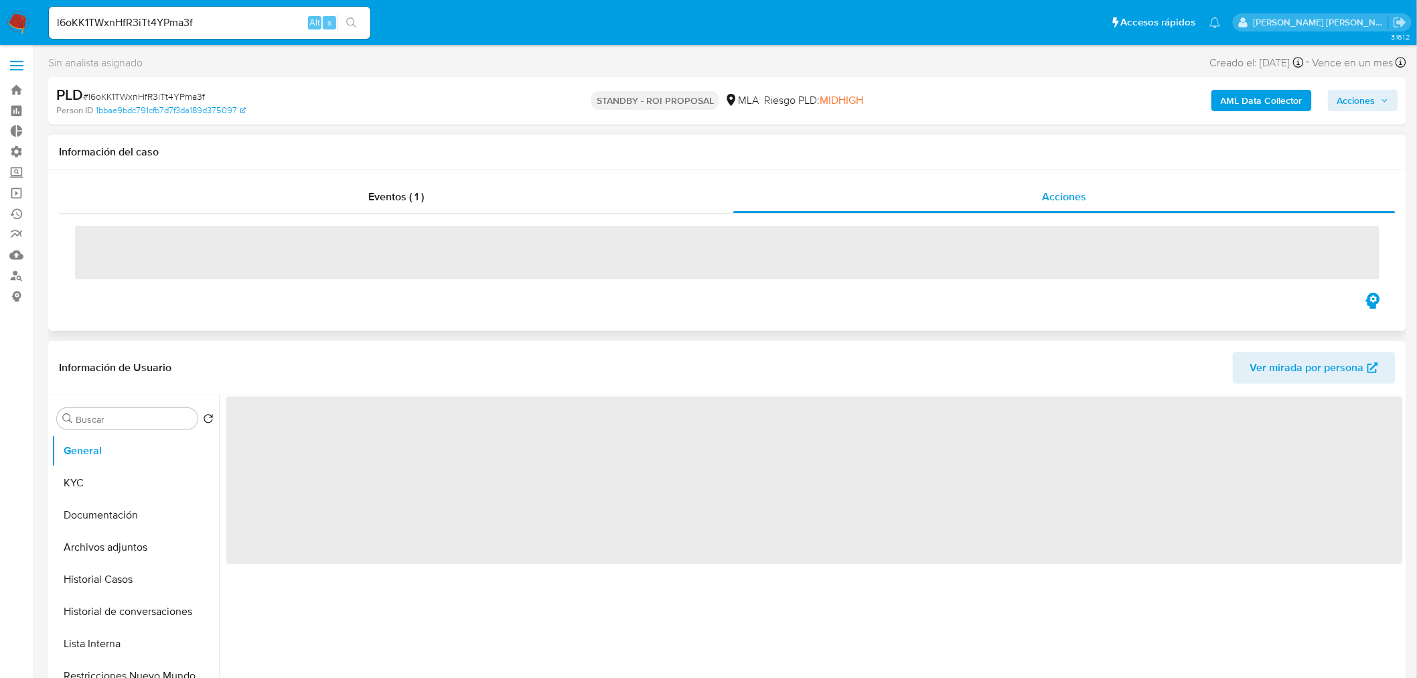
select select "10"
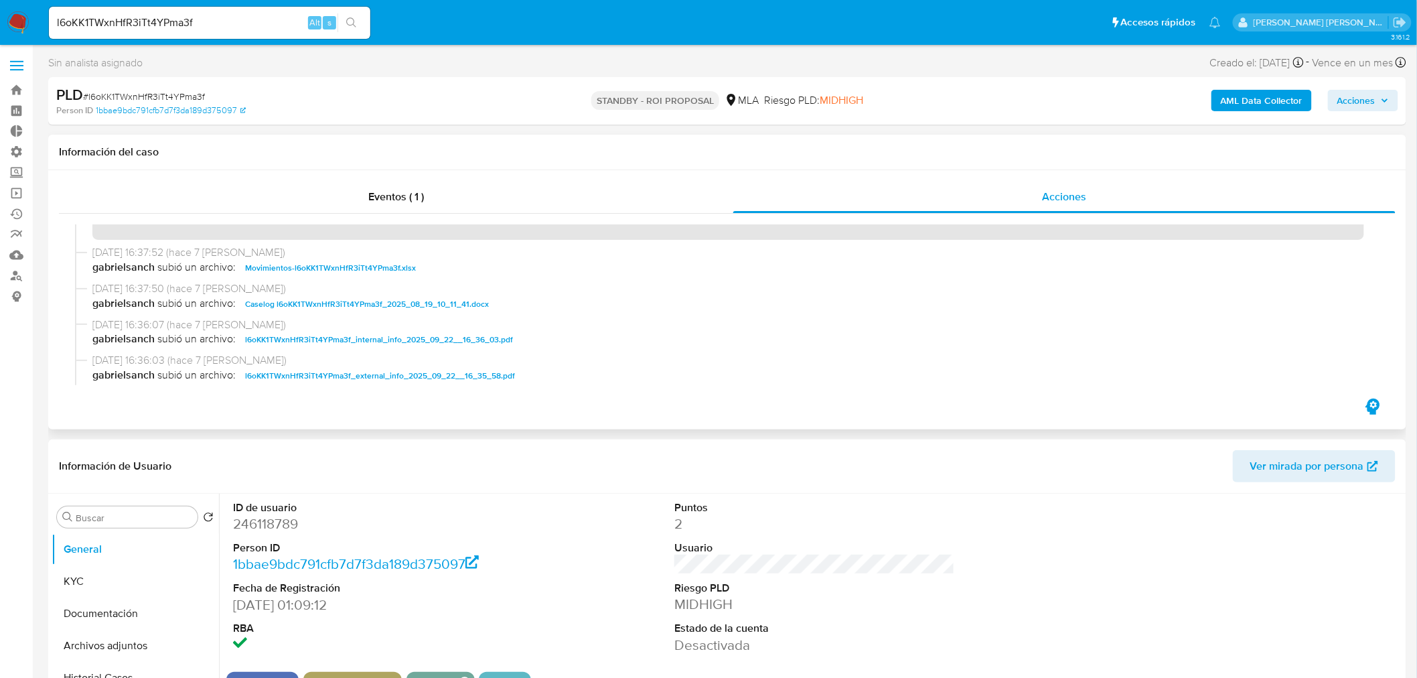
scroll to position [74, 0]
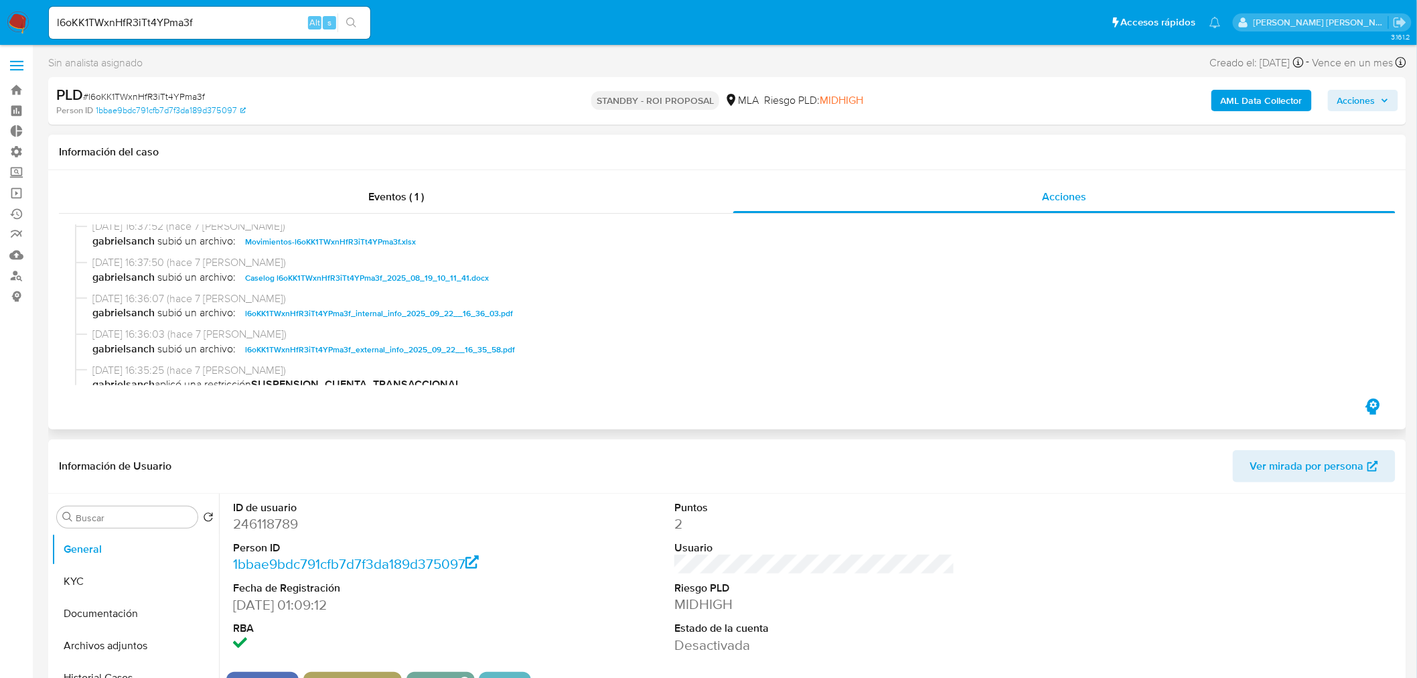
click at [371, 277] on span "Caselog l6oKK1TWxnHfR3iTt4YPma3f_2025_08_19_10_11_41.docx" at bounding box center [367, 278] width 244 height 16
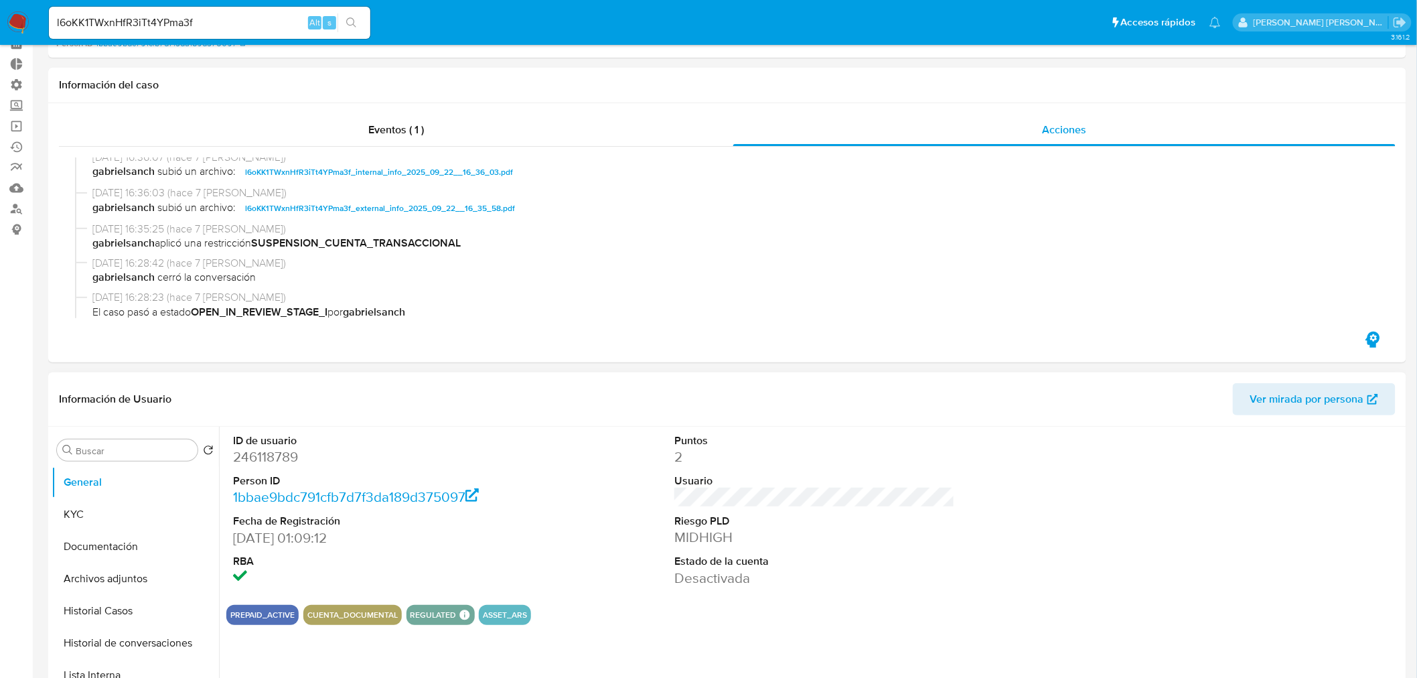
scroll to position [149, 0]
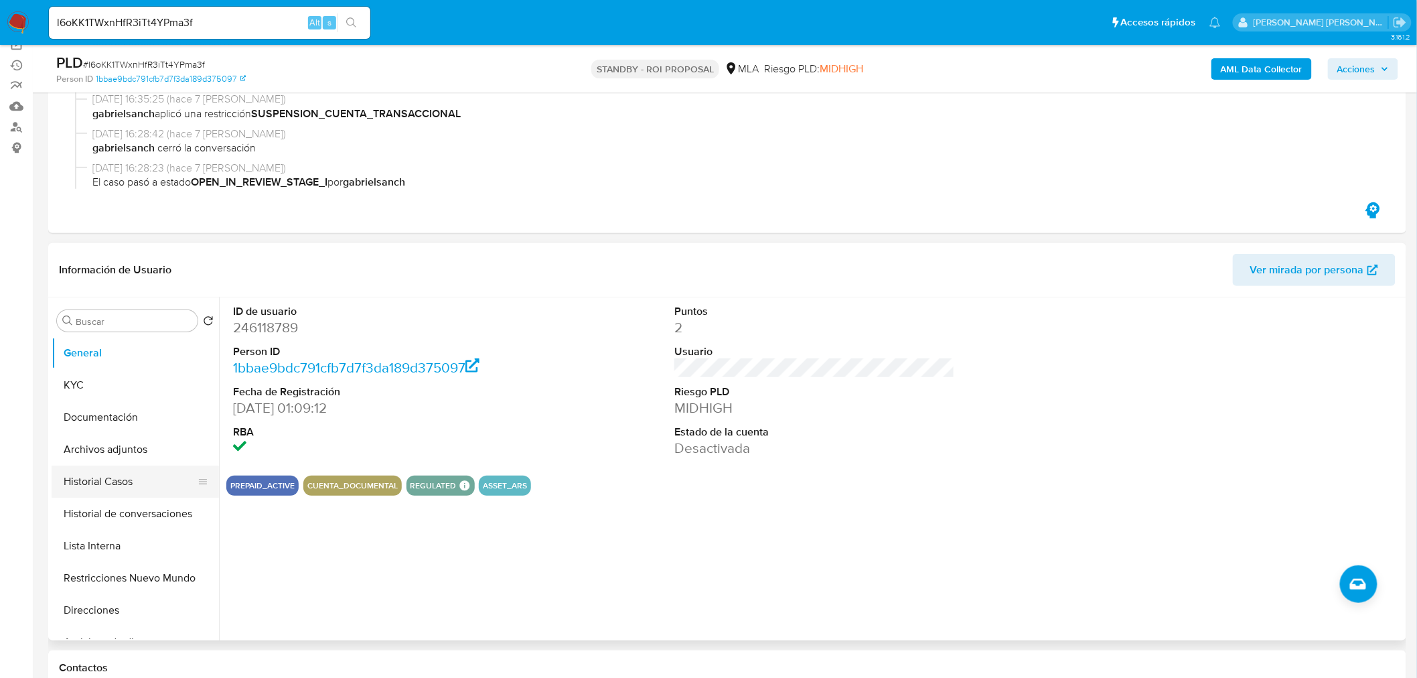
drag, startPoint x: 117, startPoint y: 487, endPoint x: 143, endPoint y: 469, distance: 31.8
click at [117, 487] on button "Historial Casos" at bounding box center [130, 481] width 157 height 32
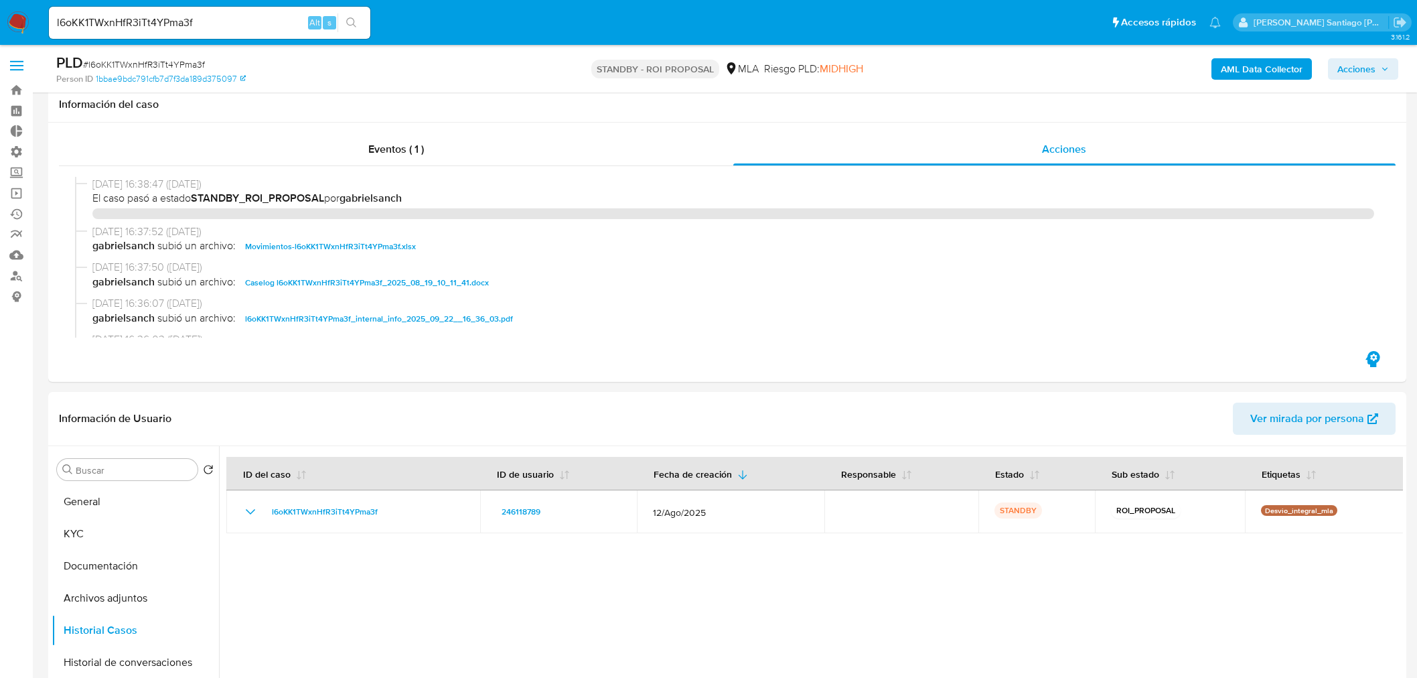
select select "10"
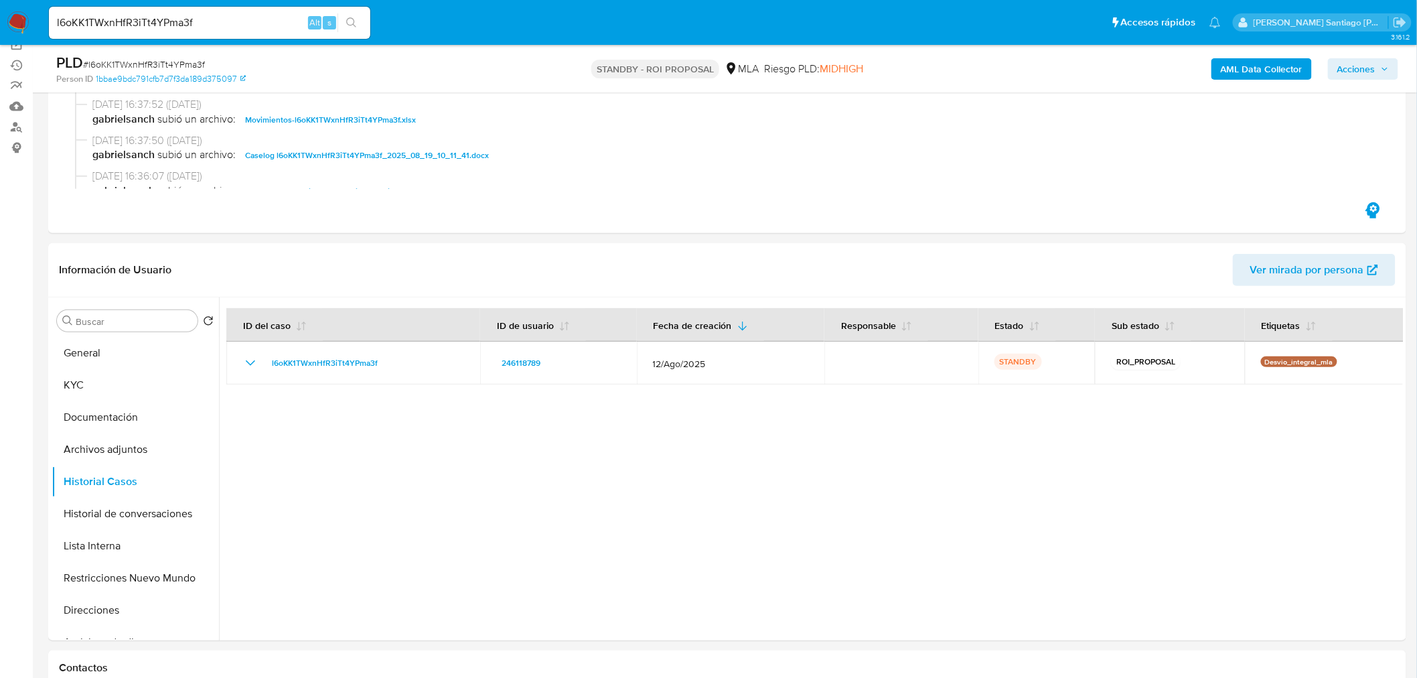
scroll to position [149, 0]
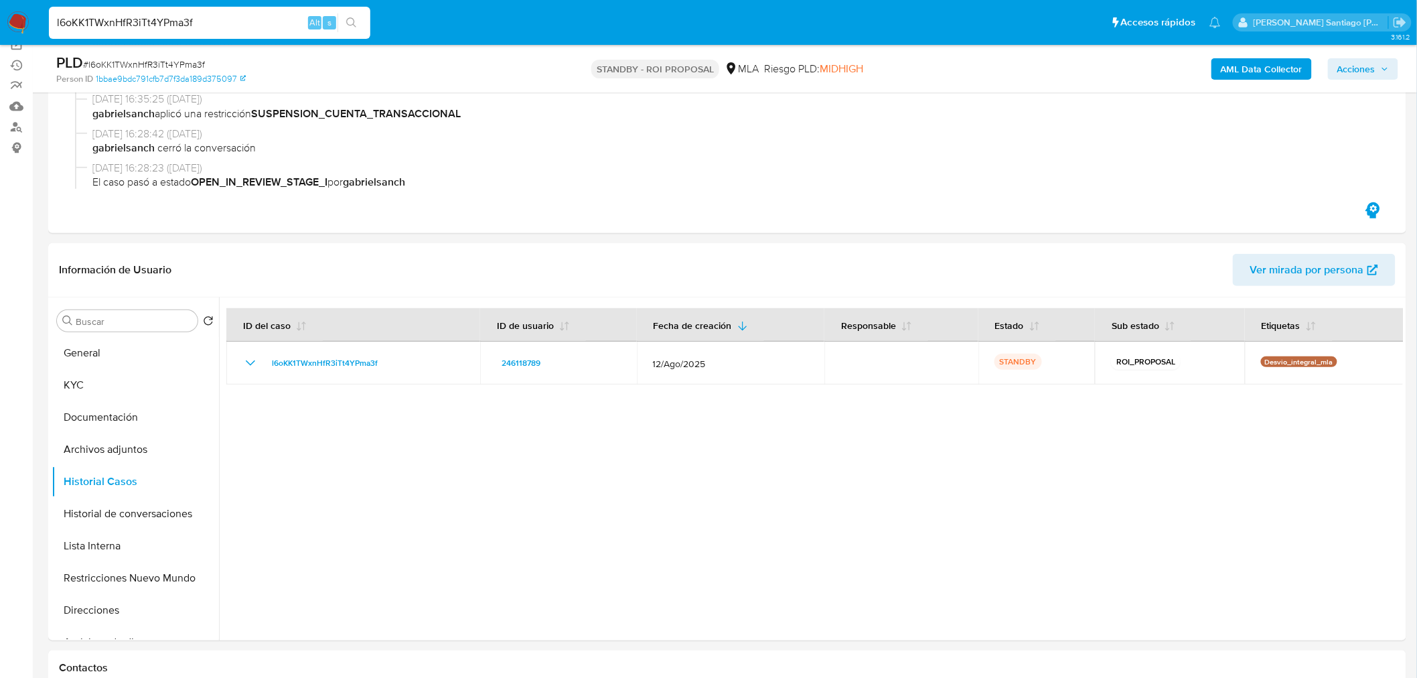
click at [214, 22] on input "l6oKK1TWxnHfR3iTt4YPma3f" at bounding box center [209, 22] width 321 height 17
paste input "sNMLvVAsXZ5jihY1G9H6mJqt"
type input "sNMLvVAsXZ5jihY1G9H6mJqt"
click at [354, 25] on icon "search-icon" at bounding box center [351, 22] width 11 height 11
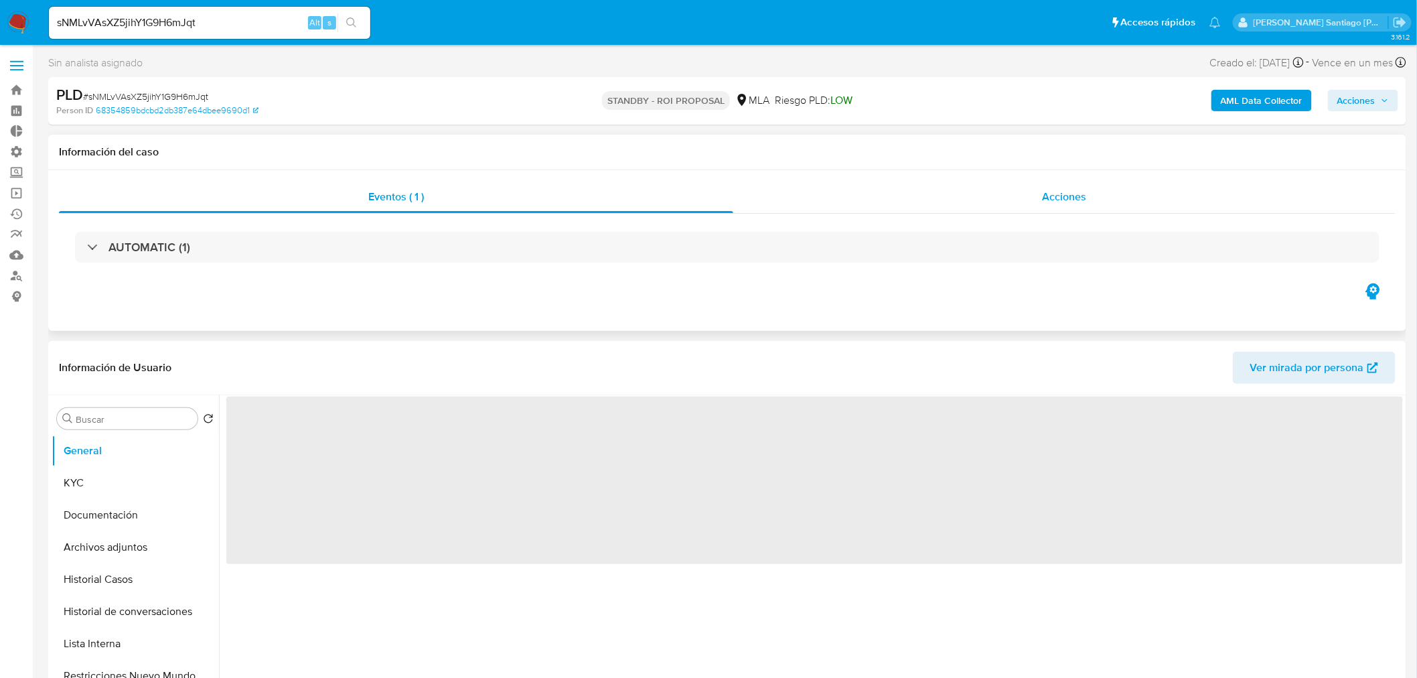
click at [1099, 191] on div "Acciones" at bounding box center [1064, 197] width 663 height 32
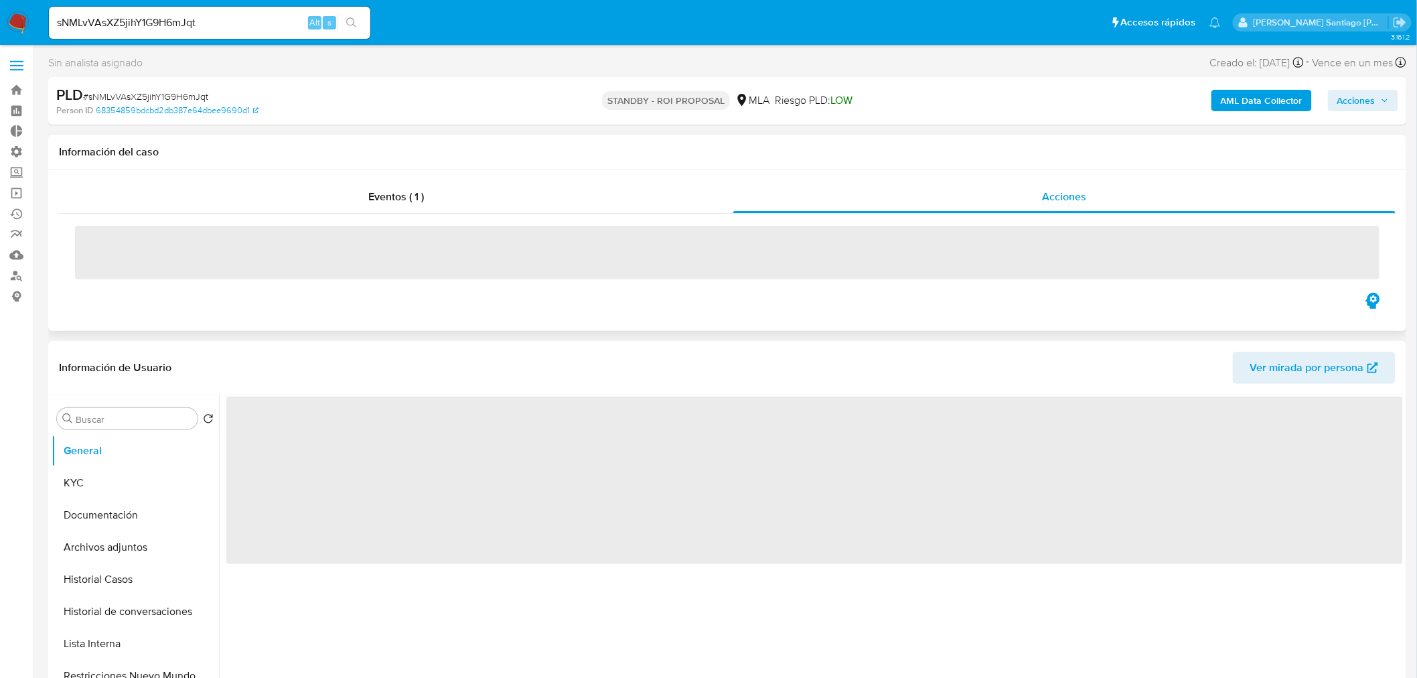
select select "10"
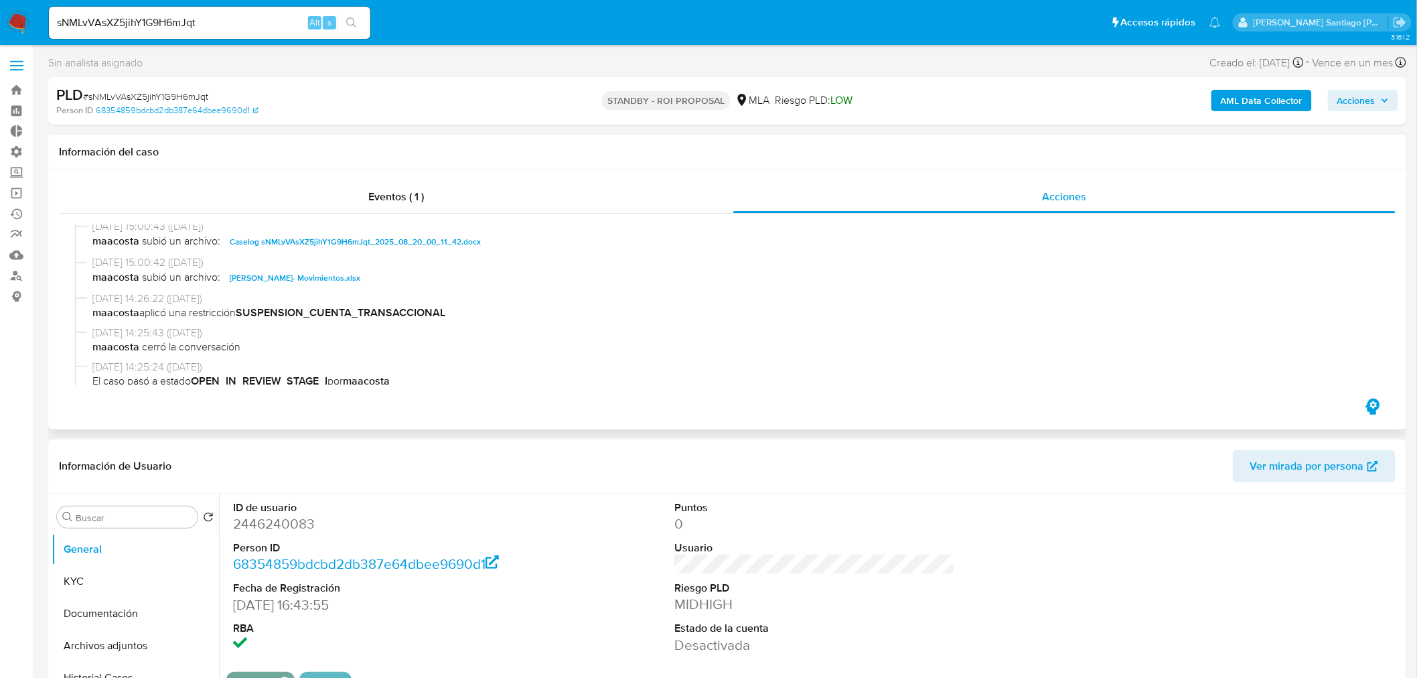
click at [414, 246] on span "Caselog sNMLvVAsXZ5jihY1G9H6mJqt_2025_08_20_00_11_42.docx" at bounding box center [355, 242] width 251 height 16
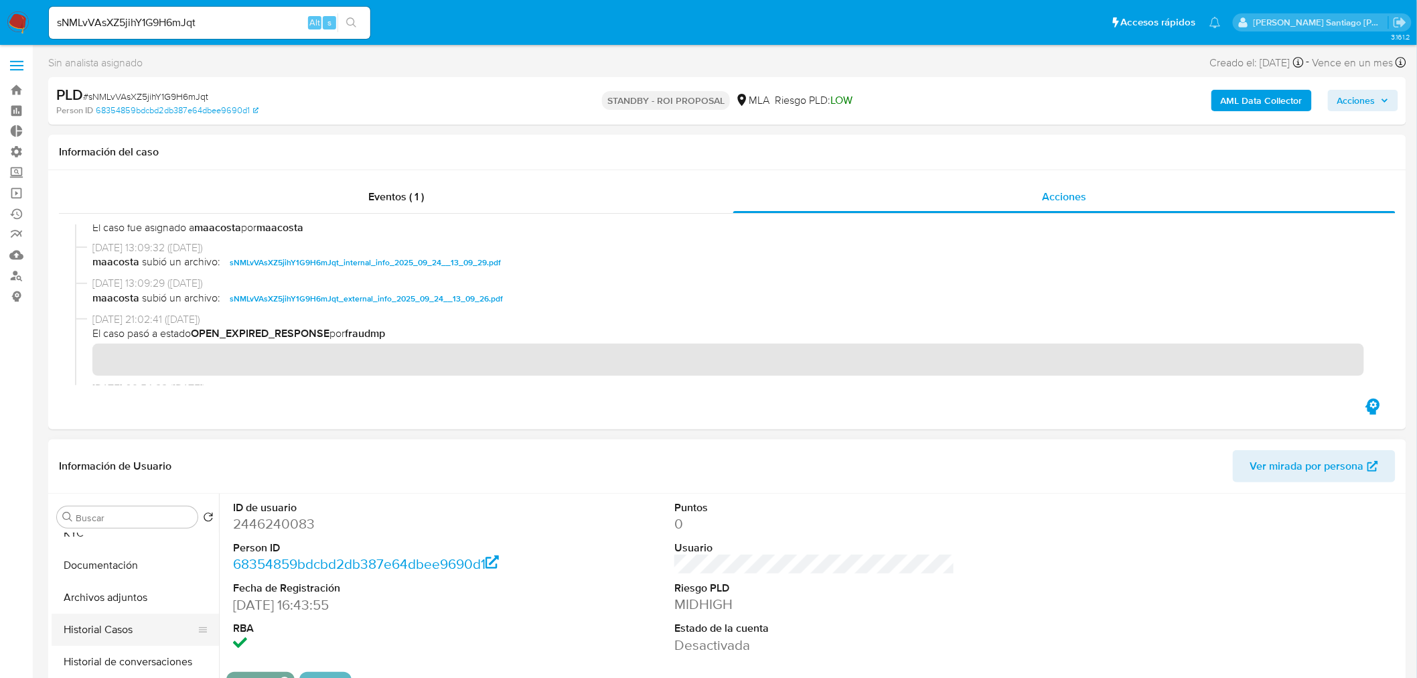
scroll to position [74, 0]
click at [165, 607] on button "Historial Casos" at bounding box center [130, 603] width 157 height 32
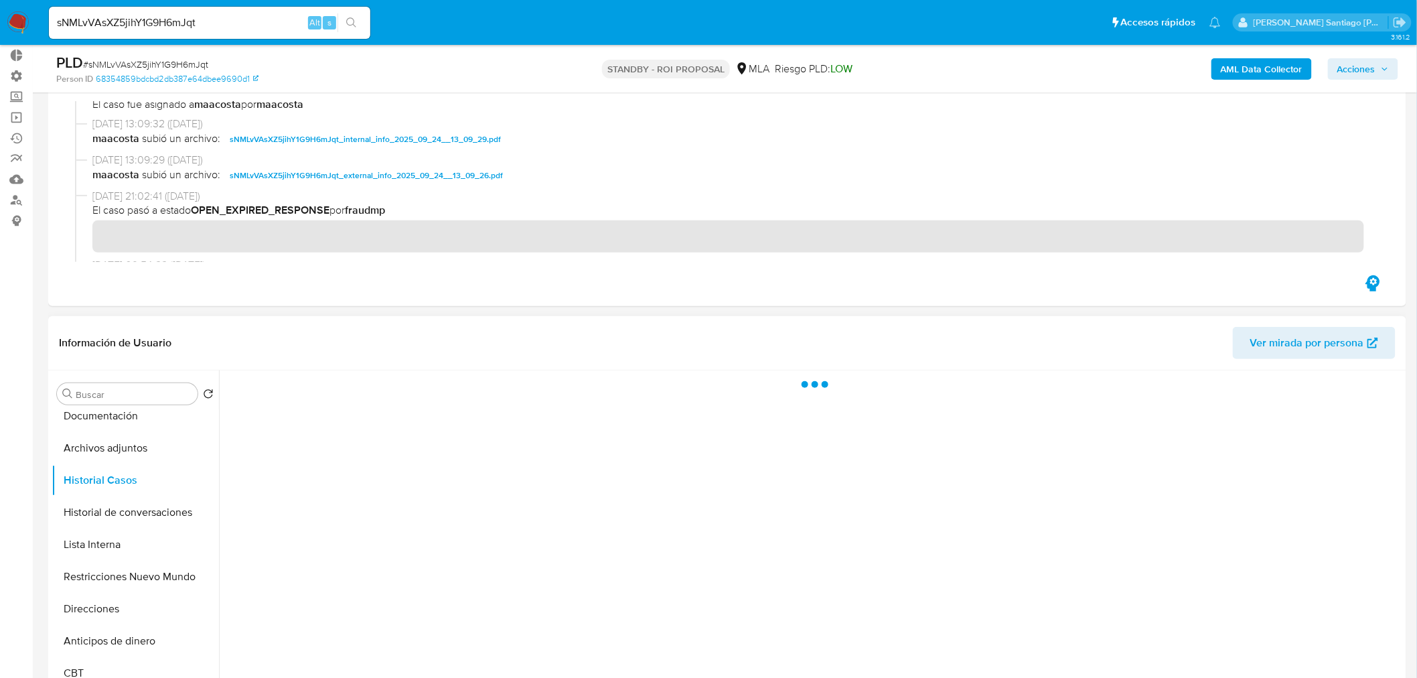
scroll to position [149, 0]
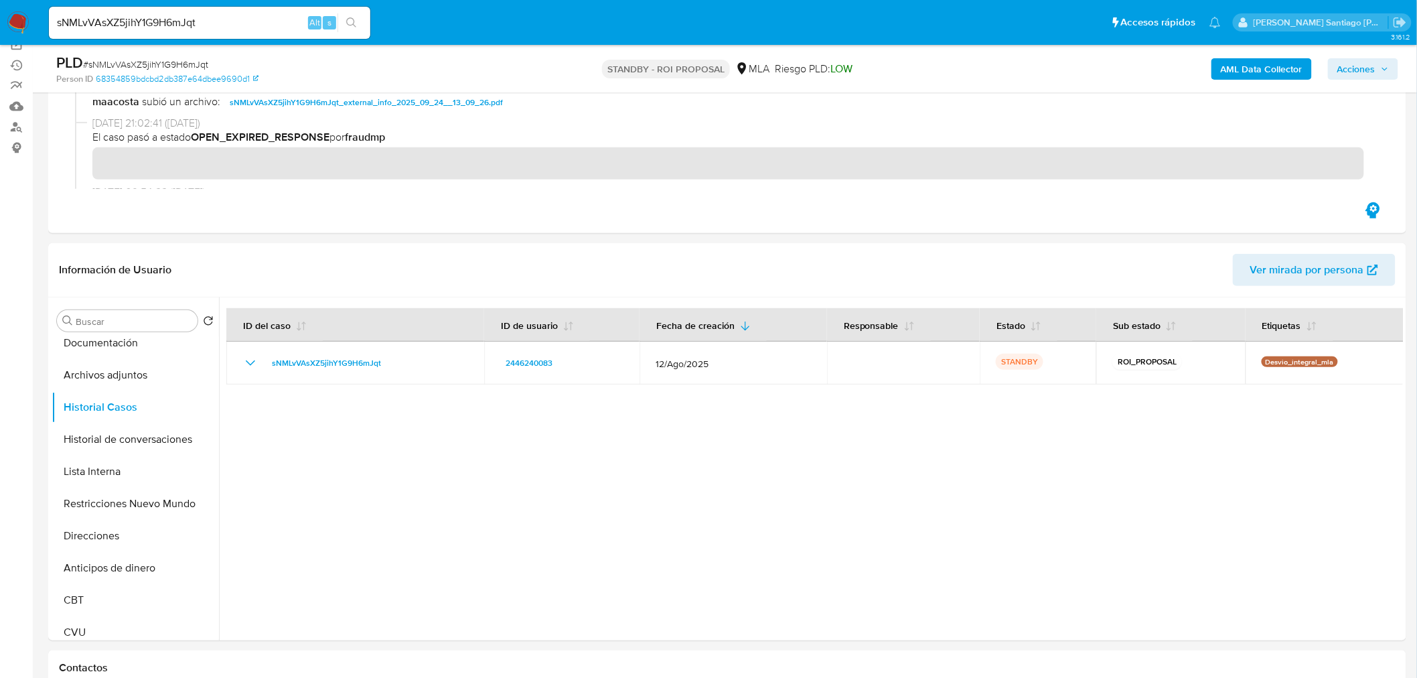
click at [204, 11] on div "sNMLvVAsXZ5jihY1G9H6mJqt Alt s" at bounding box center [209, 23] width 321 height 32
click at [204, 9] on div "sNMLvVAsXZ5jihY1G9H6mJqt Alt s" at bounding box center [209, 23] width 321 height 32
drag, startPoint x: 364, startPoint y: 51, endPoint x: 357, endPoint y: 54, distance: 7.2
click at [364, 52] on div "PLD # sNMLvVAsXZ5jihY1G9H6mJqt Person ID 68354859bdcbd2db387e64dbee9690d1 STAND…" at bounding box center [727, 69] width 1358 height 48
click at [195, 21] on input "sNMLvVAsXZ5jihY1G9H6mJqt" at bounding box center [209, 22] width 321 height 17
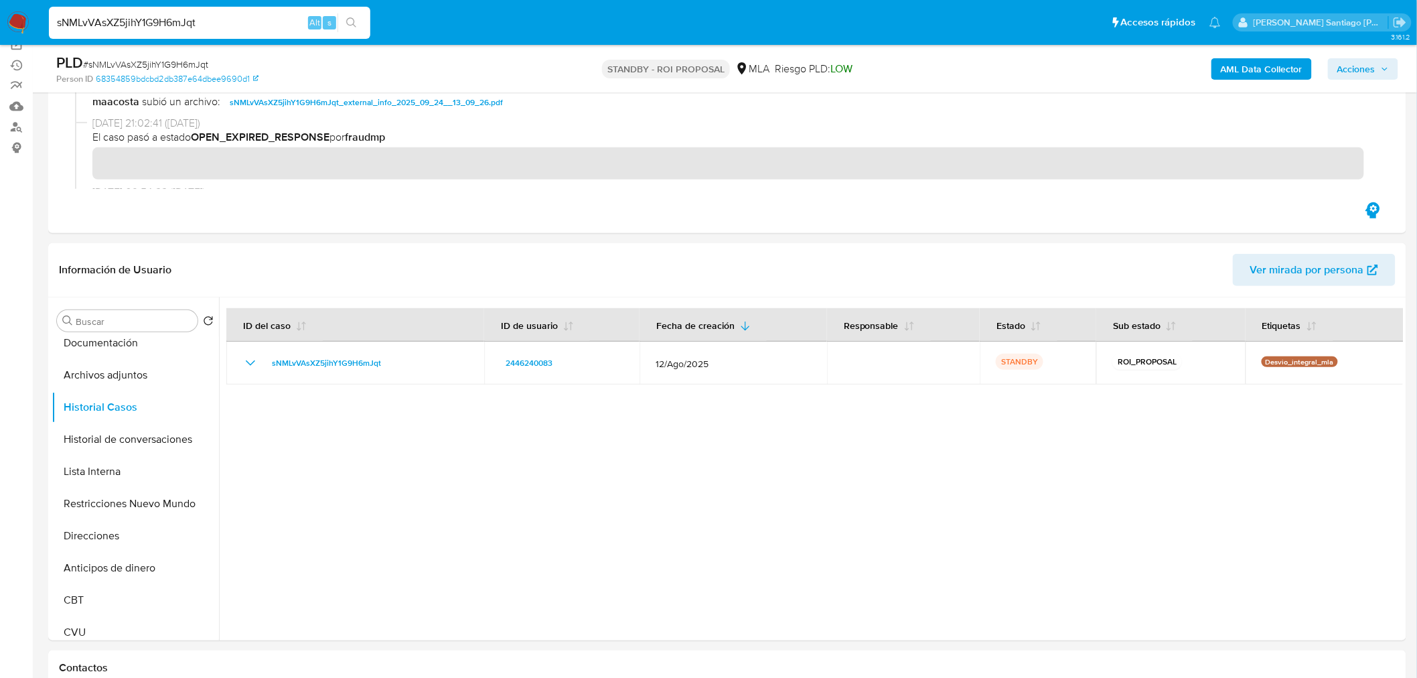
click at [195, 20] on input "sNMLvVAsXZ5jihY1G9H6mJqt" at bounding box center [209, 22] width 321 height 17
paste input "MtyyFG7RMzgHeHBeDAdzBnMJ"
type input "MtyyFG7RMzgHeHBeDAdzBnMJ"
click at [347, 23] on icon "search-icon" at bounding box center [351, 22] width 10 height 10
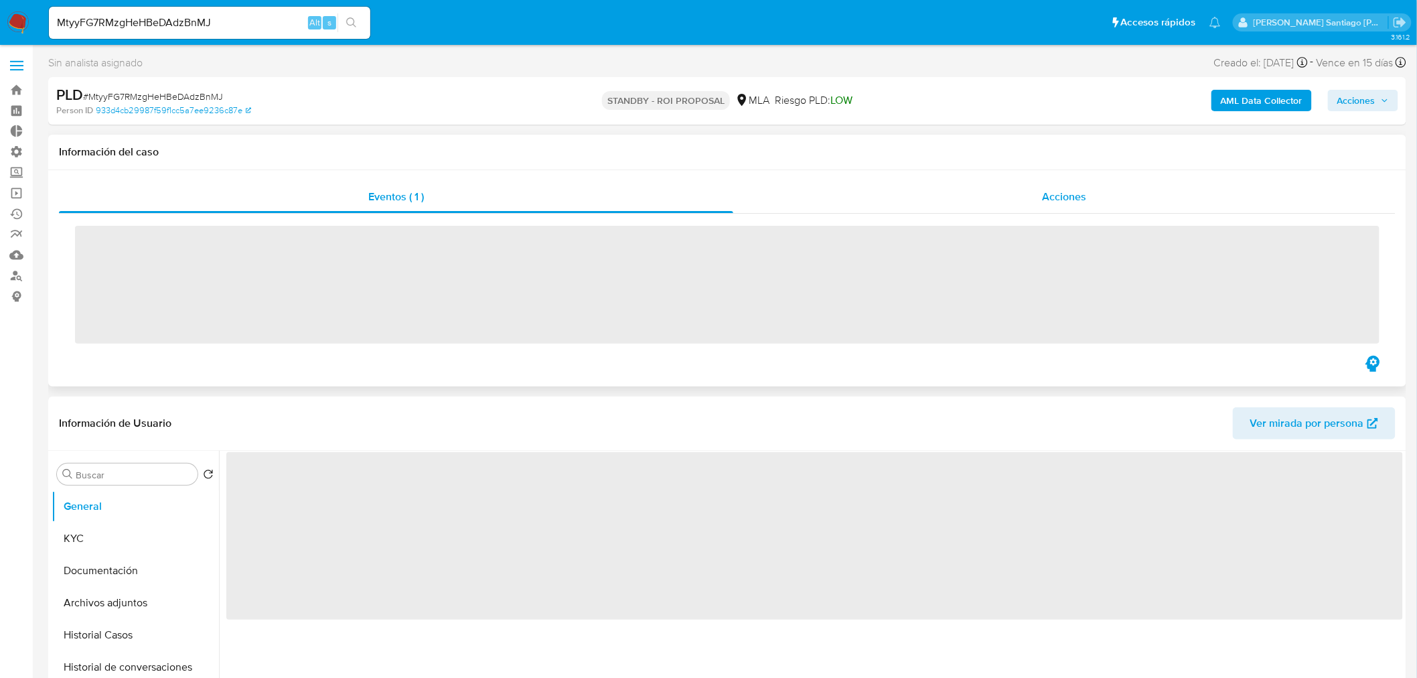
click at [1179, 203] on div "Acciones" at bounding box center [1064, 197] width 663 height 32
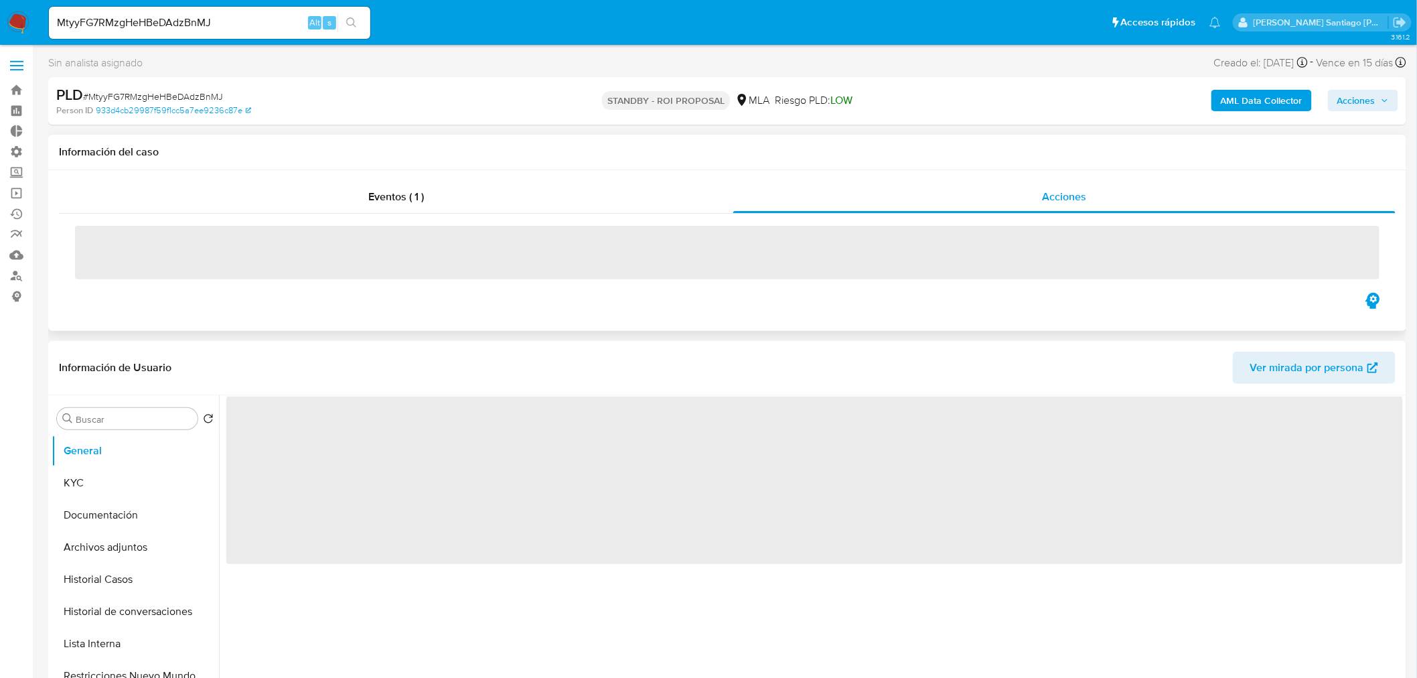
select select "10"
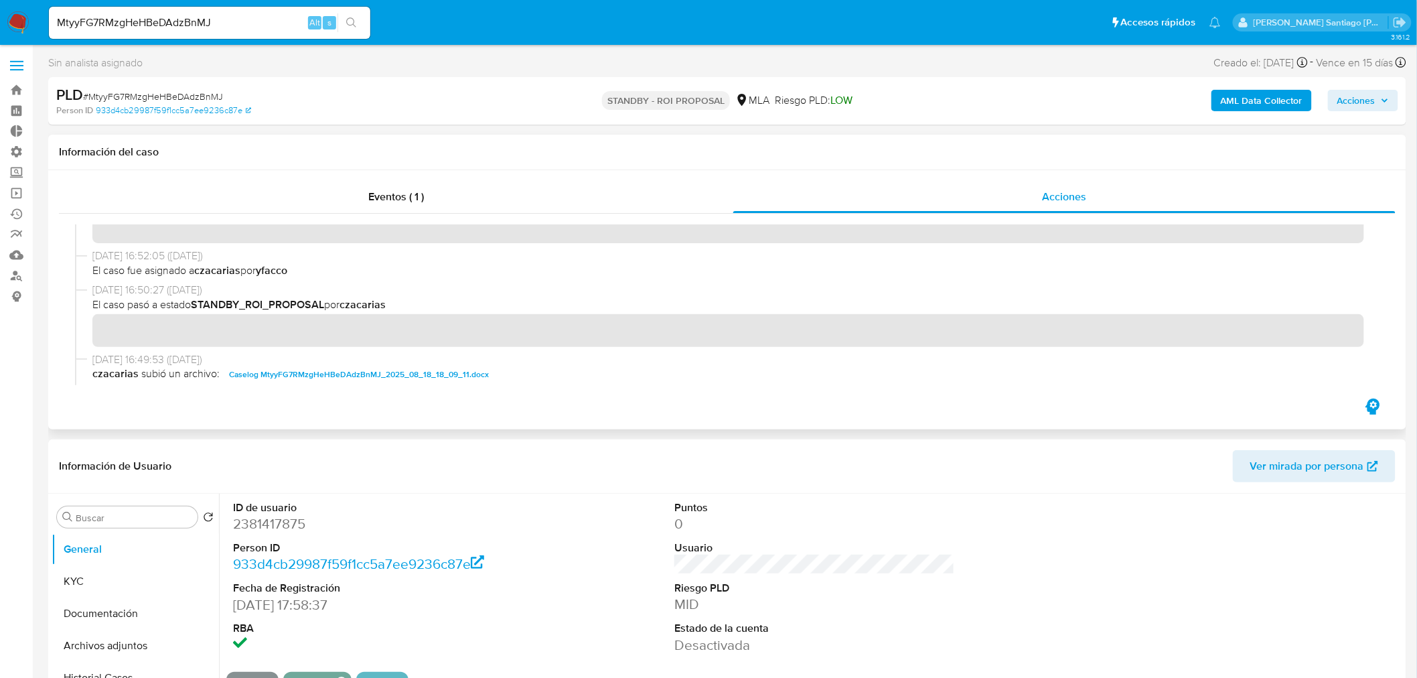
scroll to position [223, 0]
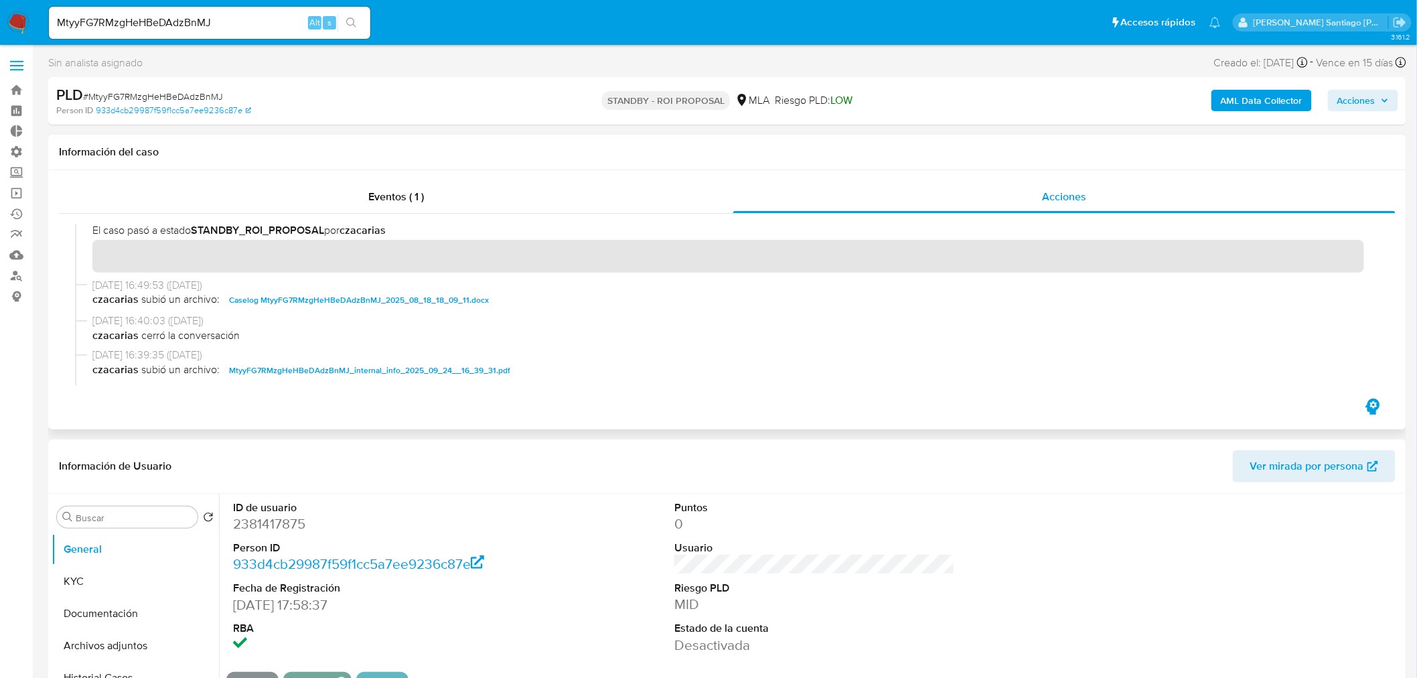
click at [465, 311] on div "[DATE] 16:49:53 ([DATE]) czacarias subió un archivo: Caselog MtyyFG7RMzgHeHBeDA…" at bounding box center [727, 296] width 1304 height 36
click at [465, 303] on span "Caselog MtyyFG7RMzgHeHBeDAdzBnMJ_2025_08_18_18_09_11.docx" at bounding box center [359, 300] width 260 height 16
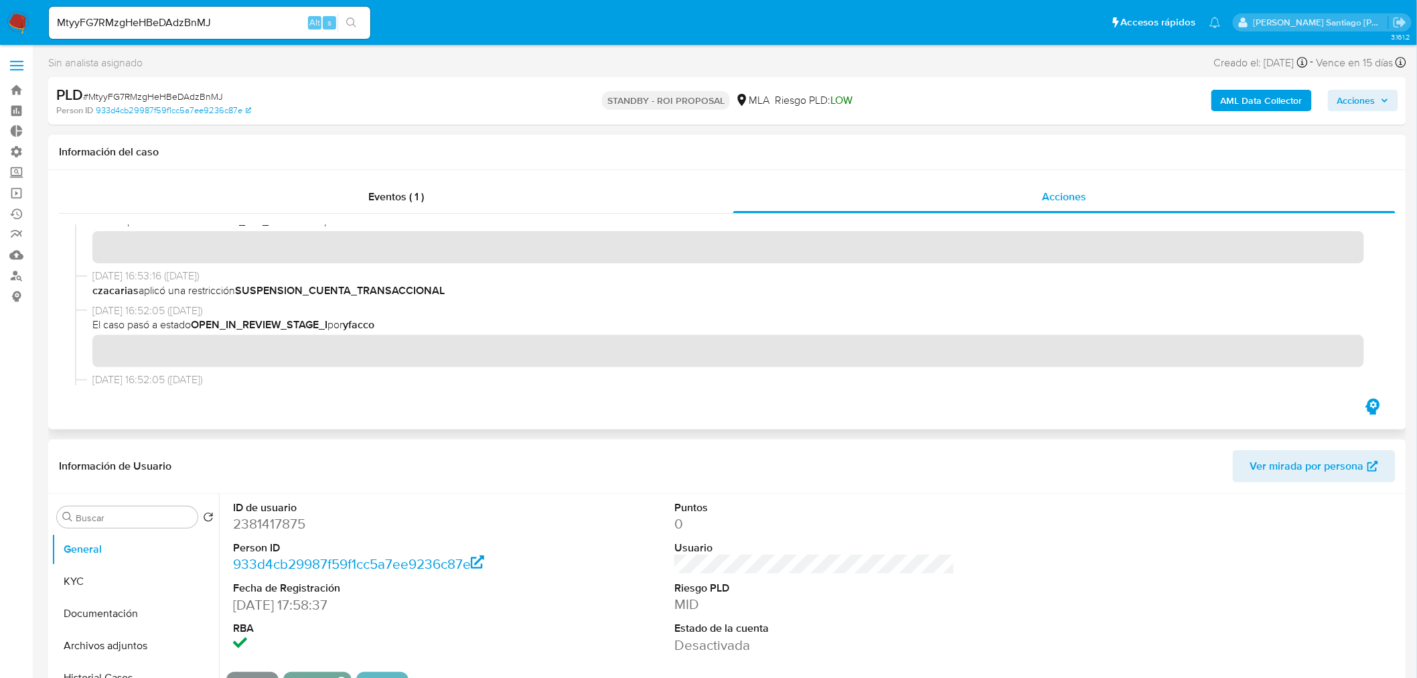
scroll to position [0, 0]
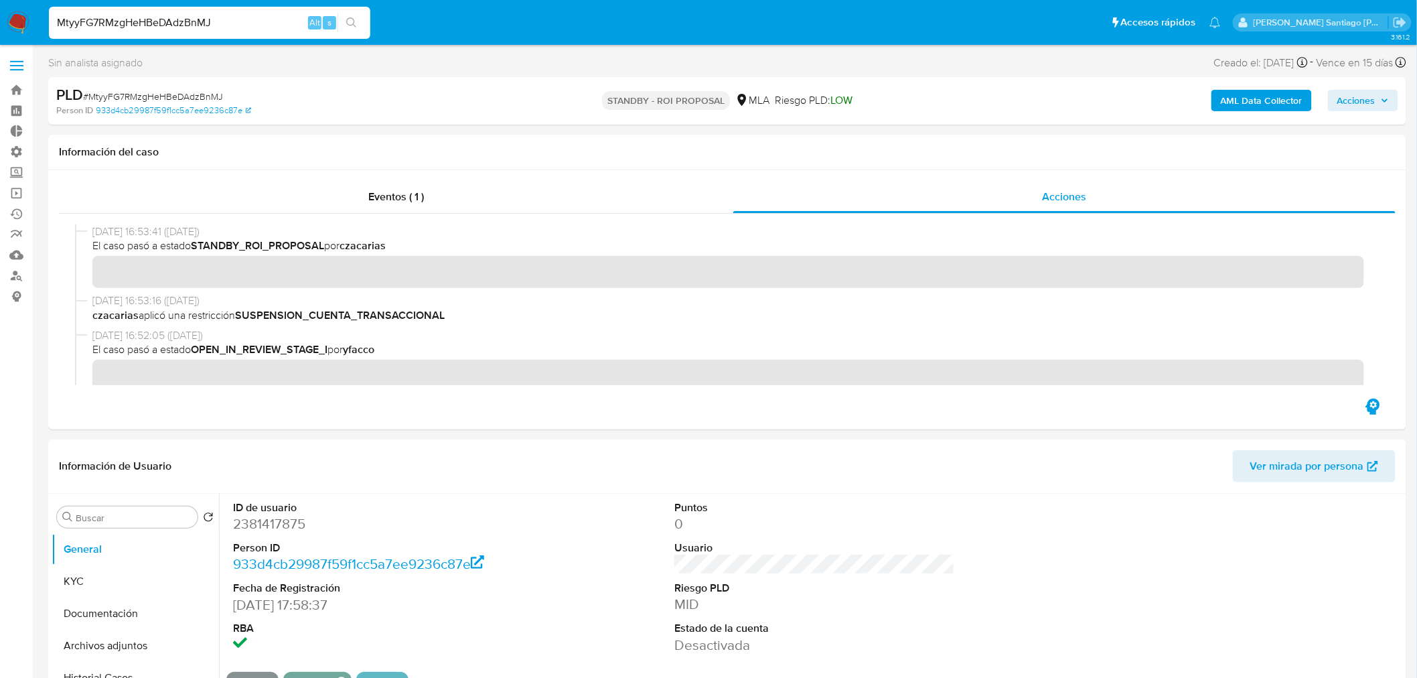
click at [222, 23] on input "MtyyFG7RMzgHeHBeDAdzBnMJ" at bounding box center [209, 22] width 321 height 17
click at [222, 22] on input "MtyyFG7RMzgHeHBeDAdzBnMJ" at bounding box center [209, 22] width 321 height 17
paste input "bRJiQNsvS2848UjPwQatd8cN"
type input "bRJiQNsvS2848UjPwQatd8cN"
click at [350, 23] on icon "search-icon" at bounding box center [351, 22] width 11 height 11
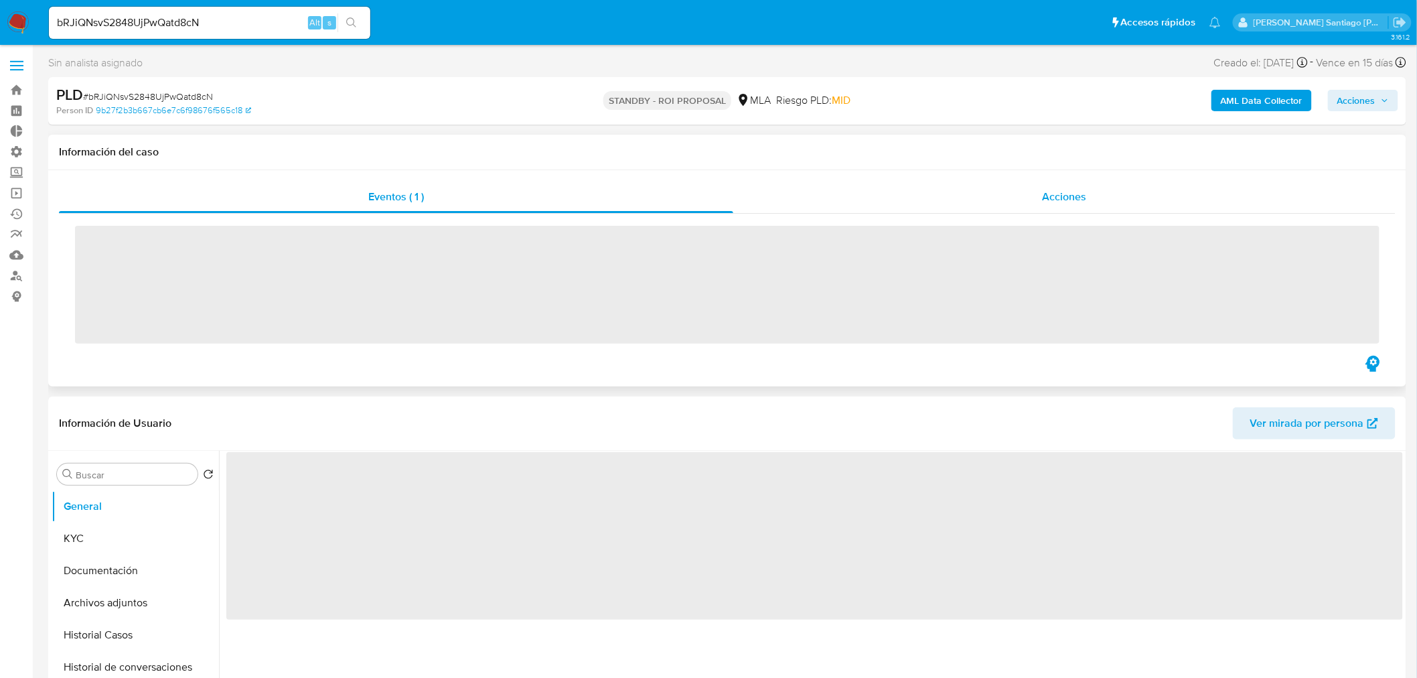
click at [1067, 198] on span "Acciones" at bounding box center [1064, 196] width 44 height 15
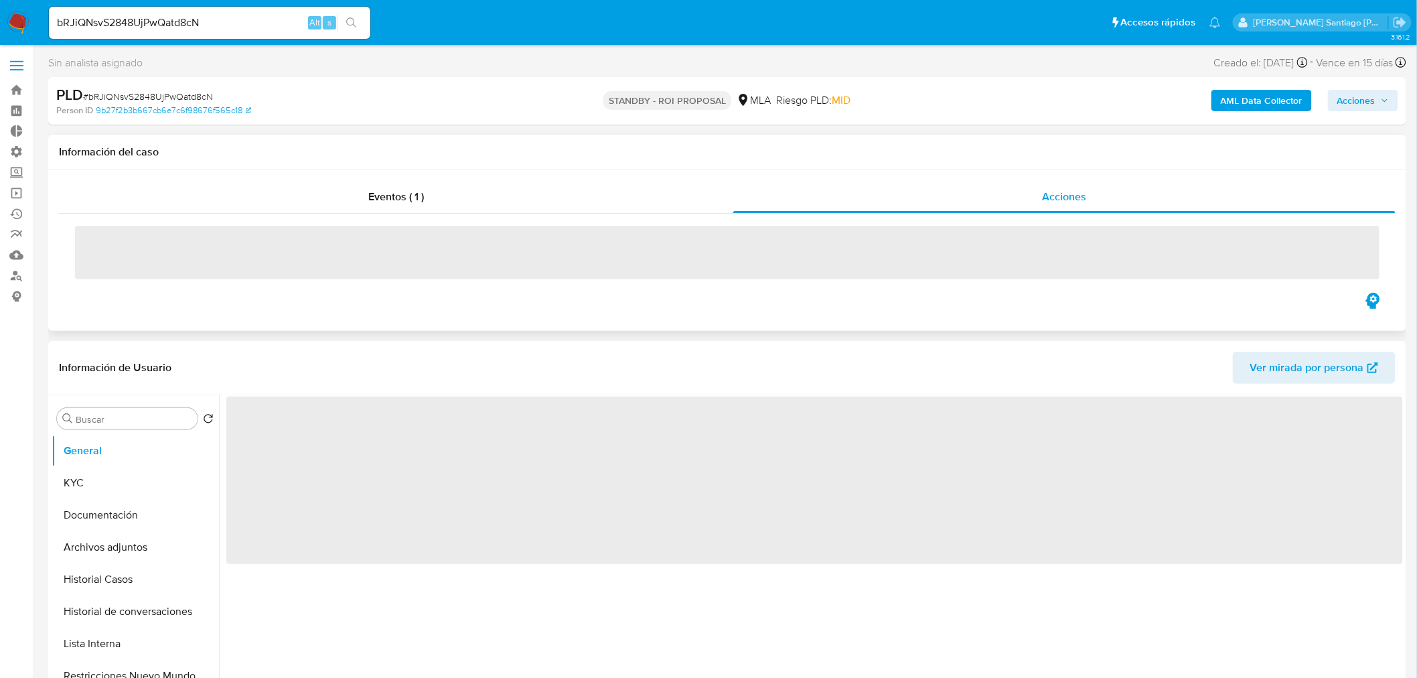
select select "10"
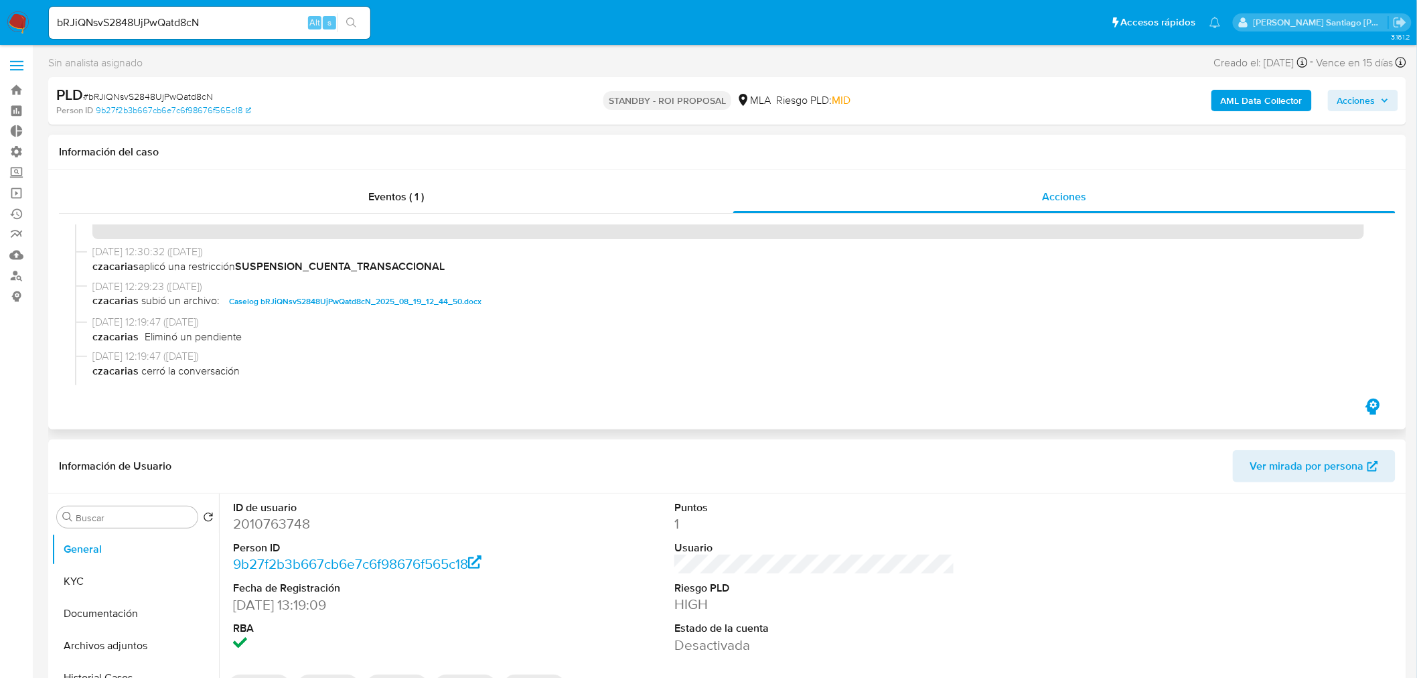
scroll to position [74, 0]
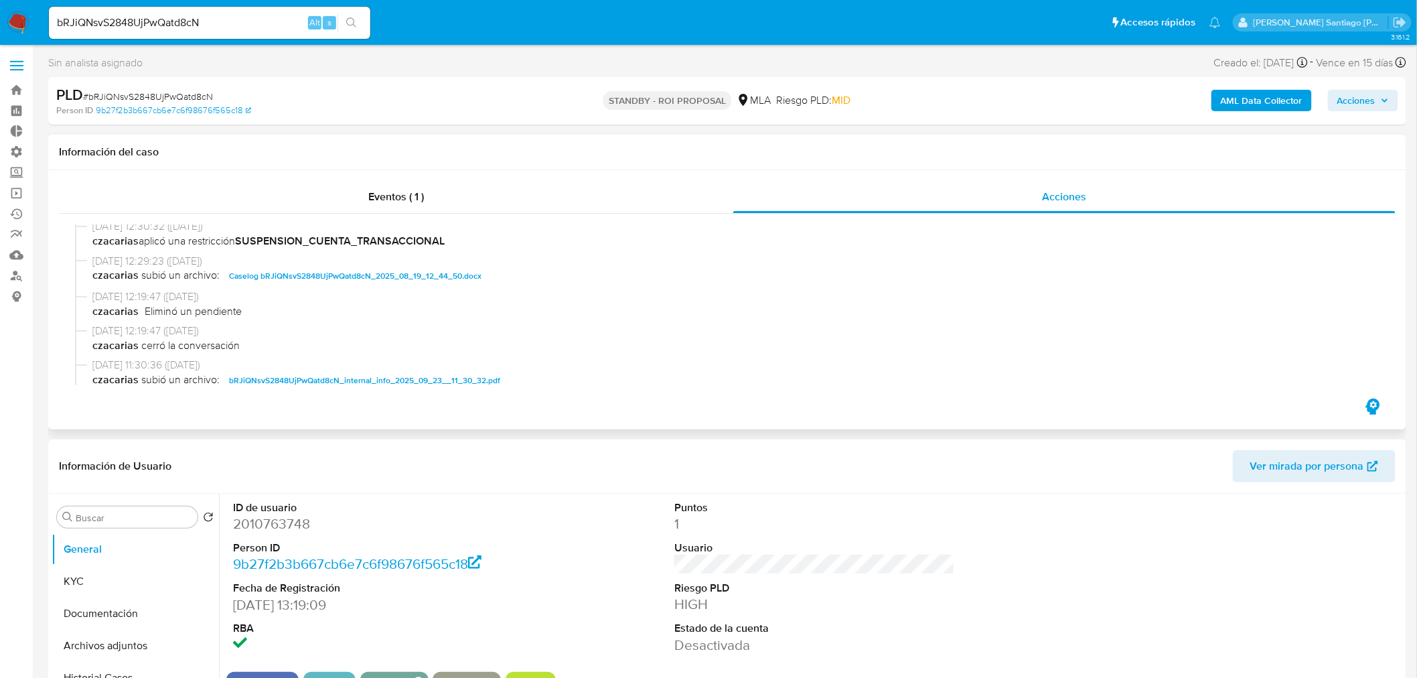
click at [392, 277] on span "Caselog bRJiQNsvS2848UjPwQatd8cN_2025_08_19_12_44_50.docx" at bounding box center [355, 276] width 252 height 16
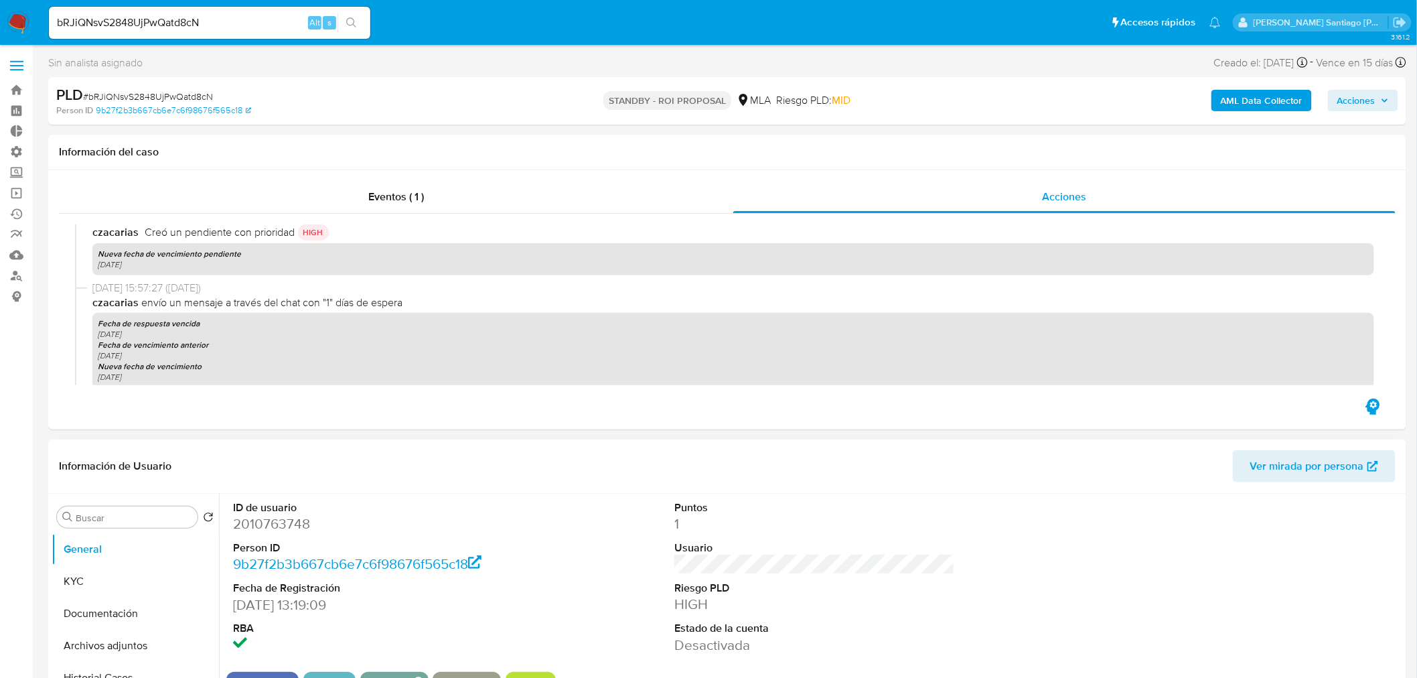
scroll to position [595, 0]
click at [107, 671] on button "Historial Casos" at bounding box center [130, 678] width 157 height 32
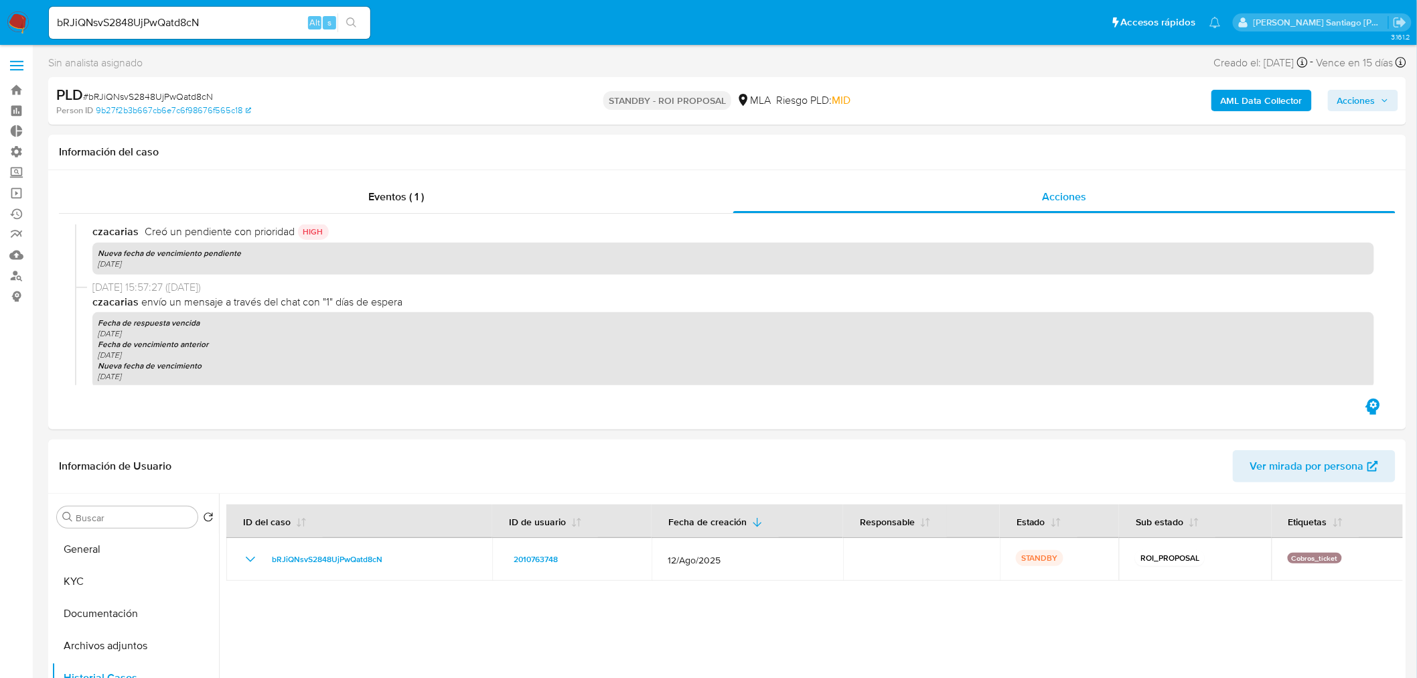
click at [226, 21] on input "bRJiQNsvS2848UjPwQatd8cN" at bounding box center [209, 22] width 321 height 17
paste input "gDbQ0GShlRFcKcMxUwlo4HI2"
type input "gDbQ0GShlRFcKcMxUwlo4HI2"
click at [350, 22] on icon "search-icon" at bounding box center [351, 22] width 11 height 11
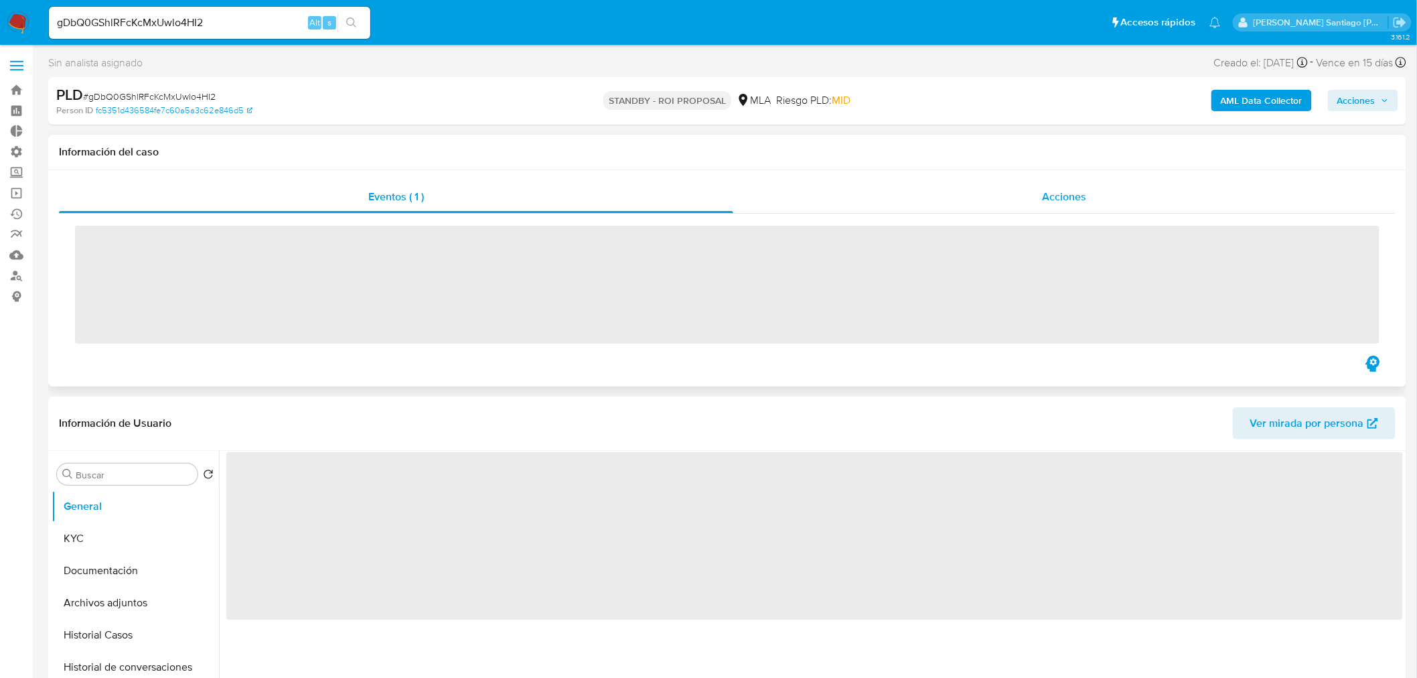
click at [1066, 189] on span "Acciones" at bounding box center [1064, 196] width 44 height 15
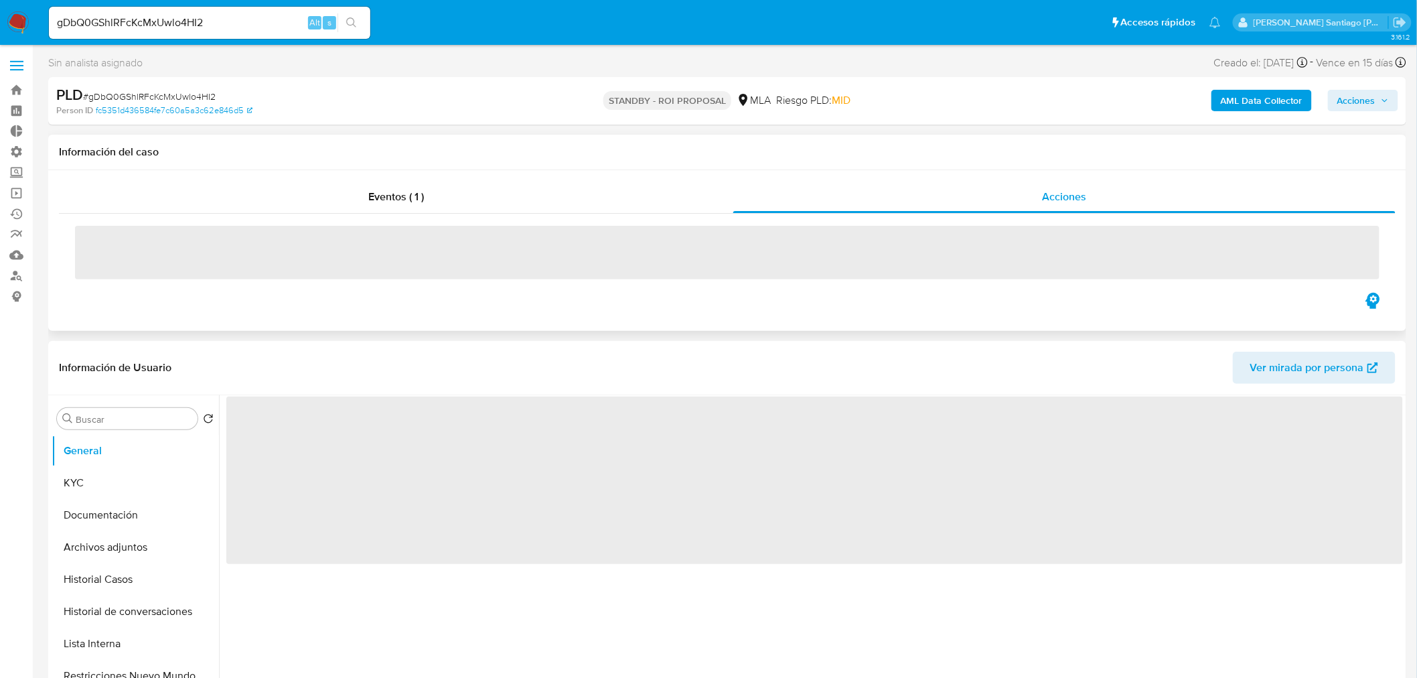
select select "10"
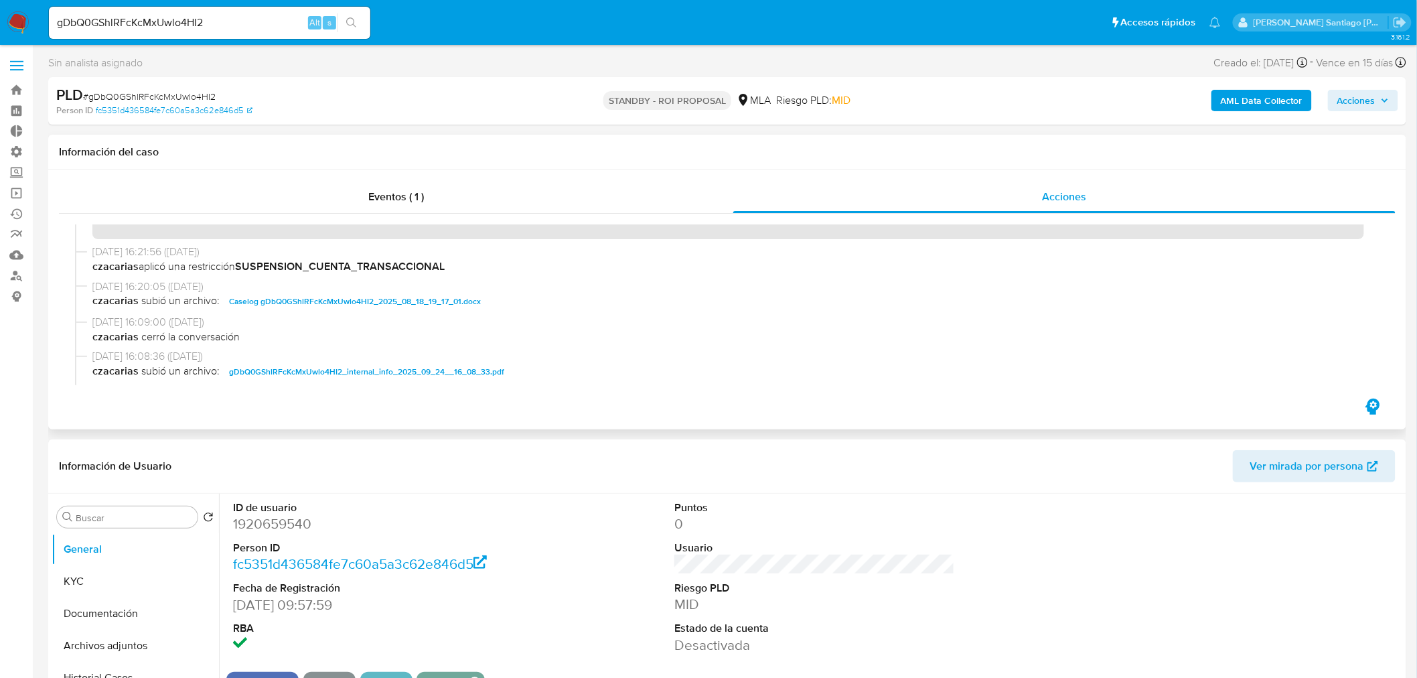
scroll to position [74, 0]
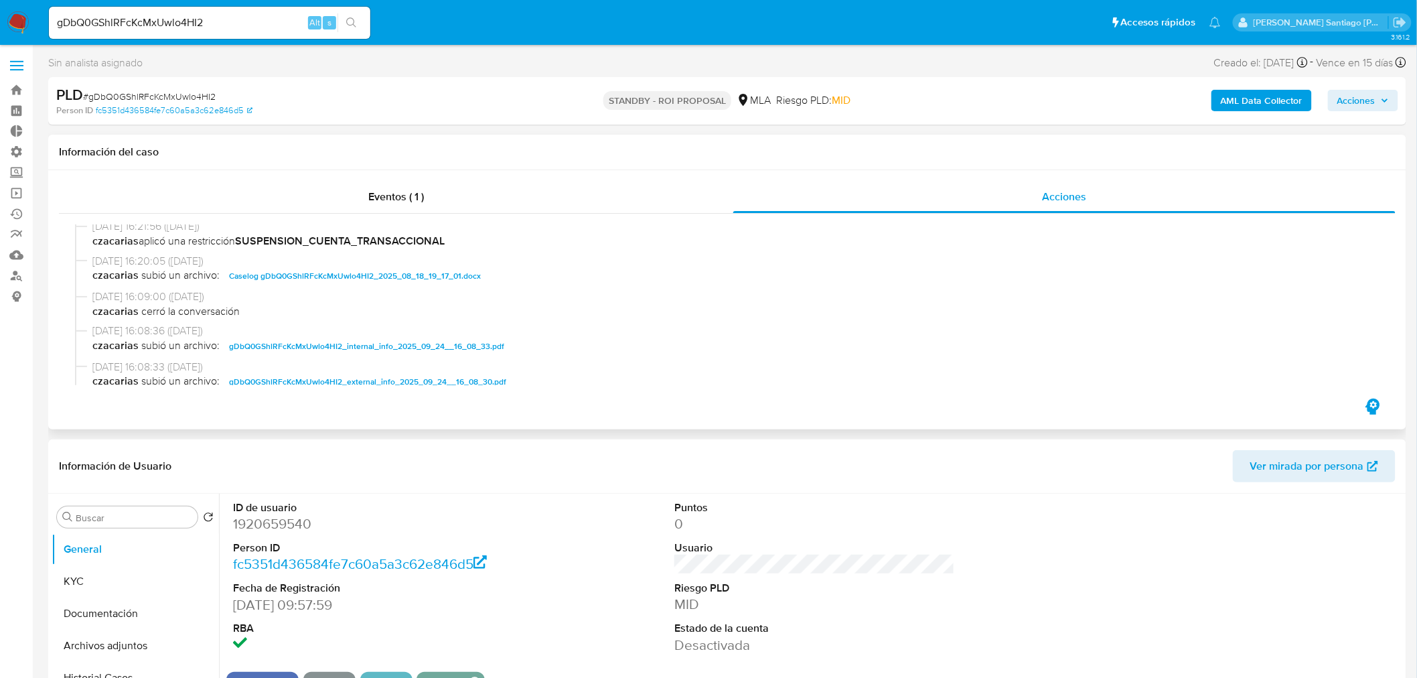
click at [429, 273] on span "Caselog gDbQ0GShlRFcKcMxUwlo4HI2_2025_08_18_19_17_01.docx" at bounding box center [355, 276] width 252 height 16
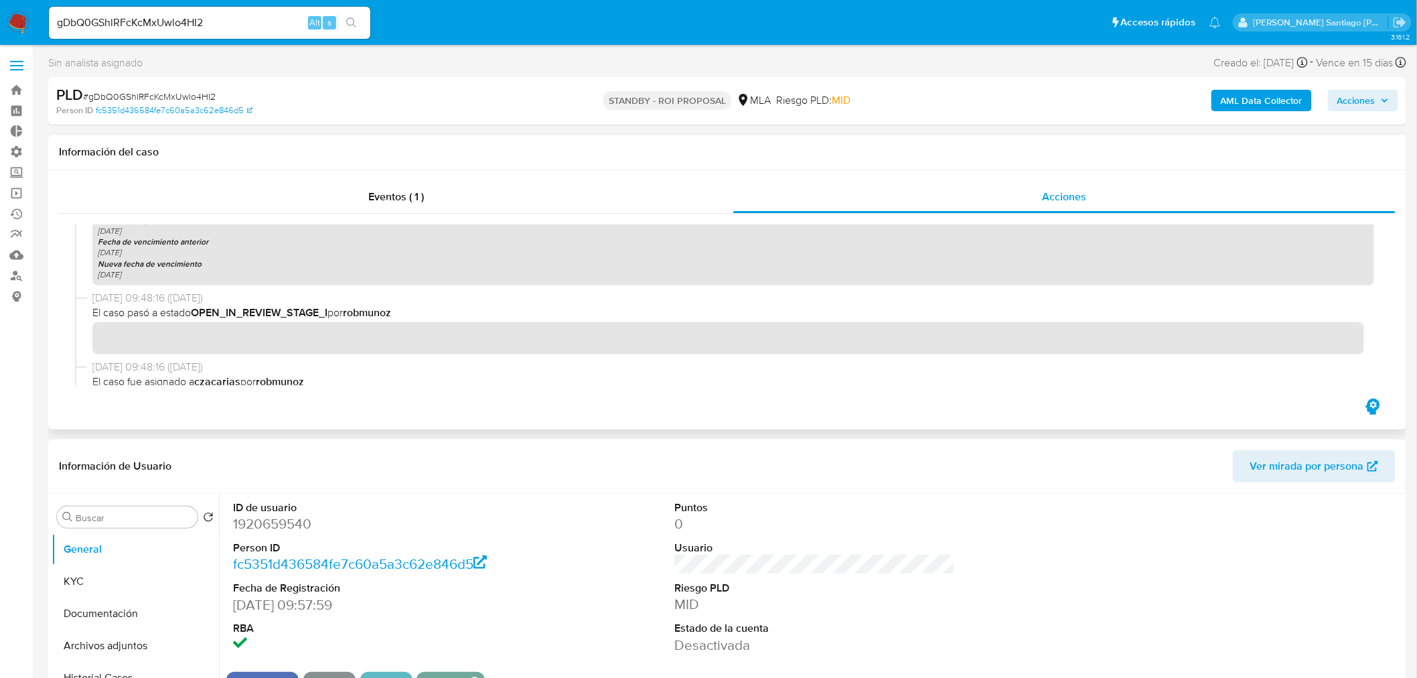
scroll to position [744, 0]
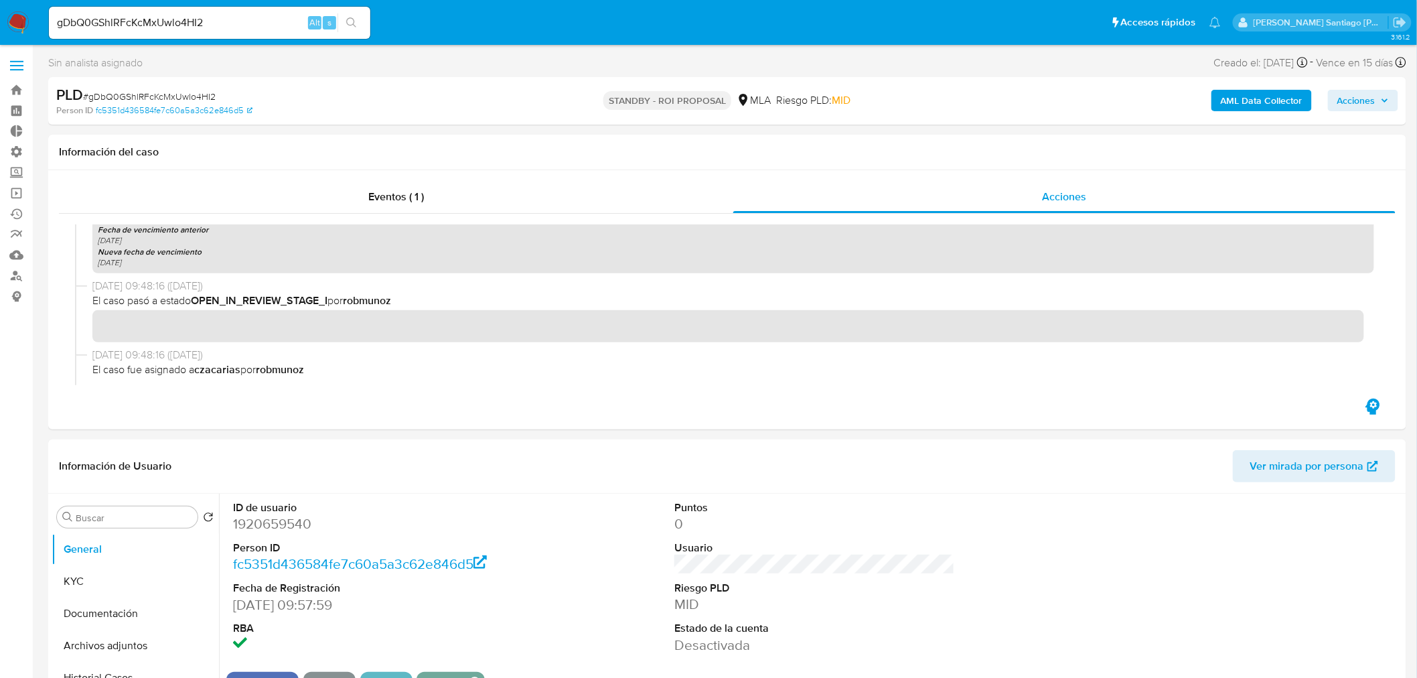
click at [243, 31] on div "gDbQ0GShlRFcKcMxUwlo4HI2 Alt s" at bounding box center [209, 23] width 321 height 32
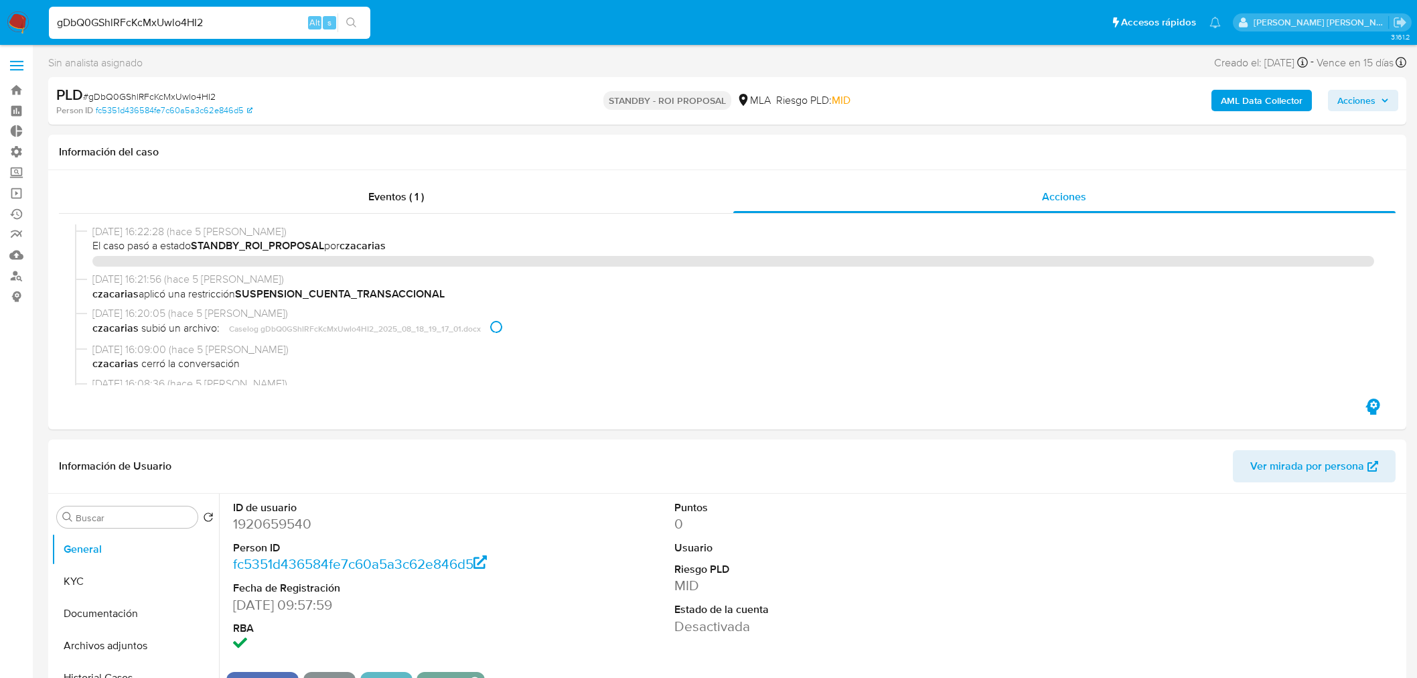
select select "10"
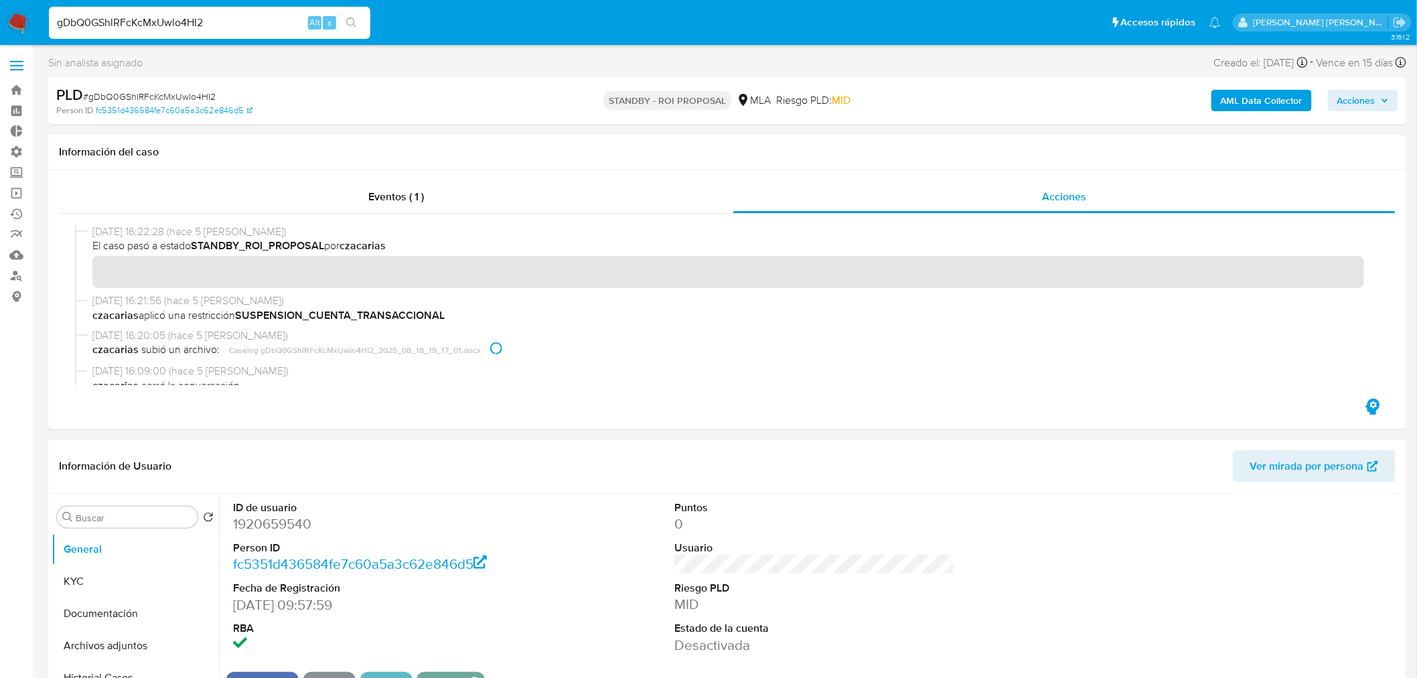
drag, startPoint x: 0, startPoint y: 0, endPoint x: 244, endPoint y: 15, distance: 244.2
click at [240, 18] on input "gDbQ0GShlRFcKcMxUwlo4HI2" at bounding box center [209, 22] width 321 height 17
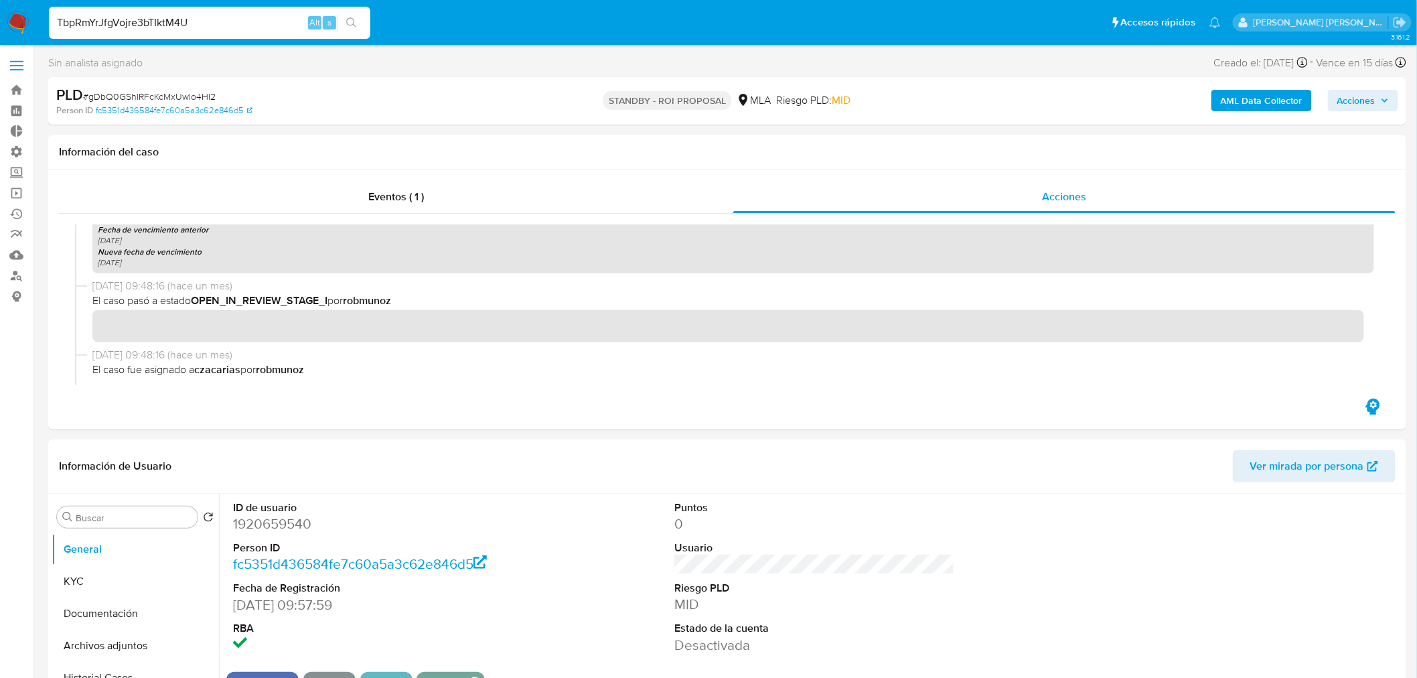
type input "TbpRmYrJfgVojre3bTIktM4U"
click at [357, 25] on button "search-icon" at bounding box center [350, 22] width 27 height 19
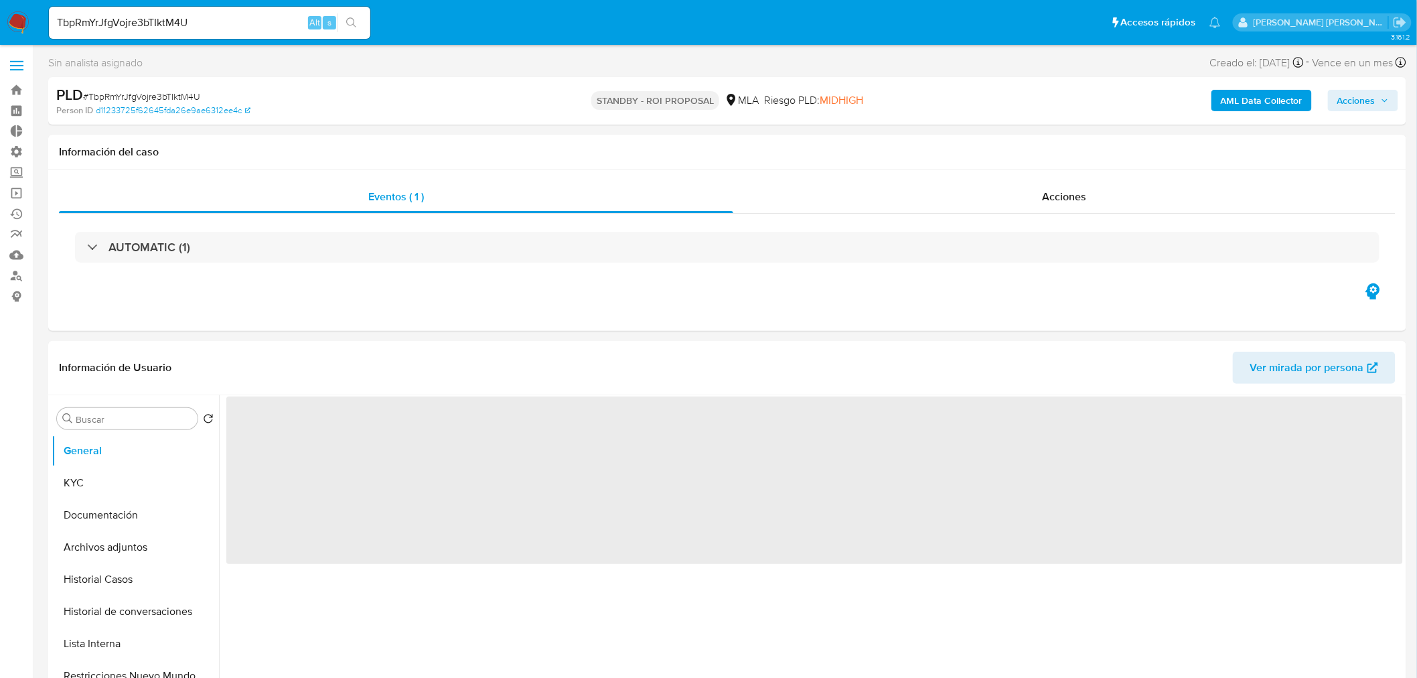
select select "10"
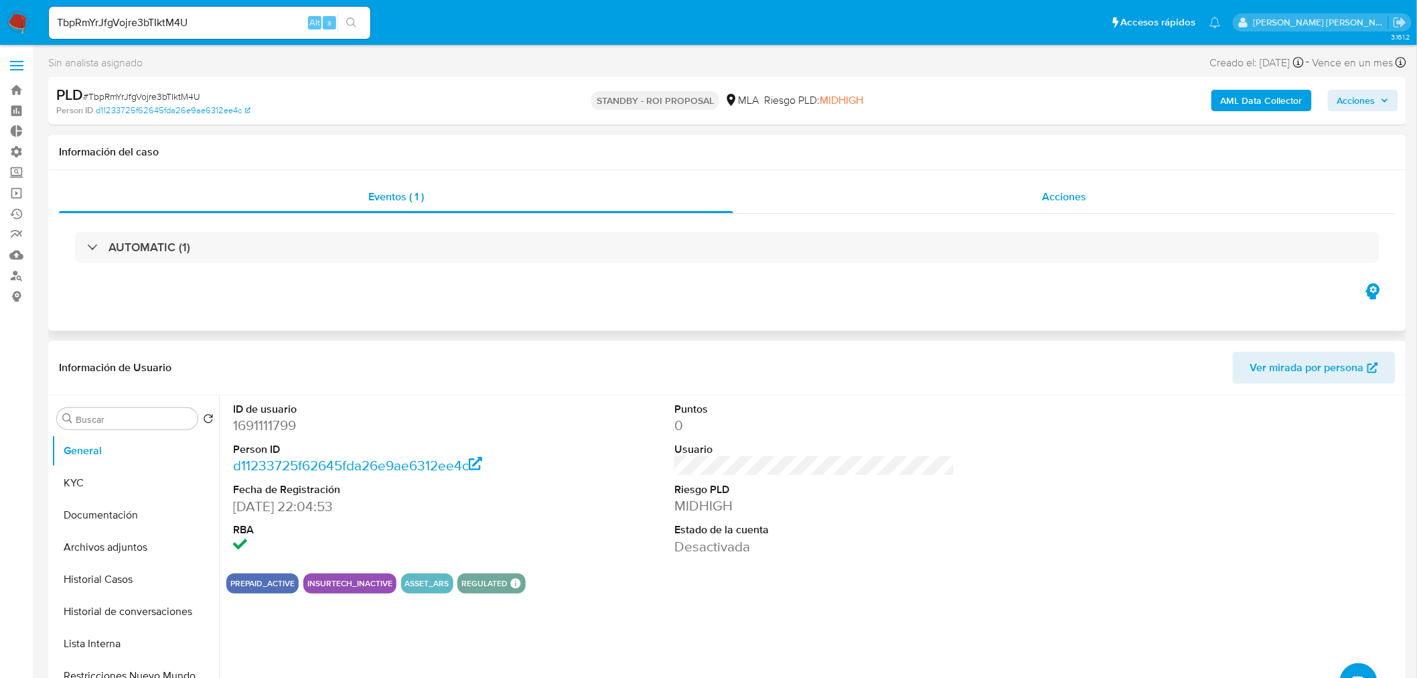
click at [1108, 210] on div "Acciones" at bounding box center [1064, 197] width 663 height 32
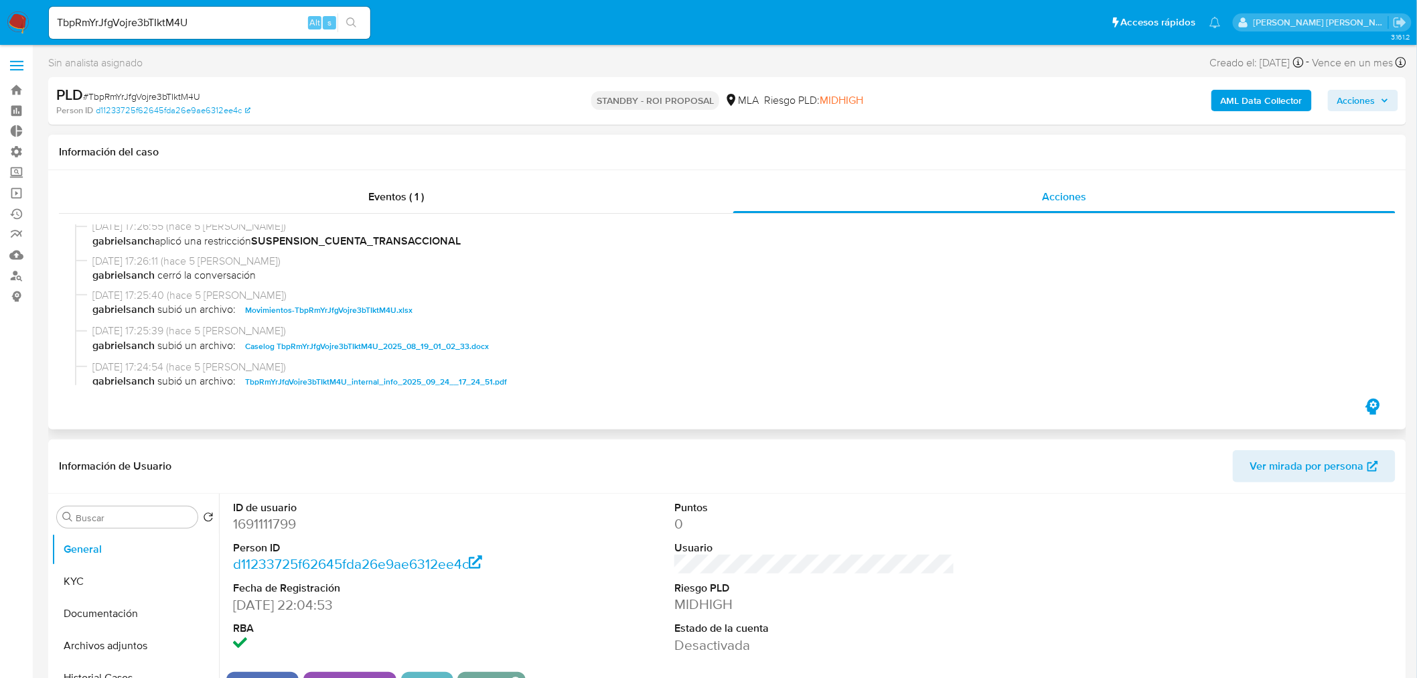
scroll to position [149, 0]
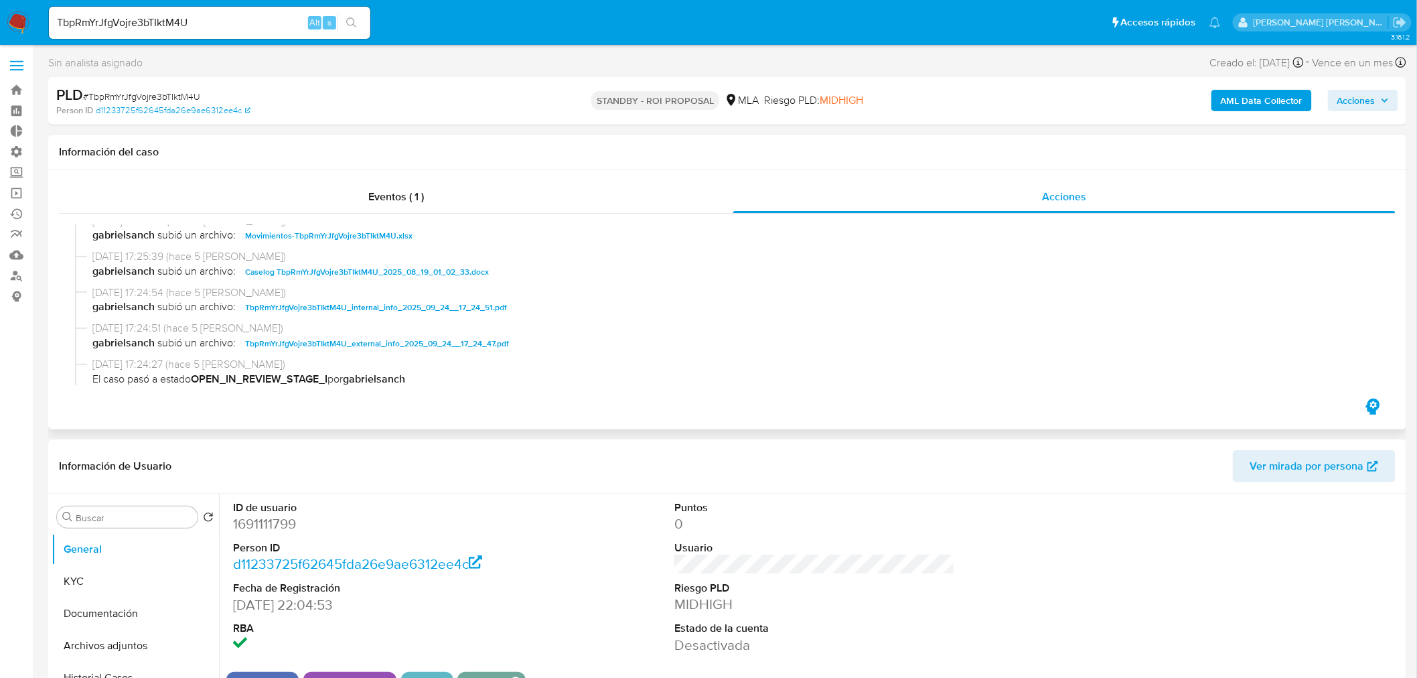
click at [435, 272] on span "Caselog TbpRmYrJfgVojre3bTIktM4U_2025_08_19_01_02_33.docx" at bounding box center [367, 272] width 244 height 16
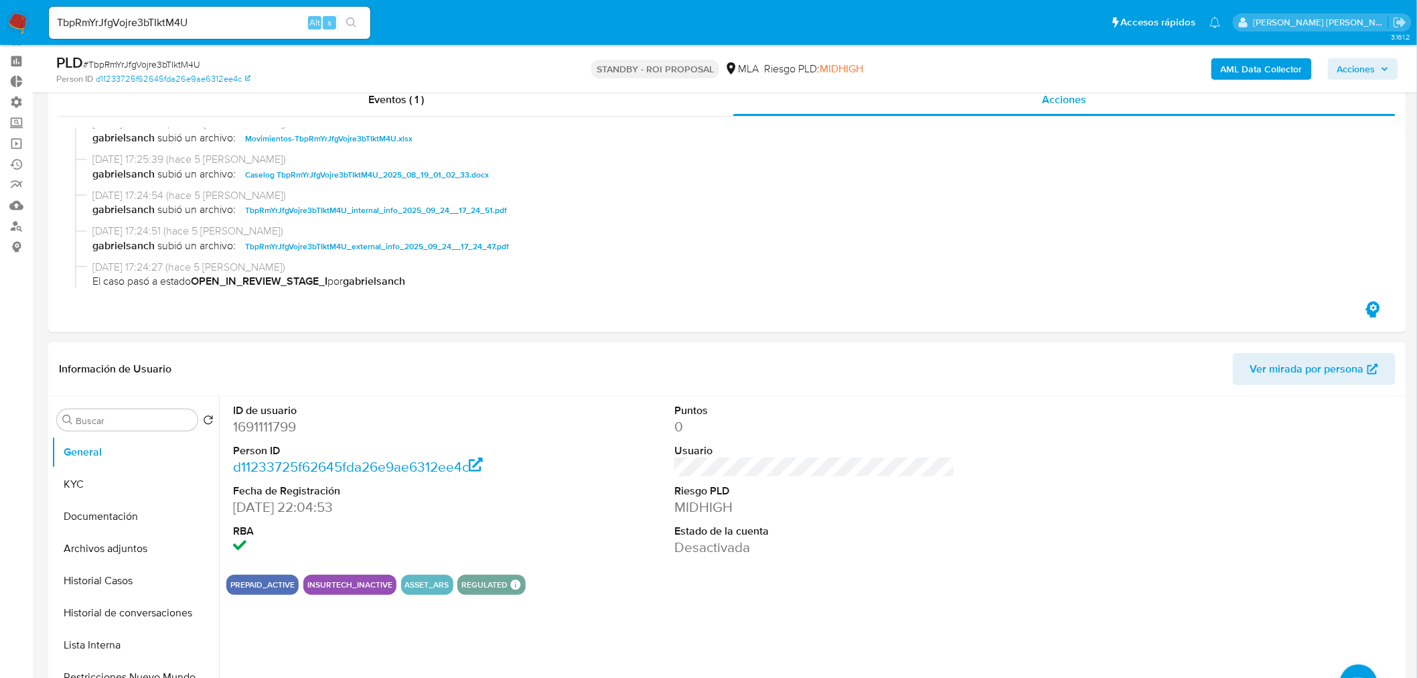
scroll to position [74, 0]
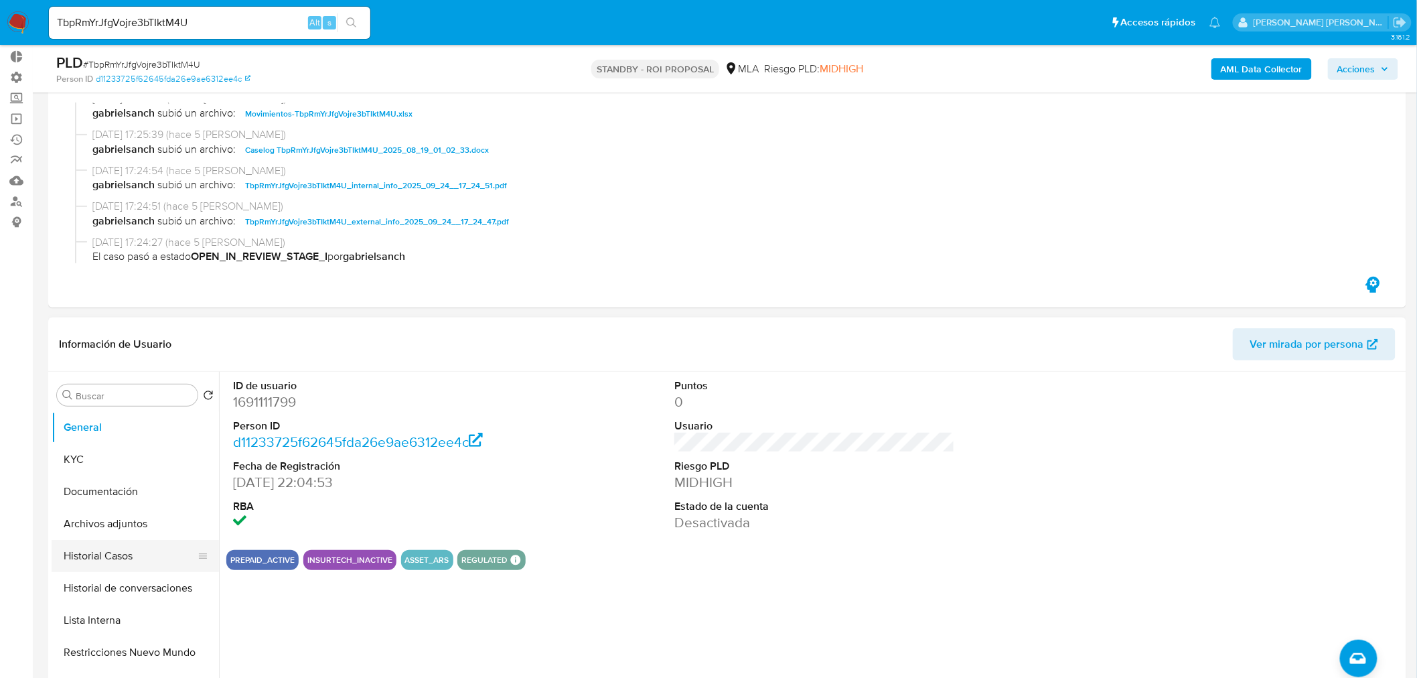
click at [141, 558] on button "Historial Casos" at bounding box center [130, 556] width 157 height 32
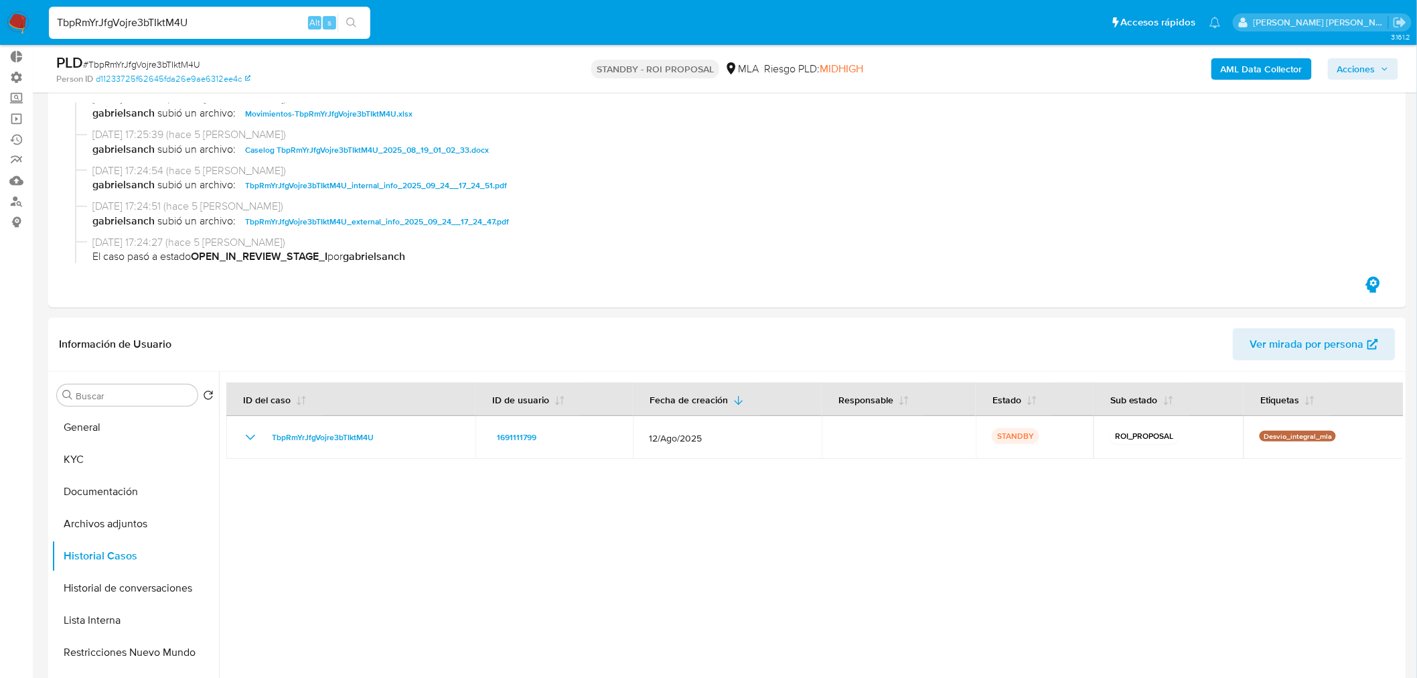
click at [213, 19] on input "TbpRmYrJfgVojre3bTIktM4U" at bounding box center [209, 22] width 321 height 17
click at [213, 18] on input "TbpRmYrJfgVojre3bTIktM4U" at bounding box center [209, 22] width 321 height 17
paste input "hnOhsl3kcxLn1u8lNONHWisi"
type input "hnOhsl3kcxLn1u8lNONHWisi"
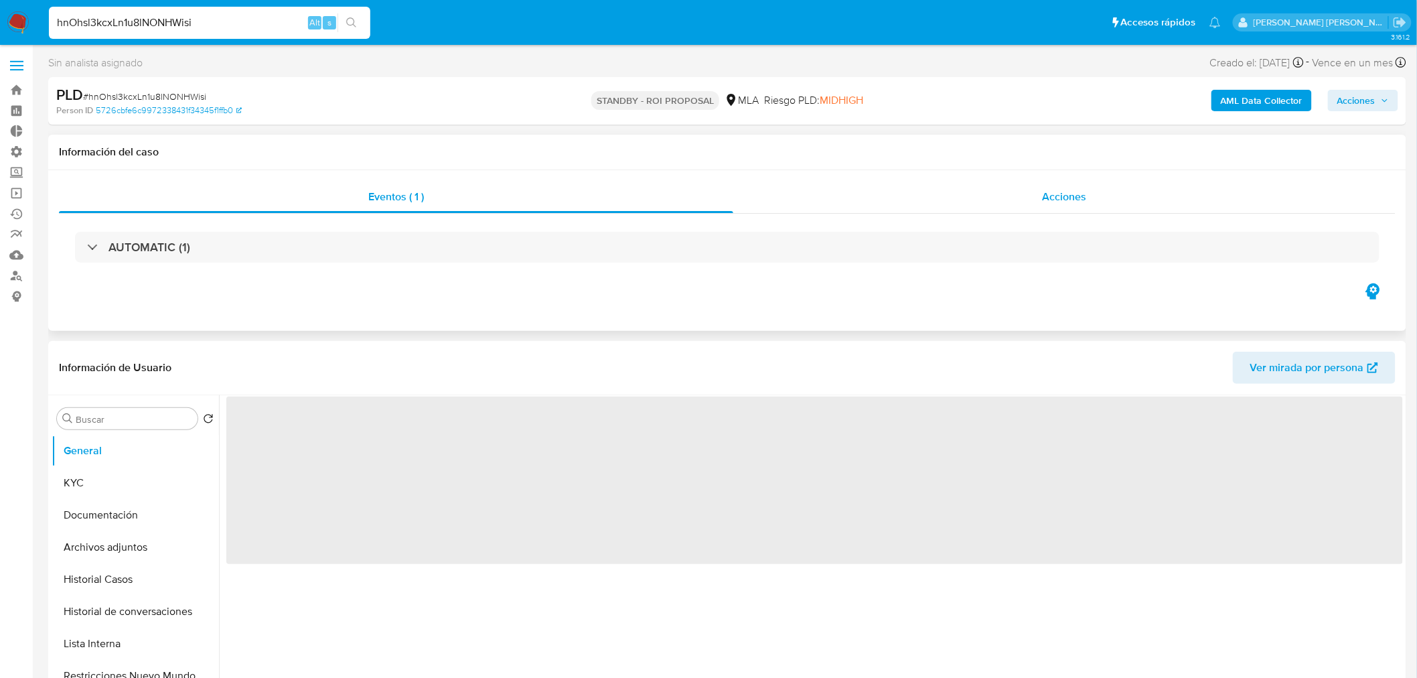
click at [1075, 196] on span "Acciones" at bounding box center [1064, 196] width 44 height 15
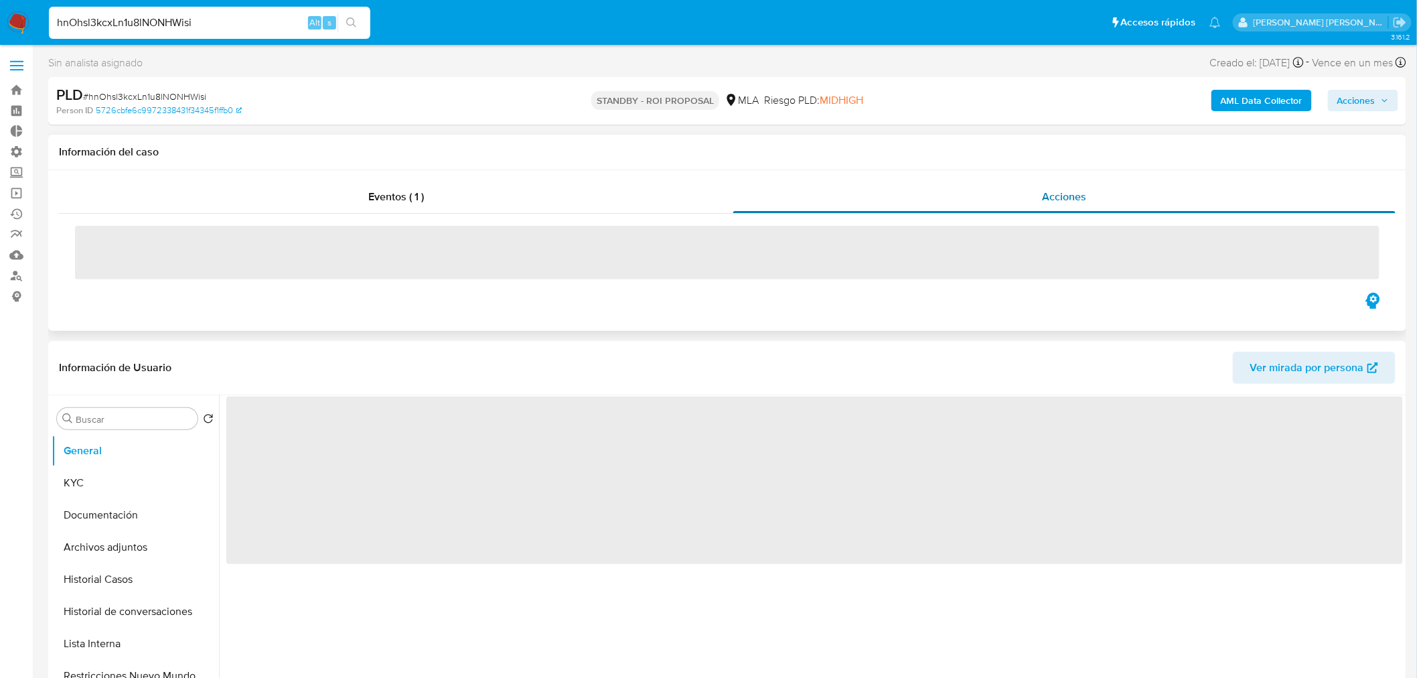
select select "10"
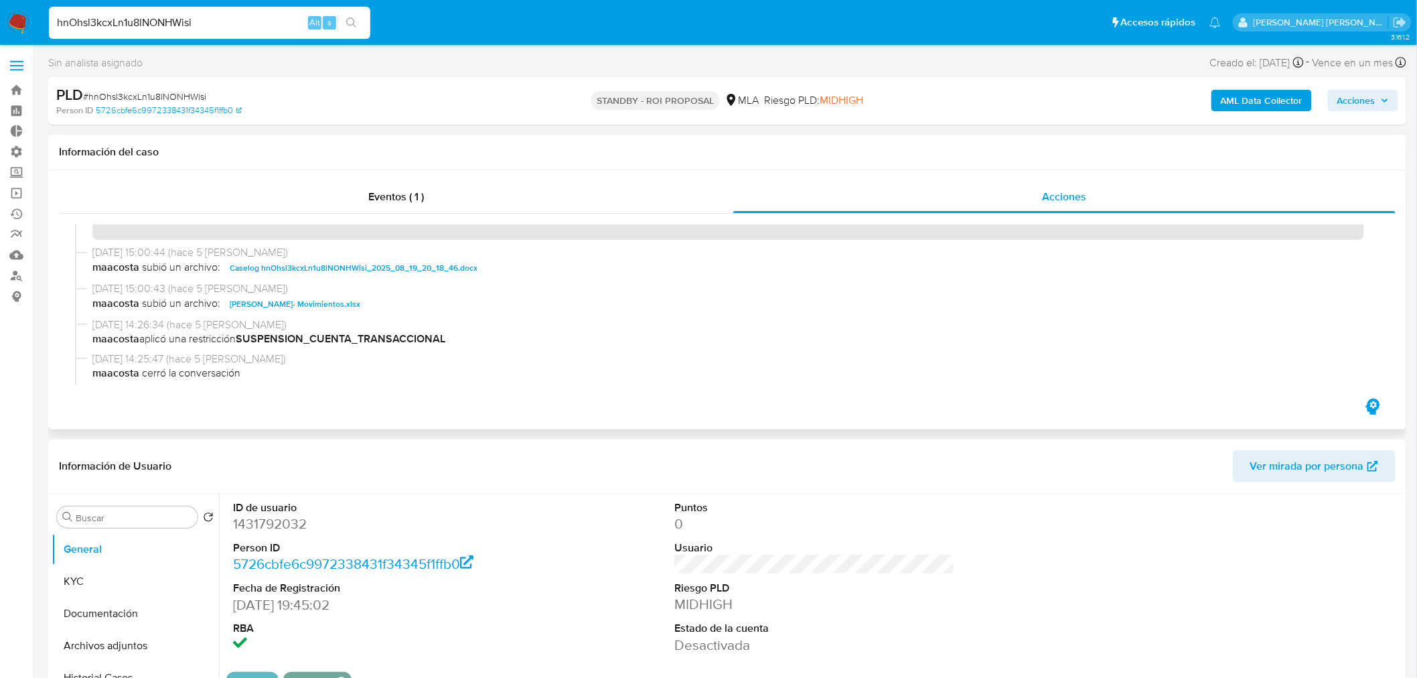
scroll to position [74, 0]
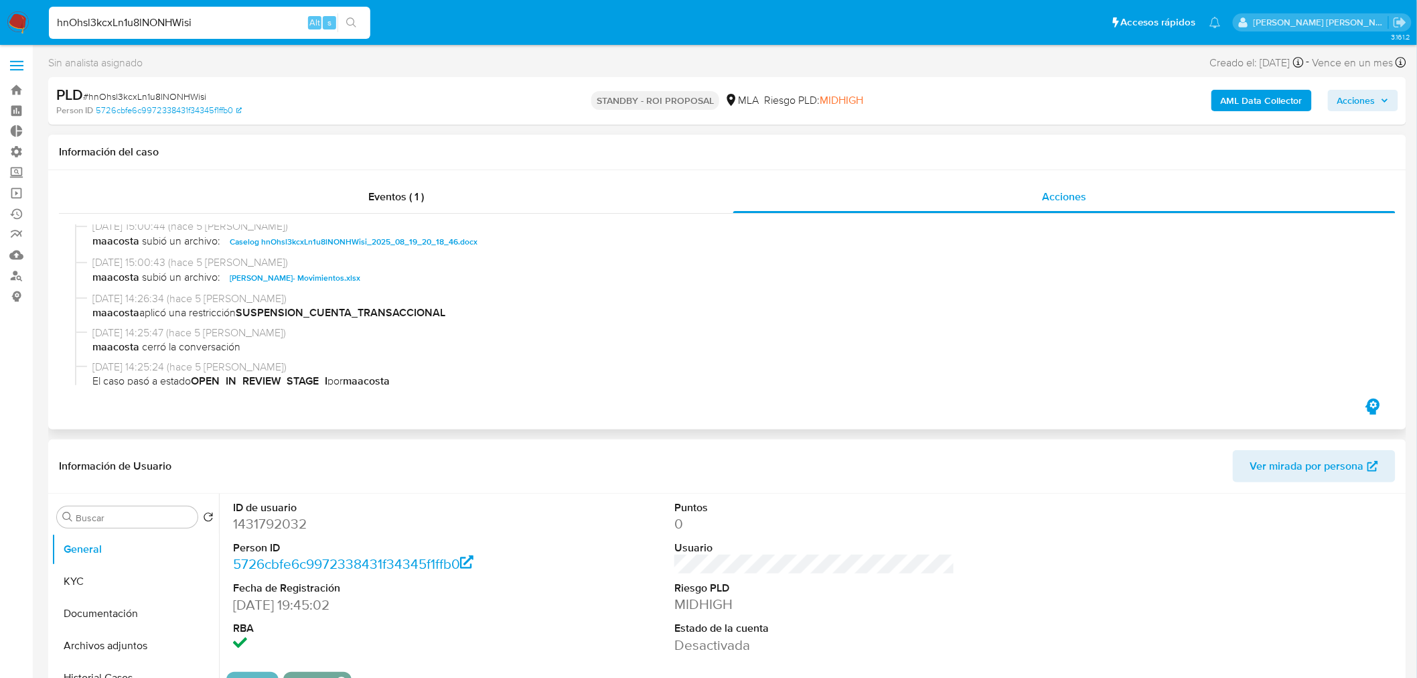
click at [418, 244] on span "Caselog hnOhsl3kcxLn1u8lNONHWisi_2025_08_19_20_18_46.docx" at bounding box center [354, 242] width 248 height 16
click at [252, 18] on input "hnOhsl3kcxLn1u8lNONHWisi" at bounding box center [209, 22] width 321 height 17
click at [252, 17] on input "hnOhsl3kcxLn1u8lNONHWisi" at bounding box center [209, 22] width 321 height 17
paste input "W2OUgYUG1RC3ujr23b52k6Wu"
type input "W2OUgYUG1RC3ujr23b52k6Wu"
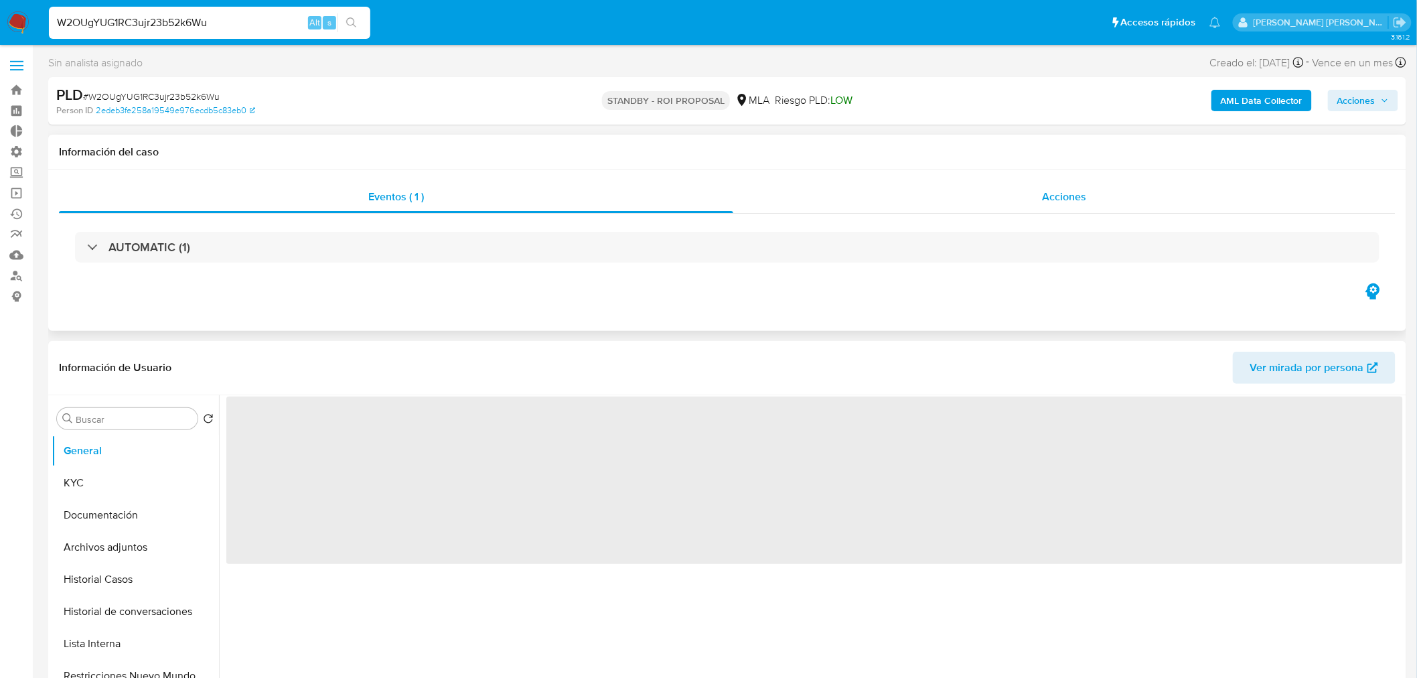
click at [1023, 188] on div "Acciones" at bounding box center [1064, 197] width 663 height 32
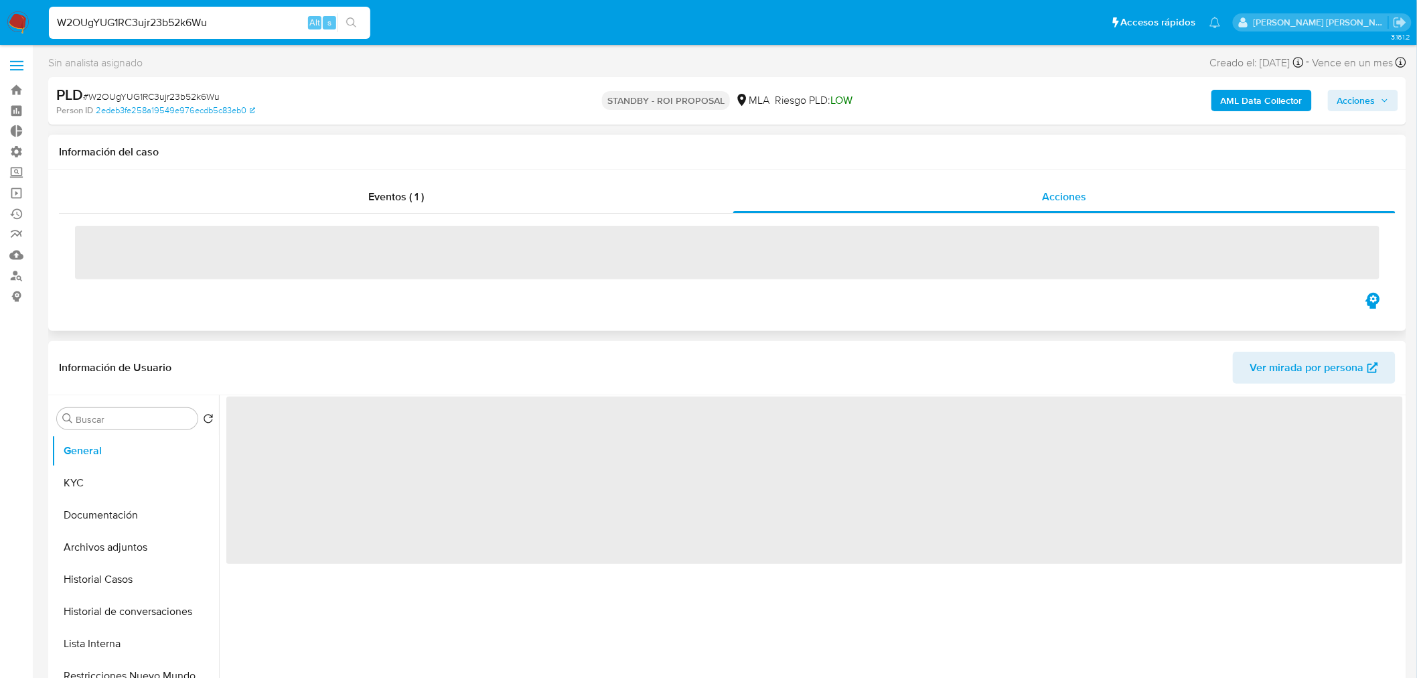
select select "10"
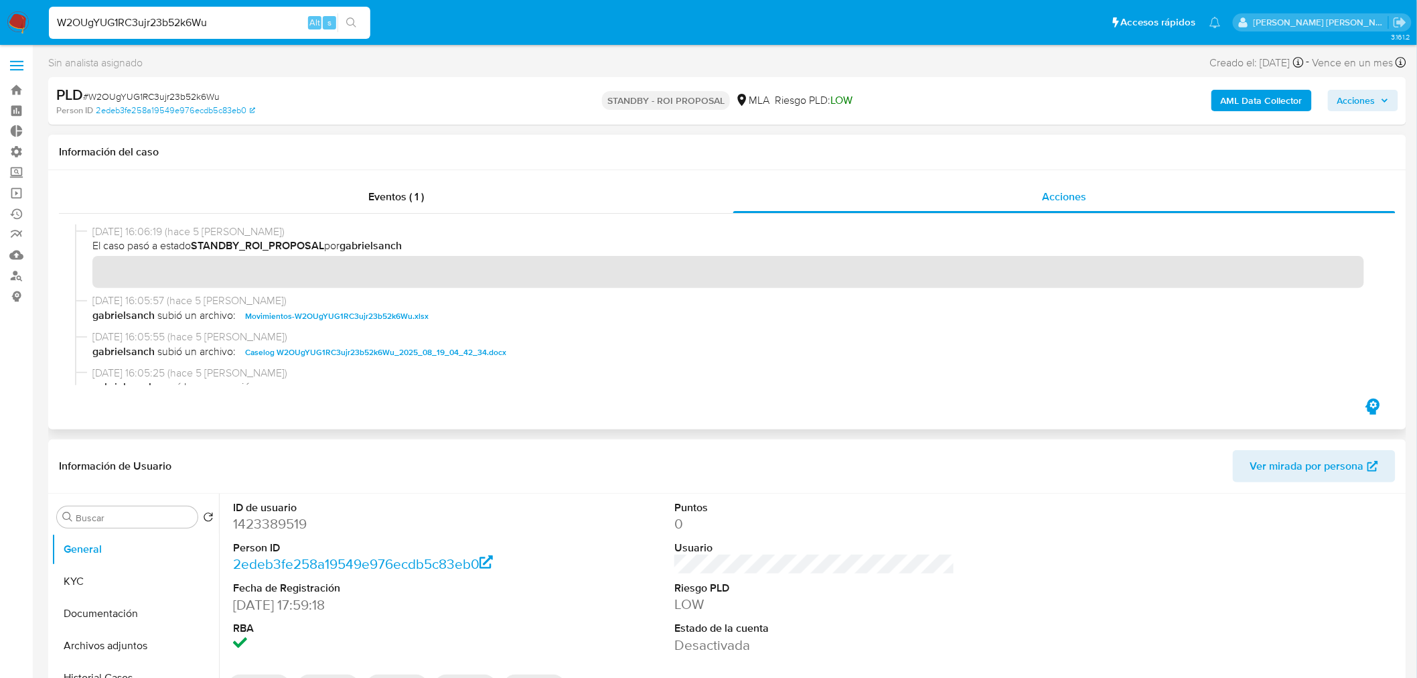
click at [422, 345] on span "Caselog W2OUgYUG1RC3ujr23b52k6Wu_2025_08_19_04_42_34.docx" at bounding box center [375, 352] width 261 height 16
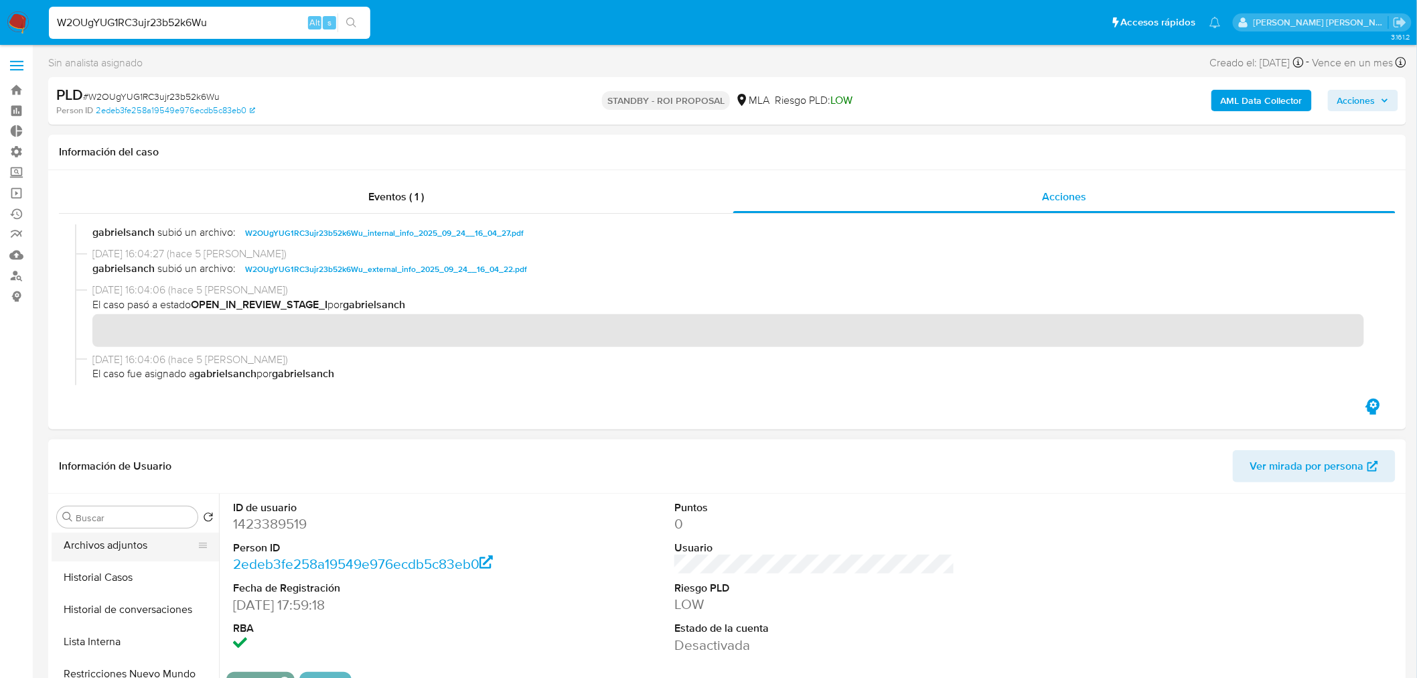
scroll to position [74, 0]
click at [115, 601] on button "Historial Casos" at bounding box center [130, 603] width 157 height 32
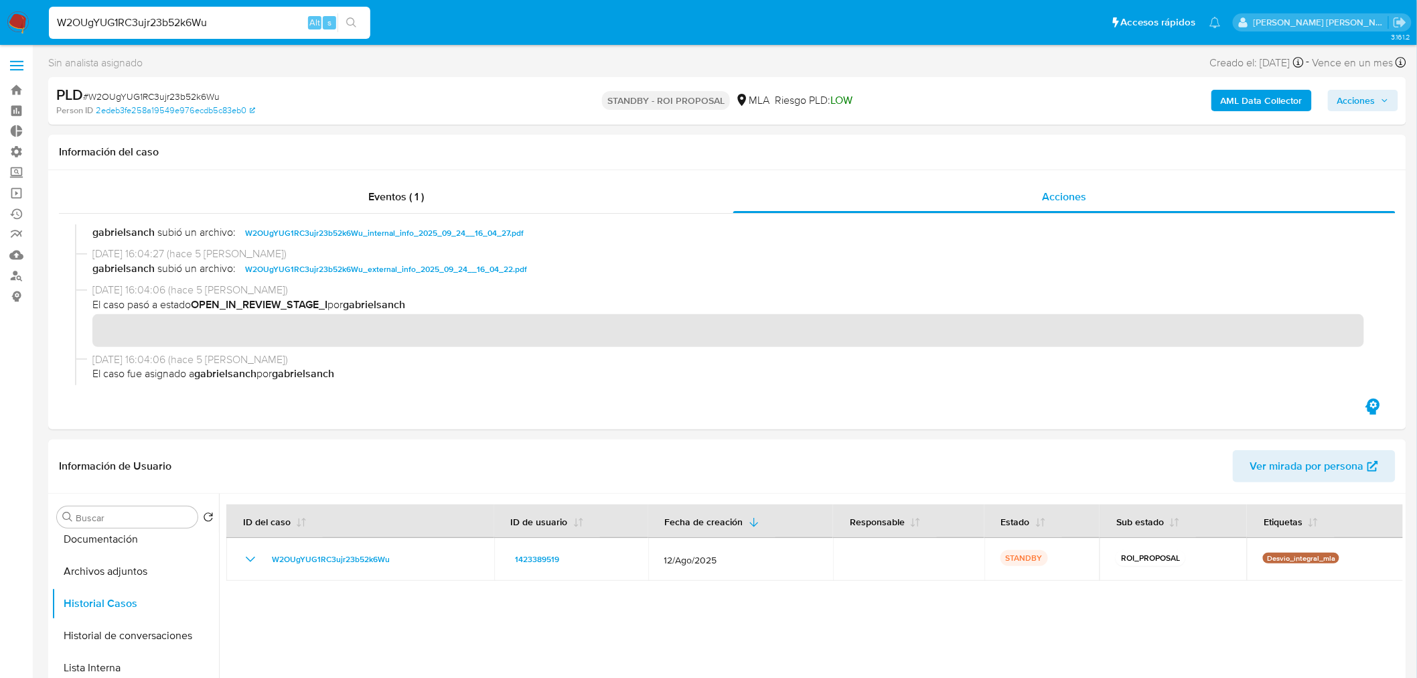
click at [245, 8] on div "W2OUgYUG1RC3ujr23b52k6Wu Alt s" at bounding box center [209, 23] width 321 height 32
drag, startPoint x: 301, startPoint y: 78, endPoint x: 261, endPoint y: 48, distance: 50.2
click at [298, 72] on div "Sin analista asignado Asignado el: 18/08/2025 14:17:08 Creado el: 12/08/2025 Cr…" at bounding box center [727, 89] width 1358 height 71
click at [240, 21] on input "W2OUgYUG1RC3ujr23b52k6Wu" at bounding box center [209, 22] width 321 height 17
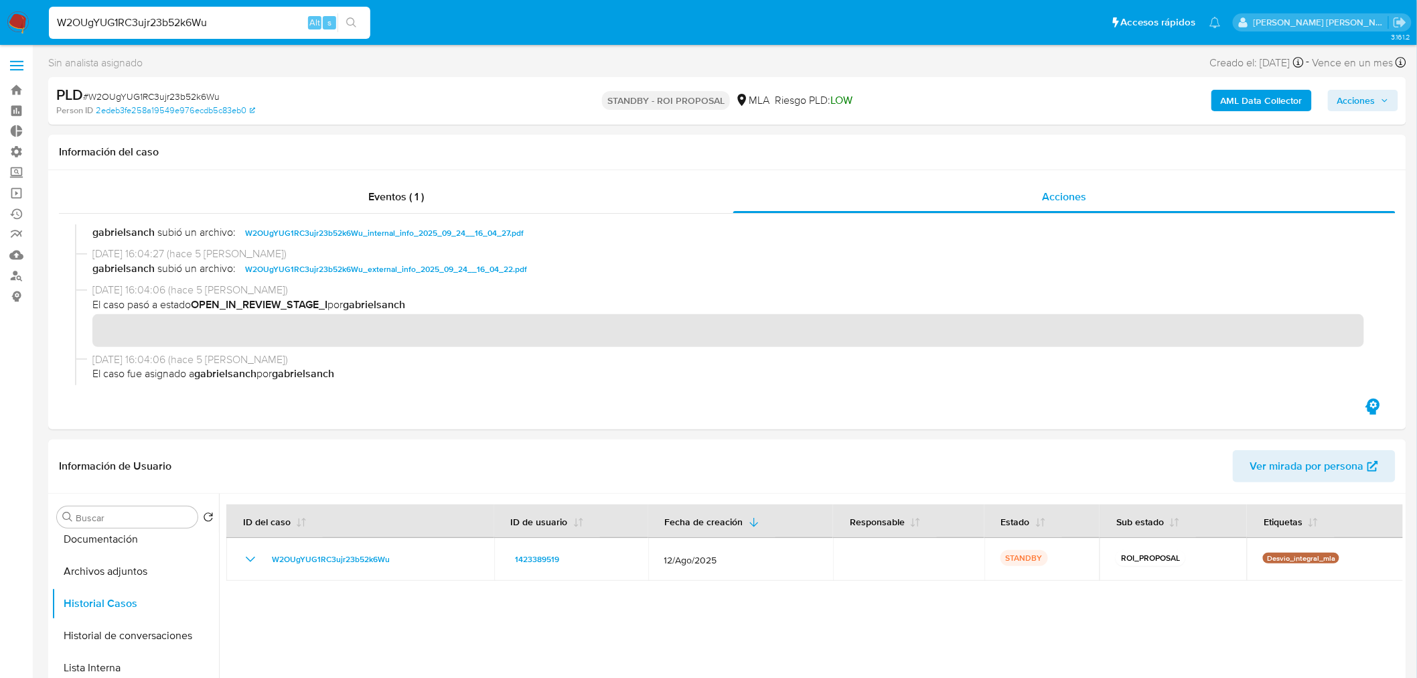
click at [240, 21] on input "W2OUgYUG1RC3ujr23b52k6Wu" at bounding box center [209, 22] width 321 height 17
paste input "QfiLZGINLpo0A7zyAJeLu9uv"
type input "QfiLZGINLpo0A7zyAJeLu9uv"
click at [345, 29] on button "search-icon" at bounding box center [350, 22] width 27 height 19
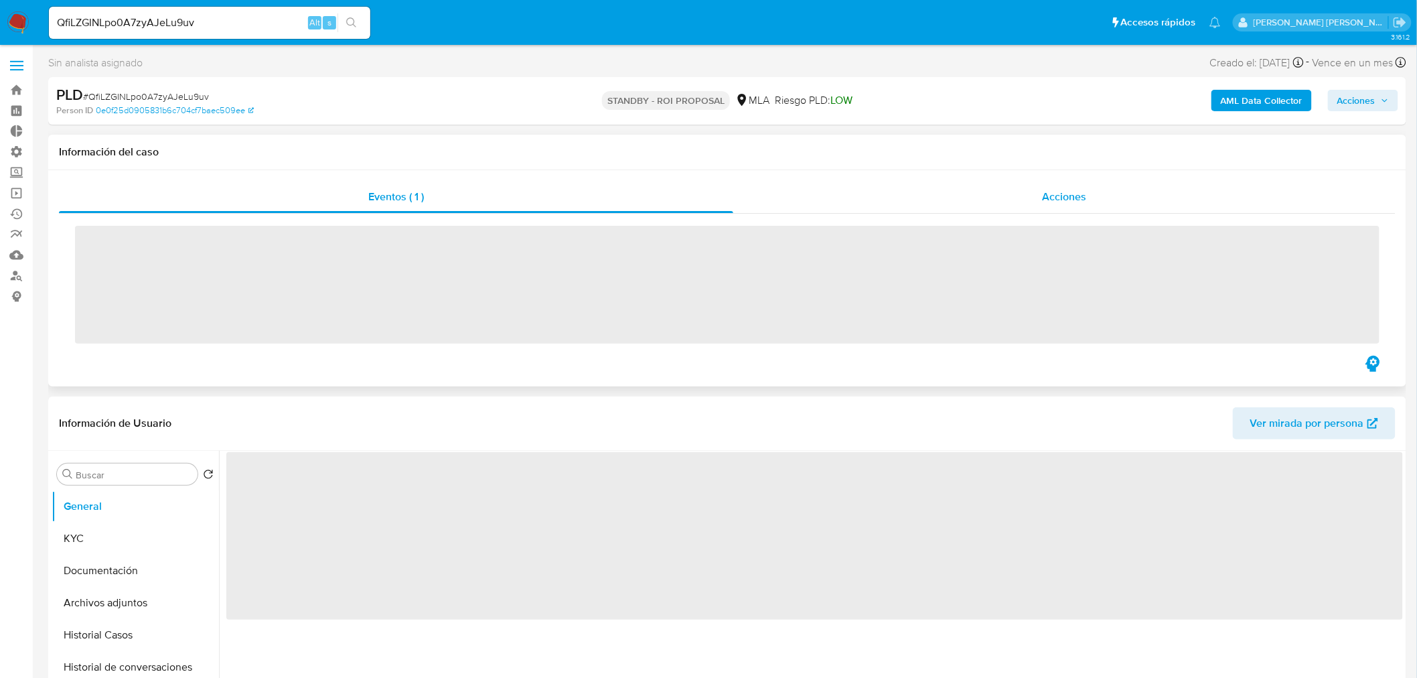
click at [1105, 181] on div "Acciones" at bounding box center [1064, 197] width 663 height 32
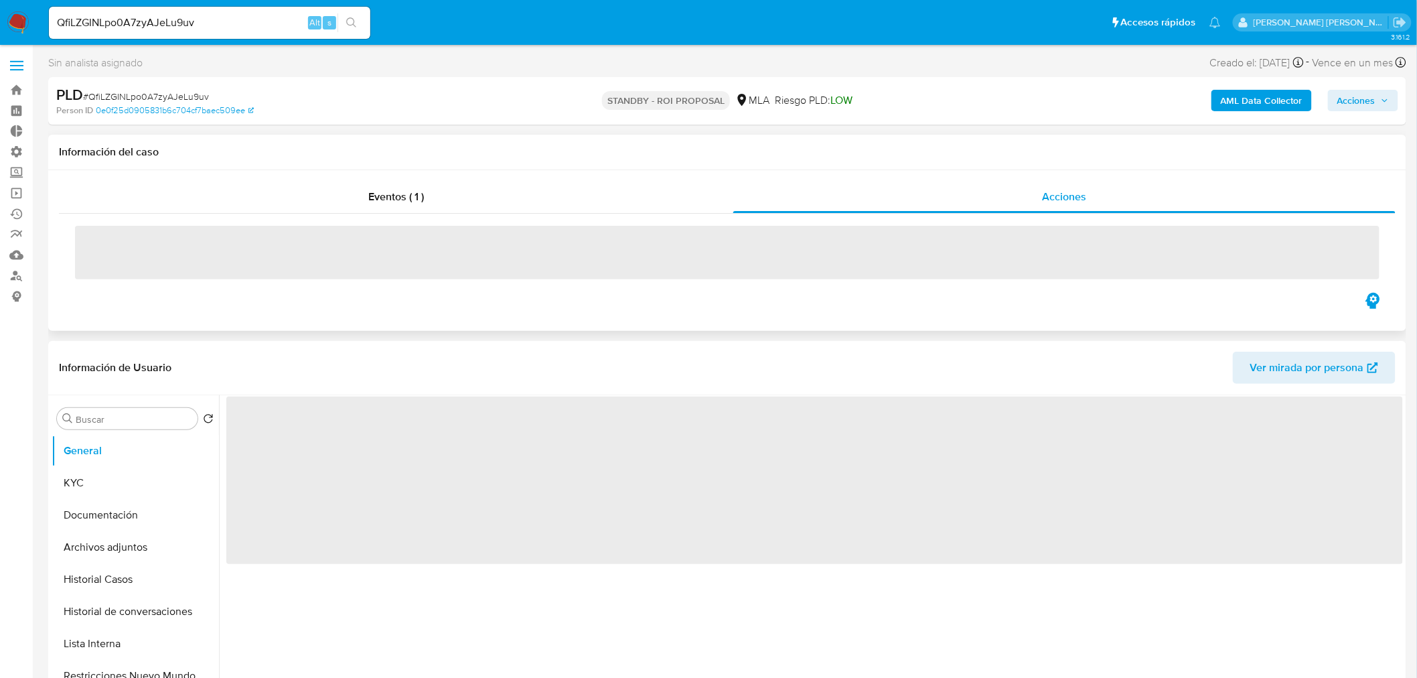
select select "10"
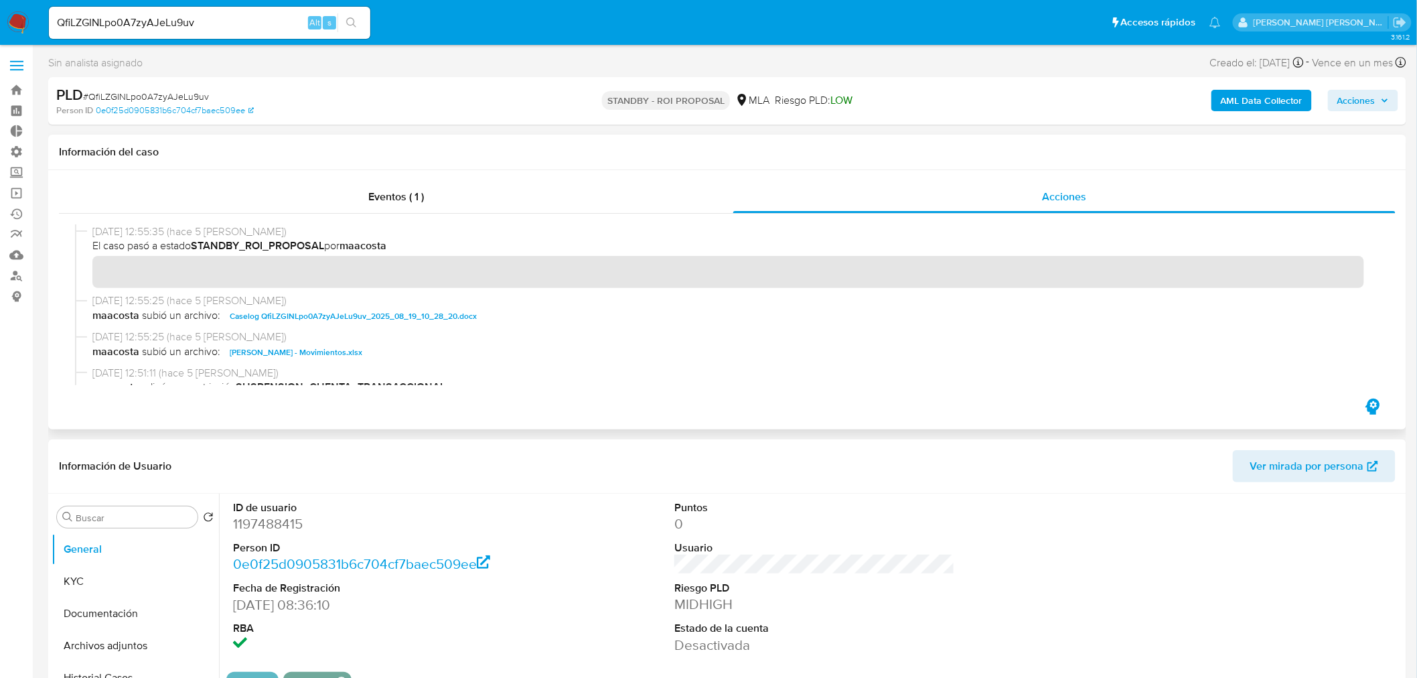
click at [370, 305] on span "24/09/2025 12:55:25 (hace 5 días)" at bounding box center [733, 300] width 1282 height 15
click at [470, 317] on span "Caselog QfiLZGINLpo0A7zyAJeLu9uv_2025_08_19_10_28_20.docx" at bounding box center [353, 316] width 247 height 16
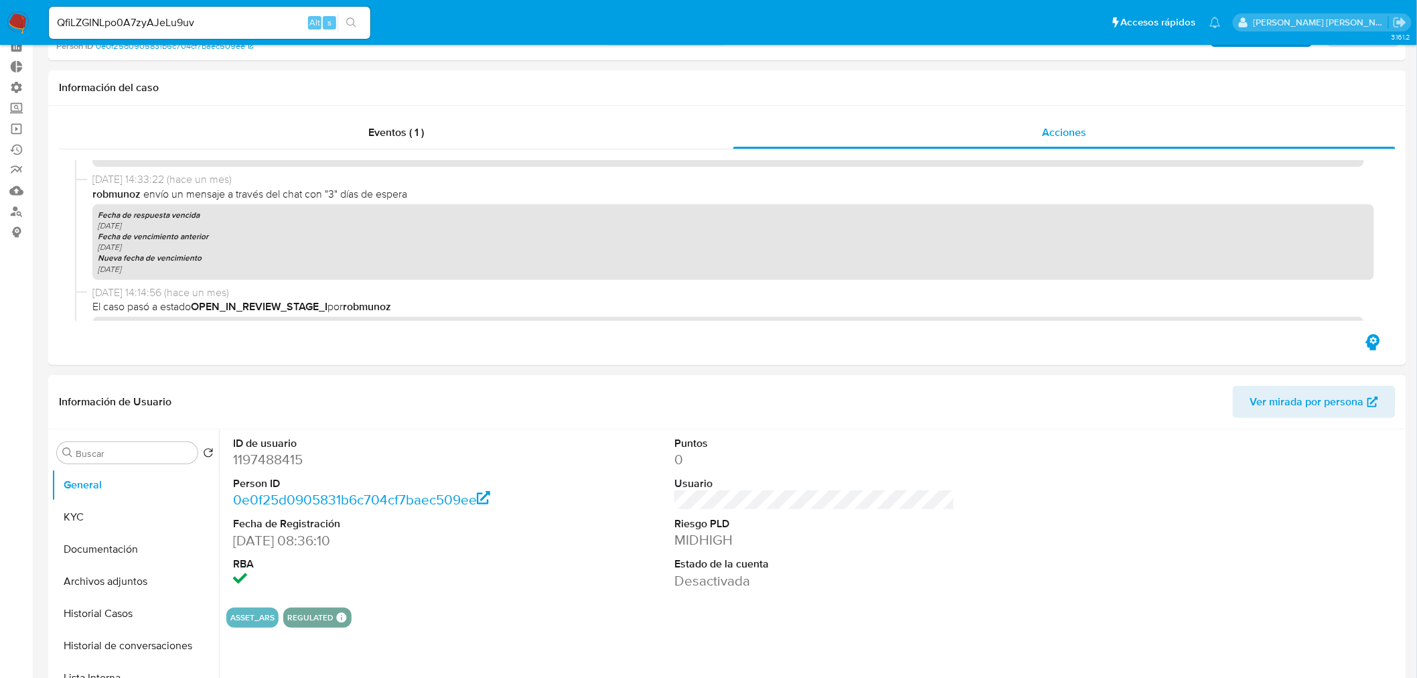
scroll to position [223, 0]
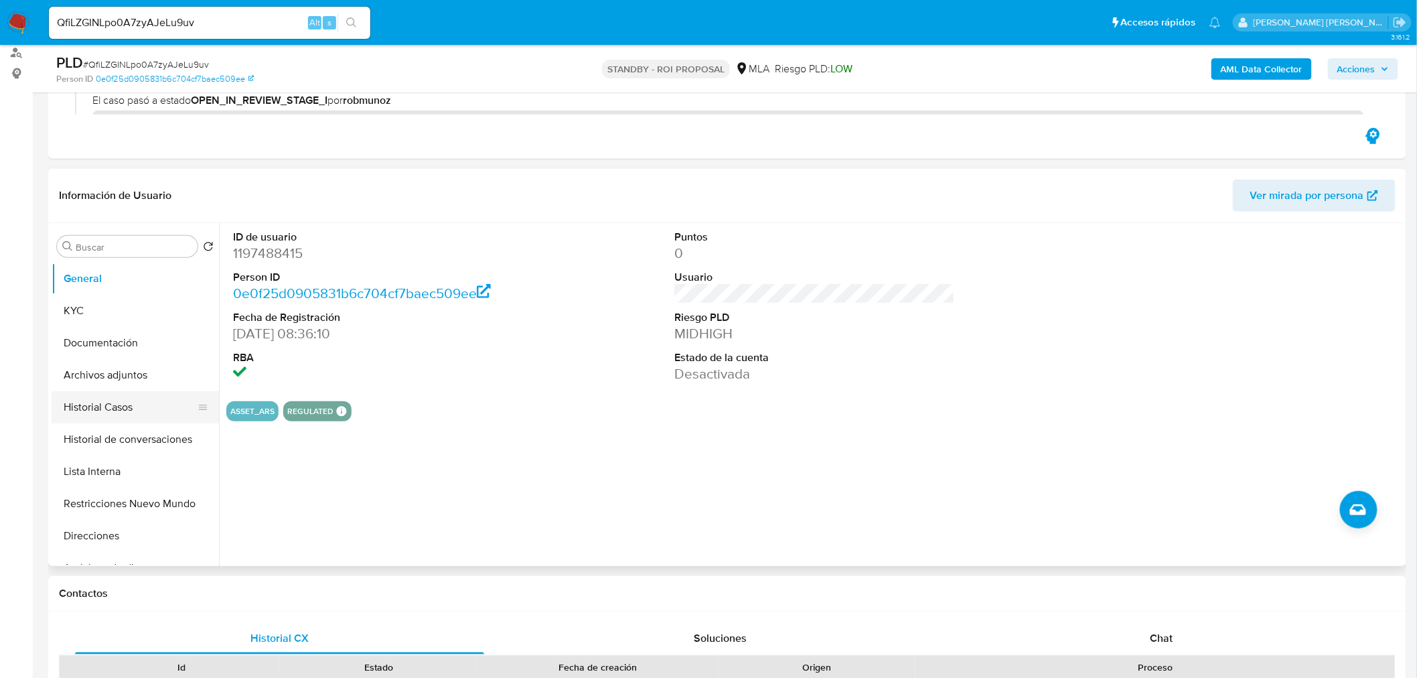
click at [155, 406] on button "Historial Casos" at bounding box center [130, 407] width 157 height 32
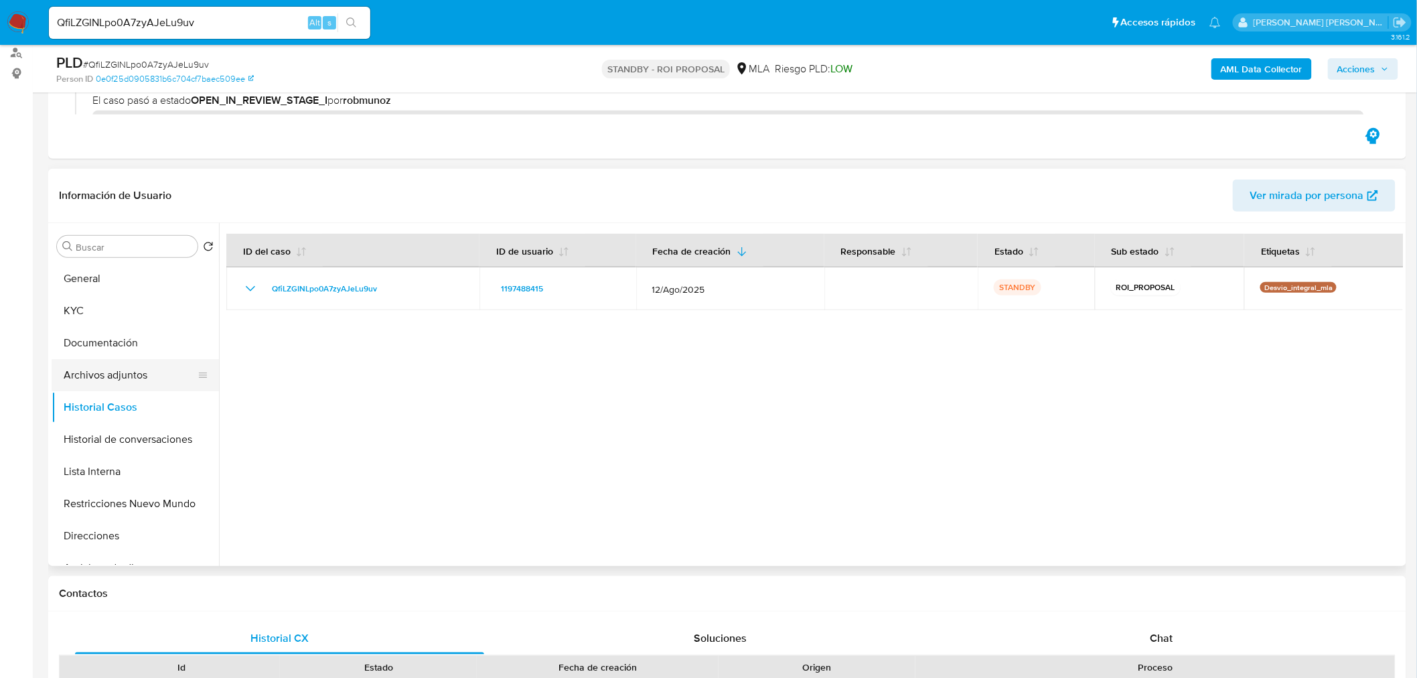
click at [110, 366] on button "Archivos adjuntos" at bounding box center [130, 375] width 157 height 32
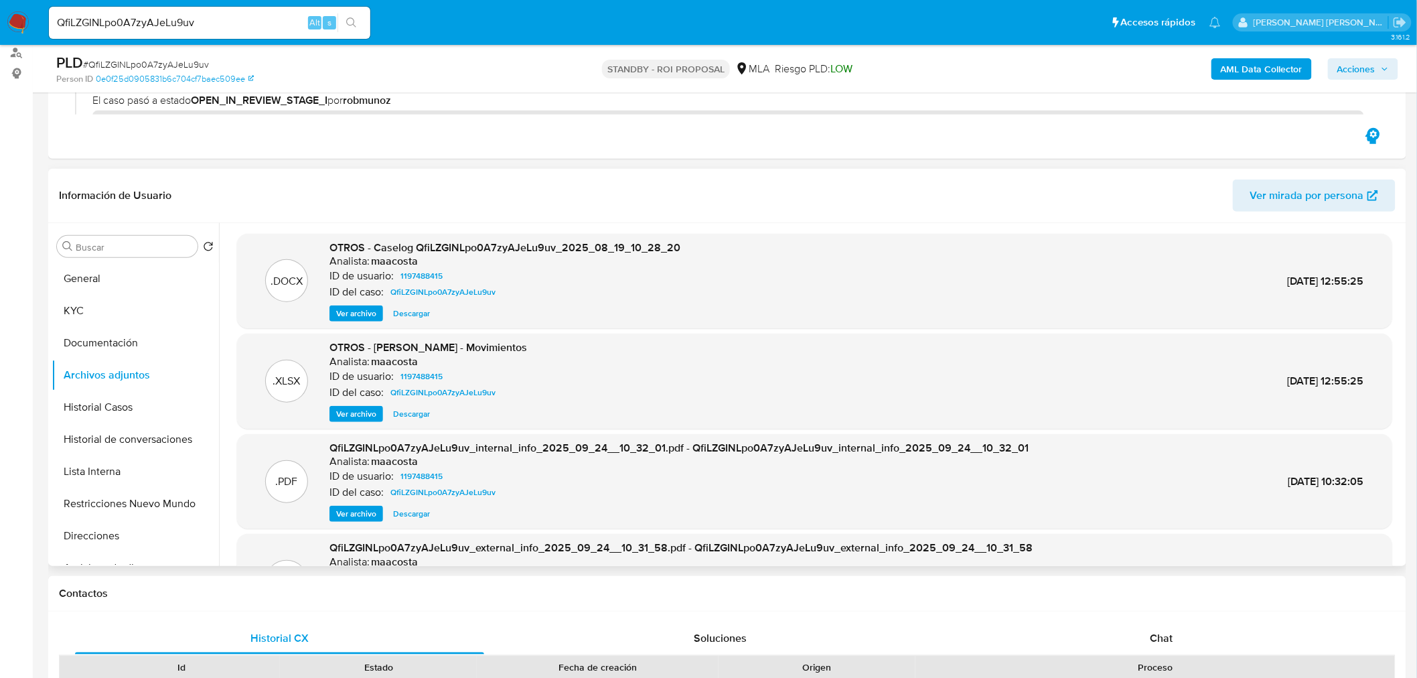
click at [415, 315] on span "Descargar" at bounding box center [411, 313] width 37 height 13
click at [226, 22] on input "QfiLZGINLpo0A7zyAJeLu9uv" at bounding box center [209, 22] width 321 height 17
paste input "z1KPWvXjbkIRsxyGMnuneLdI"
type input "z1KPWvXjbkIRsxyGMnuneLdI"
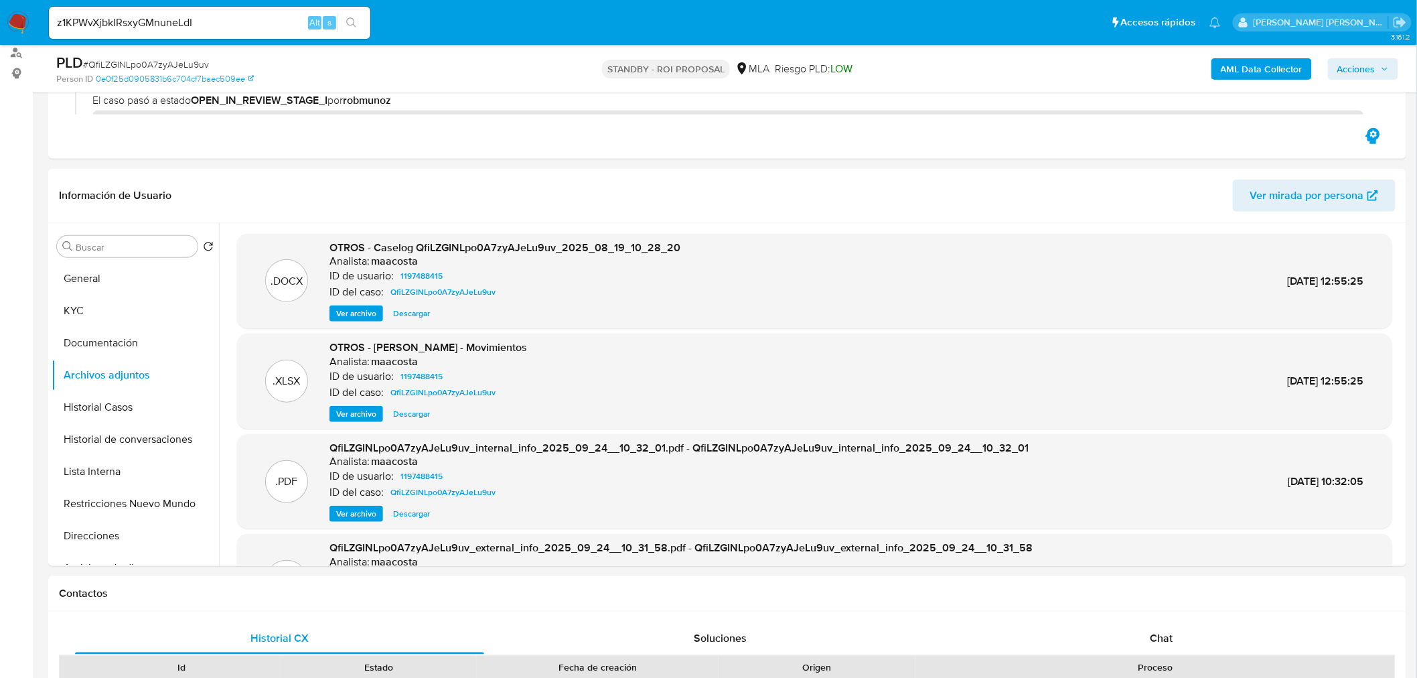
click at [357, 17] on button "search-icon" at bounding box center [350, 22] width 27 height 19
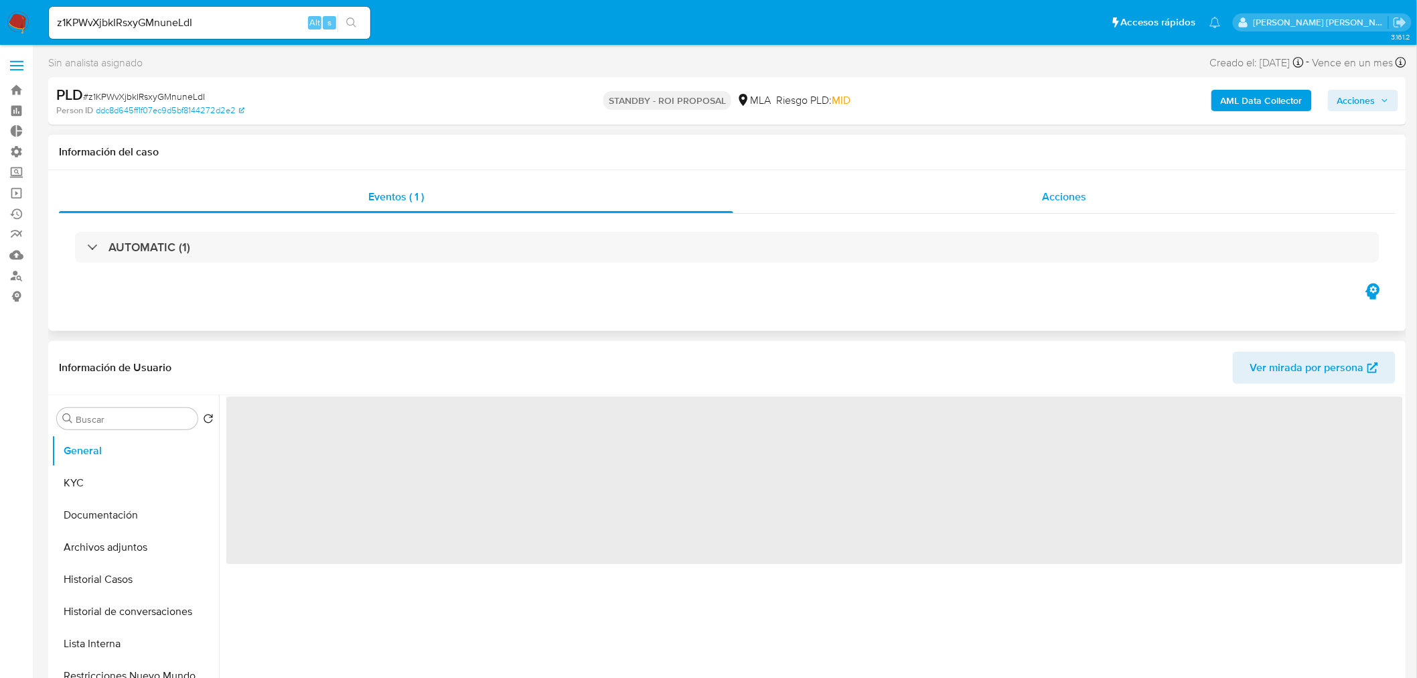
click at [1096, 199] on div "Acciones" at bounding box center [1064, 197] width 663 height 32
select select "10"
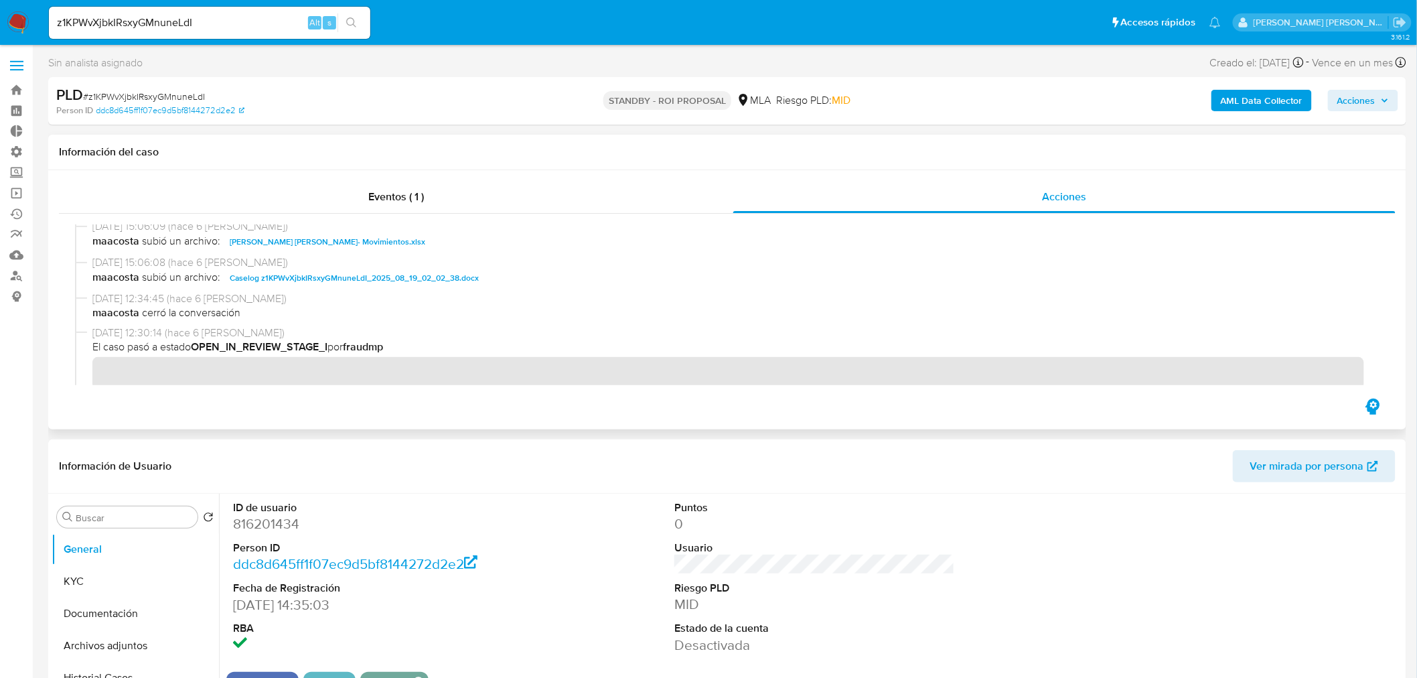
click at [398, 279] on span "Caselog z1KPWvXjbkIRsxyGMnuneLdI_2025_08_19_02_02_38.docx" at bounding box center [354, 278] width 249 height 16
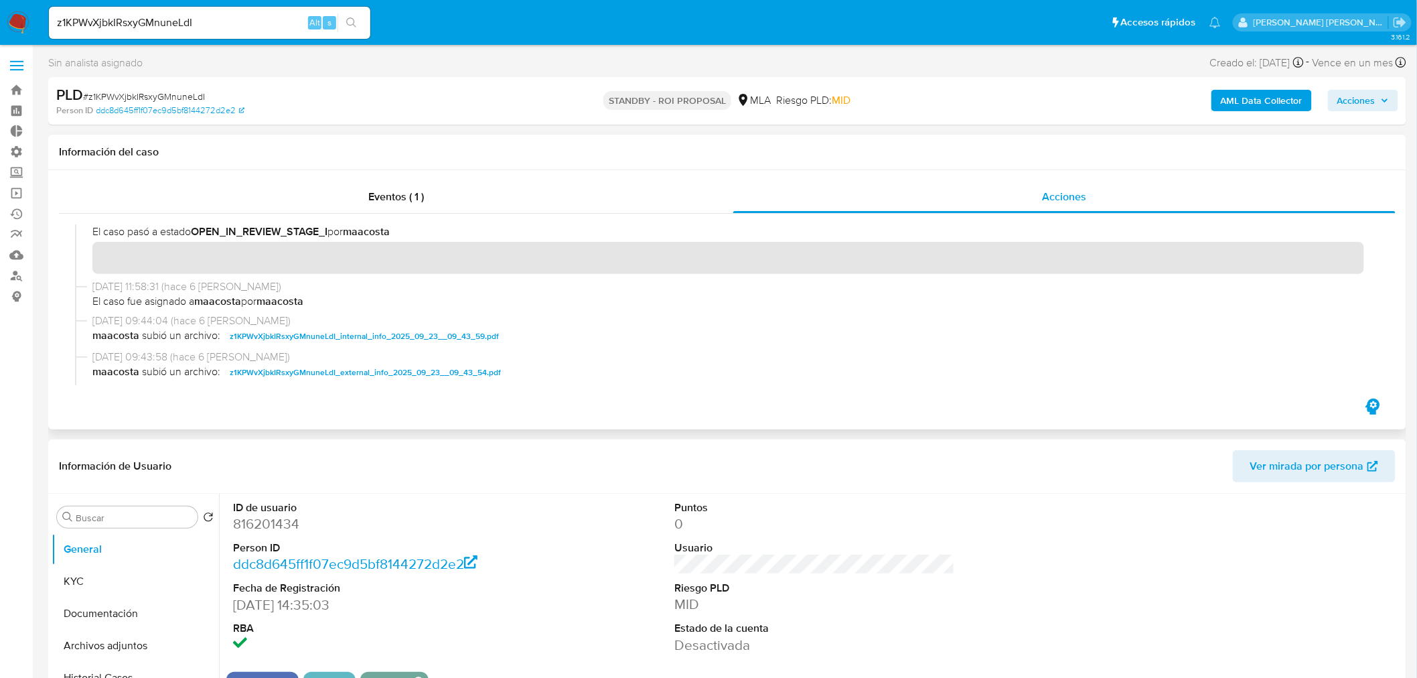
scroll to position [744, 0]
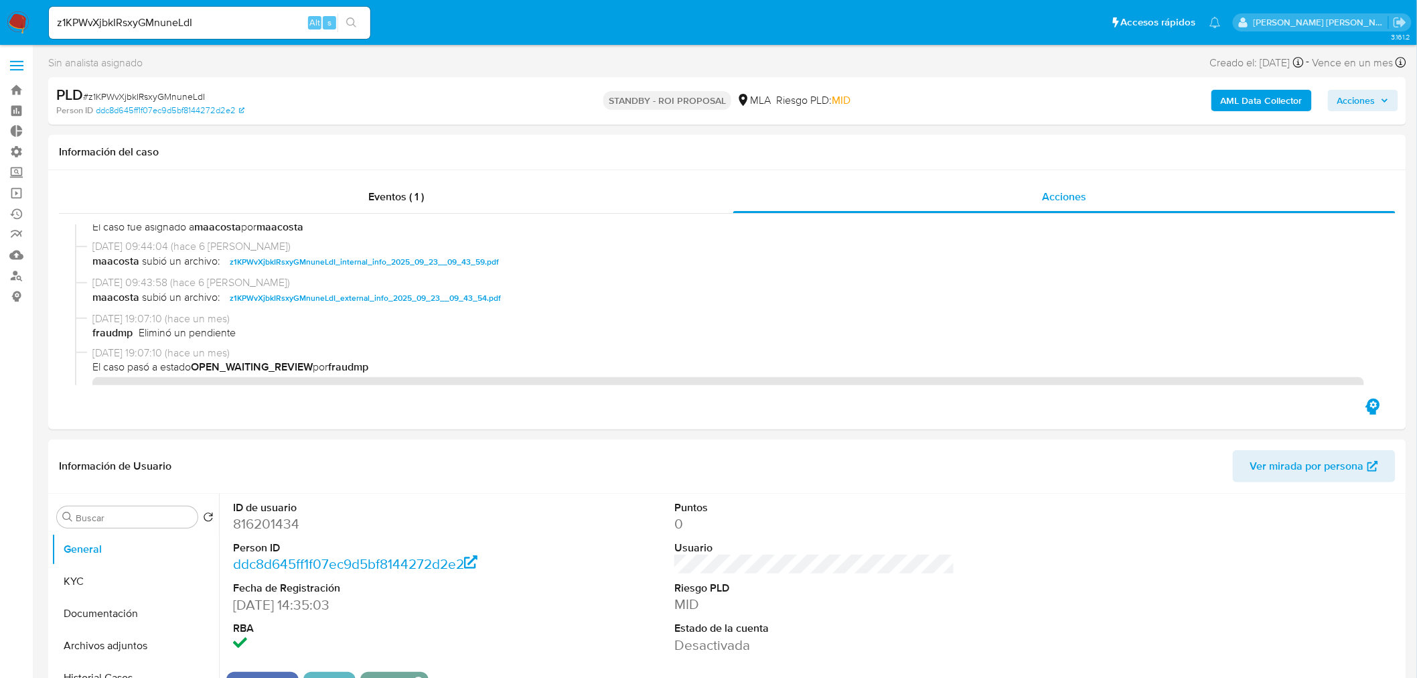
drag, startPoint x: 242, startPoint y: 35, endPoint x: 241, endPoint y: 27, distance: 8.7
click at [242, 34] on div "z1KPWvXjbkIRsxyGMnuneLdI Alt s" at bounding box center [209, 23] width 321 height 32
click at [241, 25] on input "z1KPWvXjbkIRsxyGMnuneLdI" at bounding box center [209, 22] width 321 height 17
paste input "FUVegprxk3xGQh51D08Np1cg"
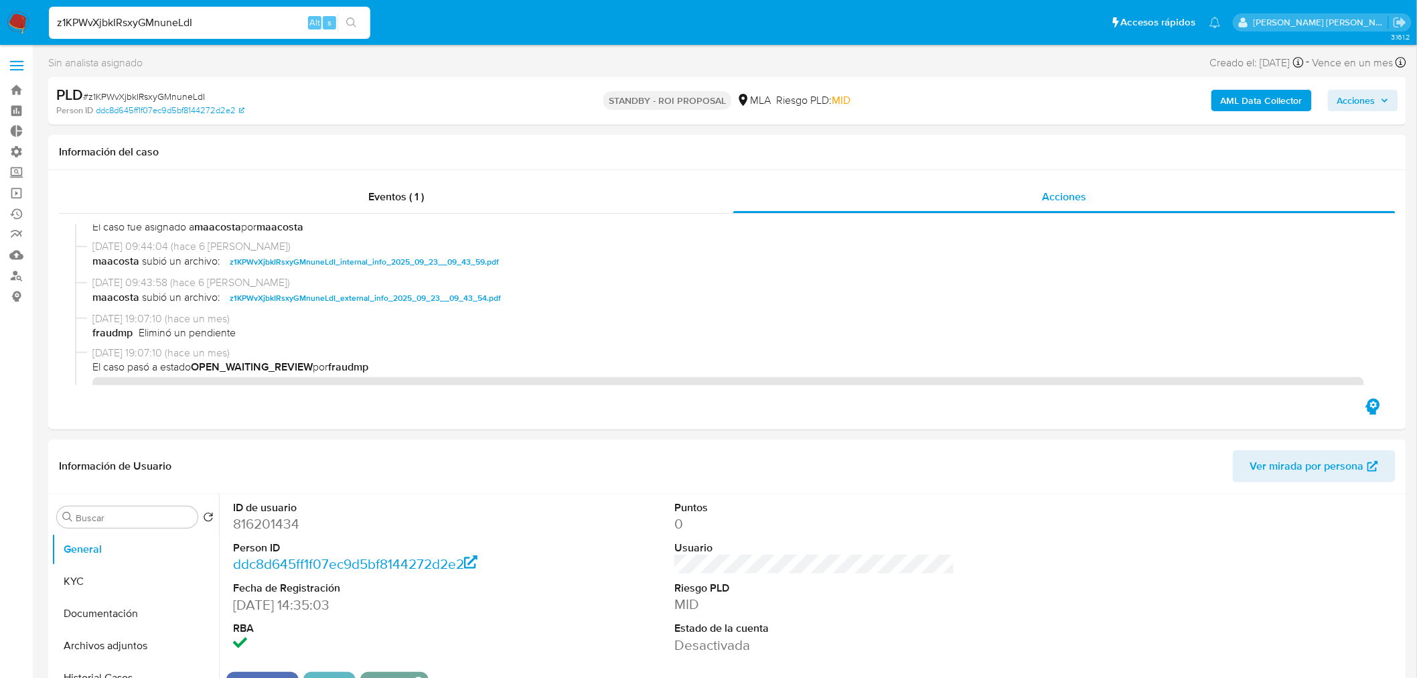
type input "FUVegprxk3xGQh51D08Np1cg"
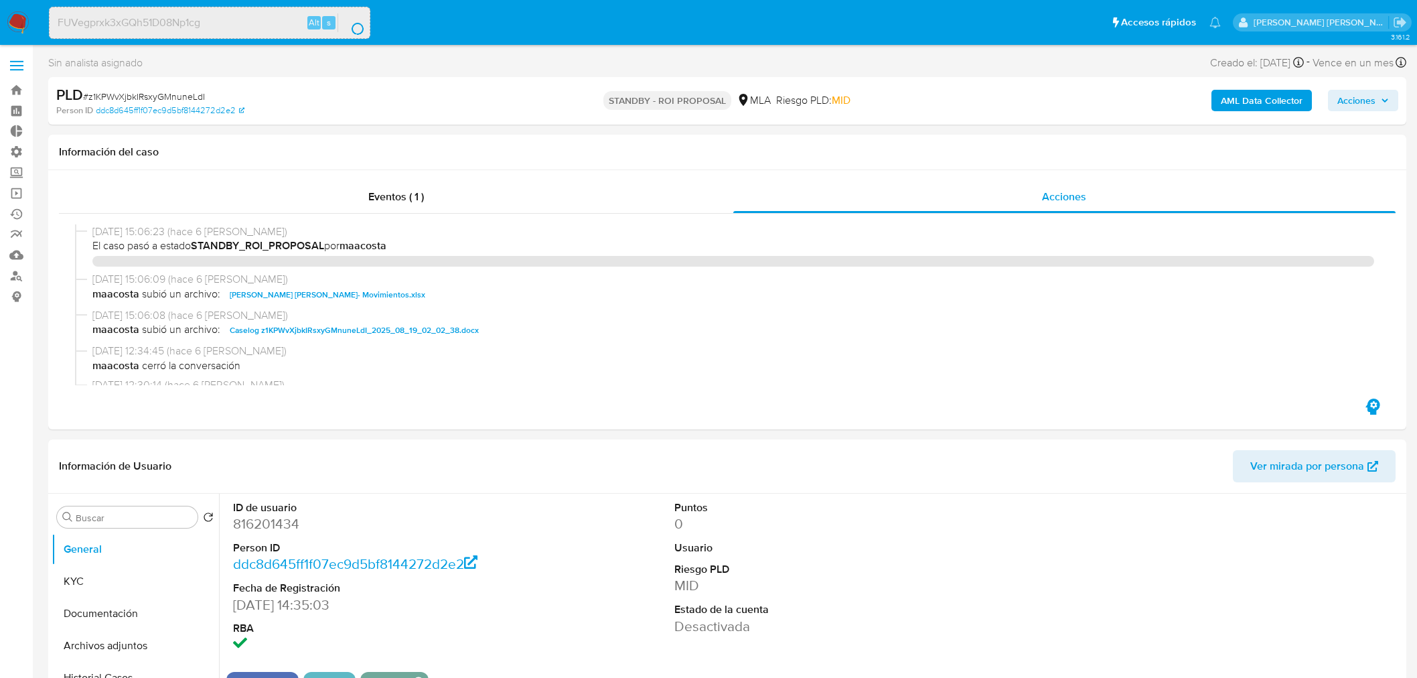
select select "10"
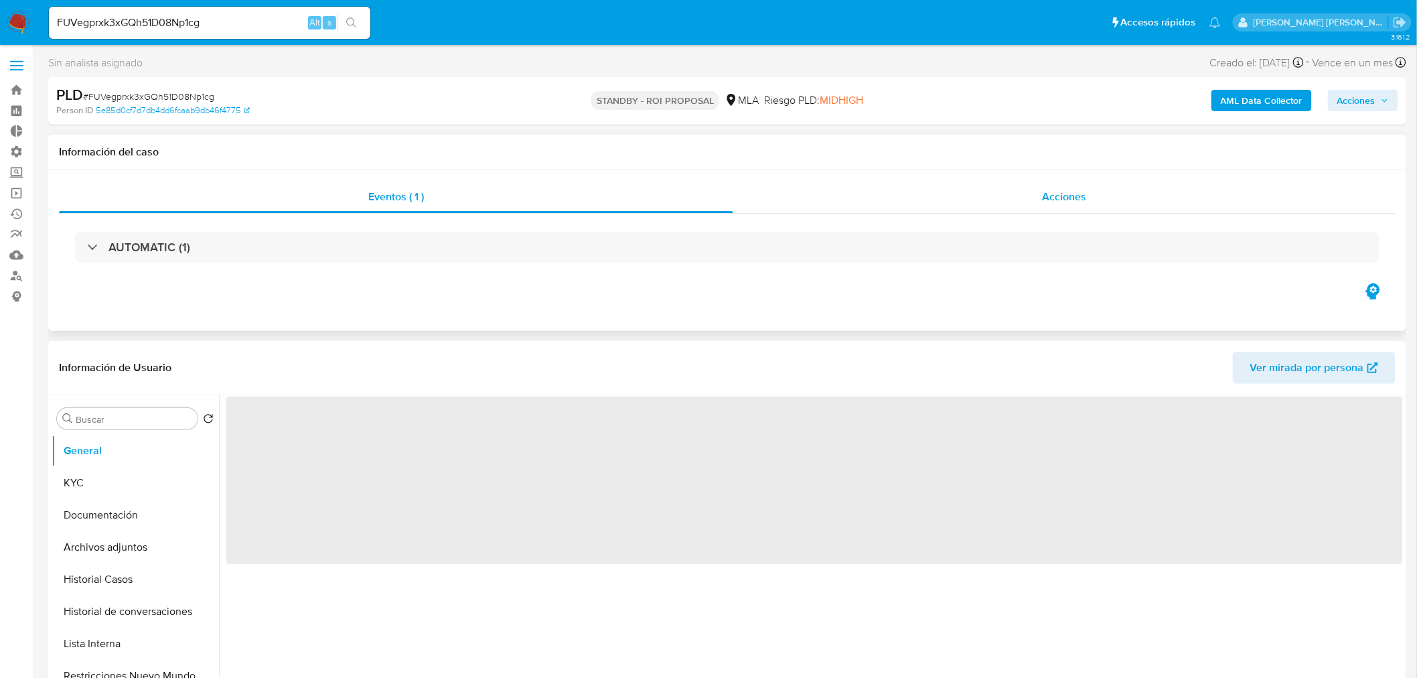
select select "10"
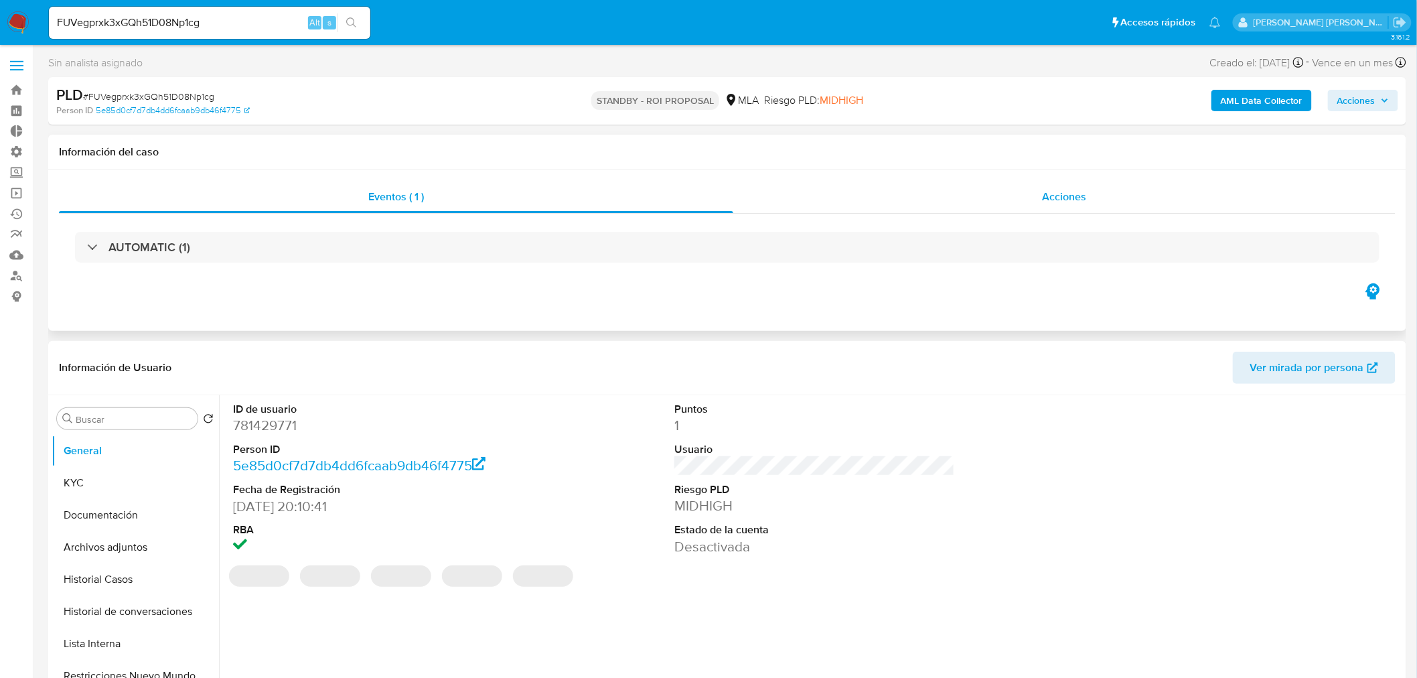
click at [1071, 185] on div "Acciones" at bounding box center [1064, 197] width 663 height 32
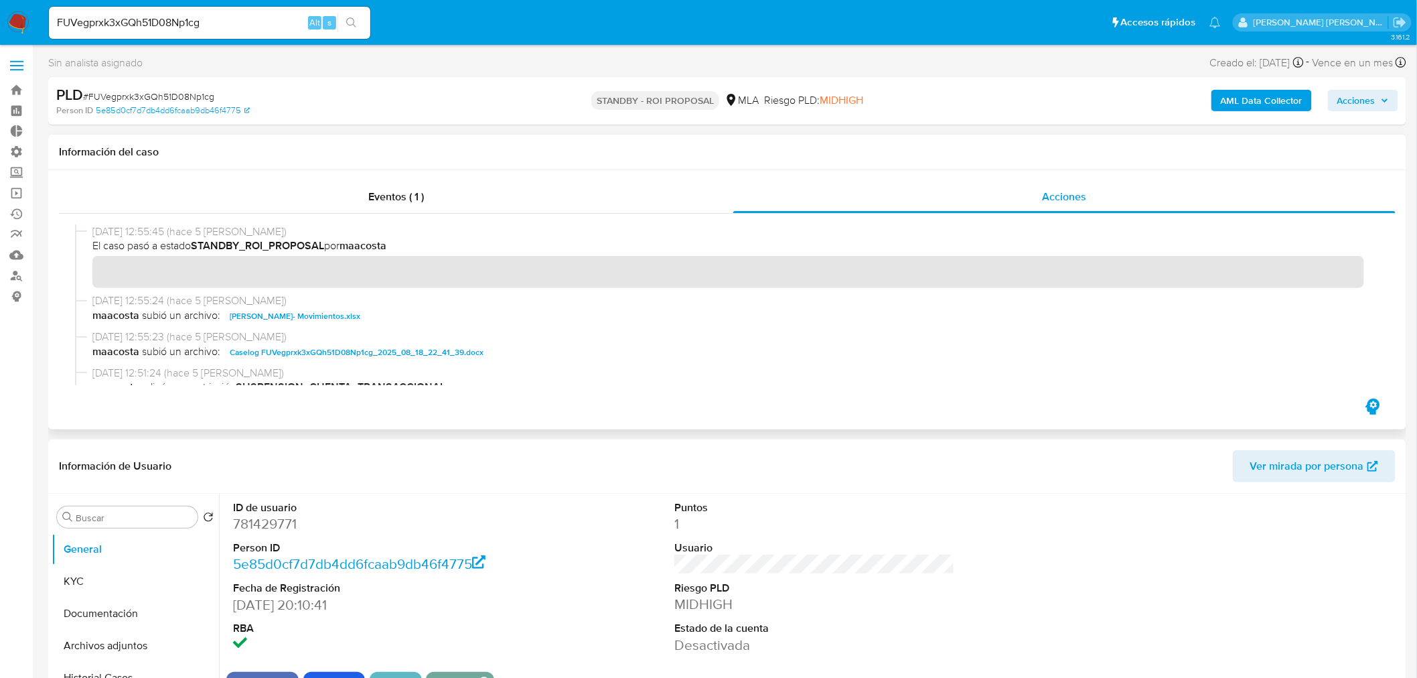
drag, startPoint x: 416, startPoint y: 349, endPoint x: 433, endPoint y: 355, distance: 17.8
click at [416, 349] on span "Caselog FUVegprxk3xGQh51D08Np1cg_2025_08_18_22_41_39.docx" at bounding box center [357, 352] width 254 height 16
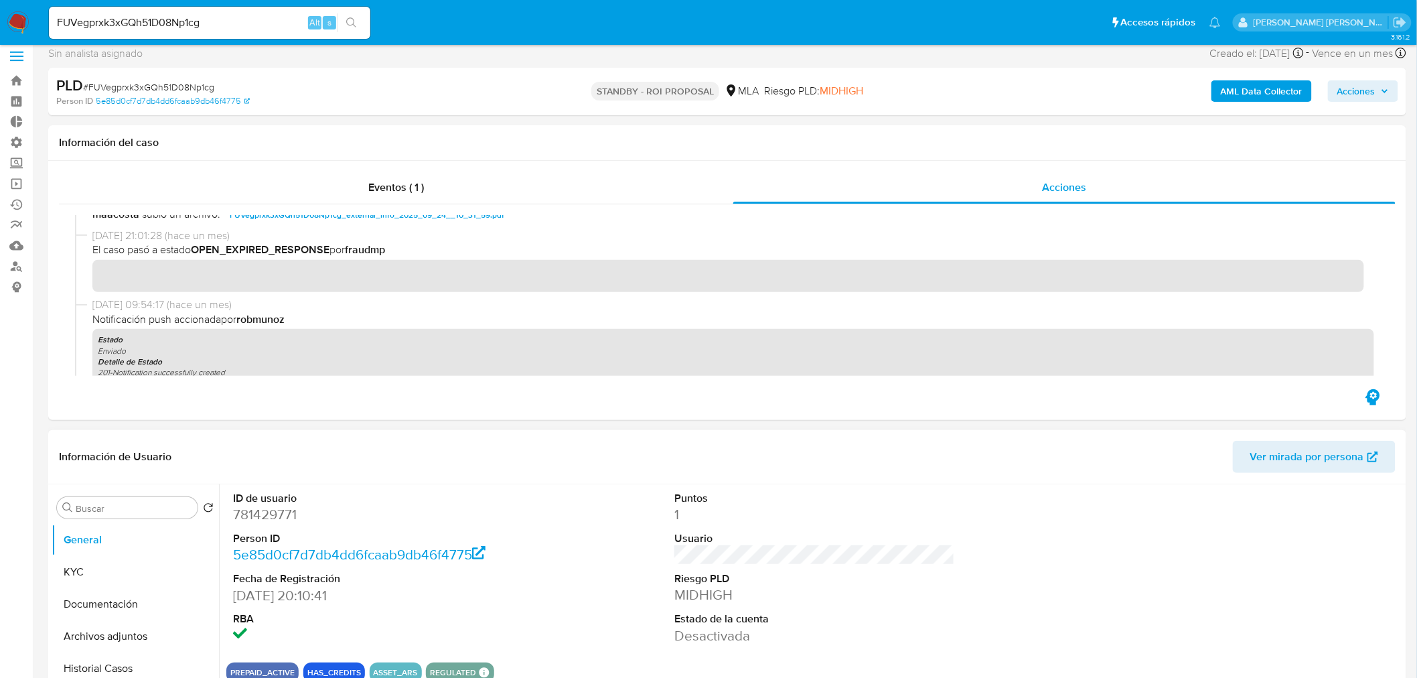
scroll to position [74, 0]
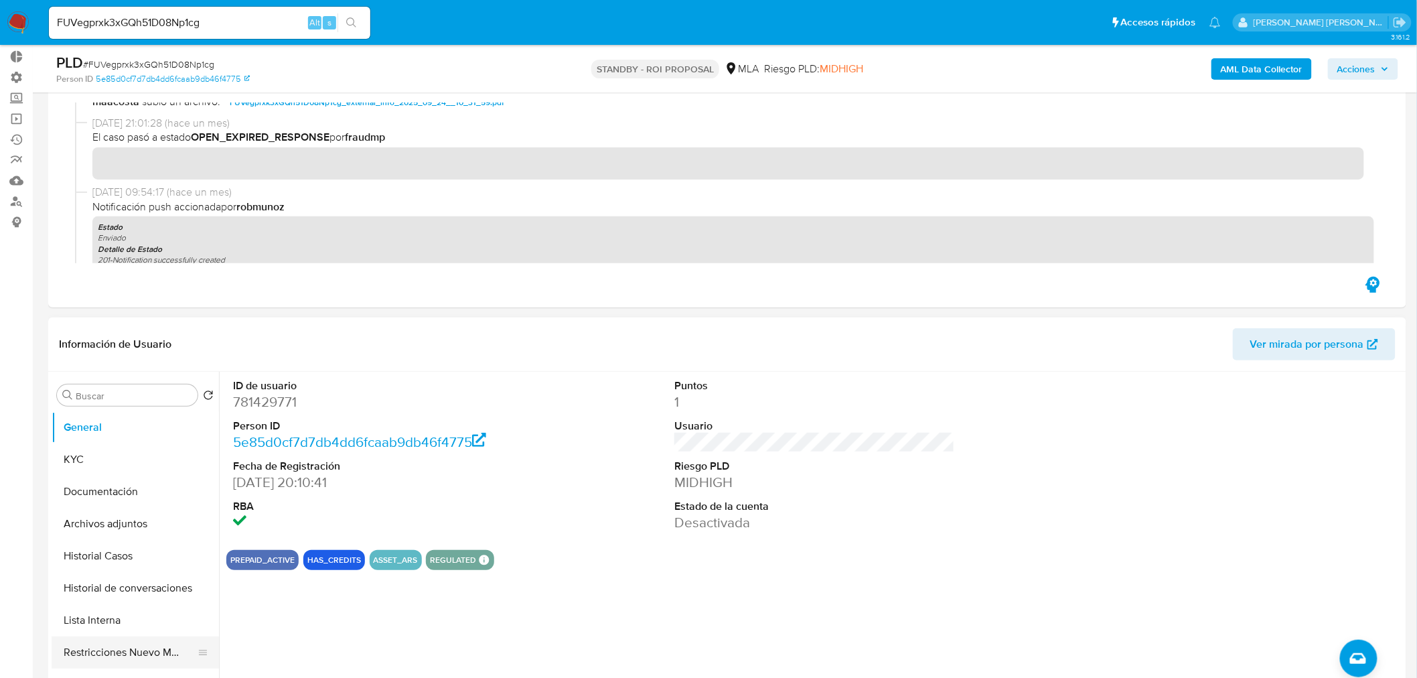
click at [157, 650] on button "Restricciones Nuevo Mundo" at bounding box center [130, 652] width 157 height 32
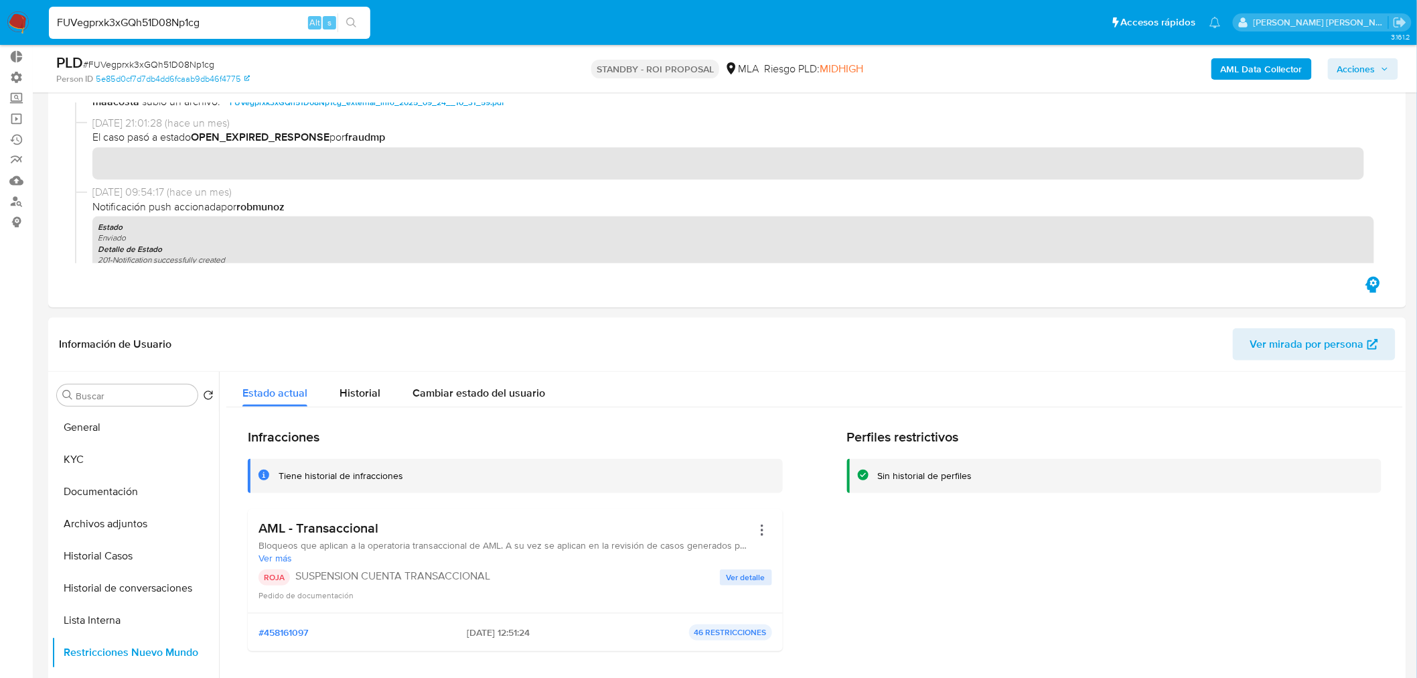
click at [260, 14] on input "FUVegprxk3xGQh51D08Np1cg" at bounding box center [209, 22] width 321 height 17
click at [260, 12] on div "FUVegprxk3xGQh51D08Np1cg Alt s" at bounding box center [209, 23] width 321 height 32
paste input "BmqL6a0nbwbkYZAKZ14DUrPp"
type input "BmqL6a0nbwbkYZAKZ14DUrPp"
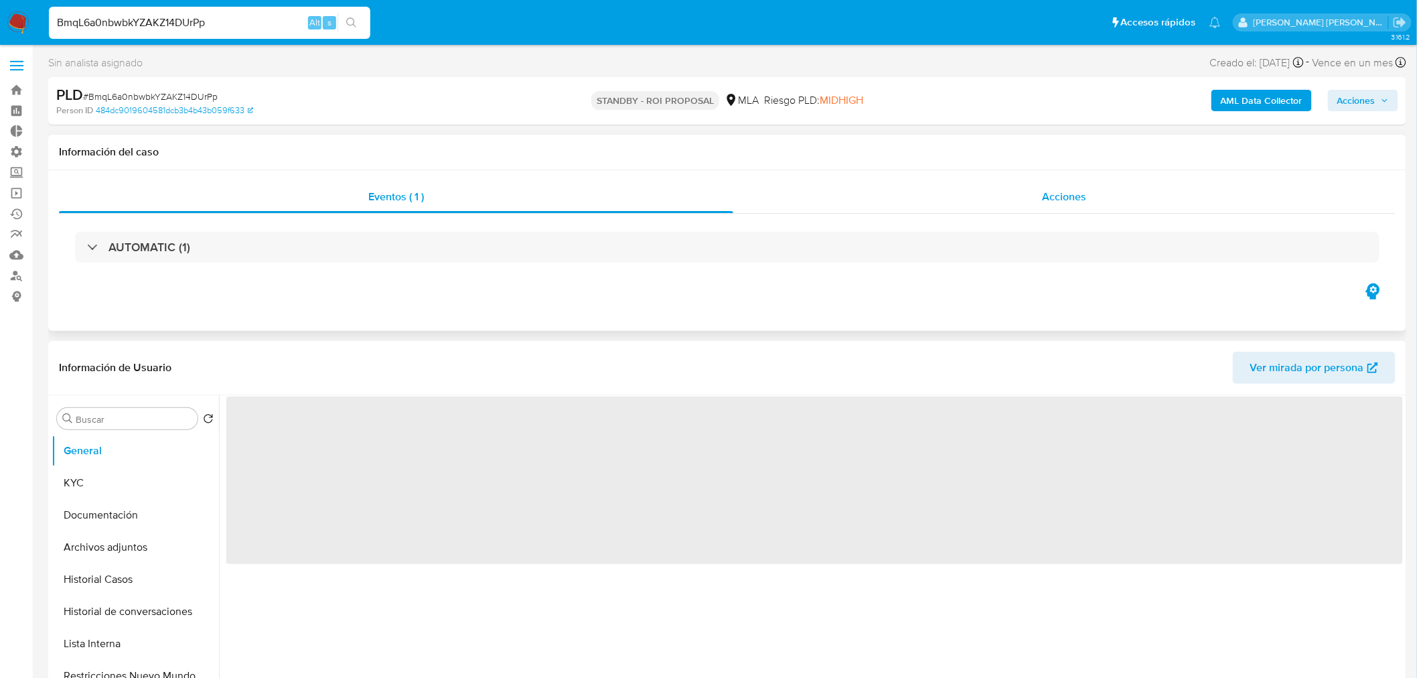
click at [1166, 196] on div "Acciones" at bounding box center [1064, 197] width 663 height 32
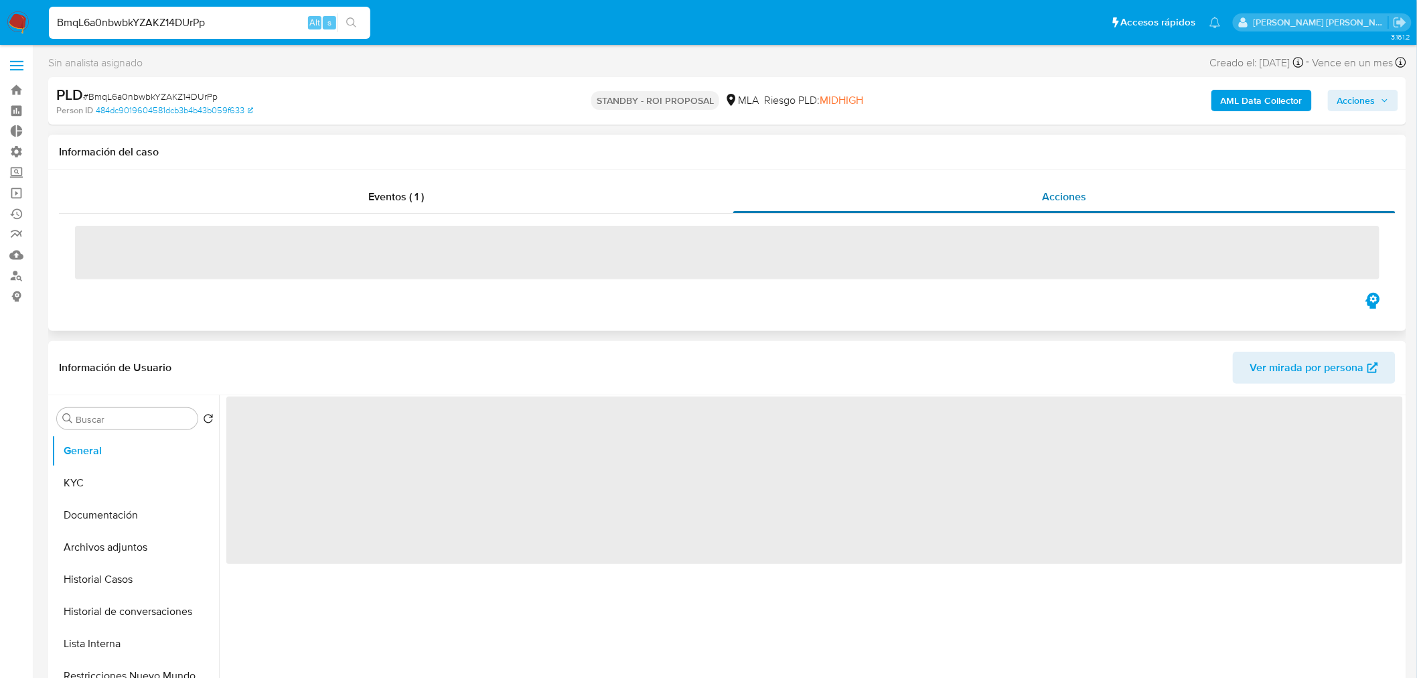
select select "10"
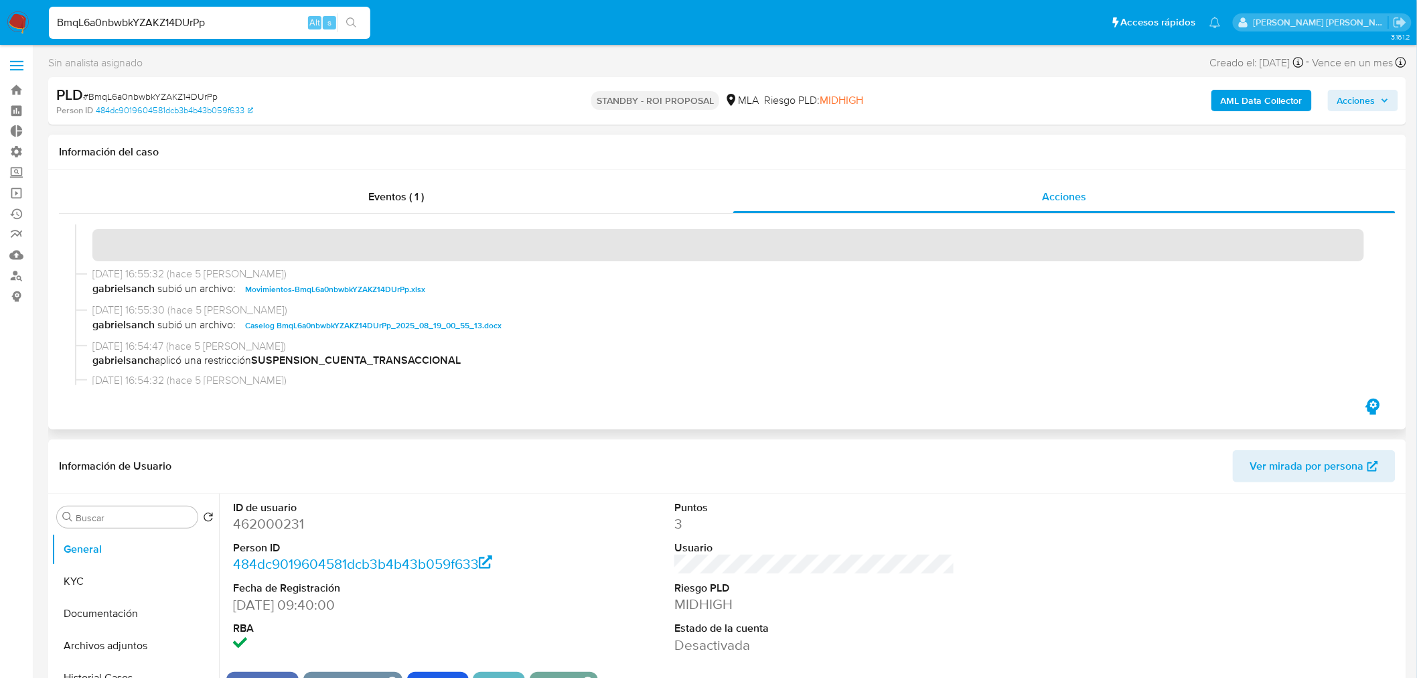
scroll to position [74, 0]
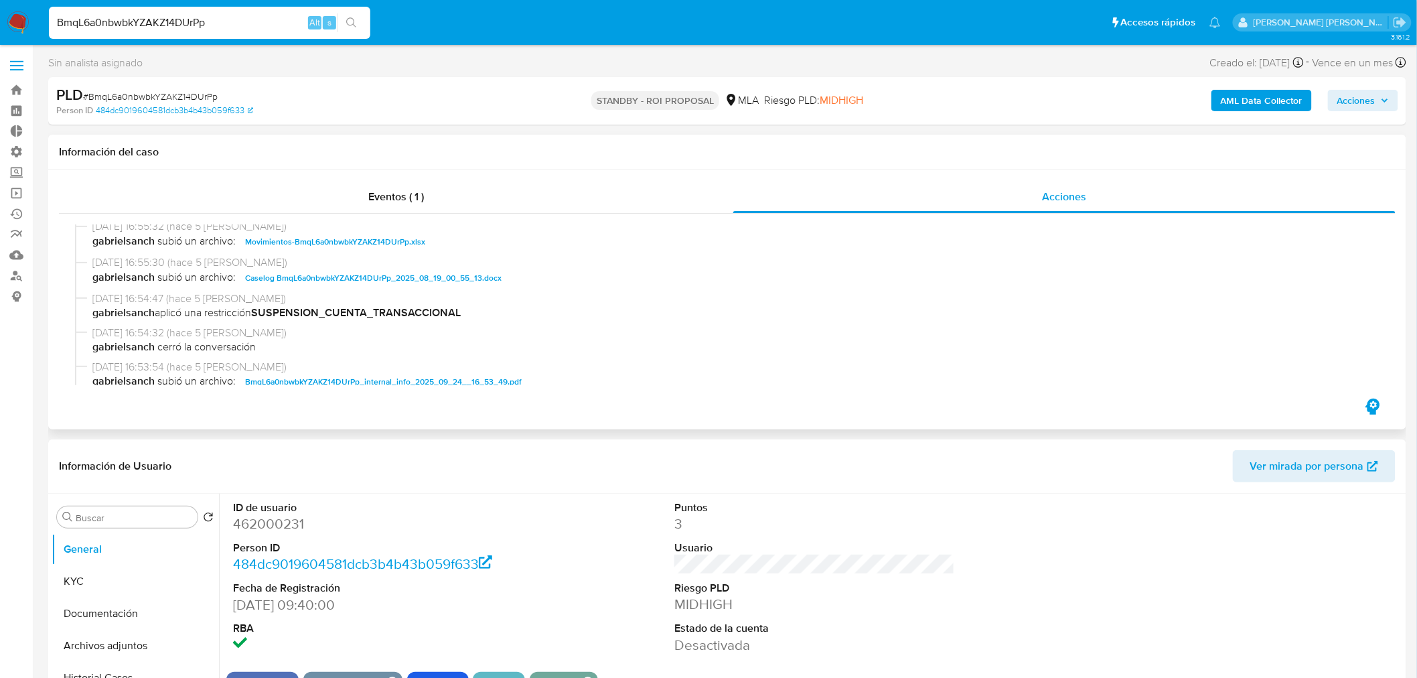
click at [462, 277] on span "Caselog BmqL6a0nbwbkYZAKZ14DUrPp_2025_08_19_00_55_13.docx" at bounding box center [373, 278] width 256 height 16
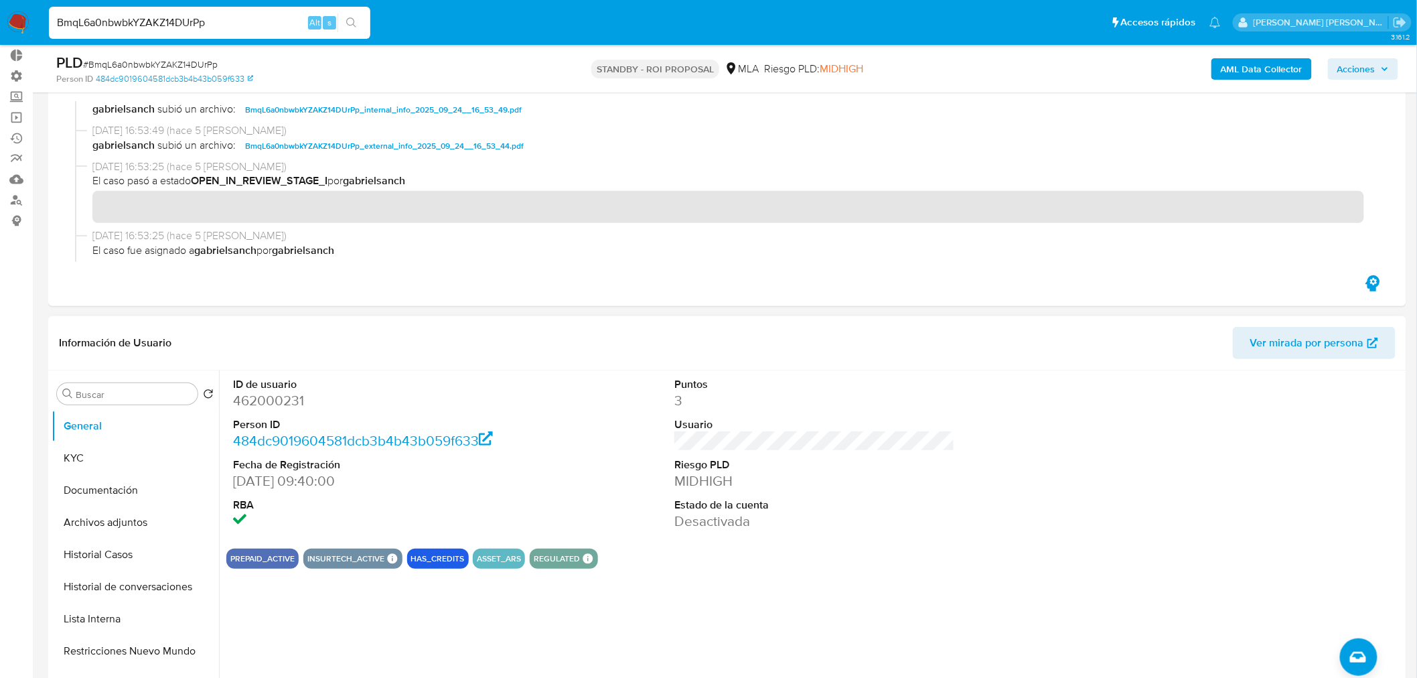
scroll to position [149, 0]
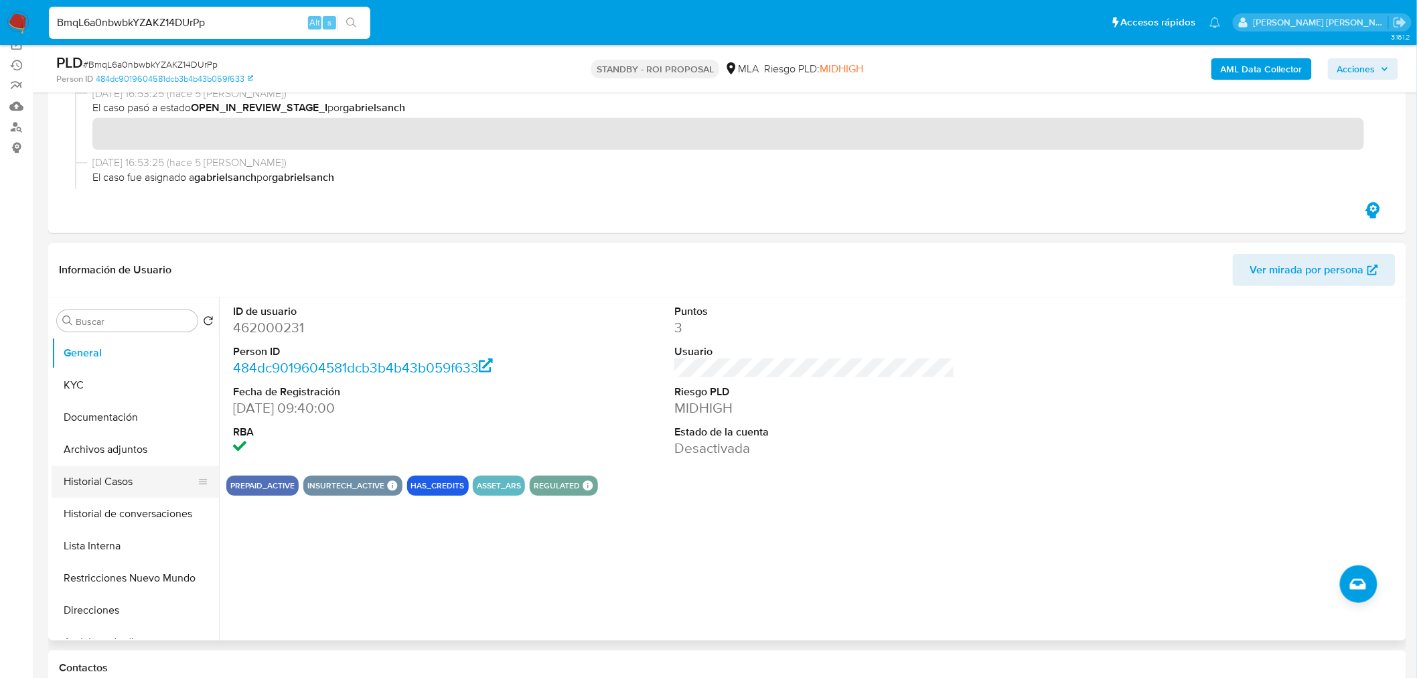
click at [112, 467] on button "Historial Casos" at bounding box center [130, 481] width 157 height 32
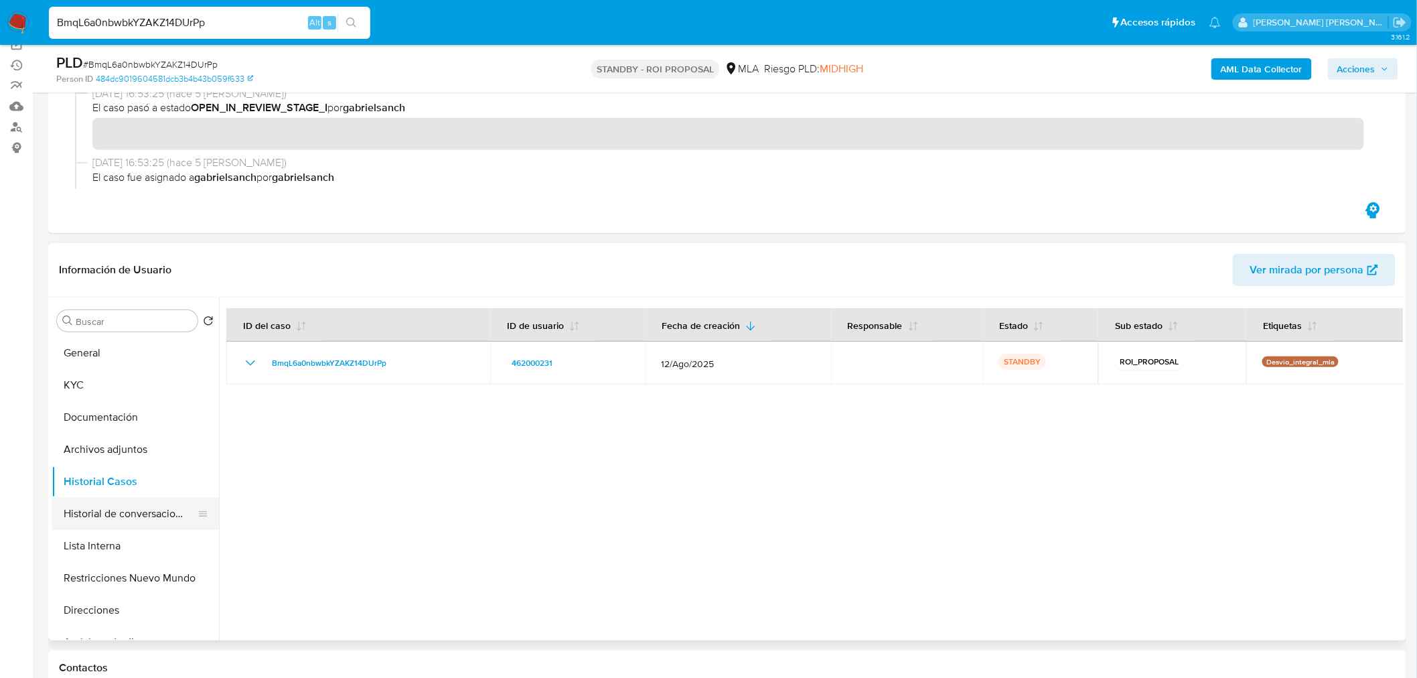
click at [135, 507] on button "Historial de conversaciones" at bounding box center [130, 513] width 157 height 32
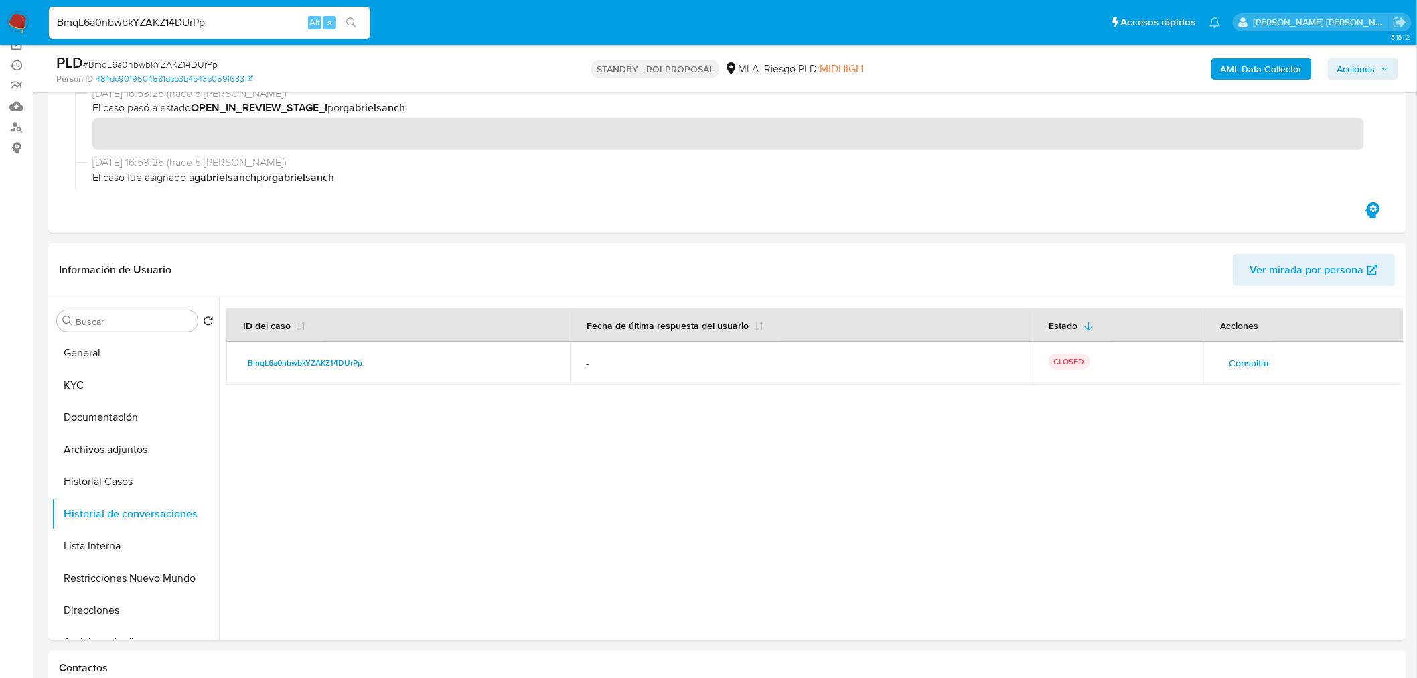
click at [231, 11] on div "BmqL6a0nbwbkYZAKZ14DUrPp Alt s" at bounding box center [209, 23] width 321 height 32
click at [226, 22] on input "BmqL6a0nbwbkYZAKZ14DUrPp" at bounding box center [209, 22] width 321 height 17
click at [226, 23] on input "BmqL6a0nbwbkYZAKZ14DUrPp" at bounding box center [209, 22] width 321 height 17
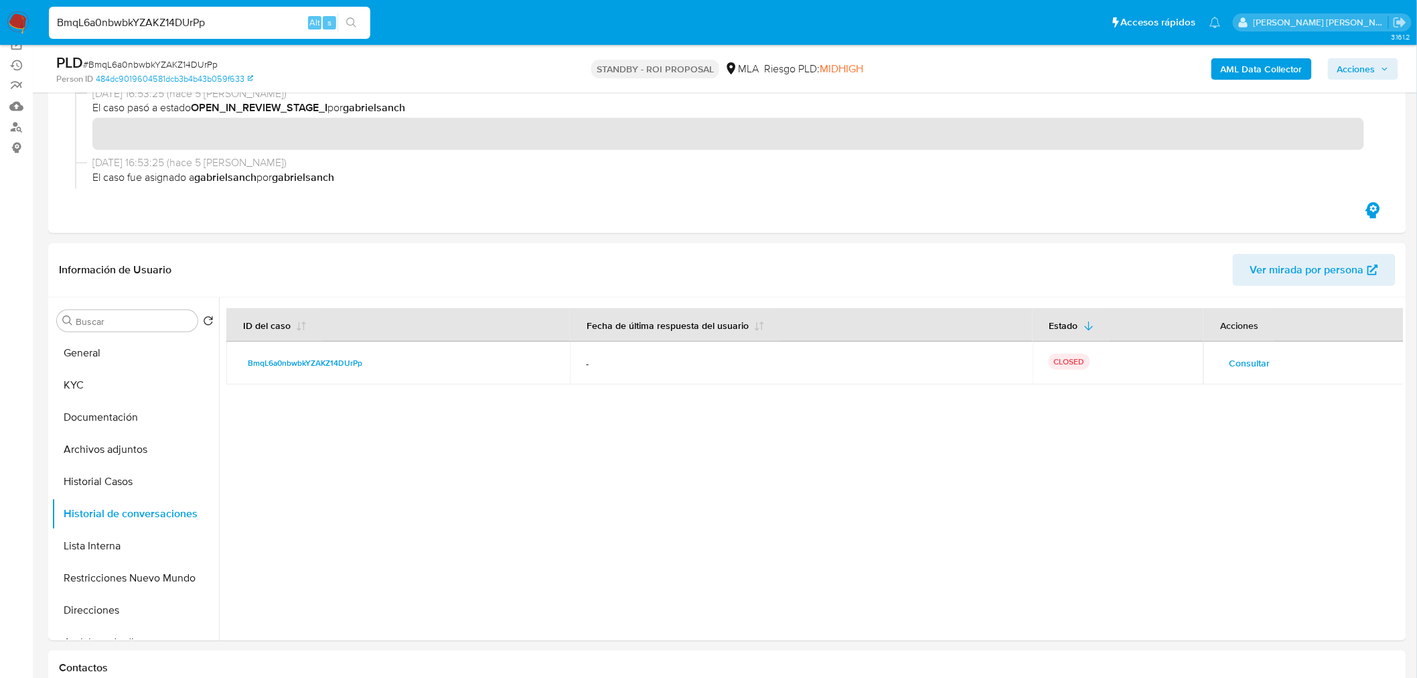
paste input "ket6sTVz3o88y7oWzRHblotj"
type input "ket6sTVz3o88y7oWzRHblotj"
click at [353, 25] on icon "search-icon" at bounding box center [351, 22] width 11 height 11
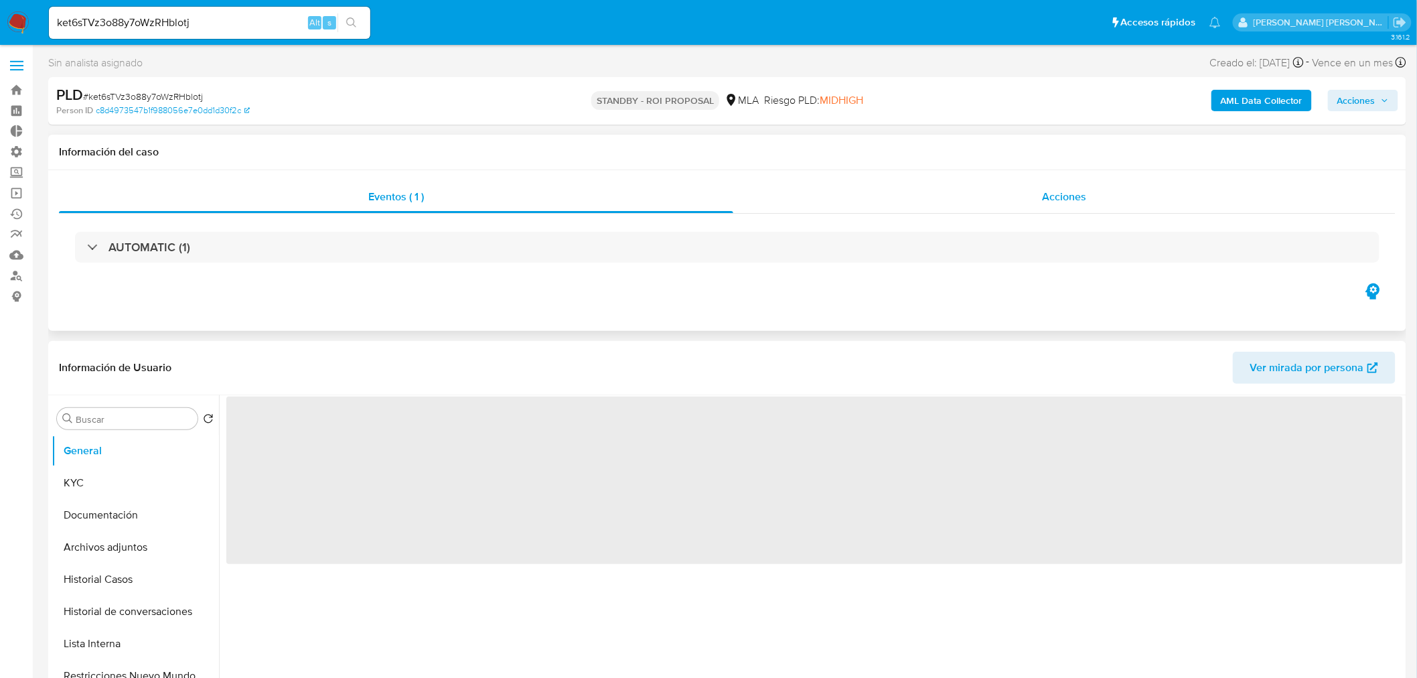
click at [1140, 211] on div "Acciones" at bounding box center [1064, 197] width 663 height 32
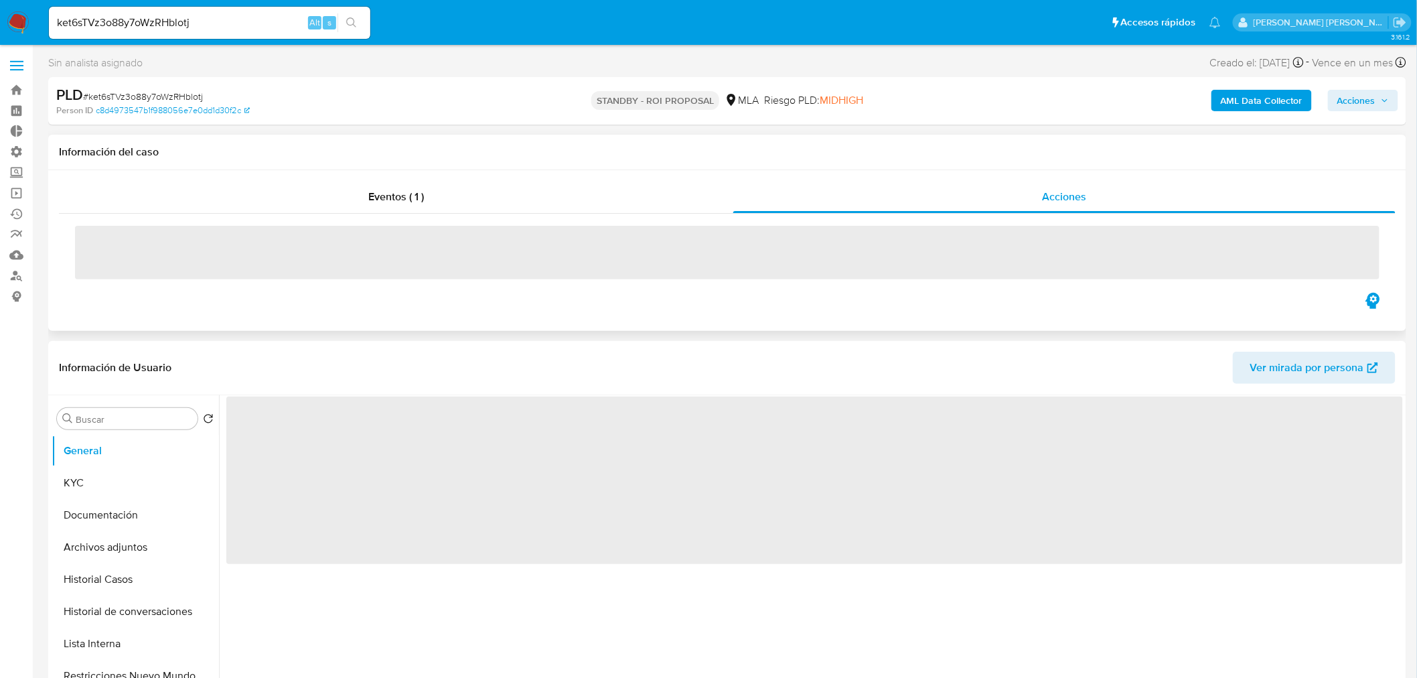
select select "10"
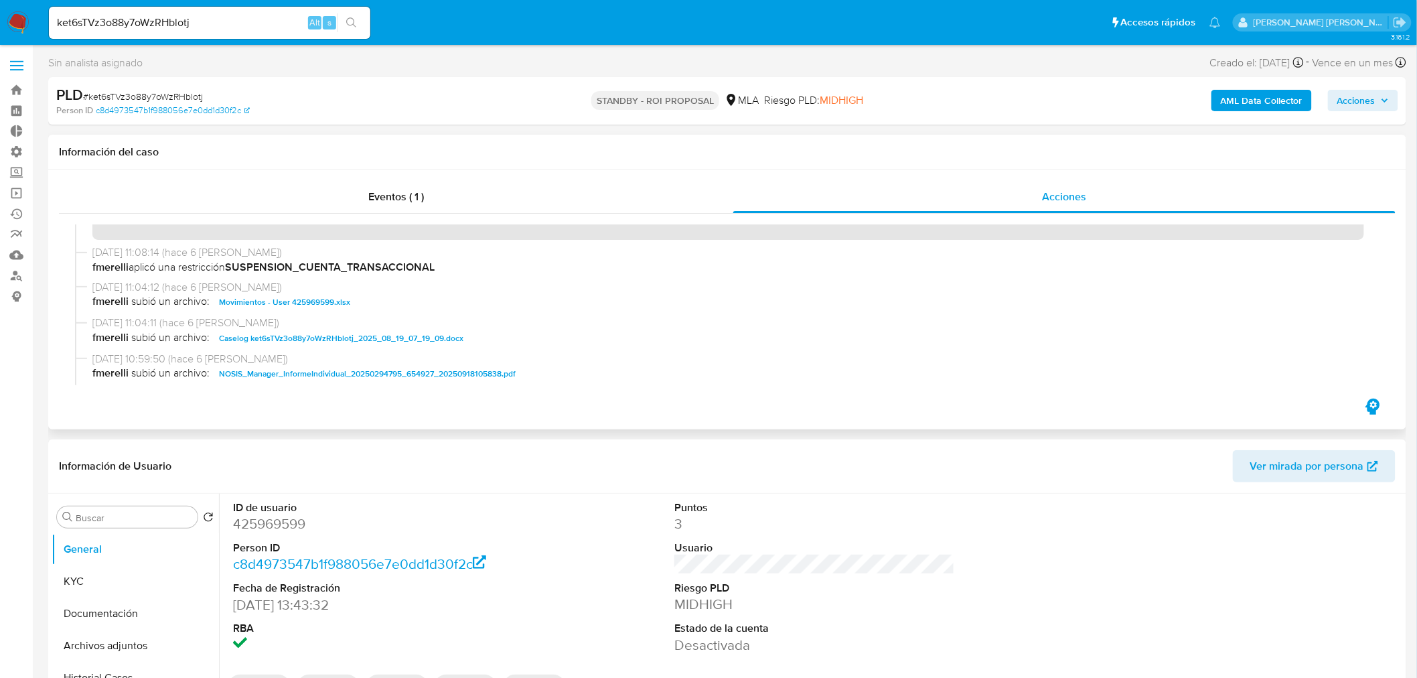
scroll to position [74, 0]
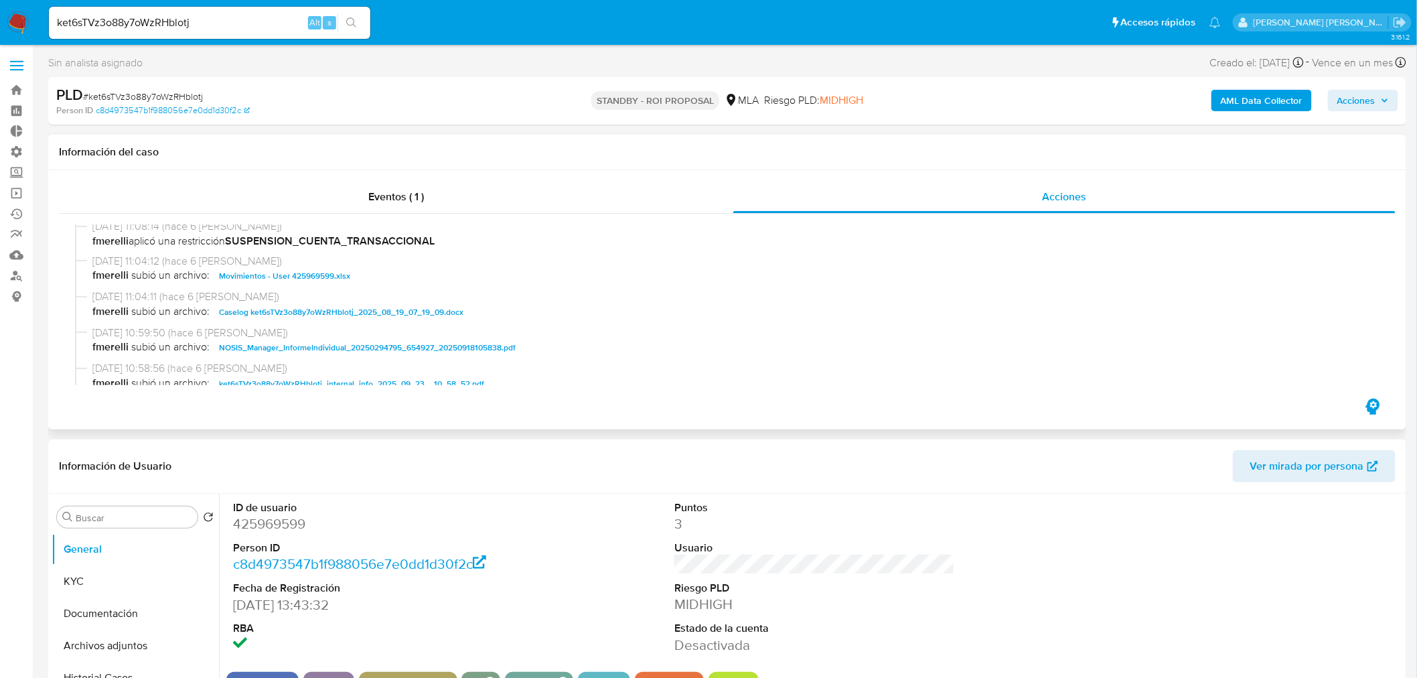
click at [442, 317] on span "Caselog ket6sTVz3o88y7oWzRHblotj_2025_08_19_07_19_09.docx" at bounding box center [341, 312] width 244 height 16
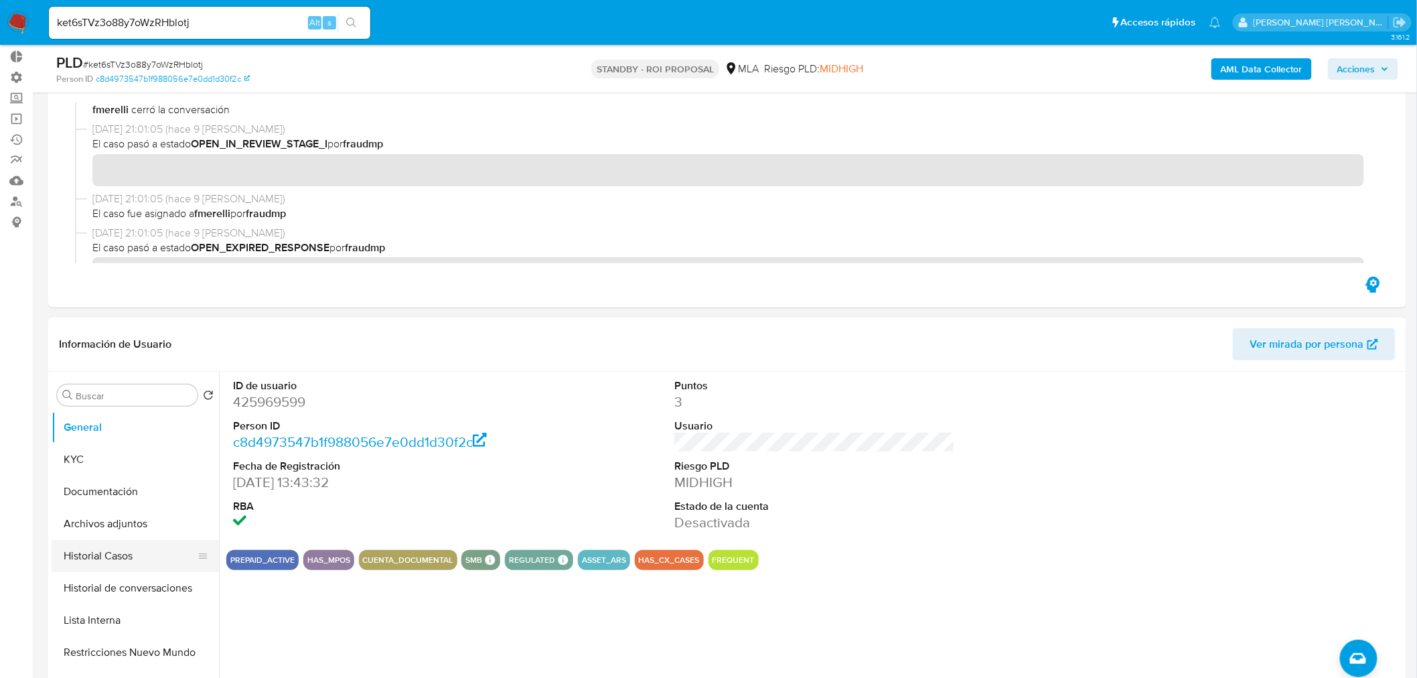
click at [163, 554] on button "Historial Casos" at bounding box center [130, 556] width 157 height 32
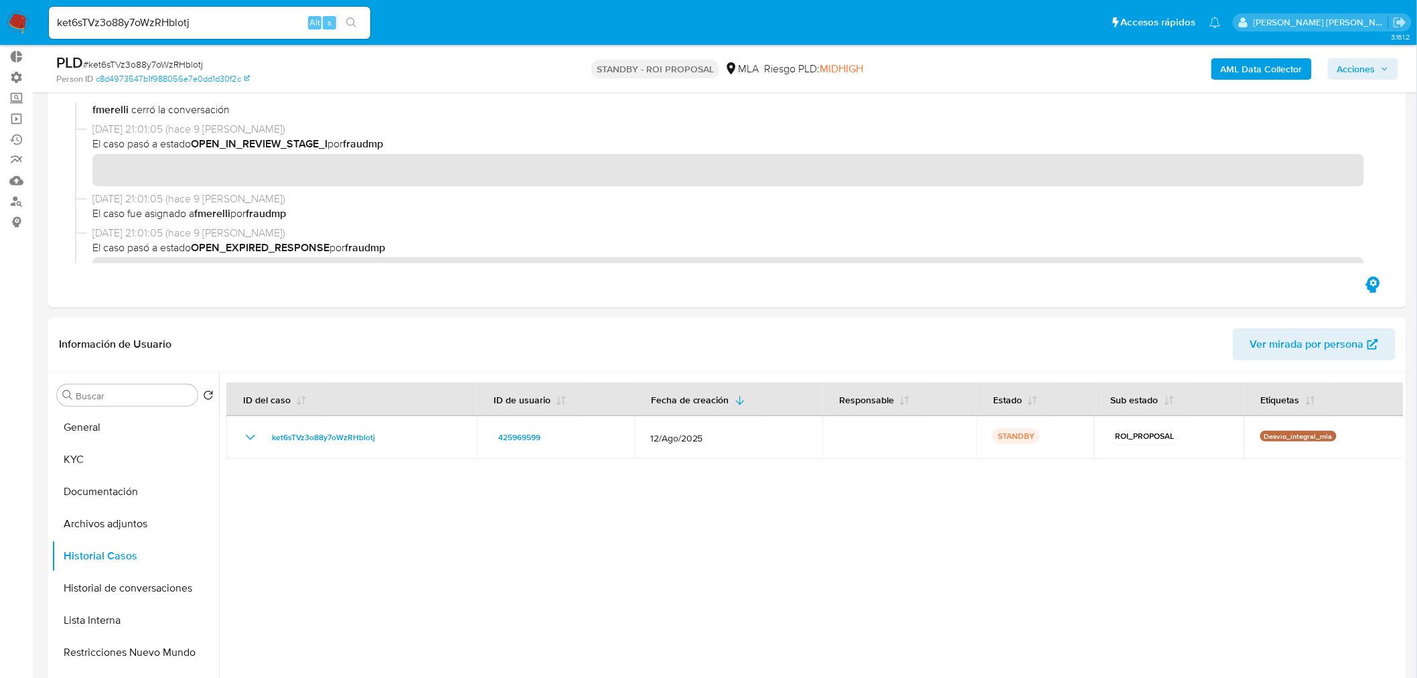
click at [259, 15] on input "ket6sTVz3o88y7oWzRHblotj" at bounding box center [209, 22] width 321 height 17
click at [259, 16] on input "ket6sTVz3o88y7oWzRHblotj" at bounding box center [209, 22] width 321 height 17
paste input "AXrhMe9wJ1GKfqLFVQRcEx5g"
type input "AXrhMe9wJ1GKfqLFVQRcEx5g"
click at [363, 23] on button "search-icon" at bounding box center [350, 22] width 27 height 19
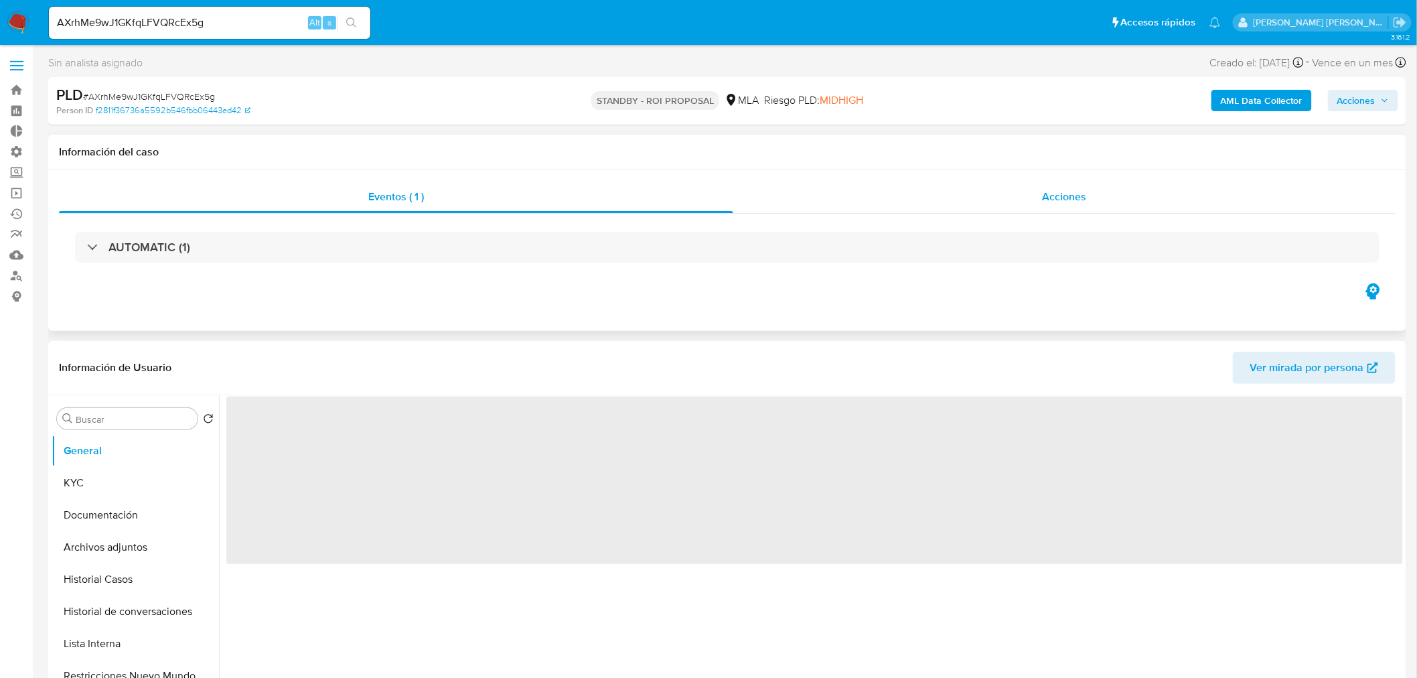
click at [1069, 184] on div "Acciones" at bounding box center [1064, 197] width 663 height 32
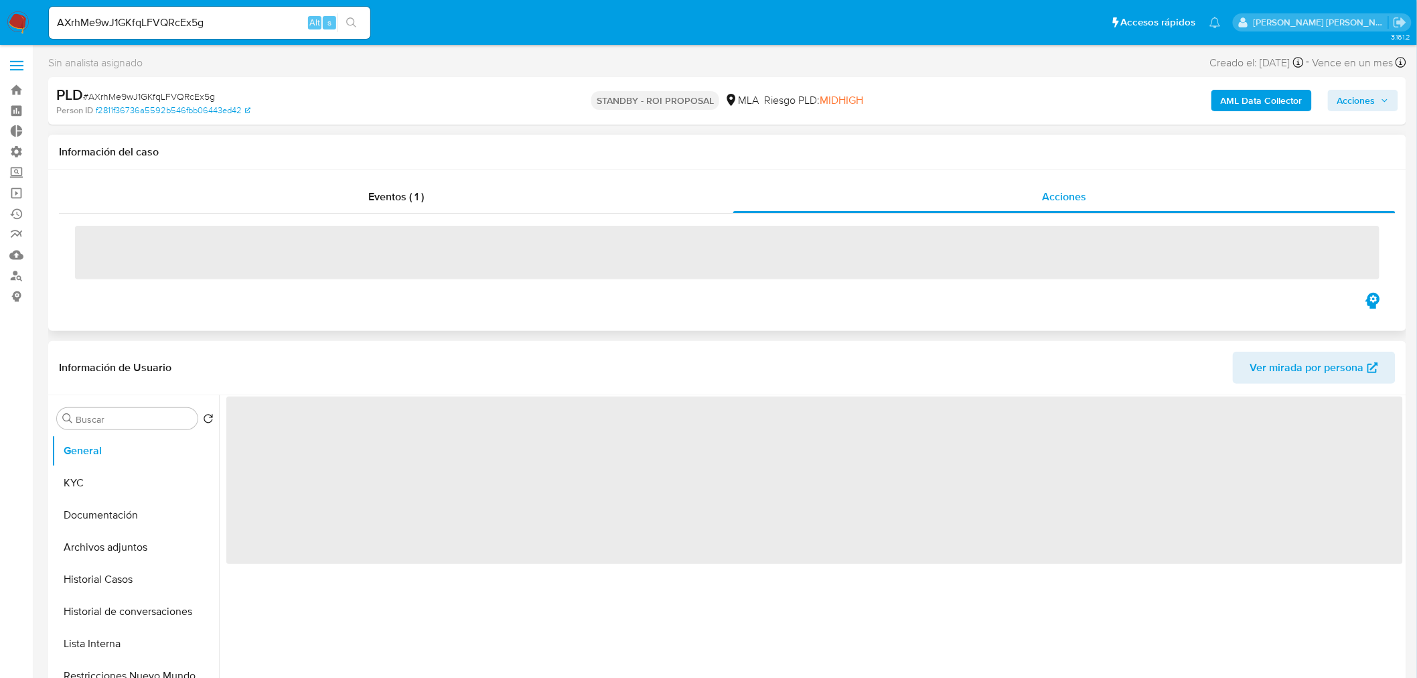
select select "10"
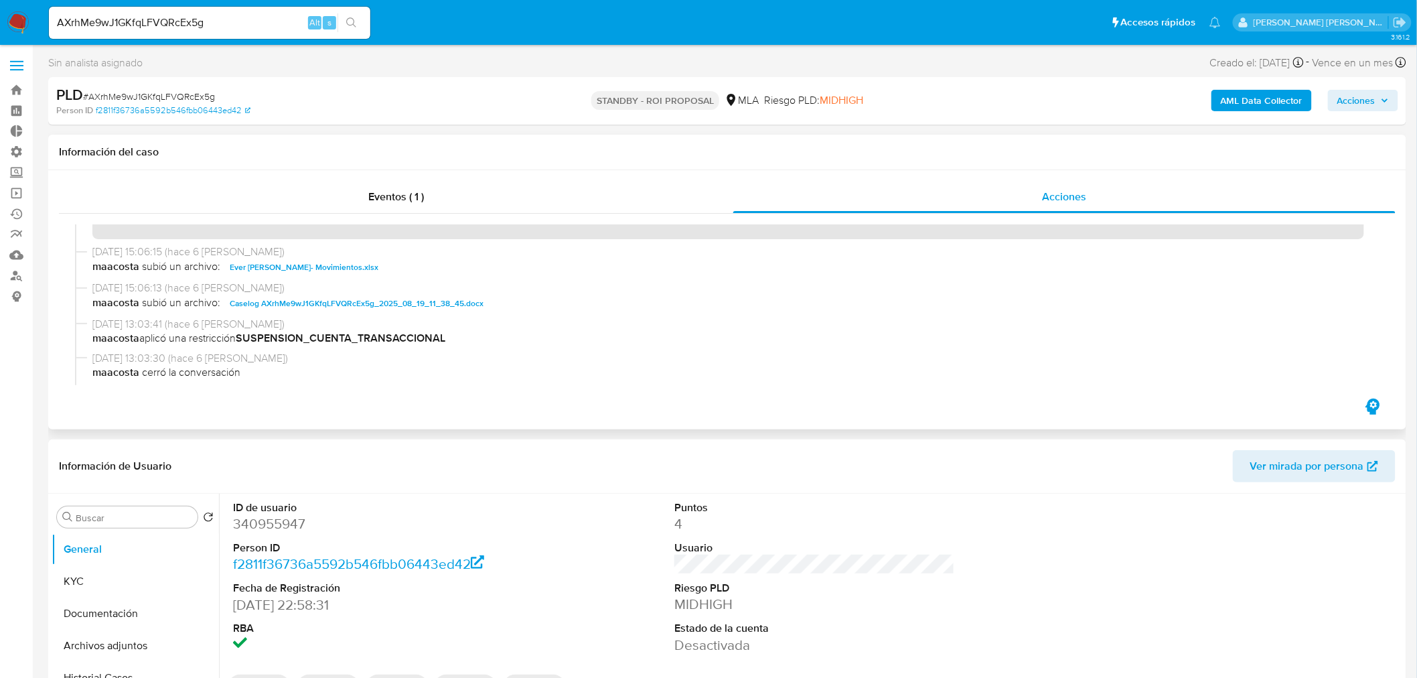
scroll to position [74, 0]
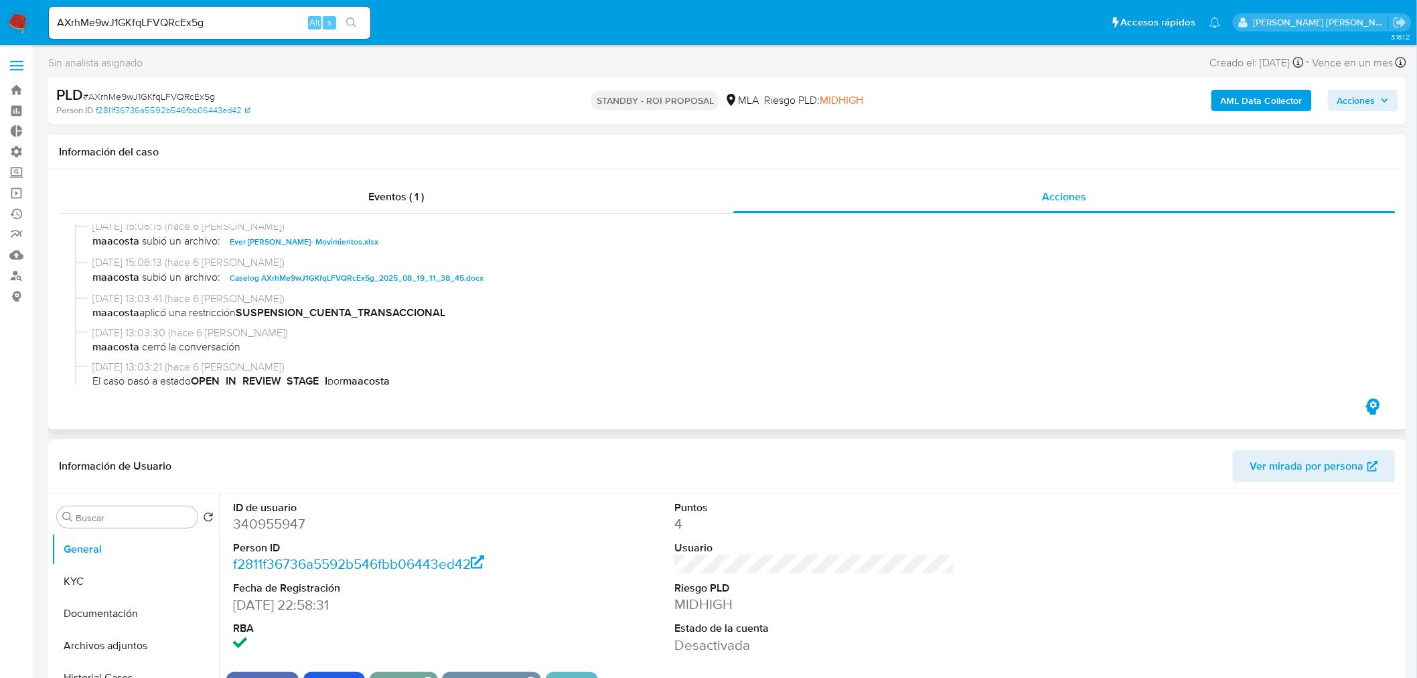
click at [446, 273] on span "Caselog AXrhMe9wJ1GKfqLFVQRcEx5g_2025_08_19_11_38_45.docx" at bounding box center [357, 278] width 254 height 16
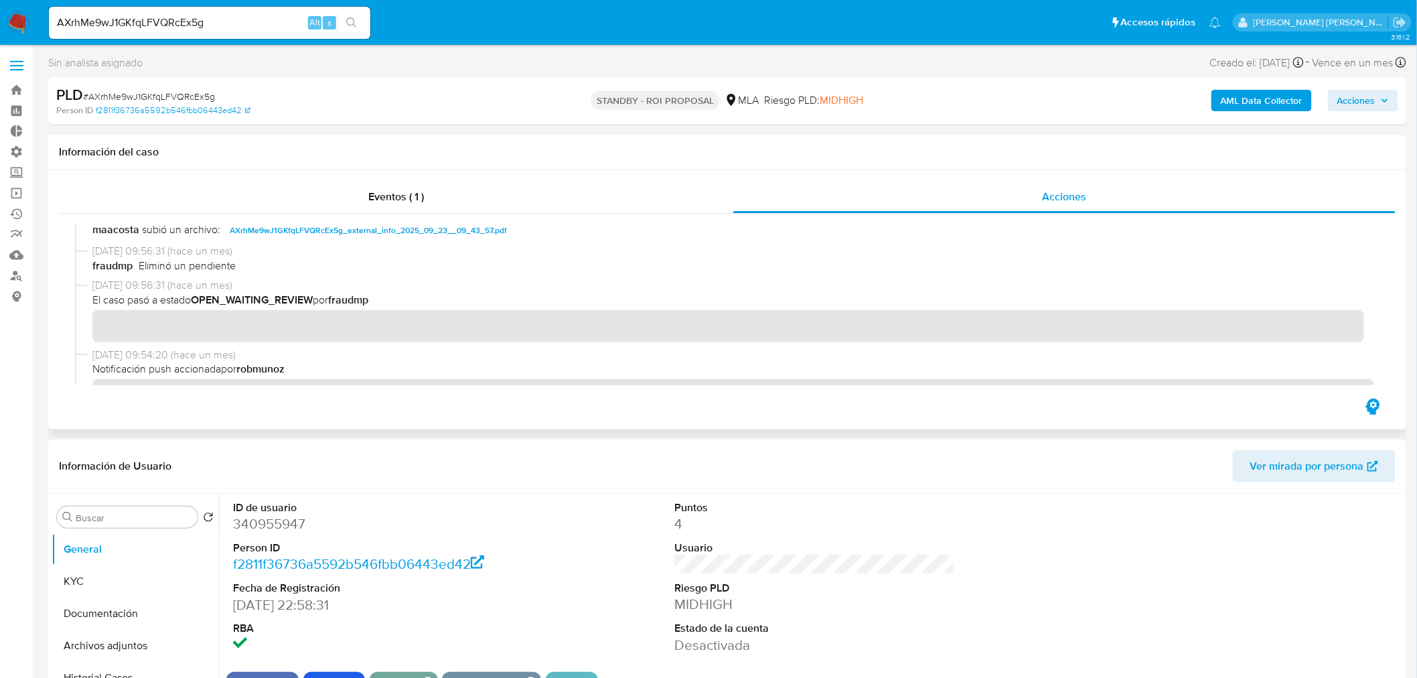
scroll to position [744, 0]
click at [250, 11] on div "AXrhMe9wJ1GKfqLFVQRcEx5g Alt s" at bounding box center [209, 23] width 321 height 32
drag, startPoint x: 395, startPoint y: 82, endPoint x: 255, endPoint y: 45, distance: 144.7
click at [395, 82] on div "PLD # AXrhMe9wJ1GKfqLFVQRcEx5g Person ID f2811f36736a5592b546fbb06443ed42 STAND…" at bounding box center [727, 101] width 1358 height 48
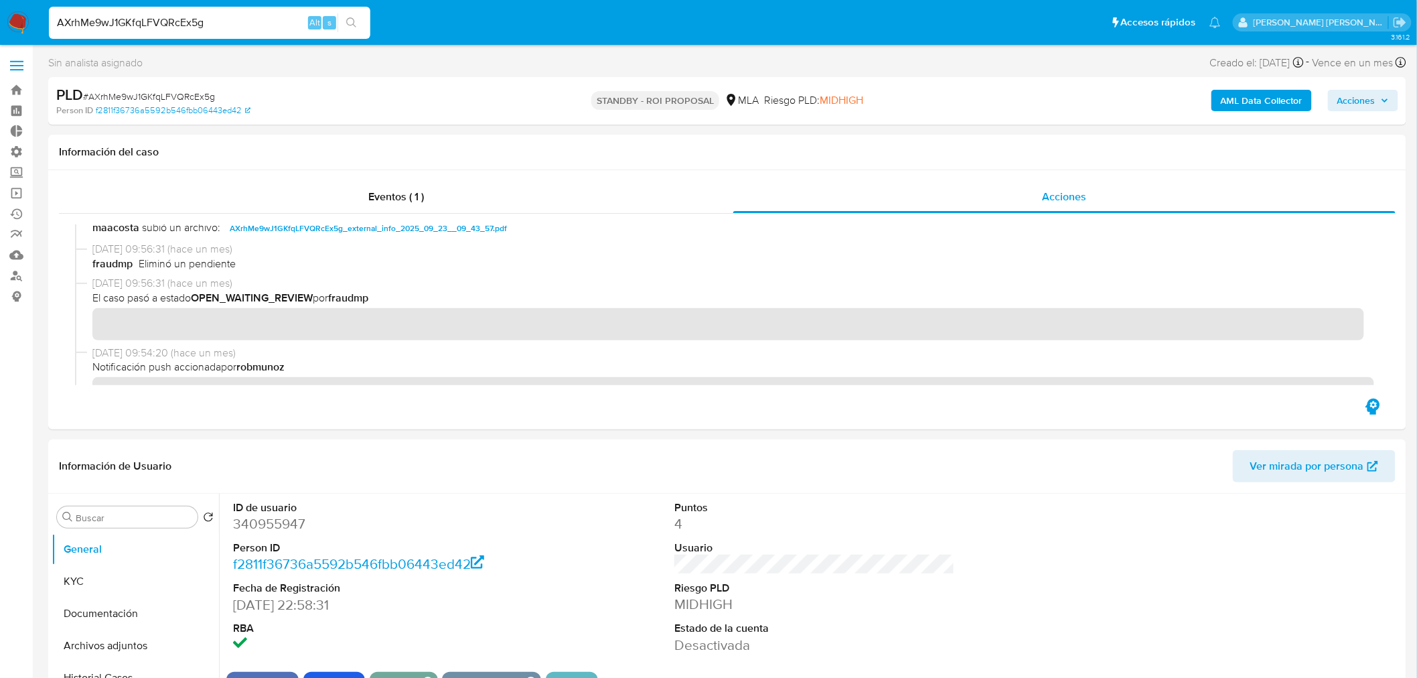
click at [226, 27] on input "AXrhMe9wJ1GKfqLFVQRcEx5g" at bounding box center [209, 22] width 321 height 17
click at [226, 24] on input "AXrhMe9wJ1GKfqLFVQRcEx5g" at bounding box center [209, 22] width 321 height 17
paste input "Up50Q6ZHgBf79M9KJAaWbZLp"
click at [163, 20] on input "AXrhMe9wJ1GKfqLFVQRcEx5g" at bounding box center [209, 22] width 321 height 17
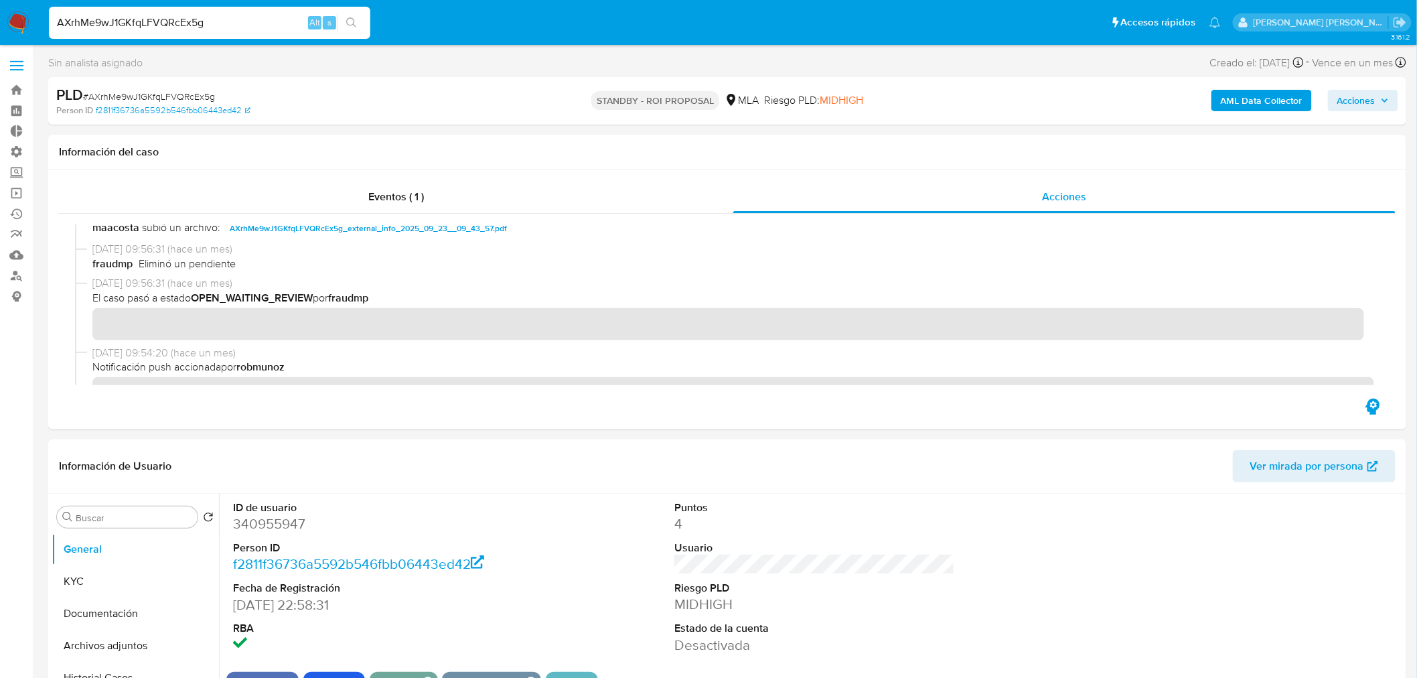
drag, startPoint x: 163, startPoint y: 20, endPoint x: 171, endPoint y: 21, distance: 8.7
click at [163, 20] on input "AXrhMe9wJ1GKfqLFVQRcEx5g" at bounding box center [209, 22] width 321 height 17
paste input "Up50Q6ZHgBf79M9KJAaWbZLp"
type input "Up50Q6ZHgBf79M9KJAaWbZLp"
click at [354, 19] on icon "search-icon" at bounding box center [351, 22] width 11 height 11
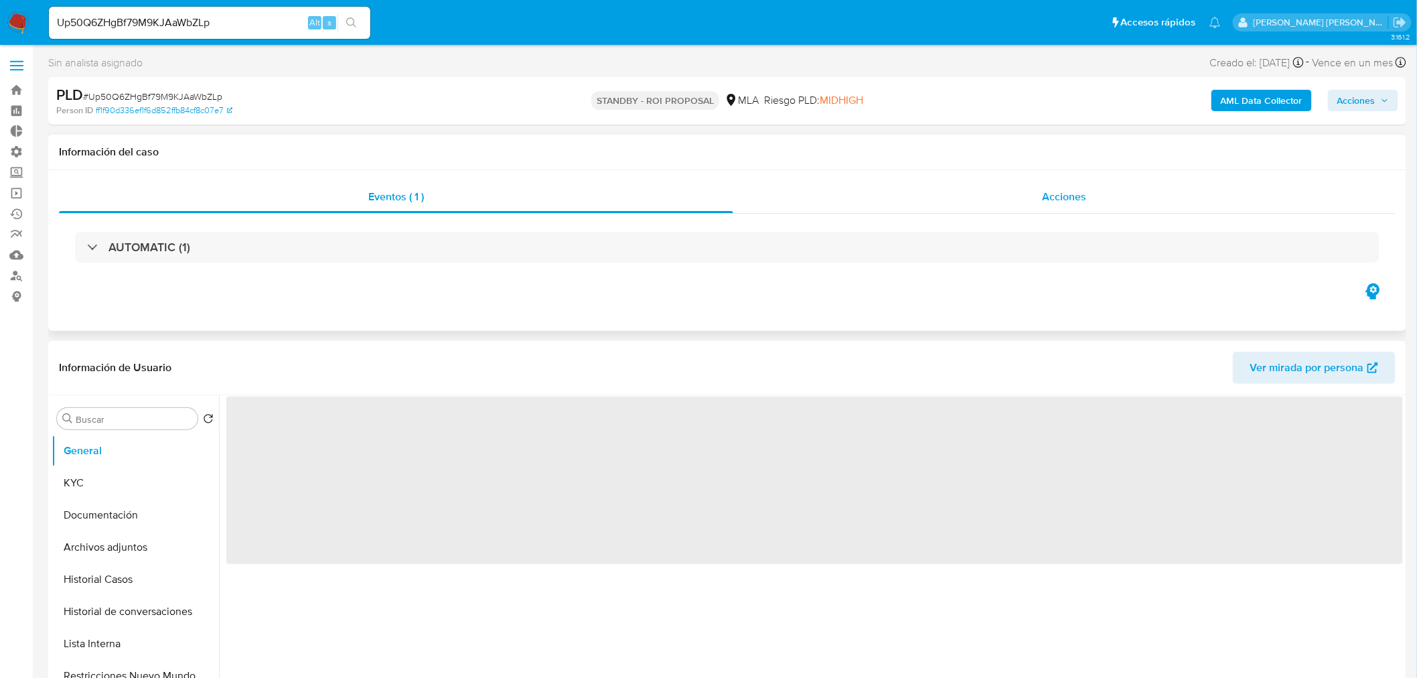
click at [1016, 196] on div "Acciones" at bounding box center [1064, 197] width 663 height 32
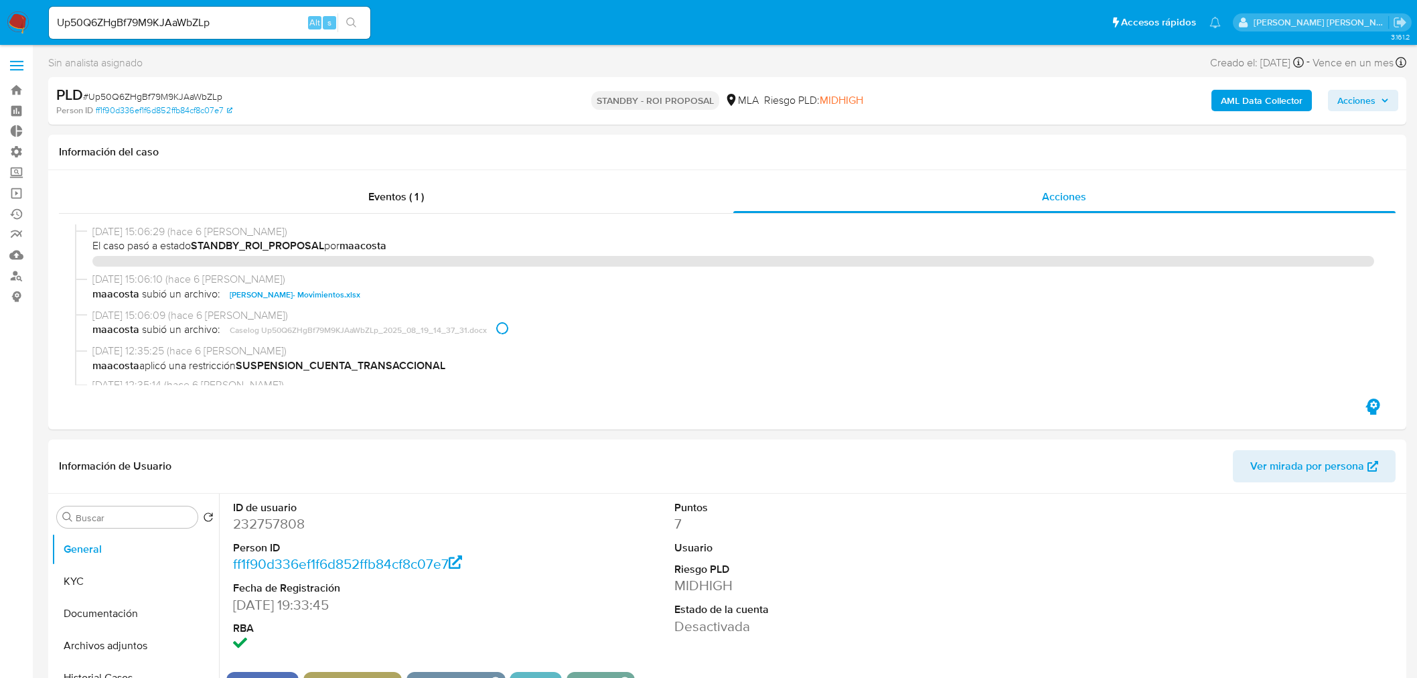
select select "10"
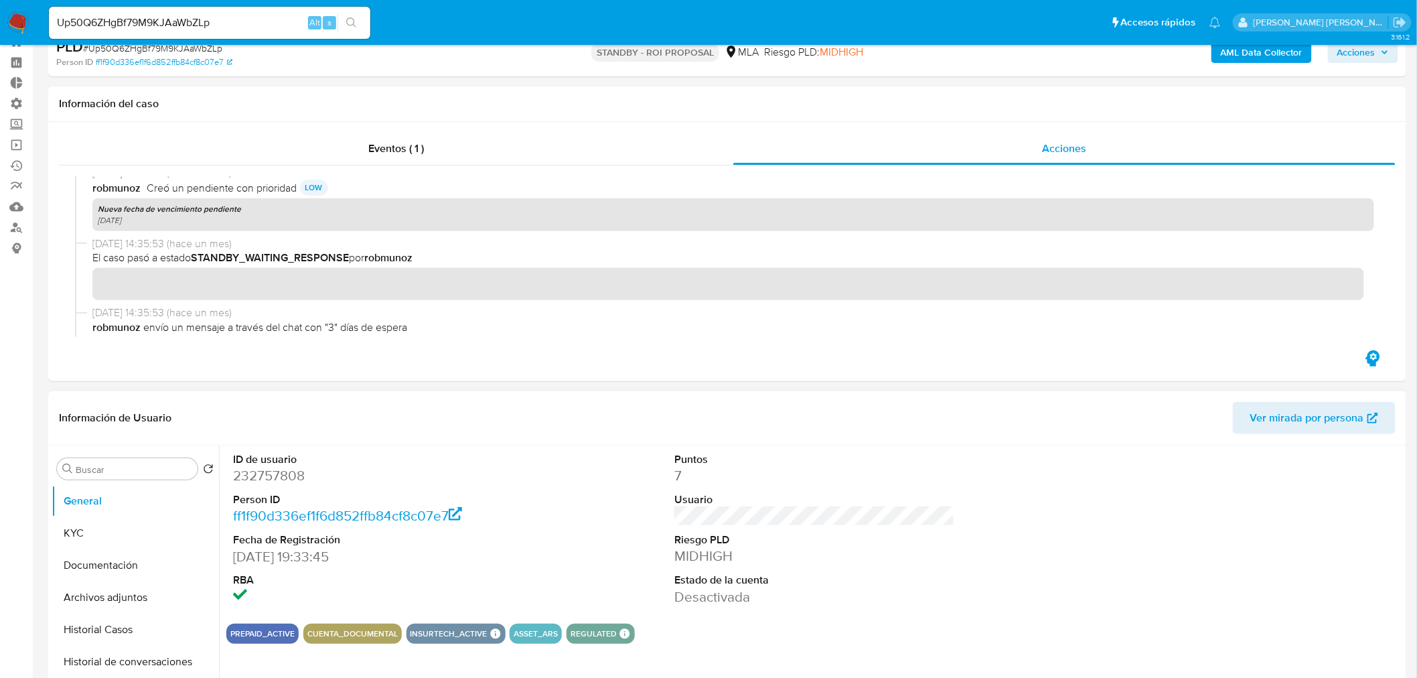
scroll to position [74, 0]
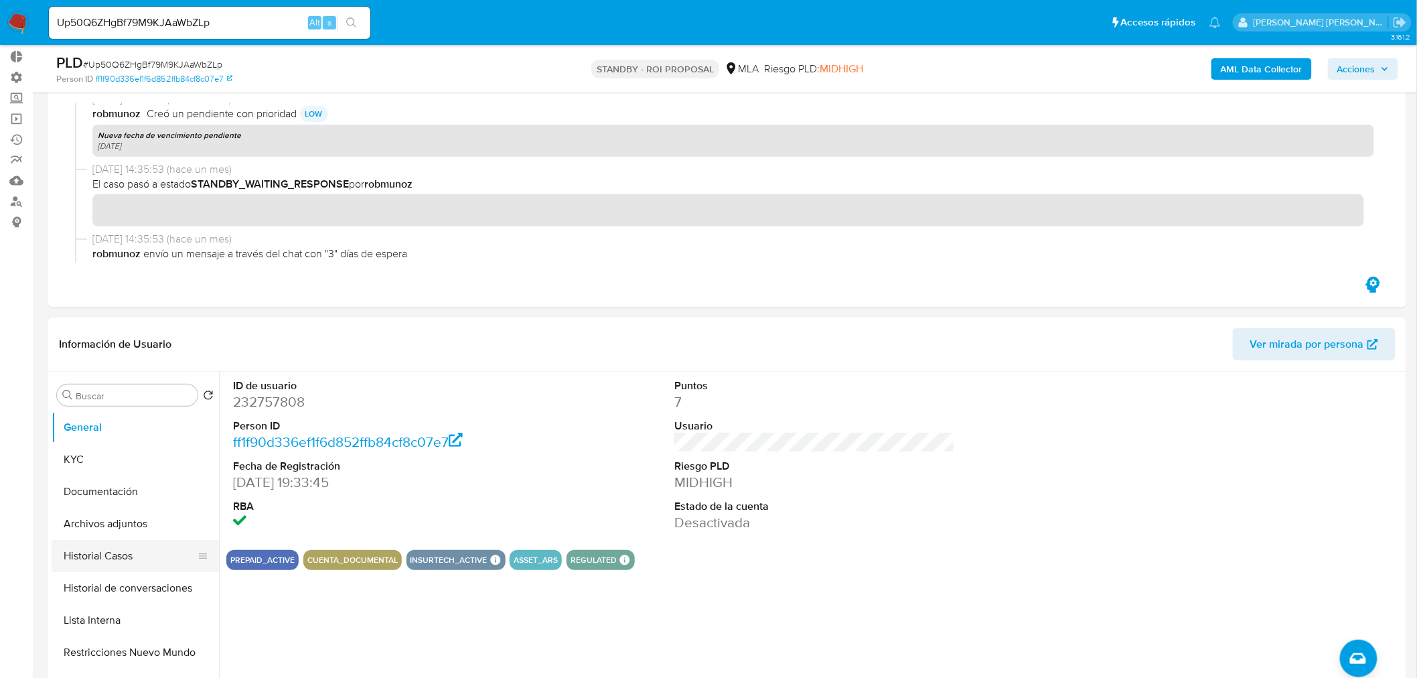
click at [123, 558] on button "Historial Casos" at bounding box center [130, 556] width 157 height 32
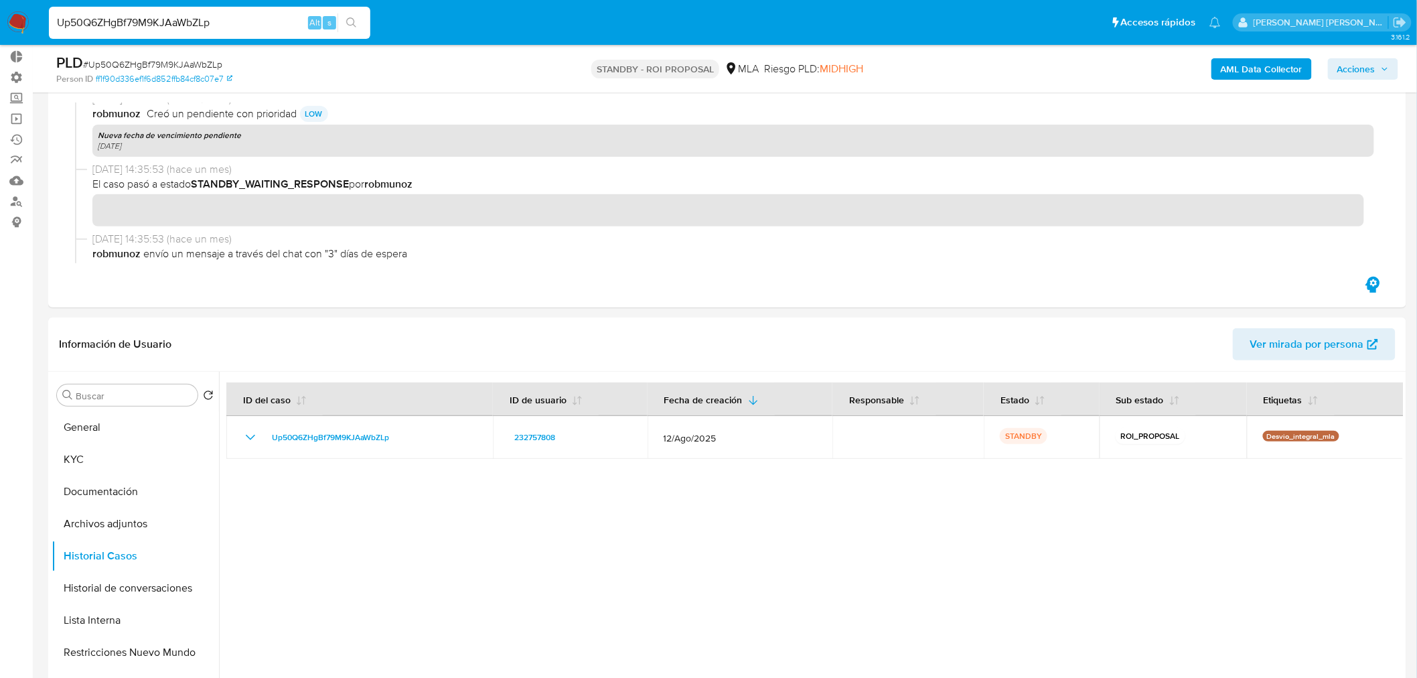
click at [235, 19] on input "Up50Q6ZHgBf79M9KJAaWbZLp" at bounding box center [209, 22] width 321 height 17
click at [234, 19] on input "Up50Q6ZHgBf79M9KJAaWbZLp" at bounding box center [209, 22] width 321 height 17
paste input "eoVuUIDXu3n6VHgjZMKaYsgb"
type input "eoVuUIDXu3n6VHgjZMKaYsgb"
click at [351, 34] on div "eoVuUIDXu3n6VHgjZMKaYsgb Alt s" at bounding box center [209, 23] width 321 height 32
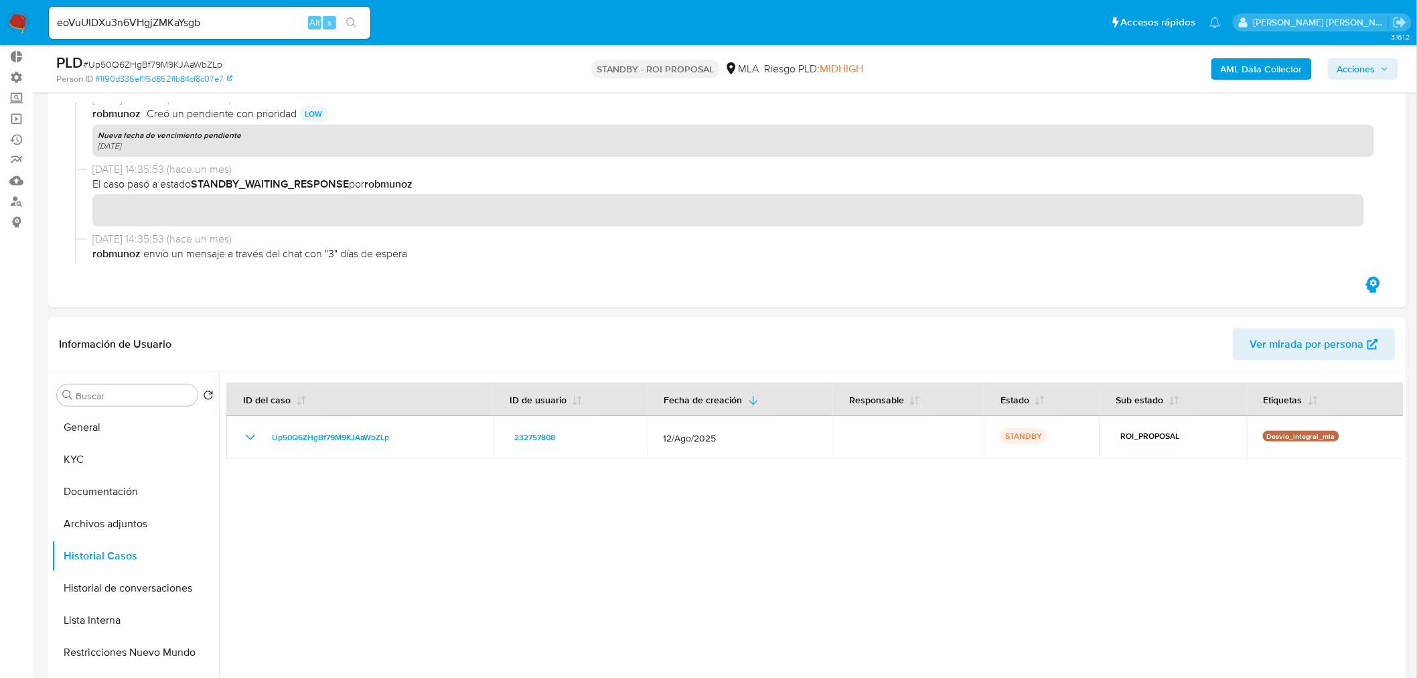
click at [358, 25] on button "search-icon" at bounding box center [350, 22] width 27 height 19
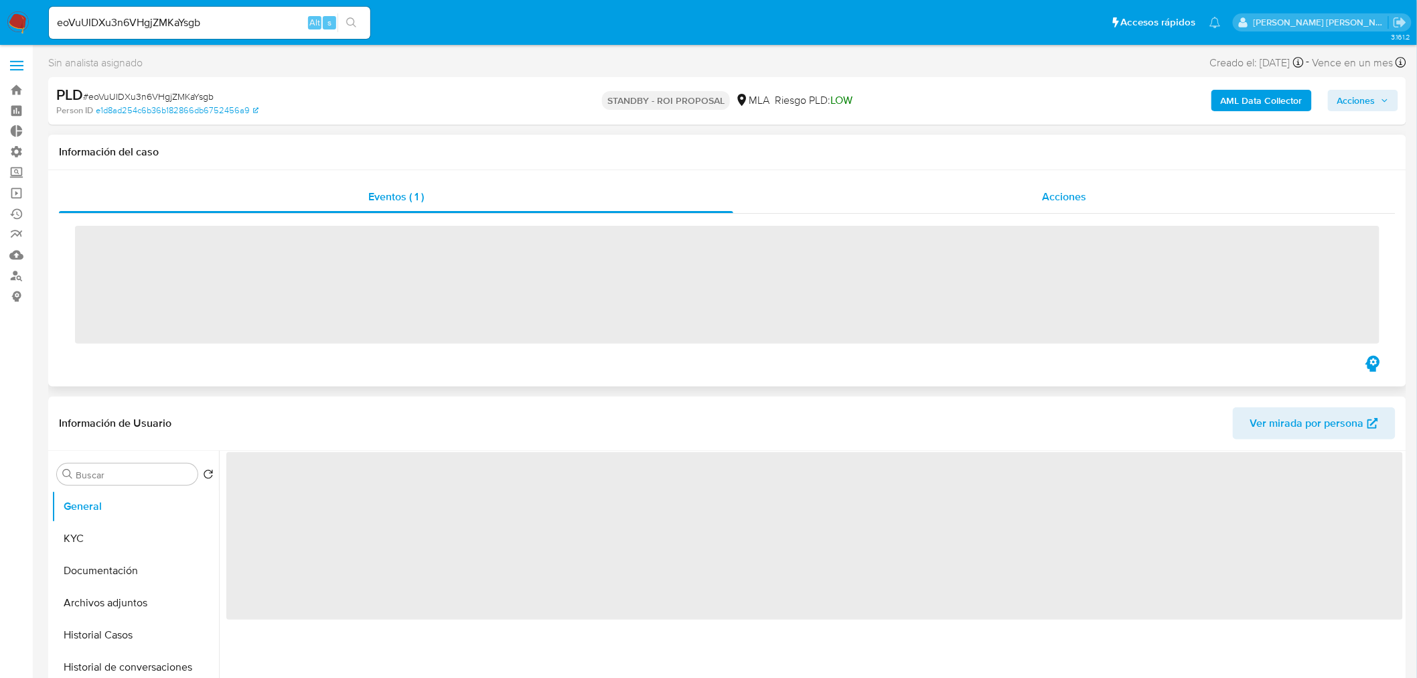
drag, startPoint x: 1046, startPoint y: 192, endPoint x: 1042, endPoint y: 201, distance: 9.6
click at [1046, 193] on span "Acciones" at bounding box center [1064, 196] width 44 height 15
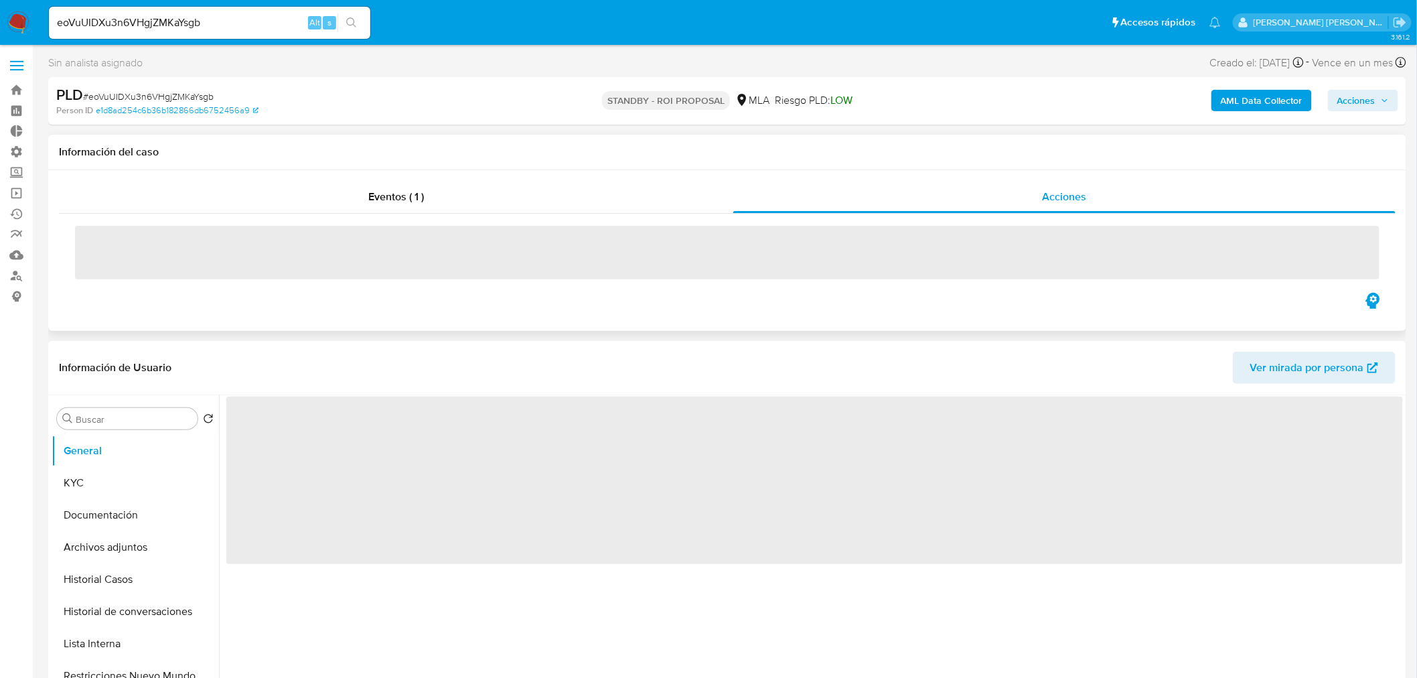
select select "10"
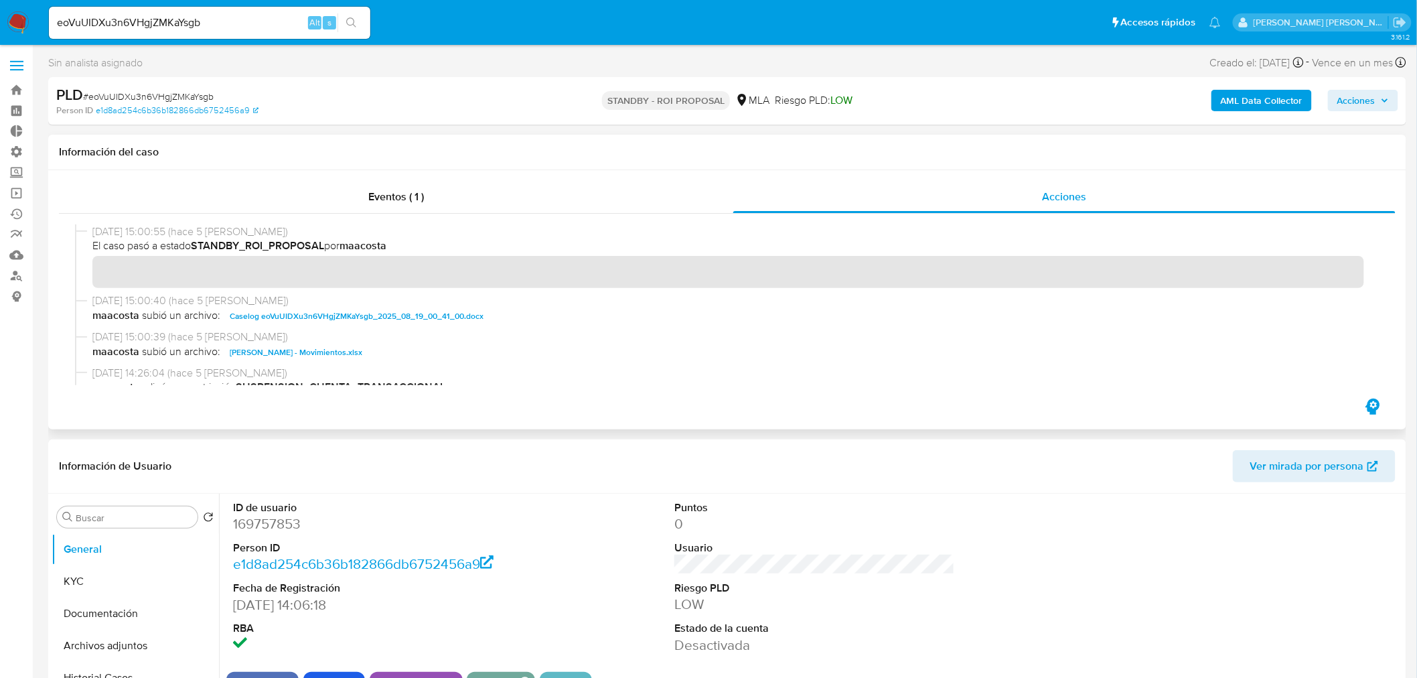
drag, startPoint x: 437, startPoint y: 313, endPoint x: 477, endPoint y: 313, distance: 39.5
click at [437, 315] on span "Caselog eoVuUIDXu3n6VHgjZMKaYsgb_2025_08_19_00_41_00.docx" at bounding box center [357, 316] width 254 height 16
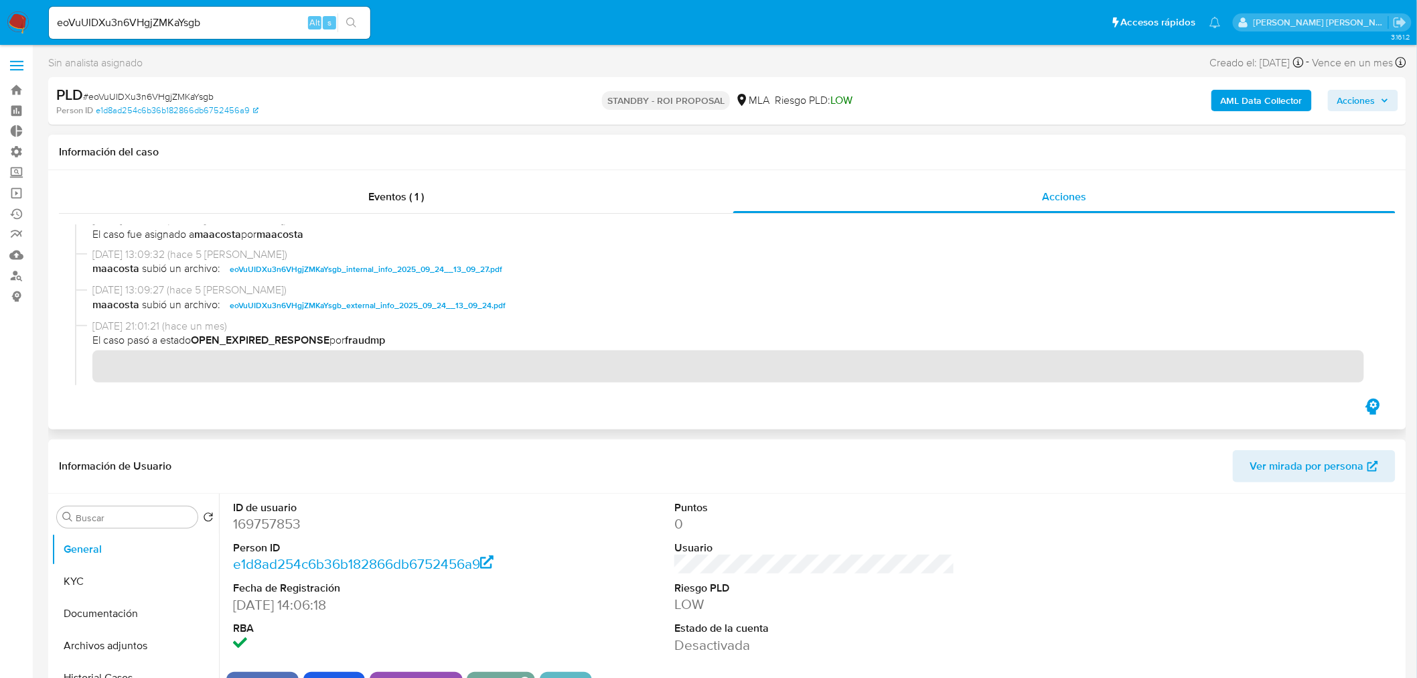
scroll to position [297, 0]
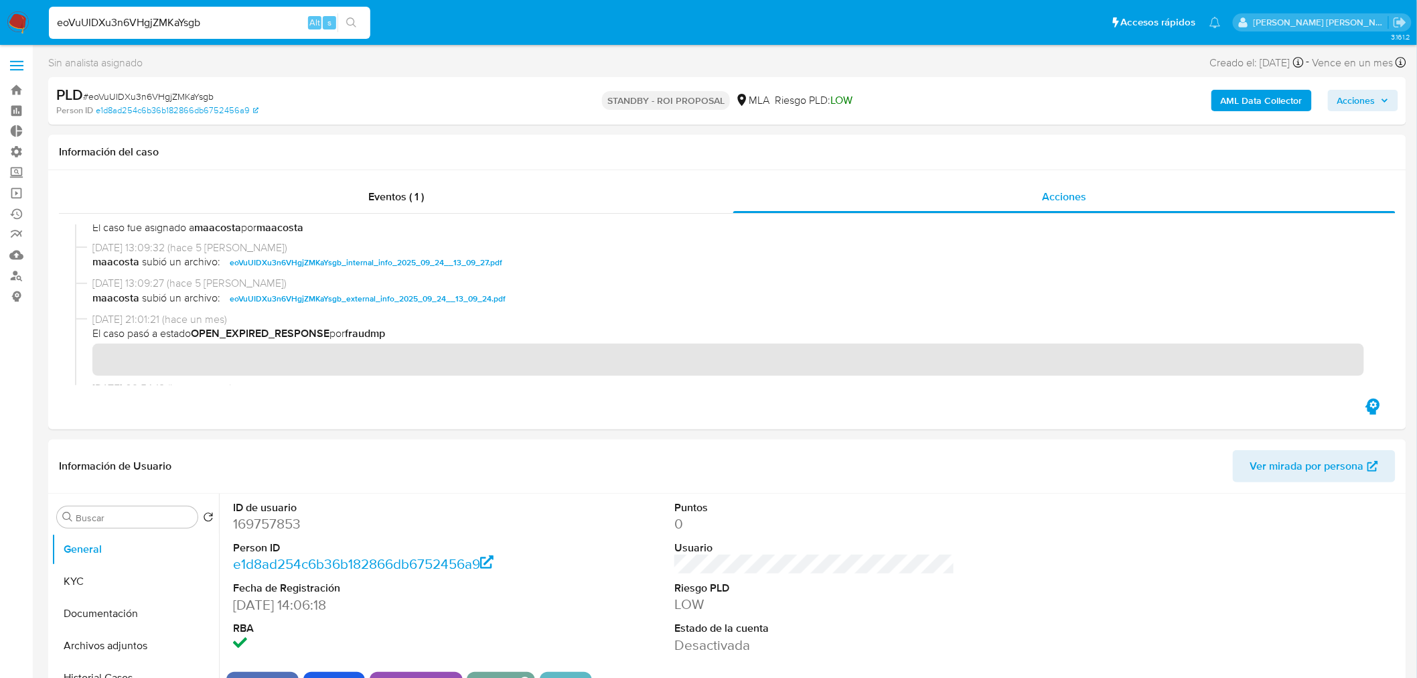
click at [222, 20] on input "eoVuUIDXu3n6VHgjZMKaYsgb" at bounding box center [209, 22] width 321 height 17
click at [221, 19] on input "eoVuUIDXu3n6VHgjZMKaYsgb" at bounding box center [209, 22] width 321 height 17
paste input "boQT3PxAEzZ9xUshMEH8HwIw"
type input "boQT3PxAEzZ9xUshMEH8HwIw"
click at [350, 25] on icon "search-icon" at bounding box center [351, 22] width 11 height 11
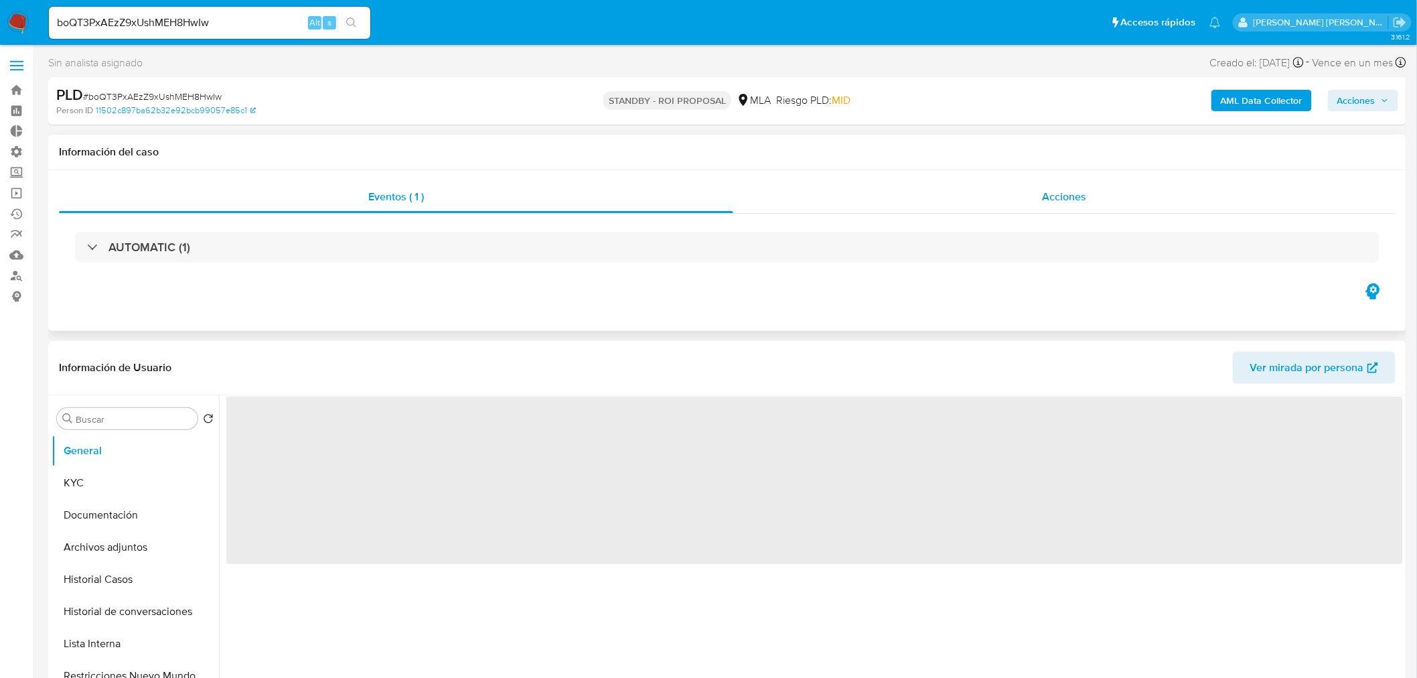
click at [1039, 195] on div "Acciones" at bounding box center [1064, 197] width 663 height 32
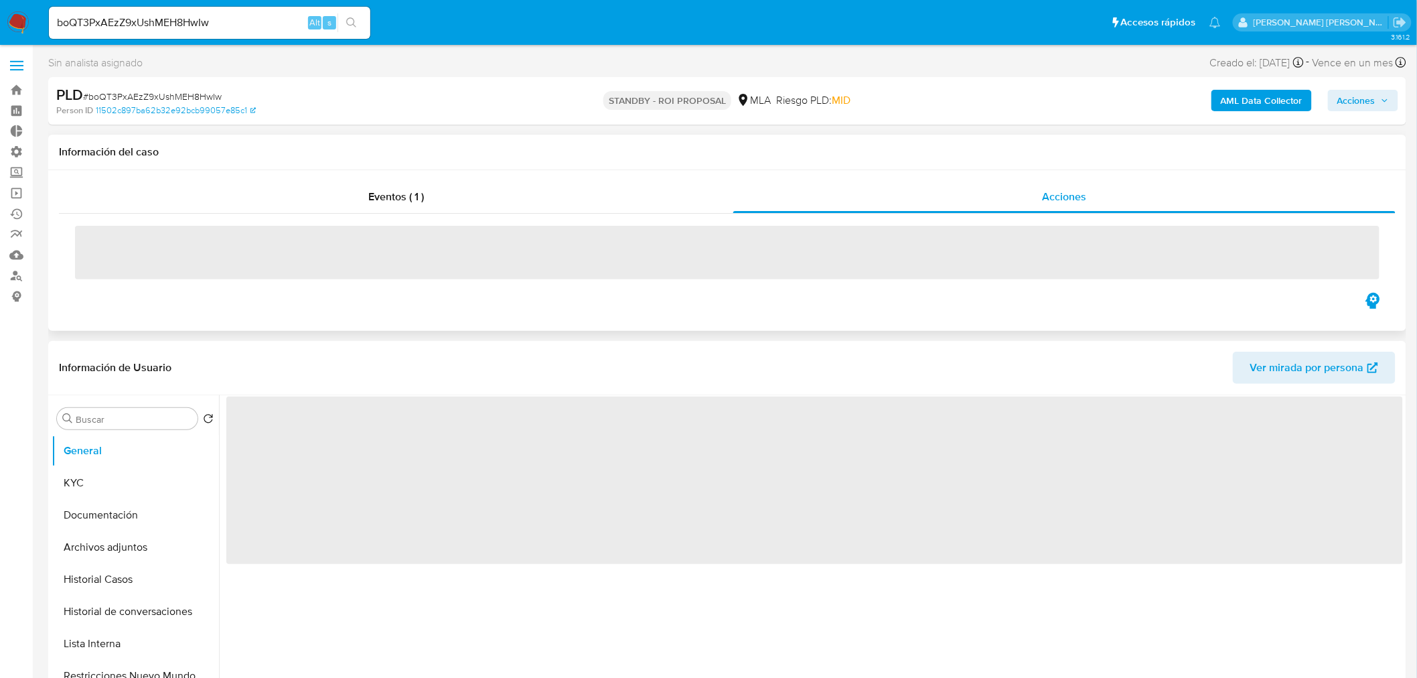
select select "10"
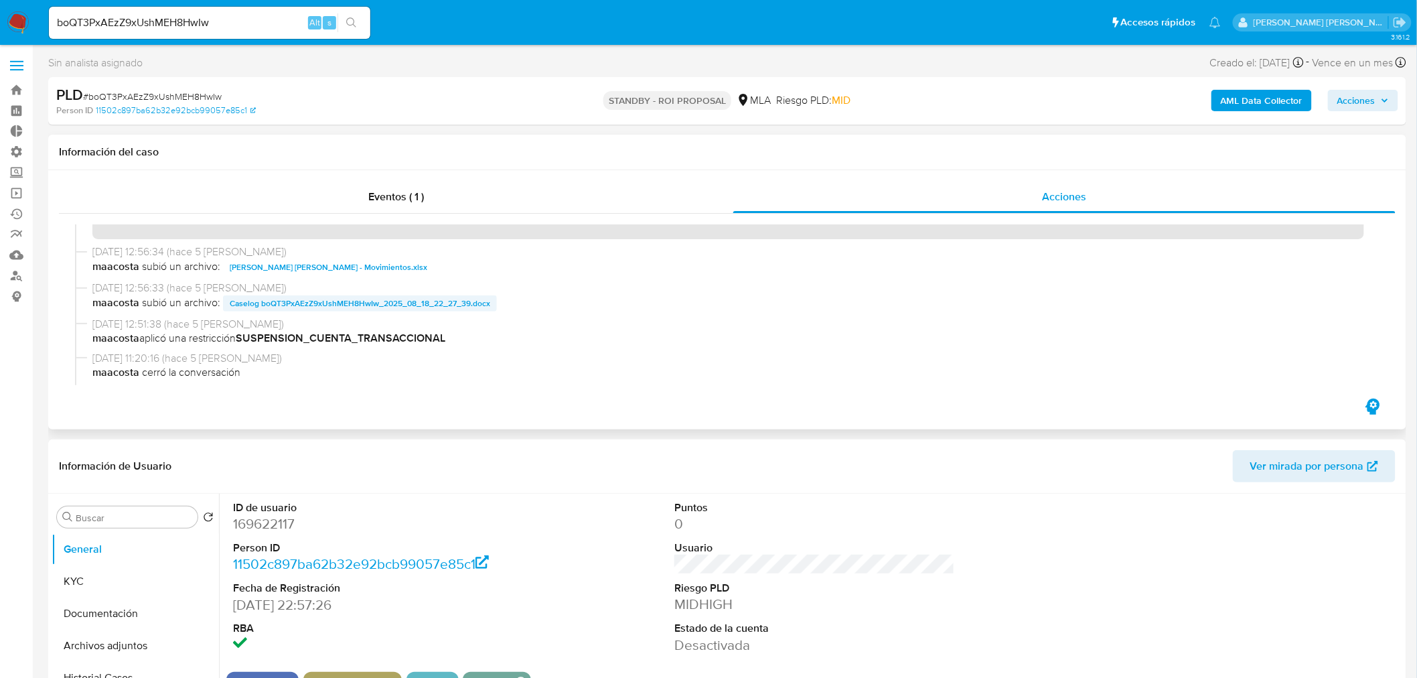
scroll to position [74, 0]
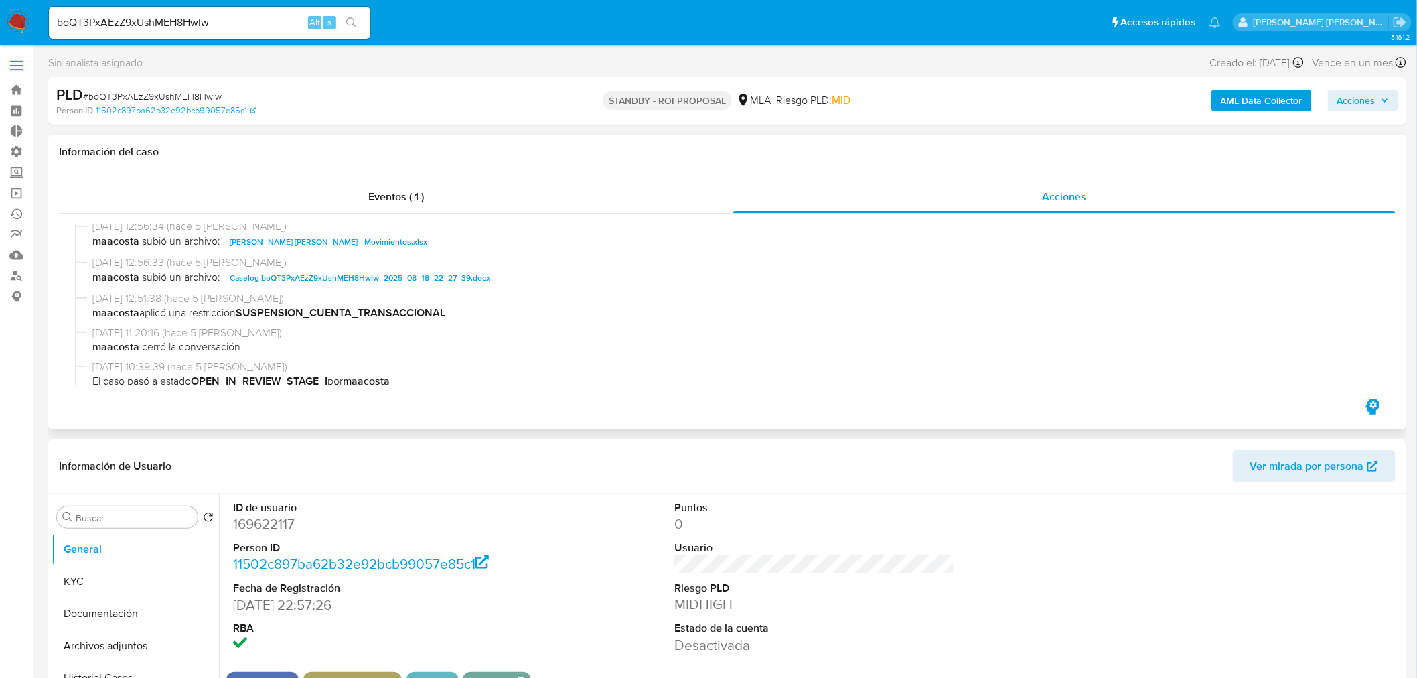
click at [424, 278] on span "Caselog boQT3PxAEzZ9xUshMEH8HwIw_2025_08_18_22_27_39.docx" at bounding box center [360, 278] width 260 height 16
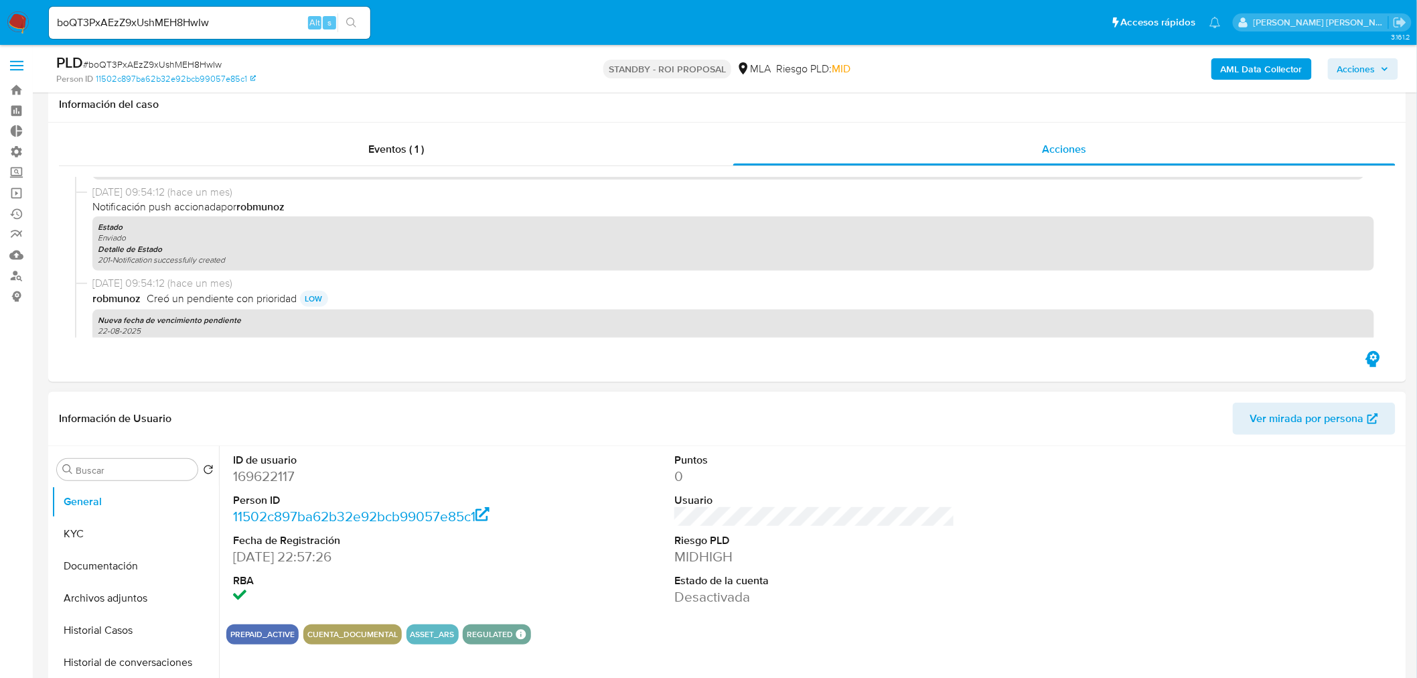
scroll to position [223, 0]
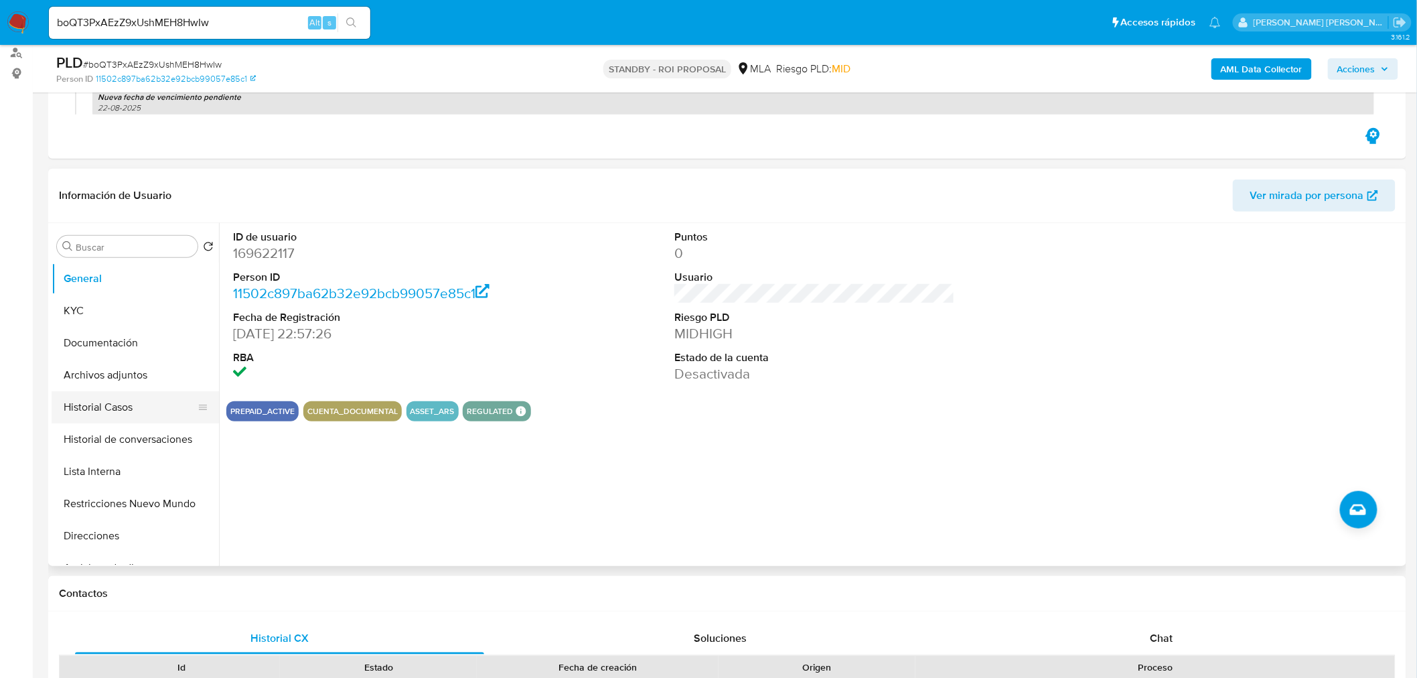
drag, startPoint x: 128, startPoint y: 396, endPoint x: 133, endPoint y: 416, distance: 20.0
click at [128, 398] on button "Historial Casos" at bounding box center [130, 407] width 157 height 32
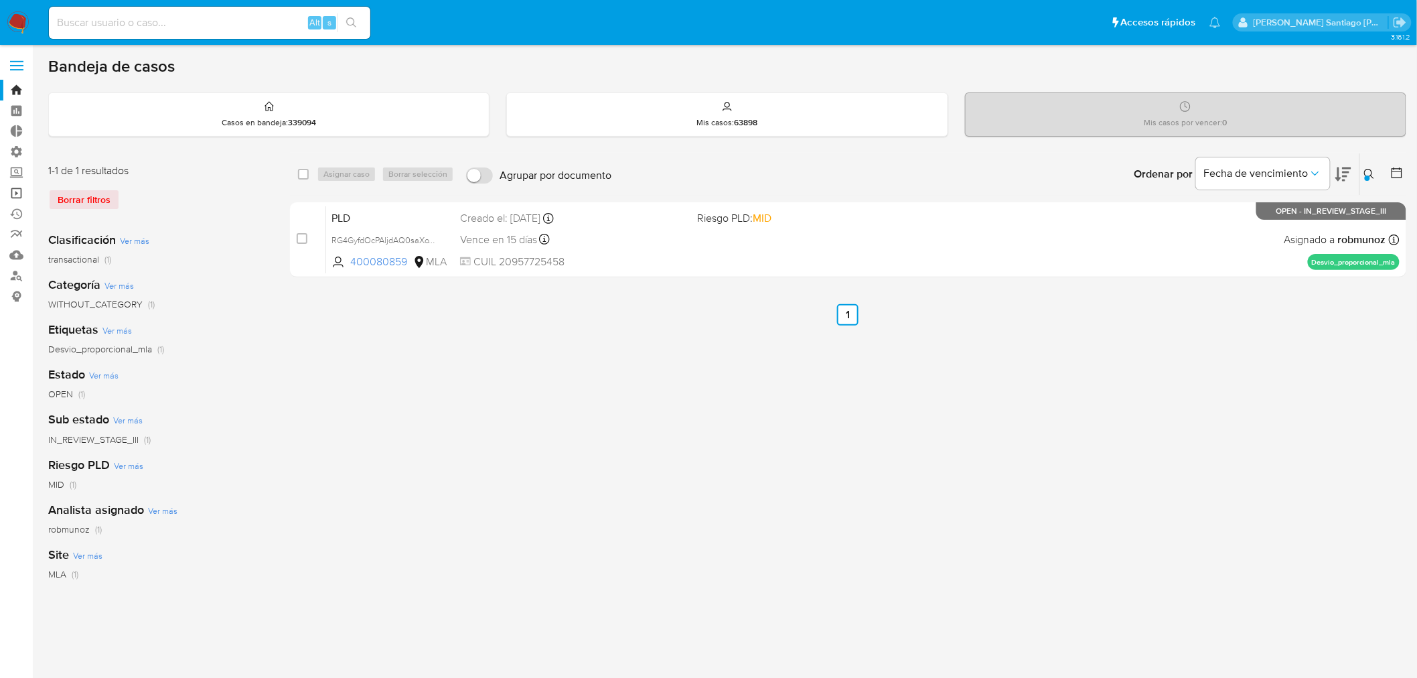
drag, startPoint x: 0, startPoint y: 0, endPoint x: 5, endPoint y: 193, distance: 192.9
click at [5, 193] on link "Operaciones masivas" at bounding box center [79, 193] width 159 height 21
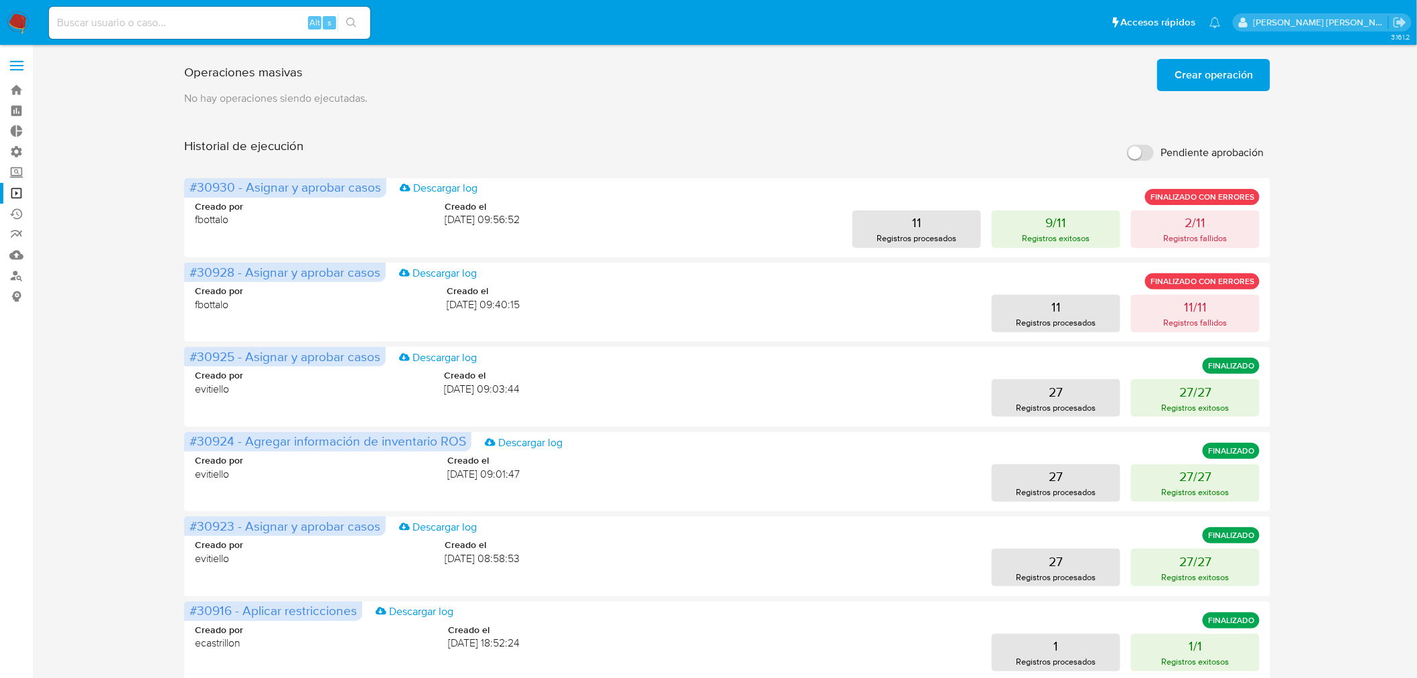
click at [1228, 87] on span "Crear operación" at bounding box center [1213, 74] width 78 height 29
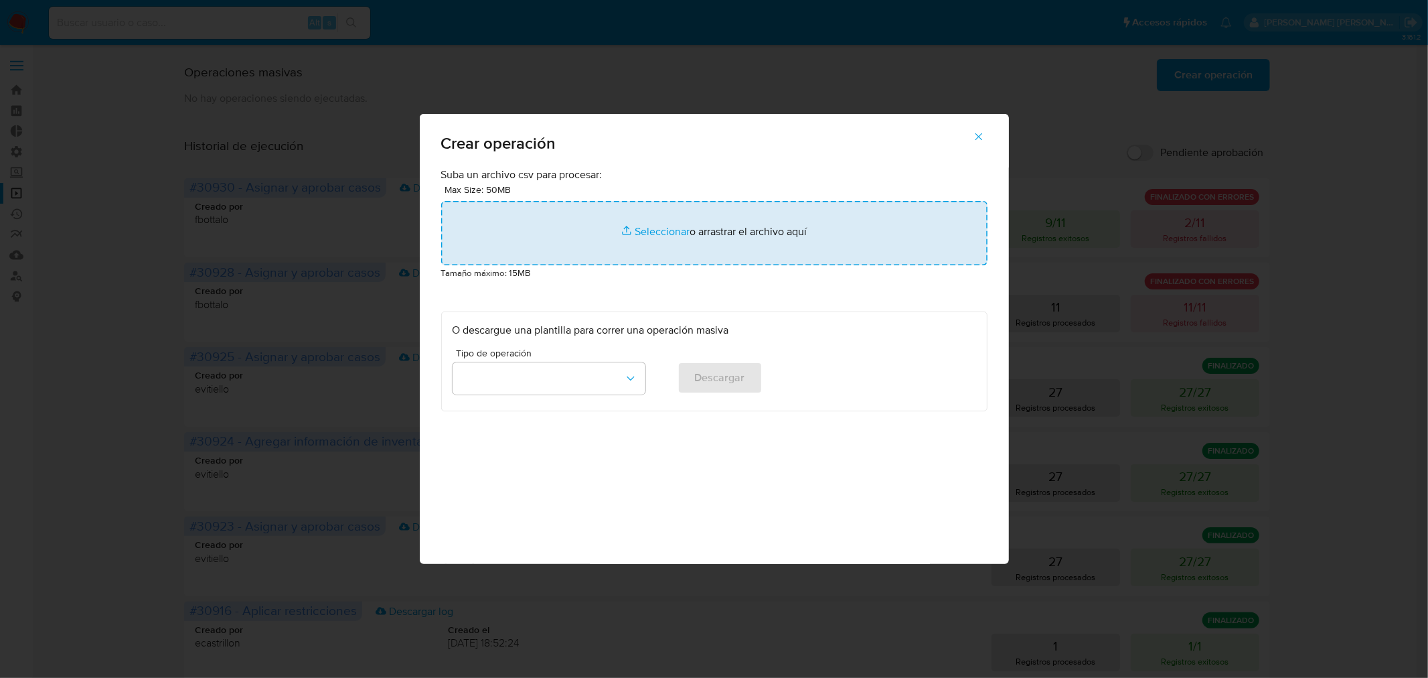
click at [899, 212] on input "file" at bounding box center [714, 233] width 546 height 64
click at [661, 210] on input "file" at bounding box center [714, 233] width 546 height 64
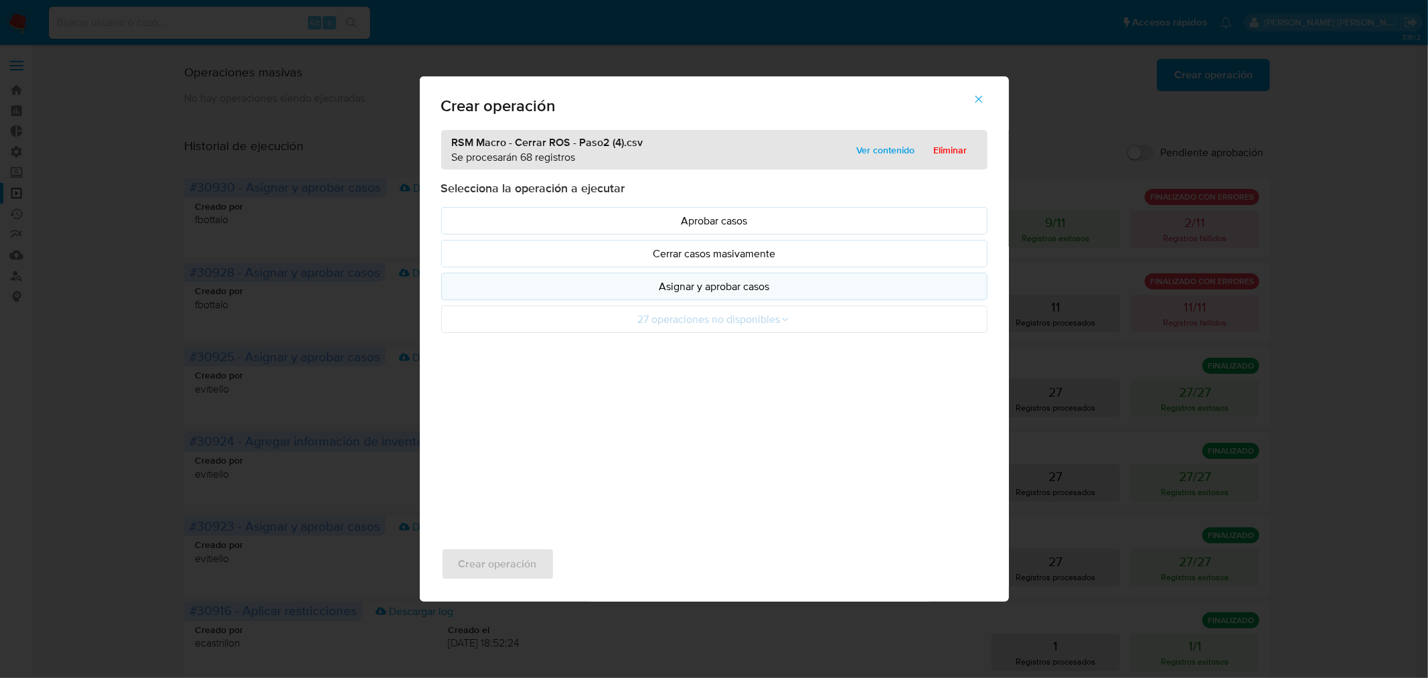
click at [751, 284] on p "Asignar y aprobar casos" at bounding box center [715, 286] width 524 height 15
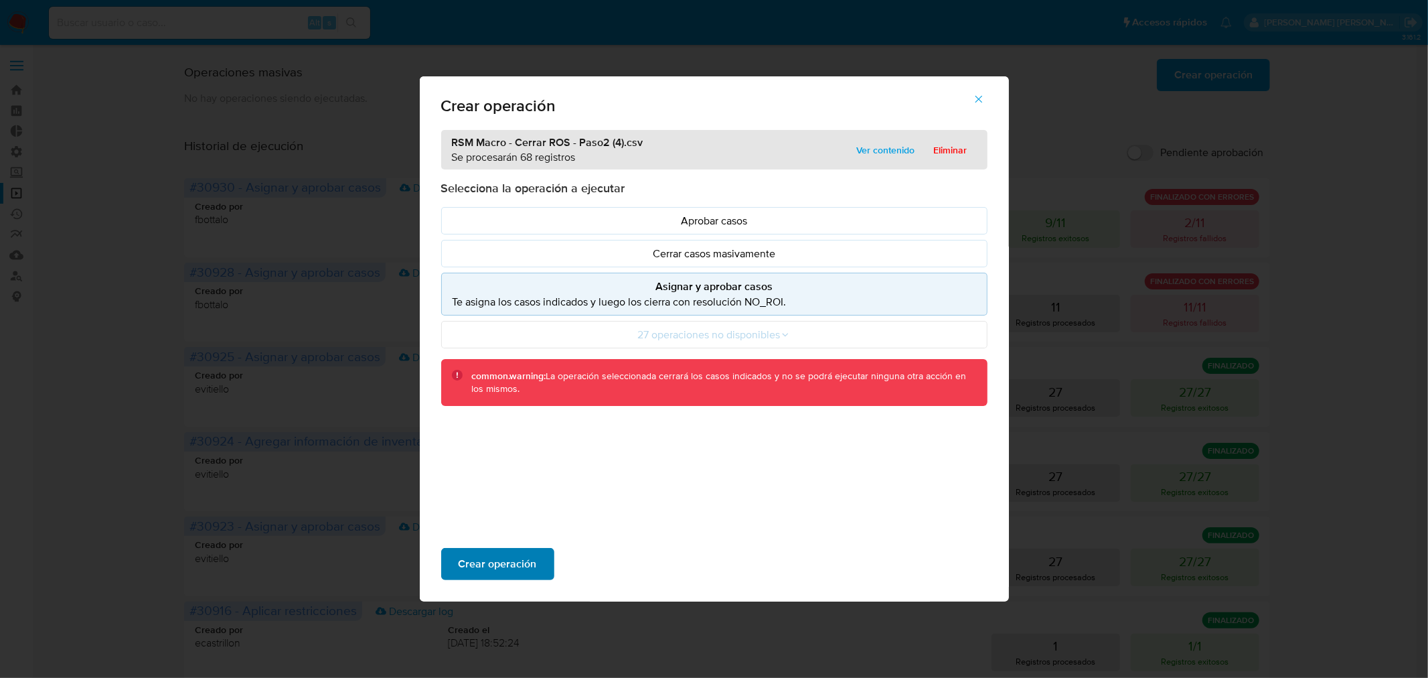
click at [520, 566] on span "Crear operación" at bounding box center [498, 563] width 78 height 29
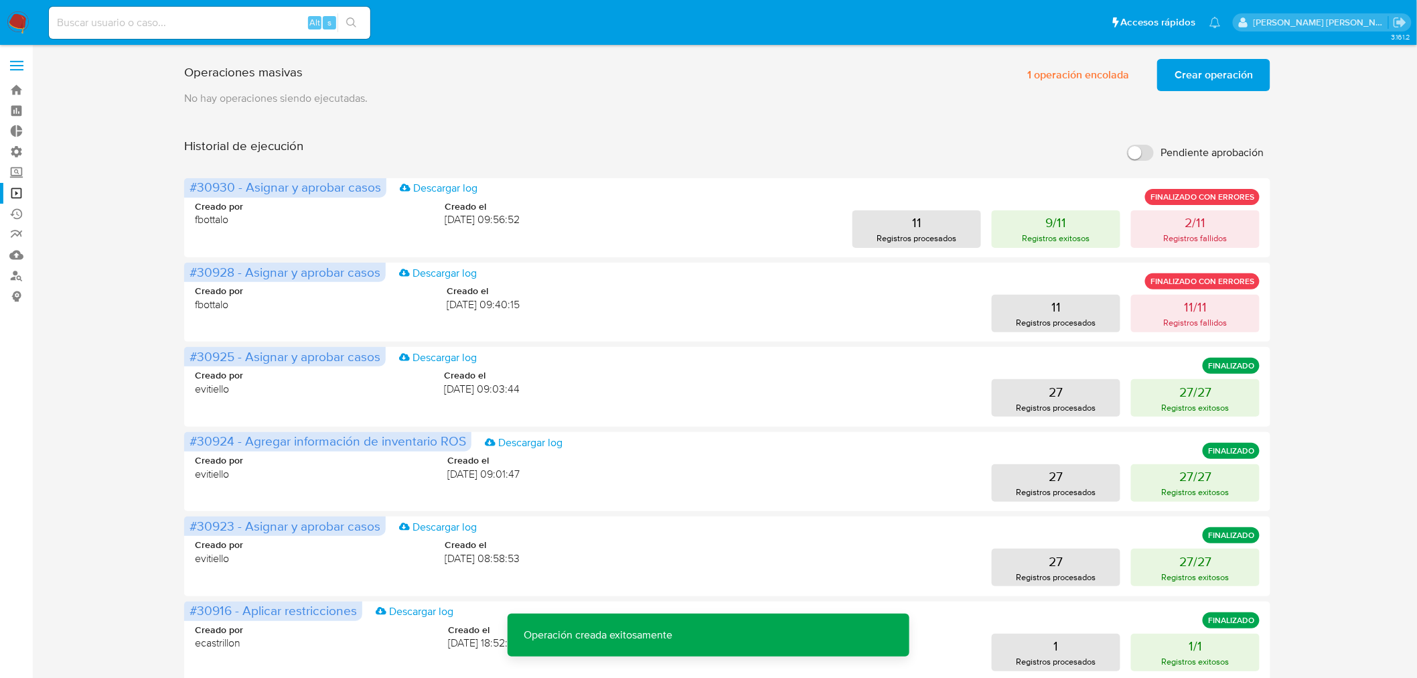
click at [1242, 72] on span "Crear operación" at bounding box center [1213, 74] width 78 height 29
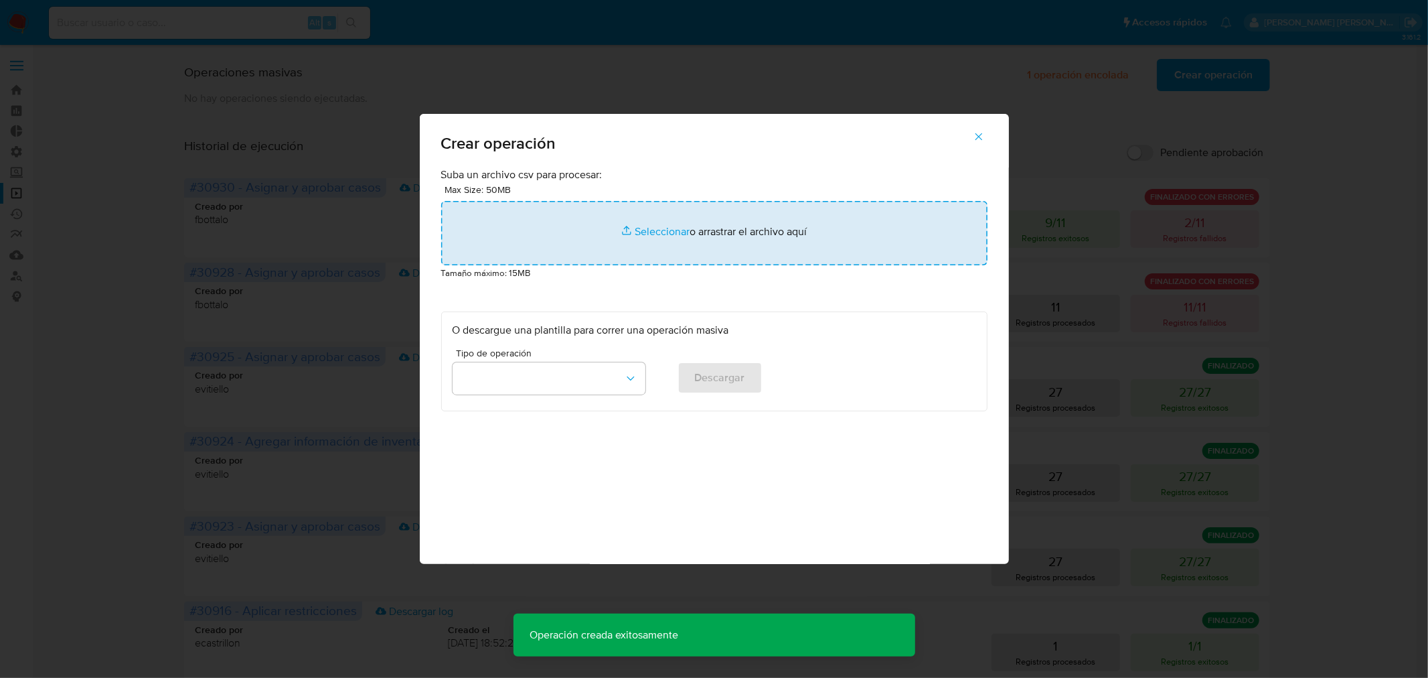
click at [705, 226] on input "file" at bounding box center [714, 233] width 546 height 64
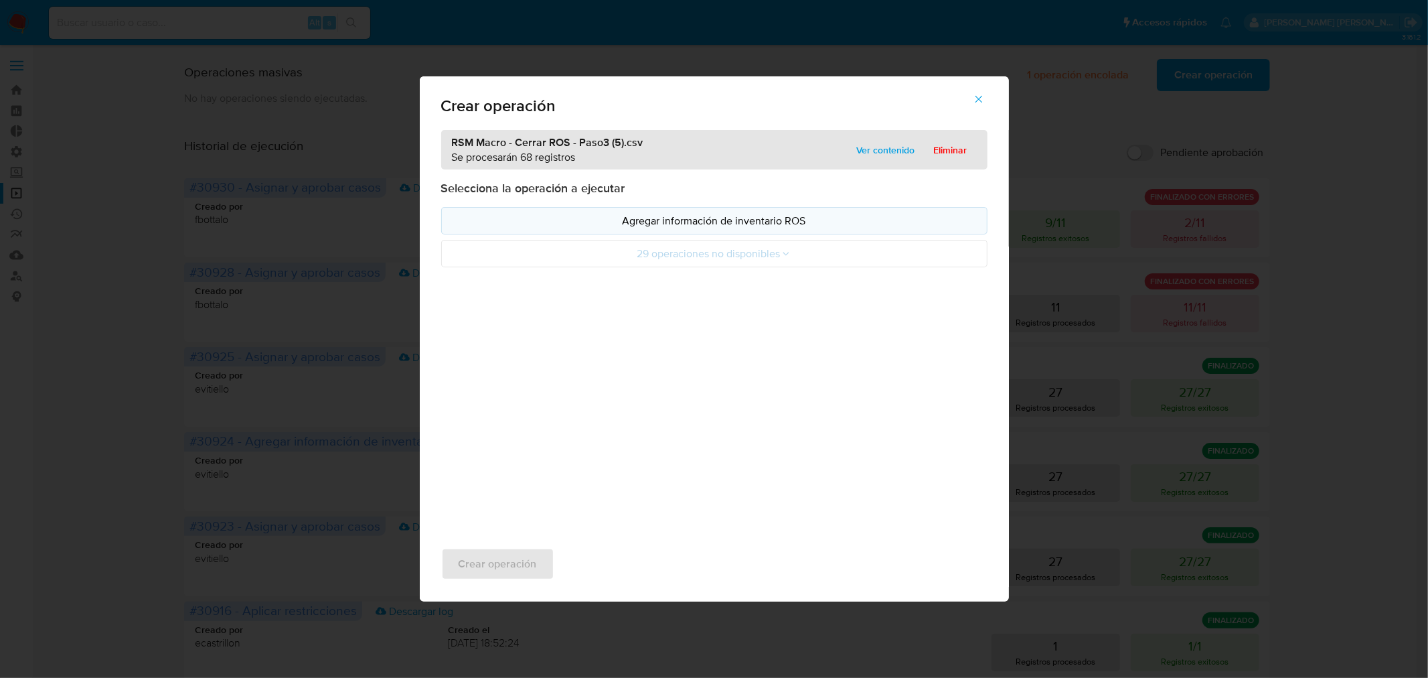
click at [647, 224] on p "Agregar información de inventario ROS" at bounding box center [715, 220] width 524 height 15
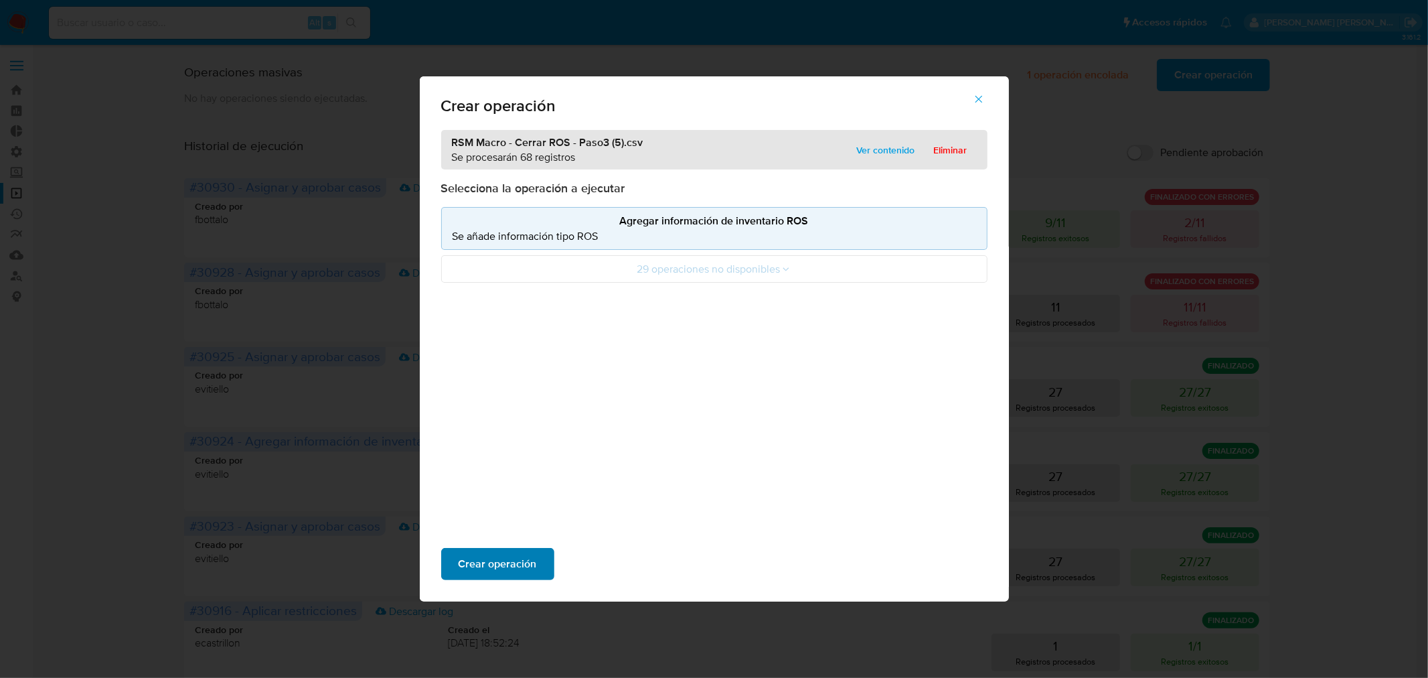
click at [536, 561] on button "Crear operación" at bounding box center [497, 564] width 113 height 32
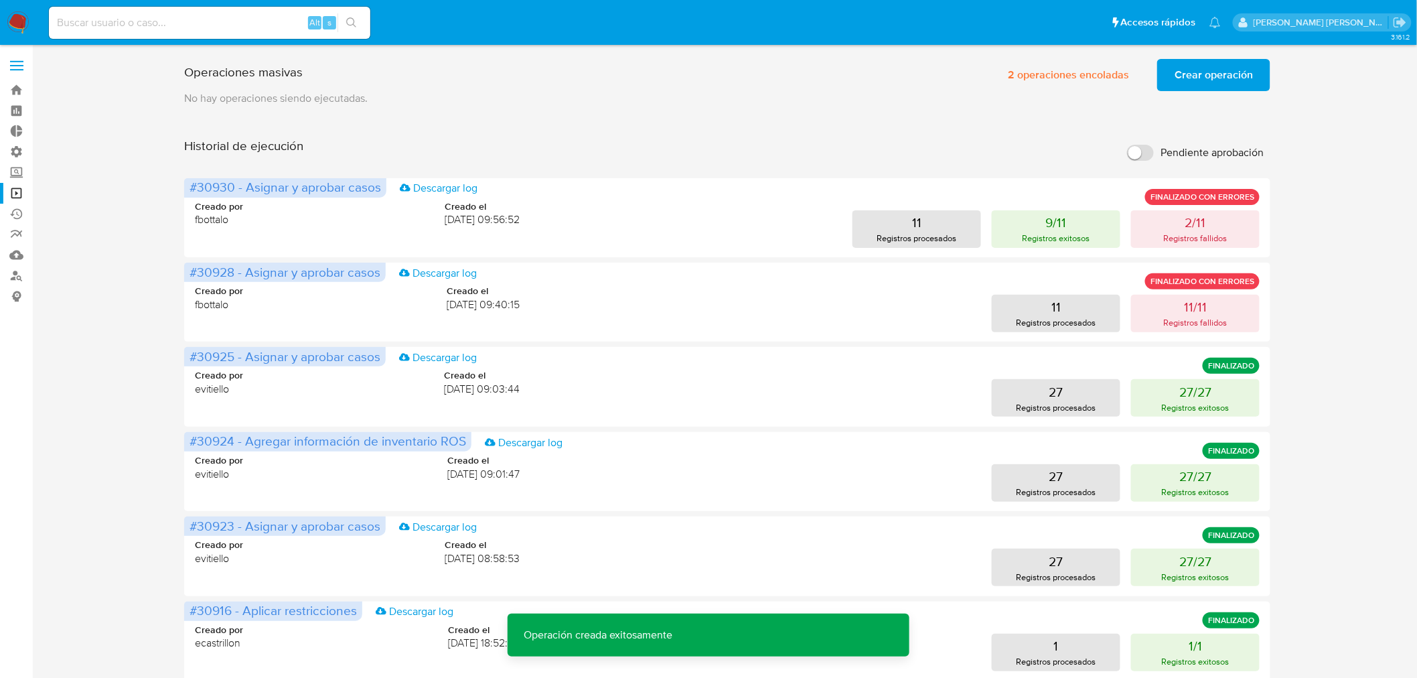
click at [1199, 76] on span "Crear operación" at bounding box center [1213, 74] width 78 height 29
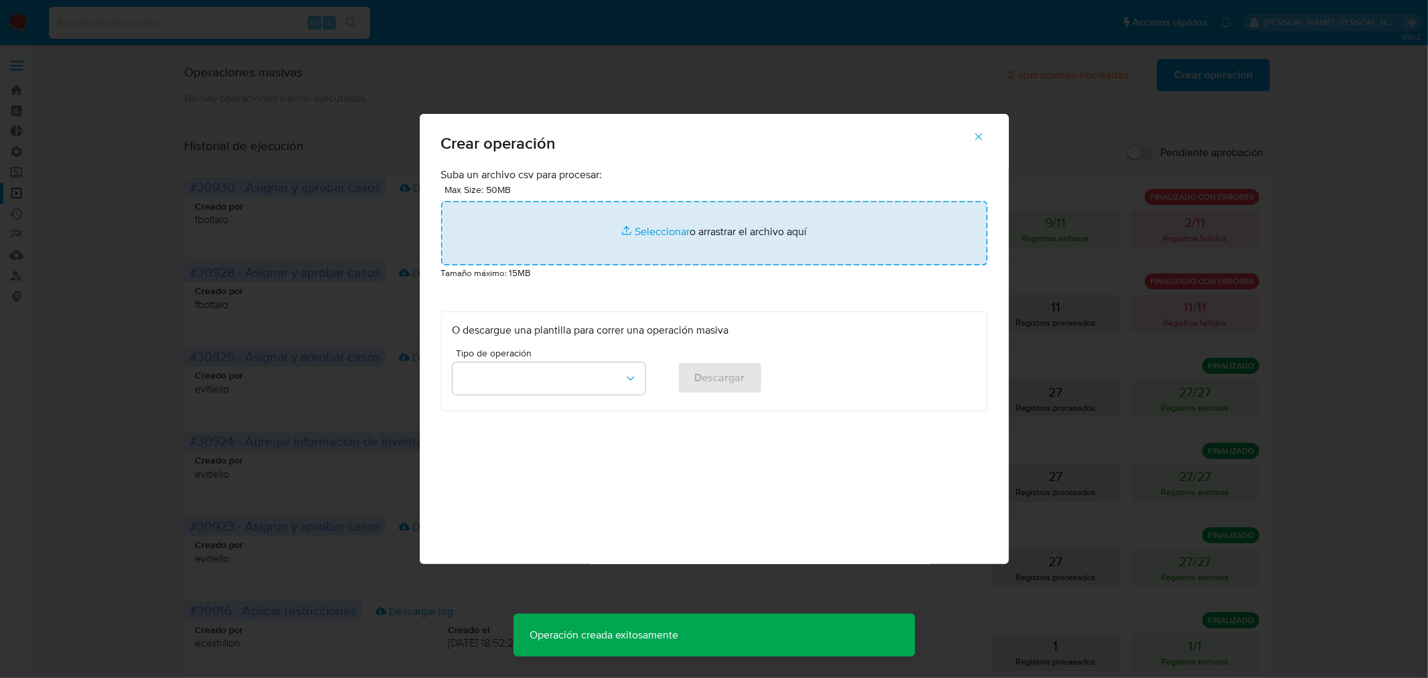
click at [735, 212] on input "file" at bounding box center [714, 233] width 546 height 64
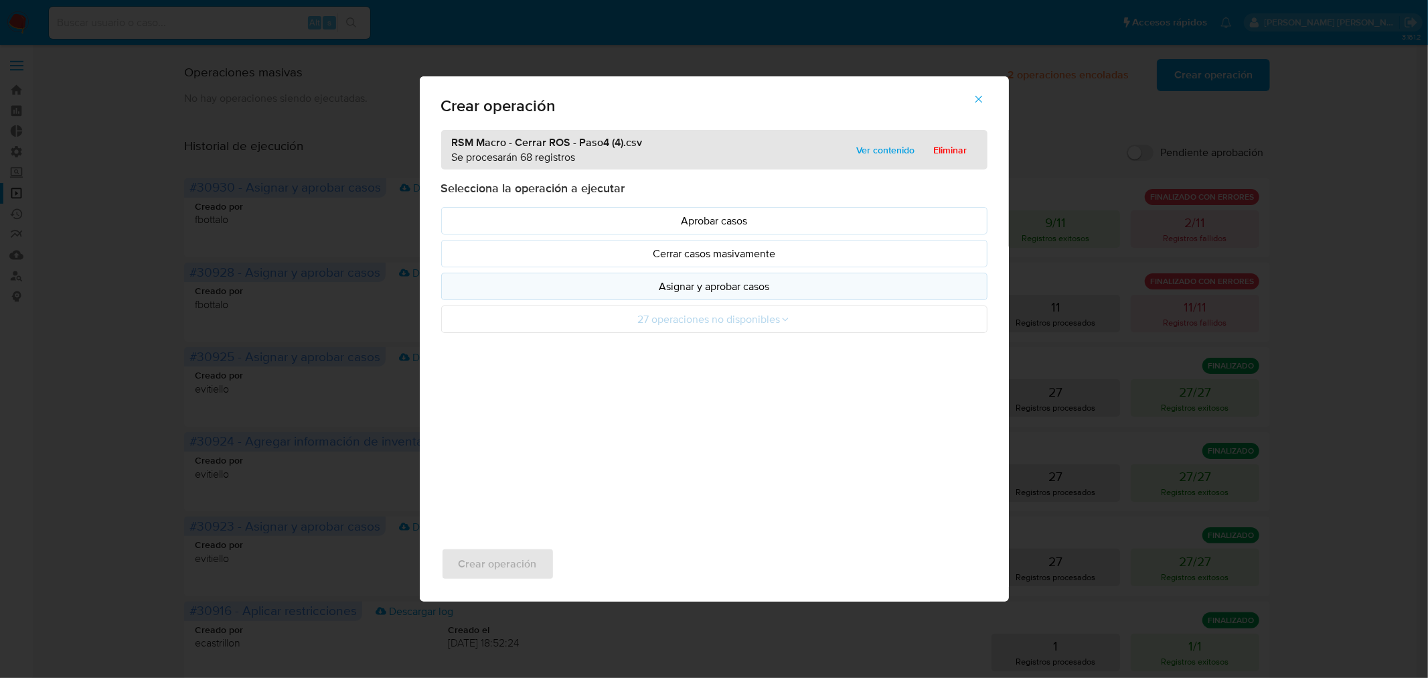
click at [637, 290] on p "Asignar y aprobar casos" at bounding box center [715, 286] width 524 height 15
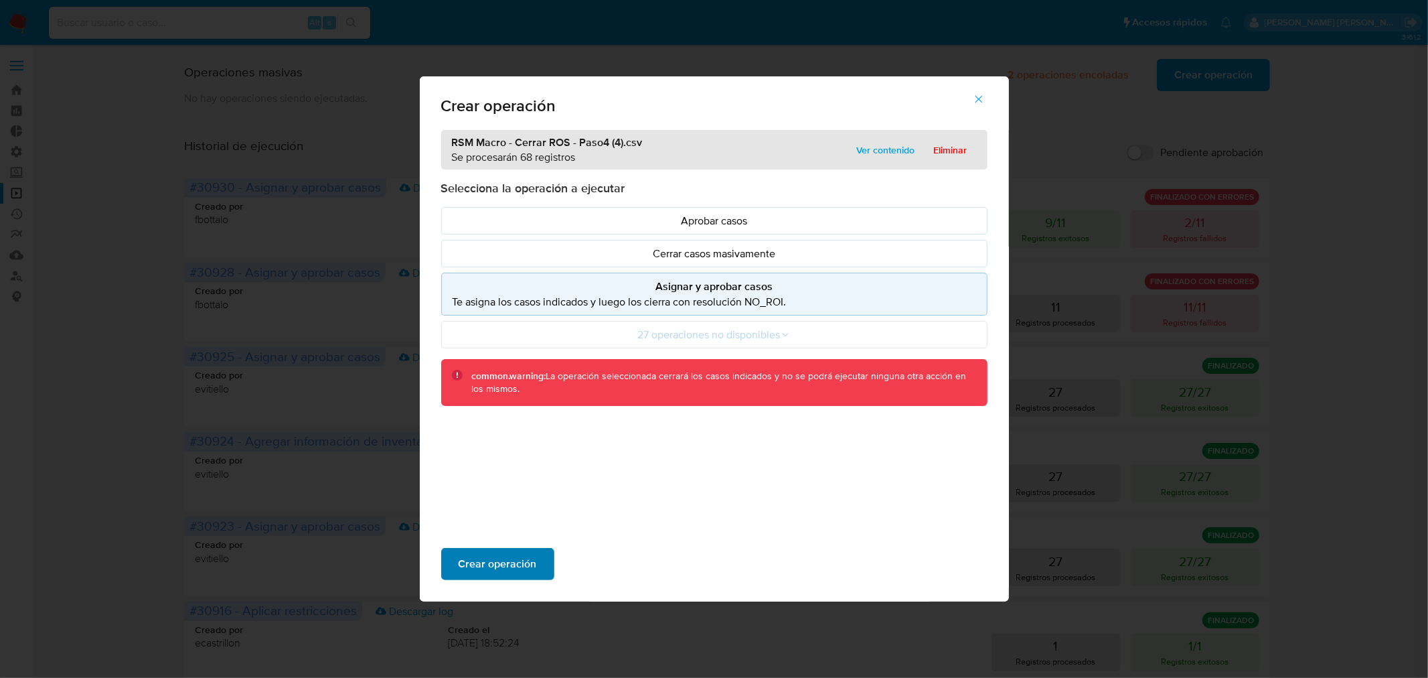
click at [538, 565] on button "Crear operación" at bounding box center [497, 564] width 113 height 32
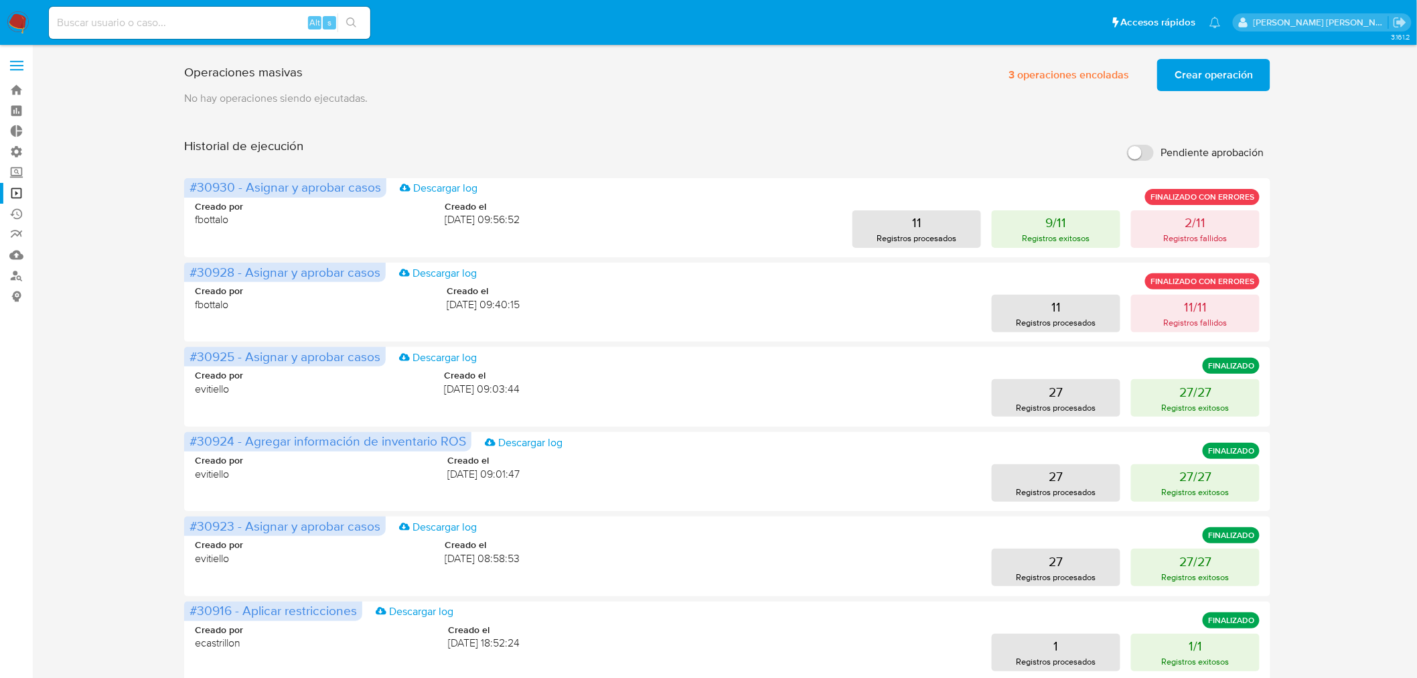
click at [1189, 64] on span "Crear operación" at bounding box center [1213, 74] width 78 height 29
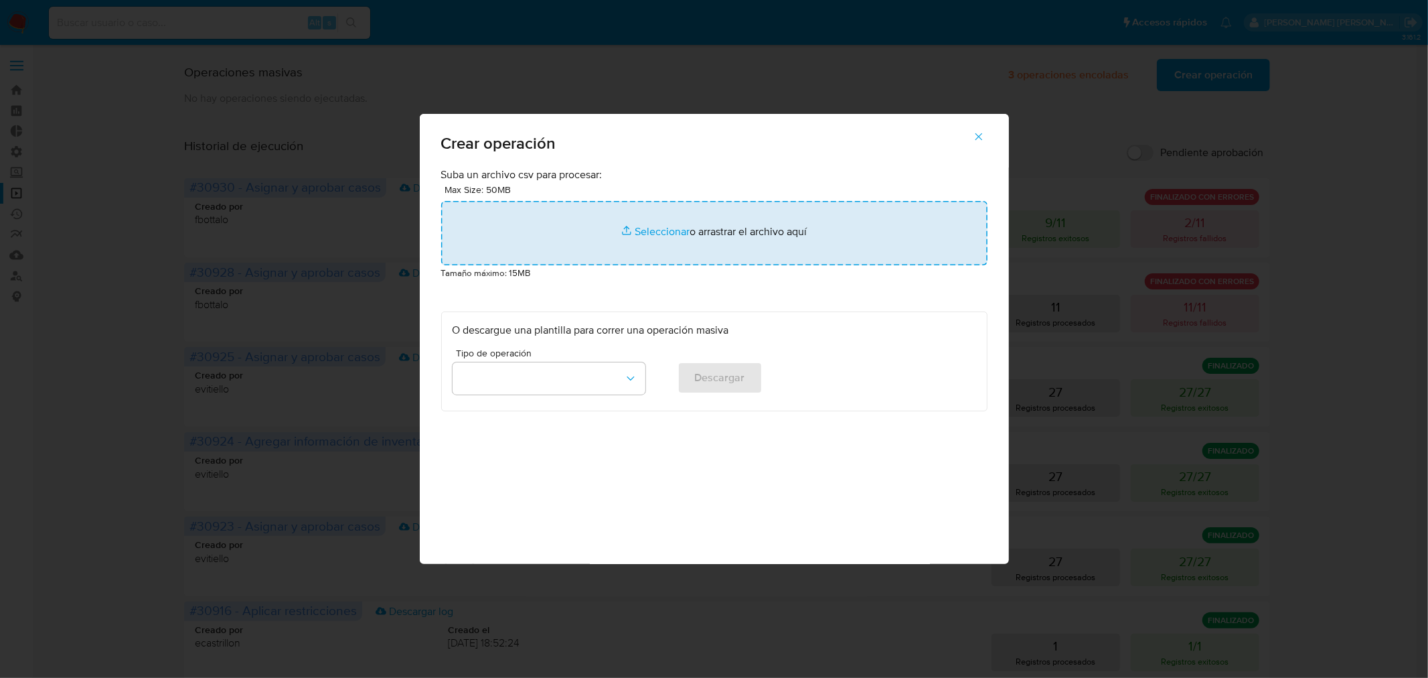
click at [852, 244] on input "file" at bounding box center [714, 233] width 546 height 64
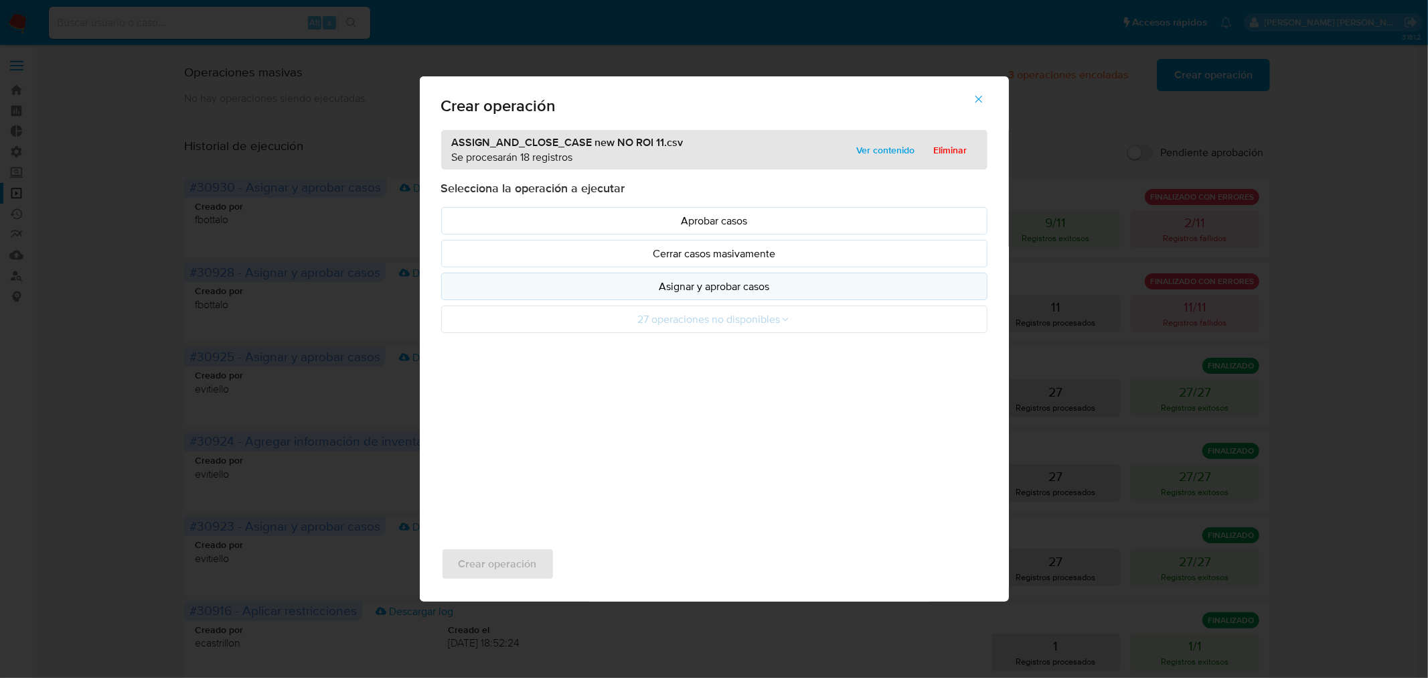
click at [735, 277] on button "Asignar y aprobar casos" at bounding box center [714, 286] width 546 height 27
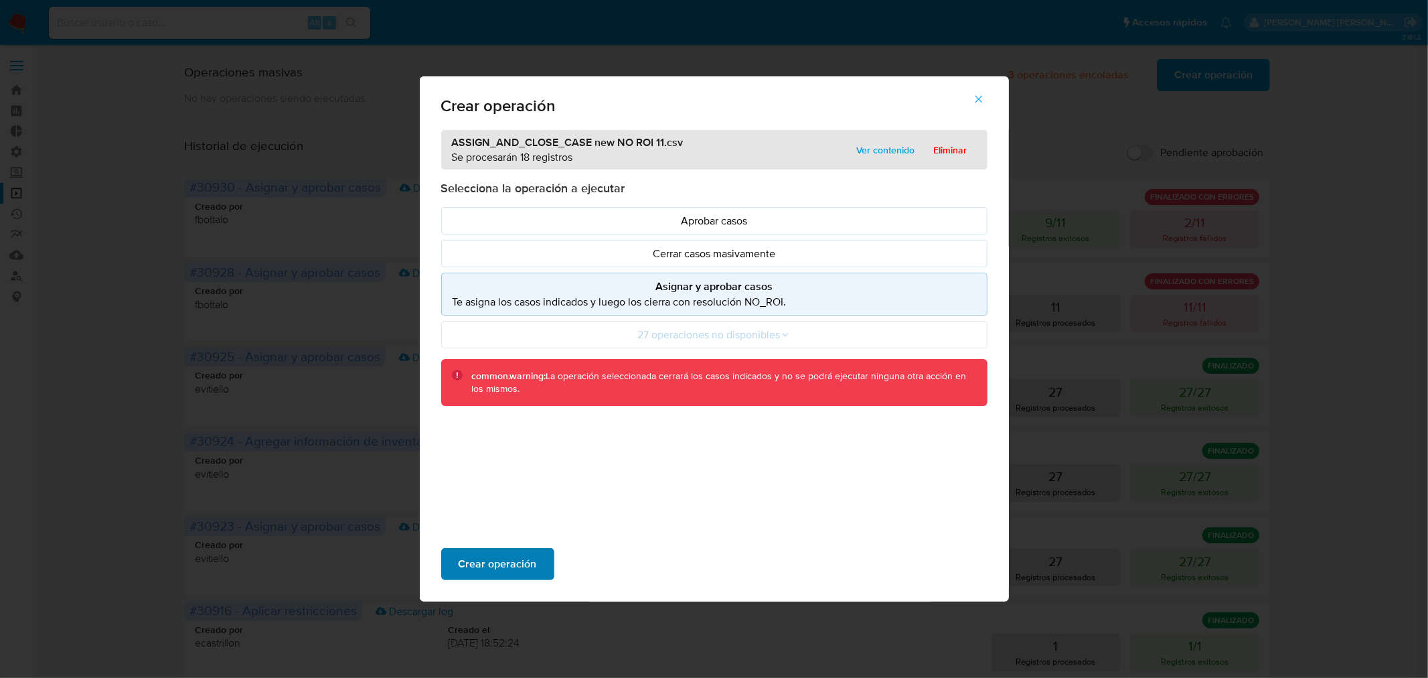
click at [510, 560] on span "Crear operación" at bounding box center [498, 563] width 78 height 29
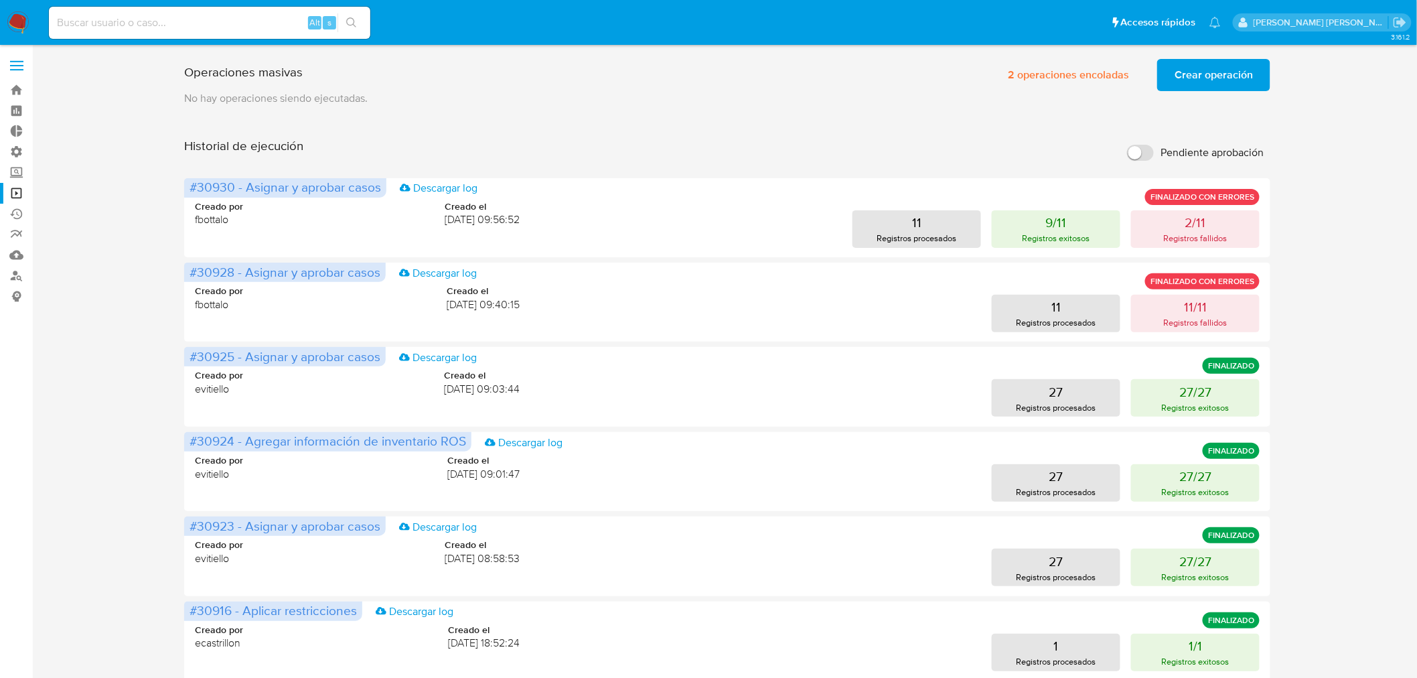
drag, startPoint x: 14, startPoint y: 17, endPoint x: 17, endPoint y: 0, distance: 17.6
click at [14, 16] on img at bounding box center [18, 22] width 23 height 23
